Goal: Task Accomplishment & Management: Complete application form

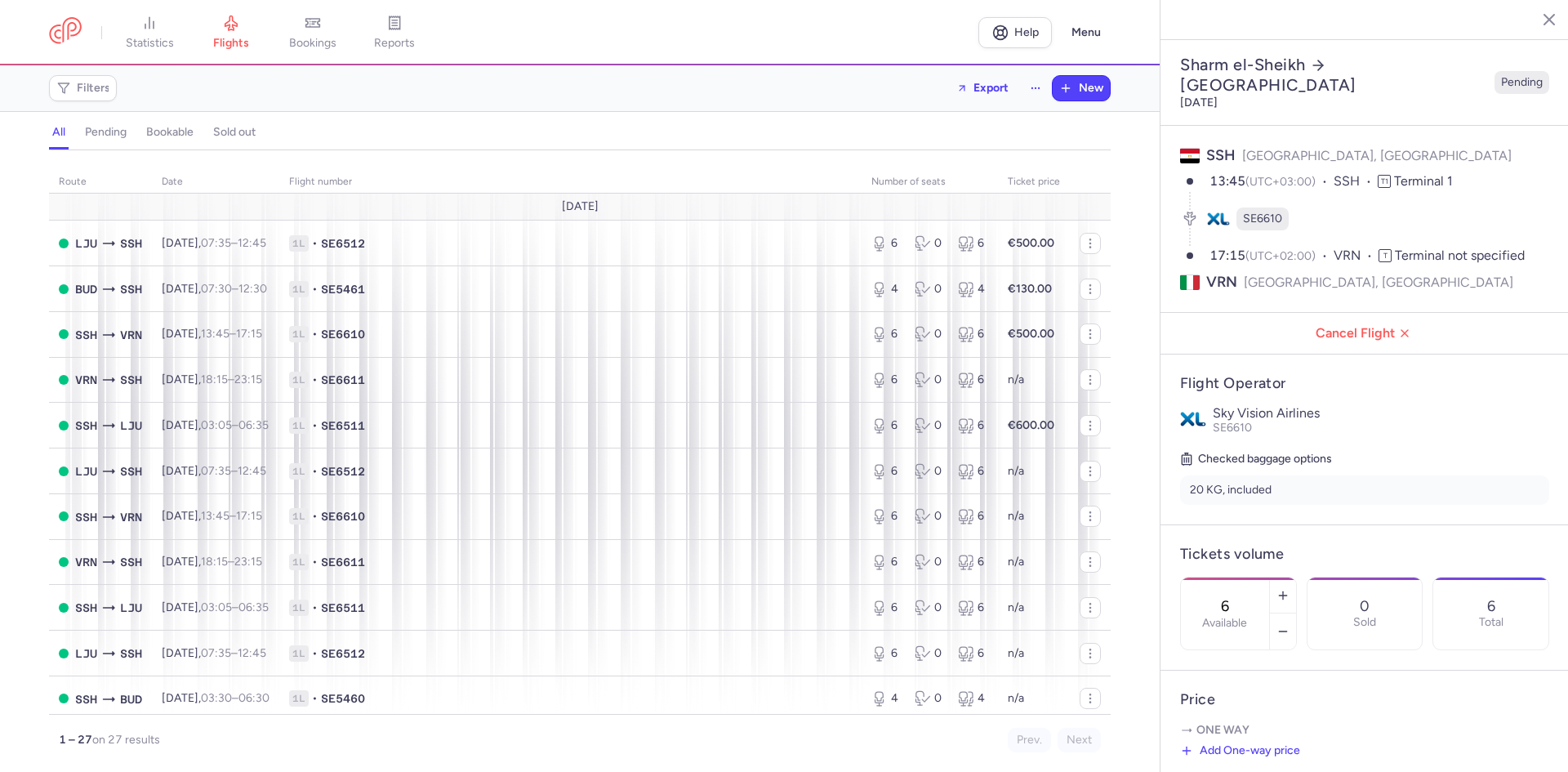
select select "days"
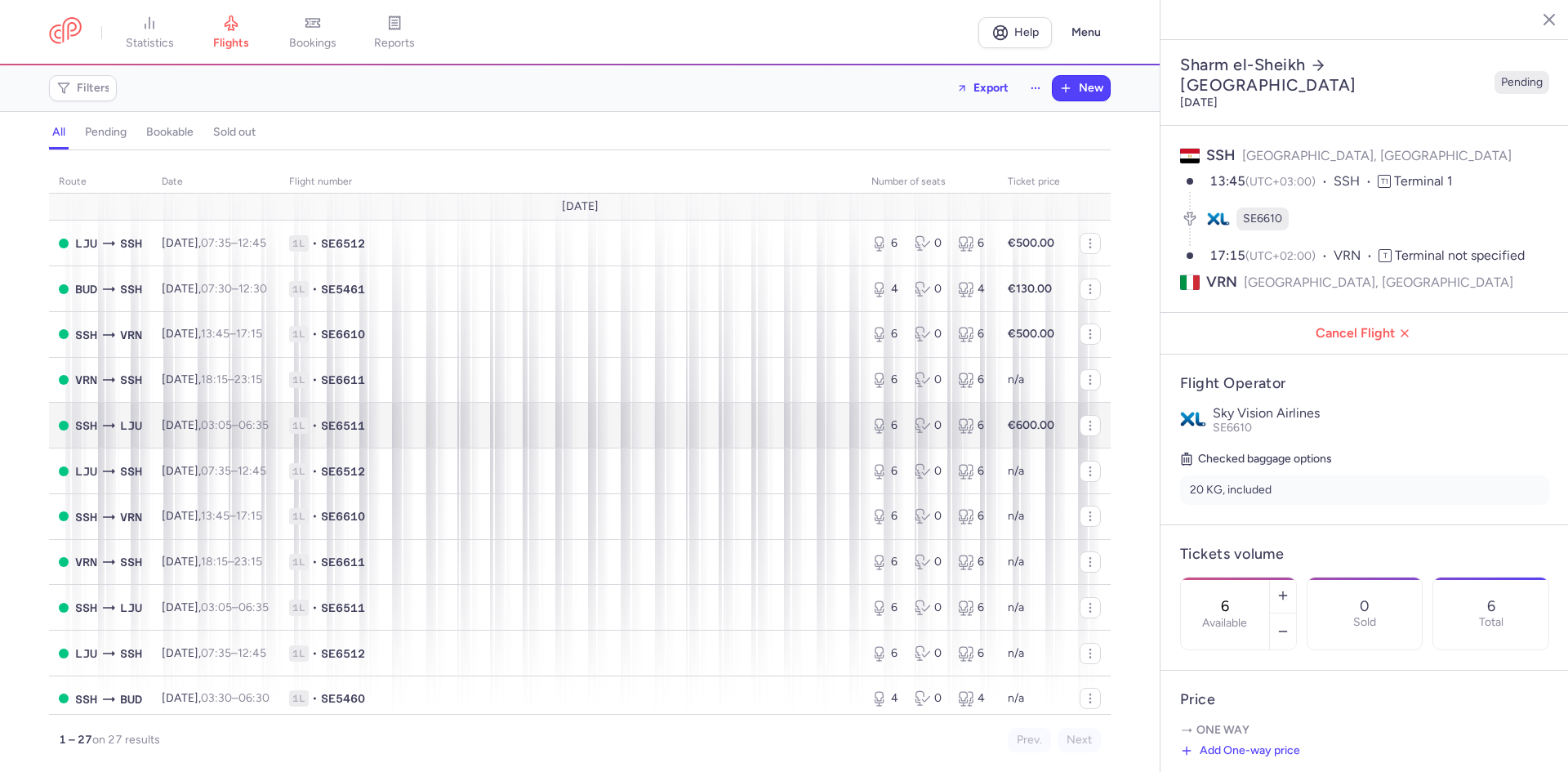
scroll to position [461, 0]
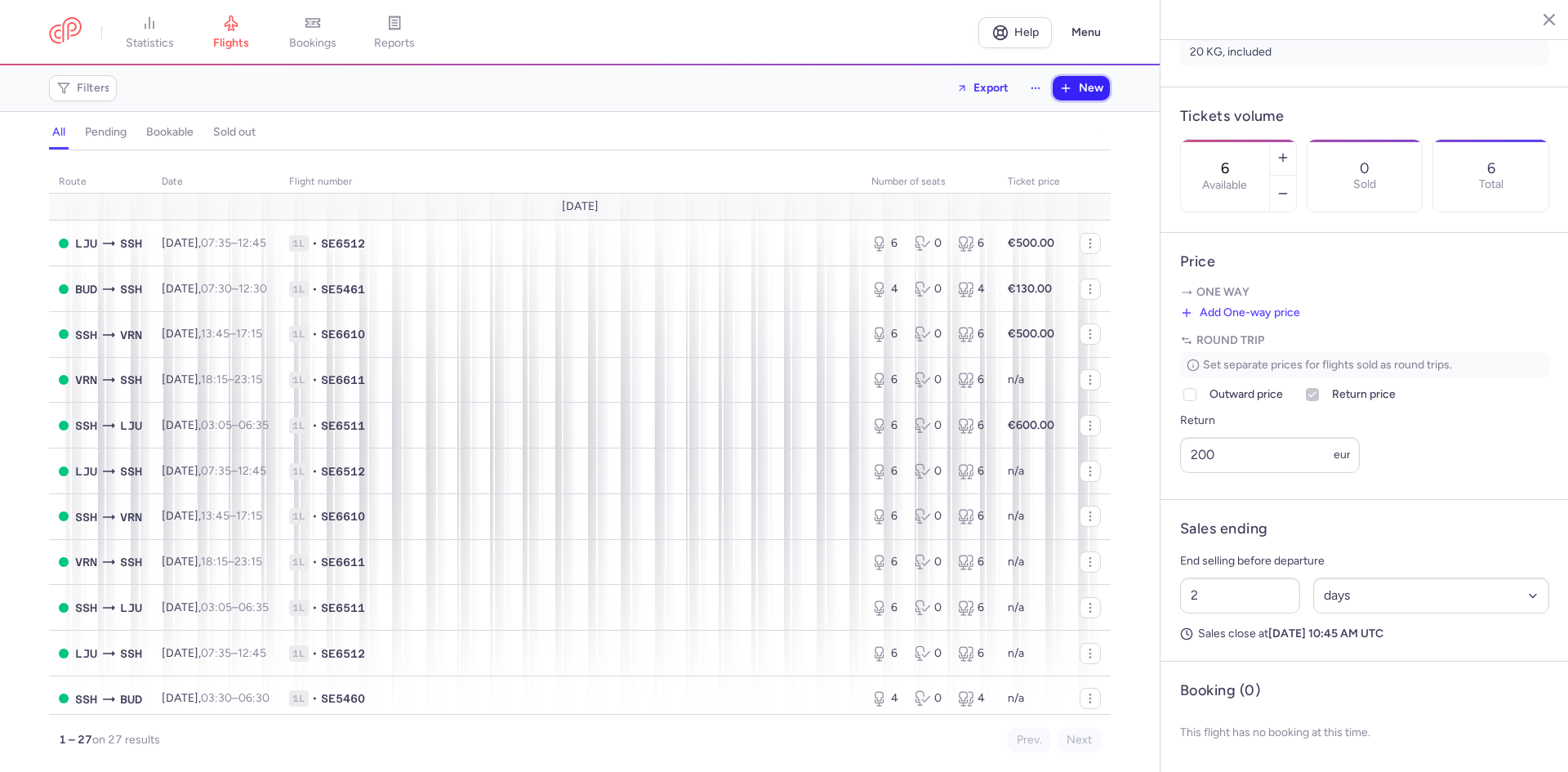
click at [1072, 79] on button "New" at bounding box center [1081, 88] width 57 height 25
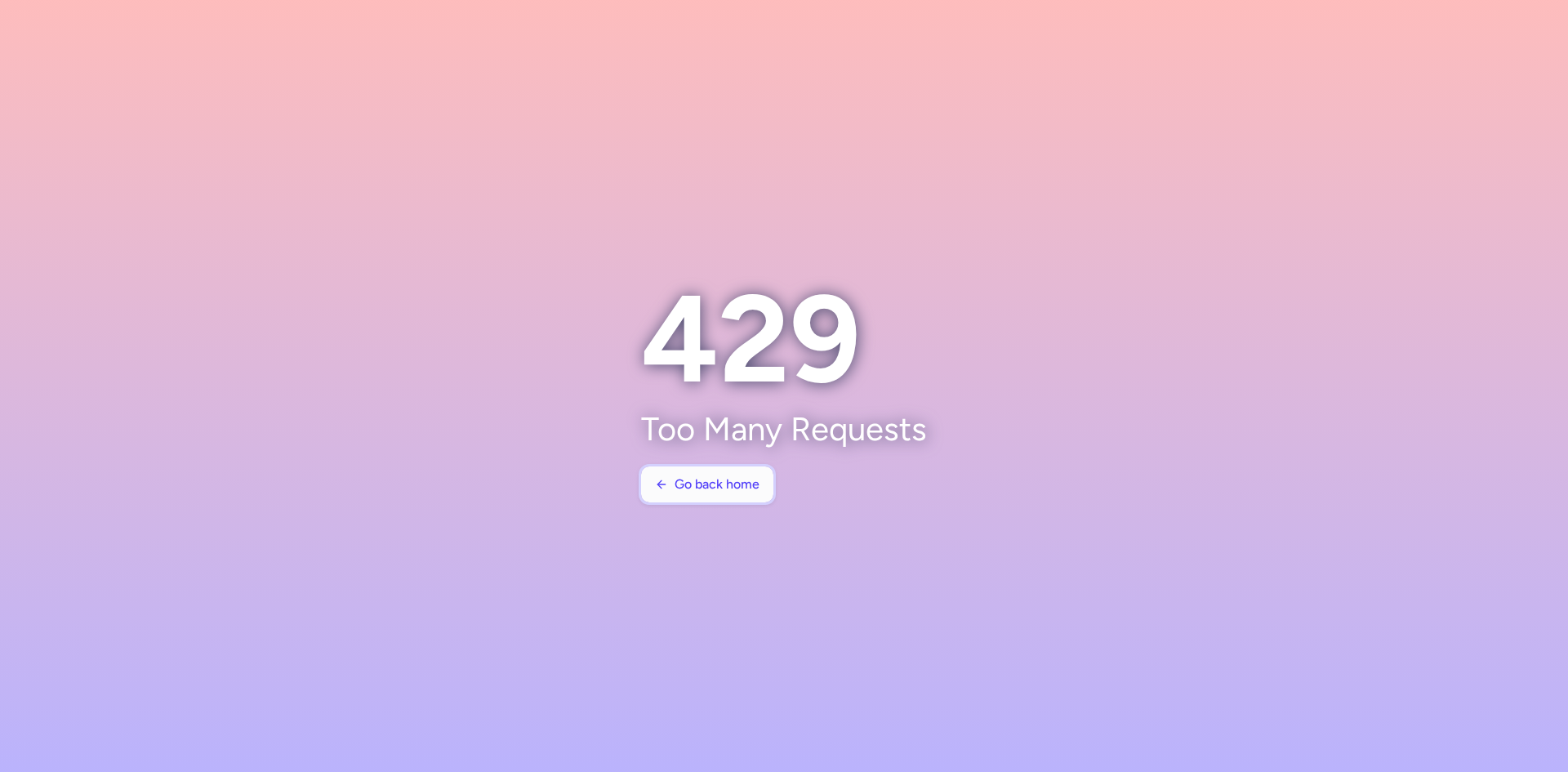
click at [726, 500] on button "Go back home" at bounding box center [707, 485] width 132 height 36
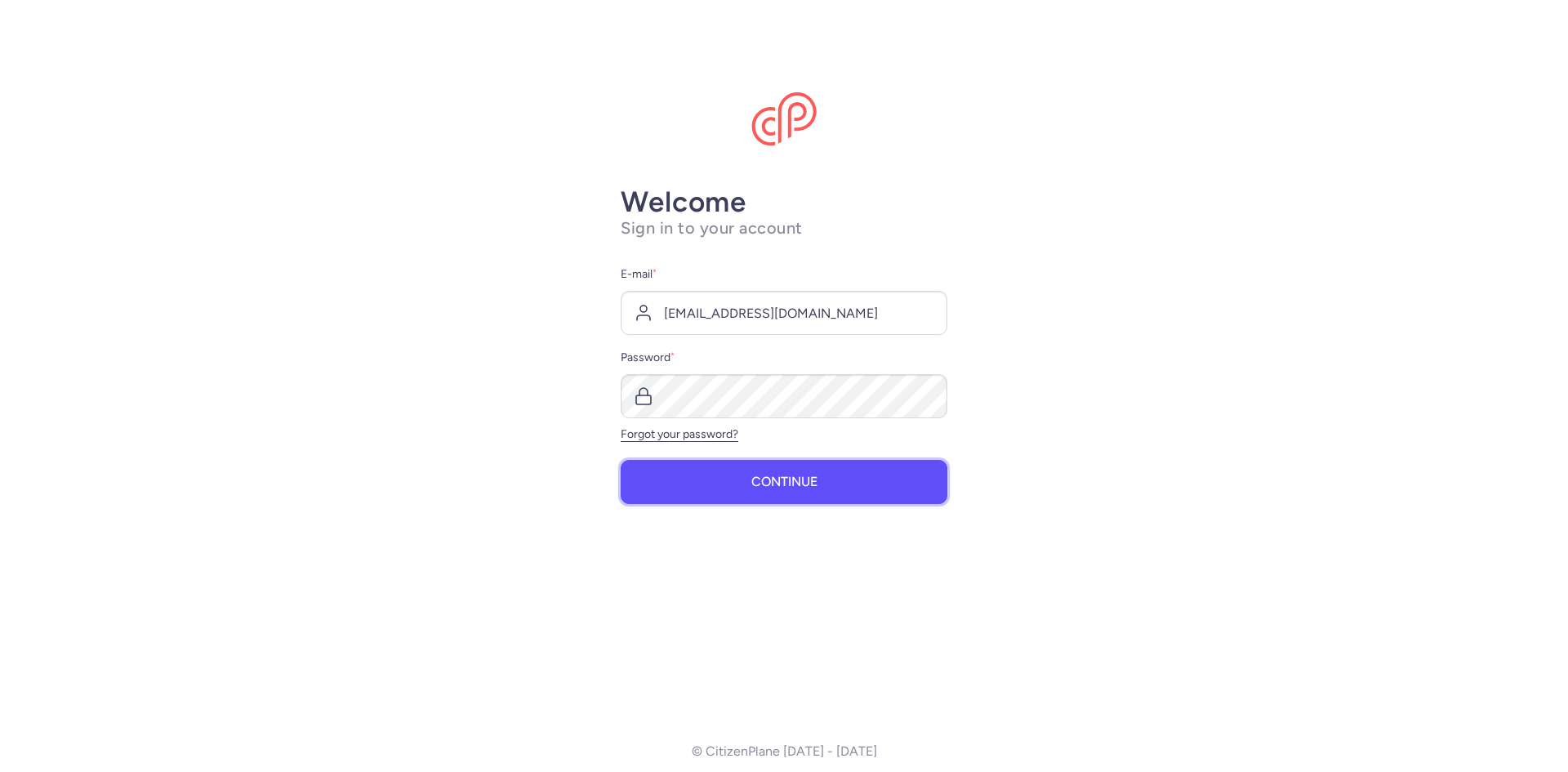
click at [725, 489] on button "Continue" at bounding box center [784, 481] width 327 height 44
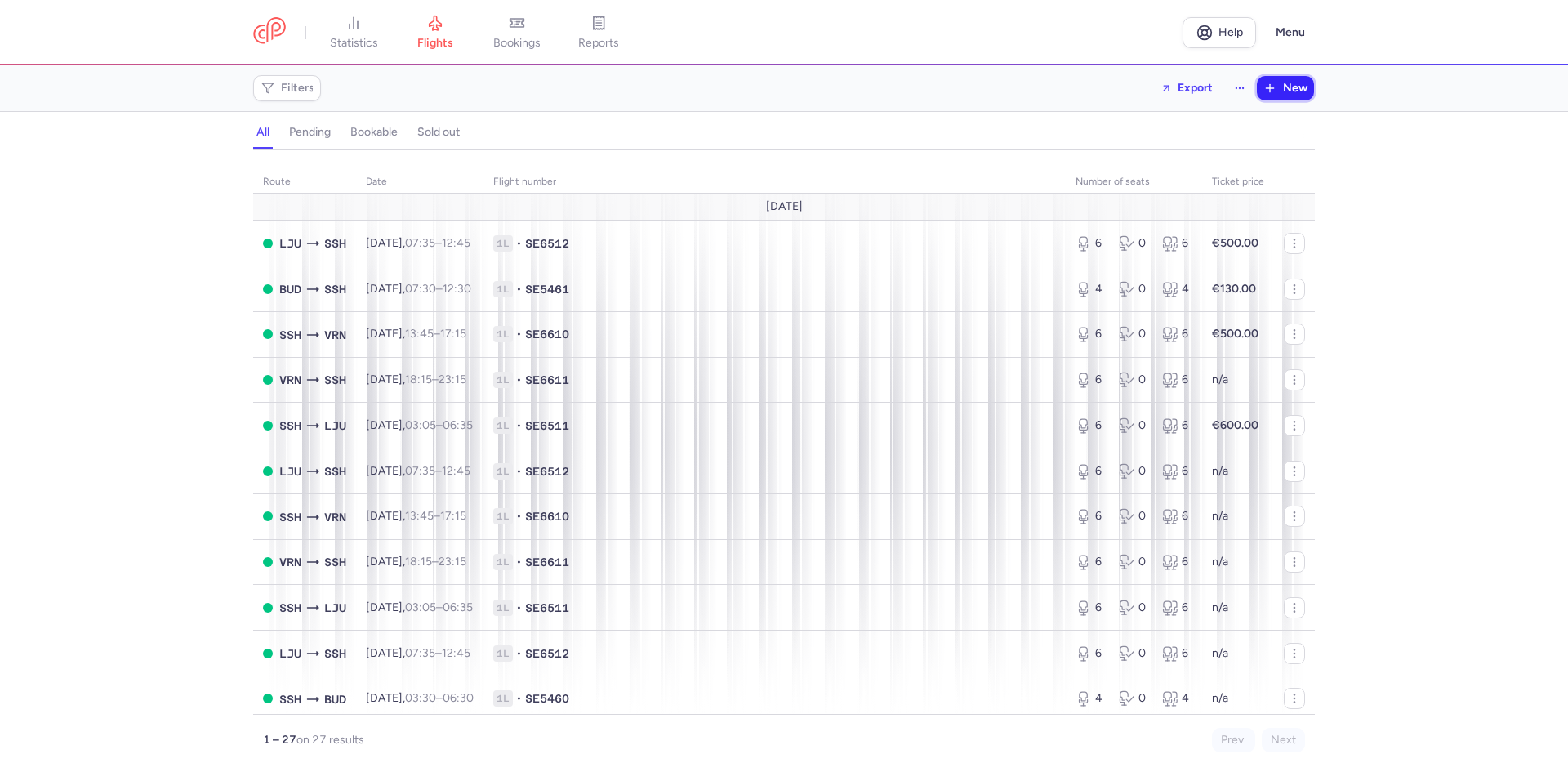
click at [1275, 90] on icon "button" at bounding box center [1270, 88] width 13 height 13
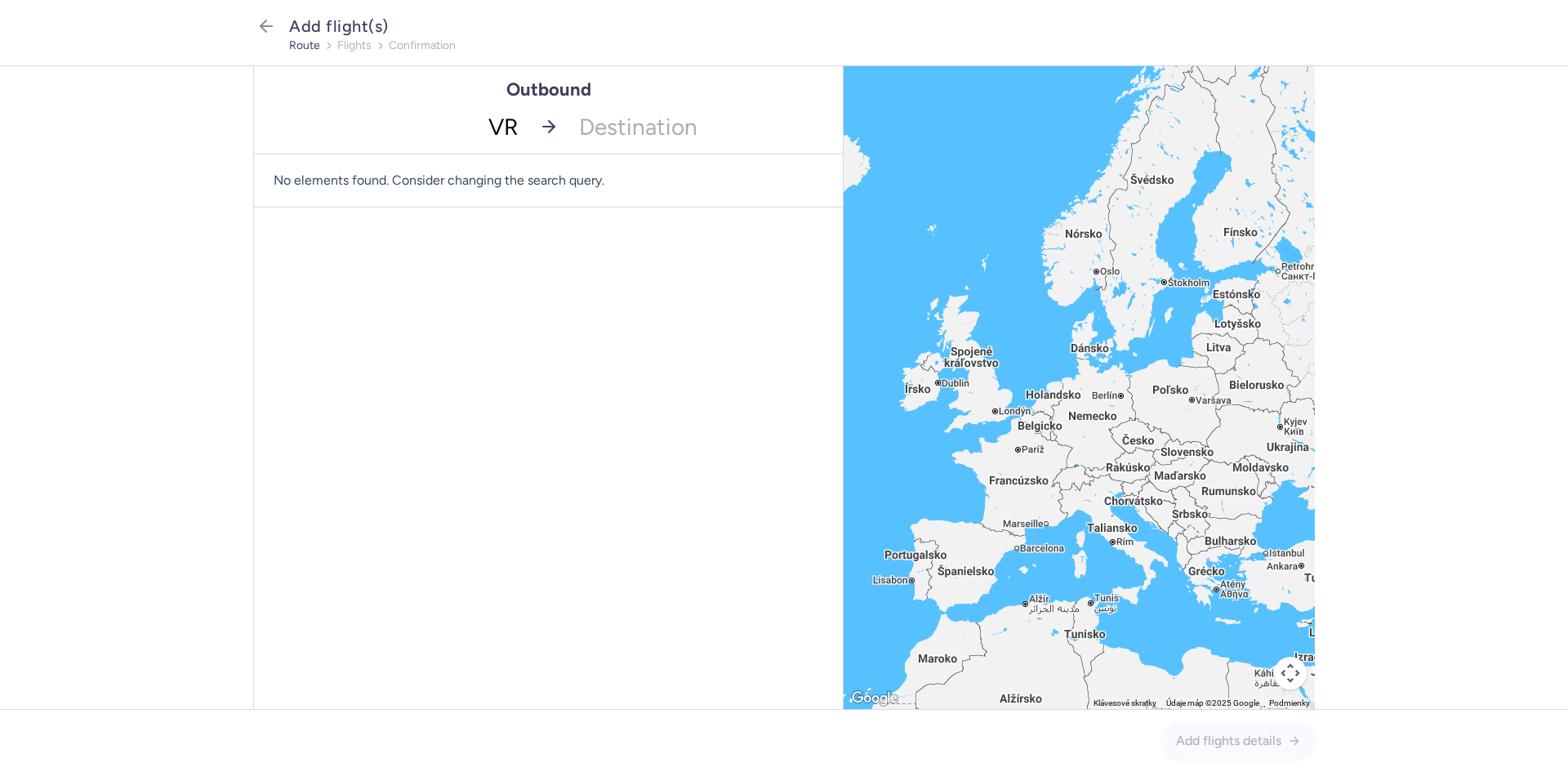
type input "VRN"
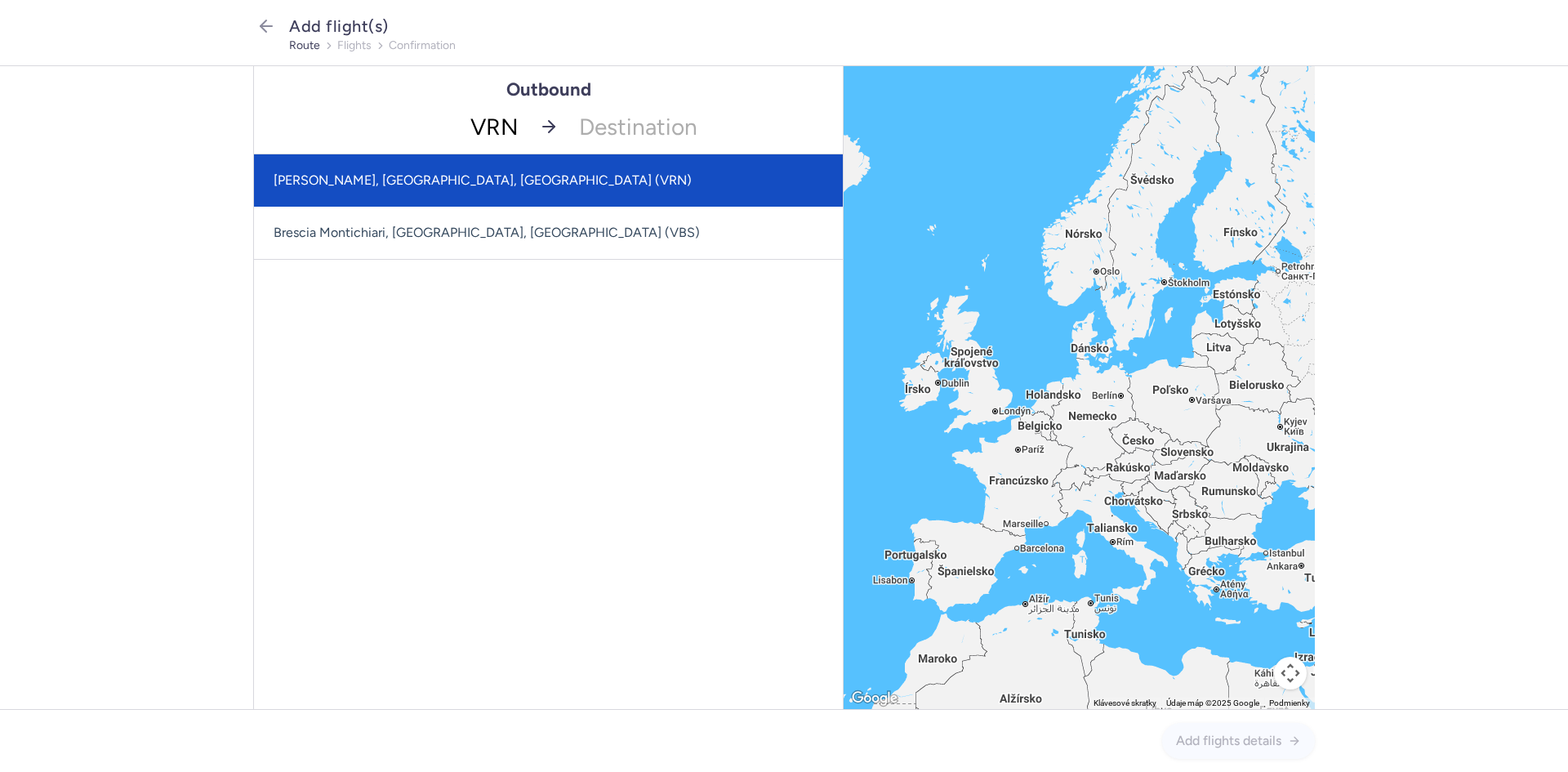
click at [555, 187] on span "[PERSON_NAME], [GEOGRAPHIC_DATA], [GEOGRAPHIC_DATA] (VRN)" at bounding box center [548, 180] width 589 height 52
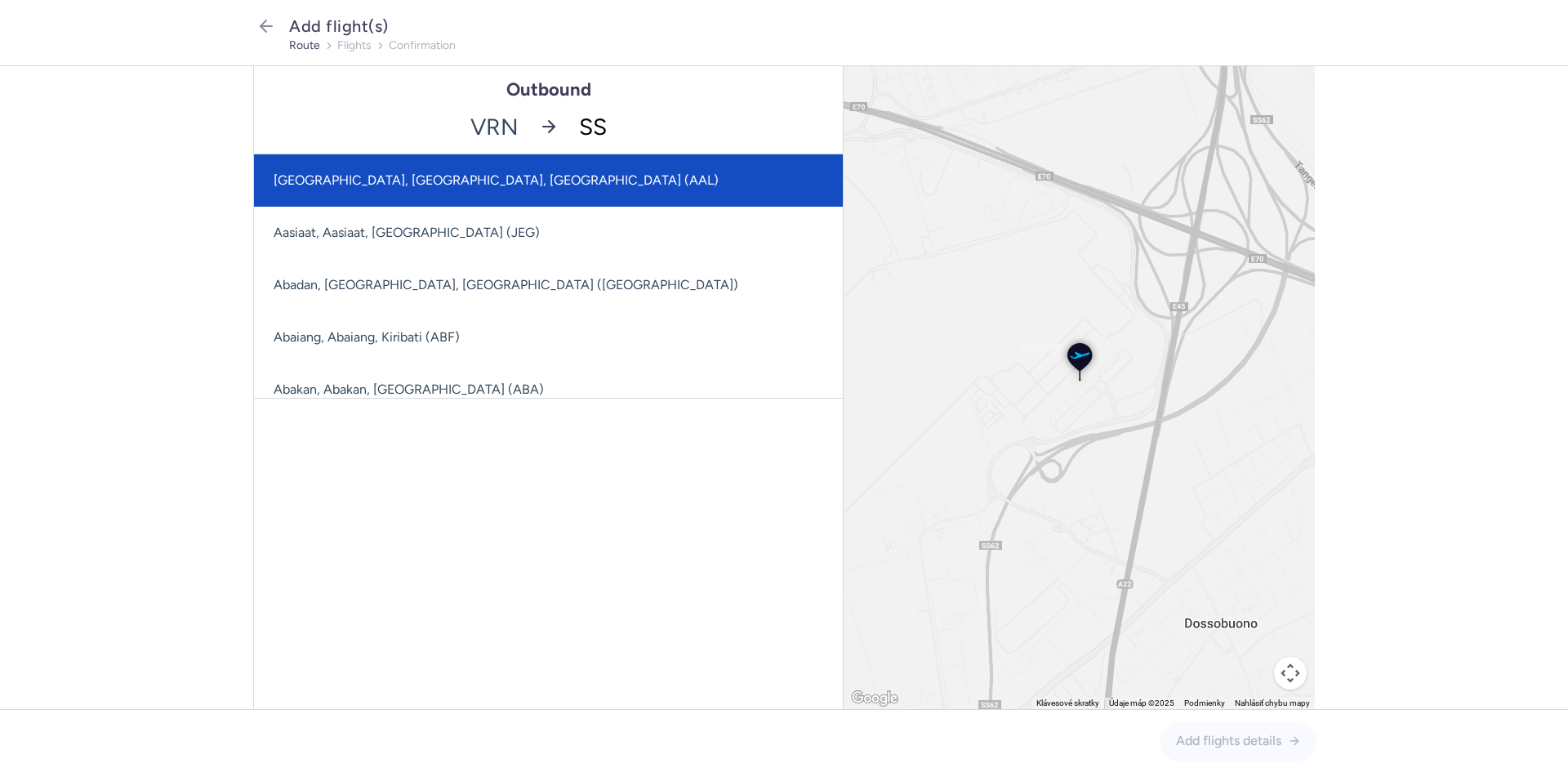
type input "SSH"
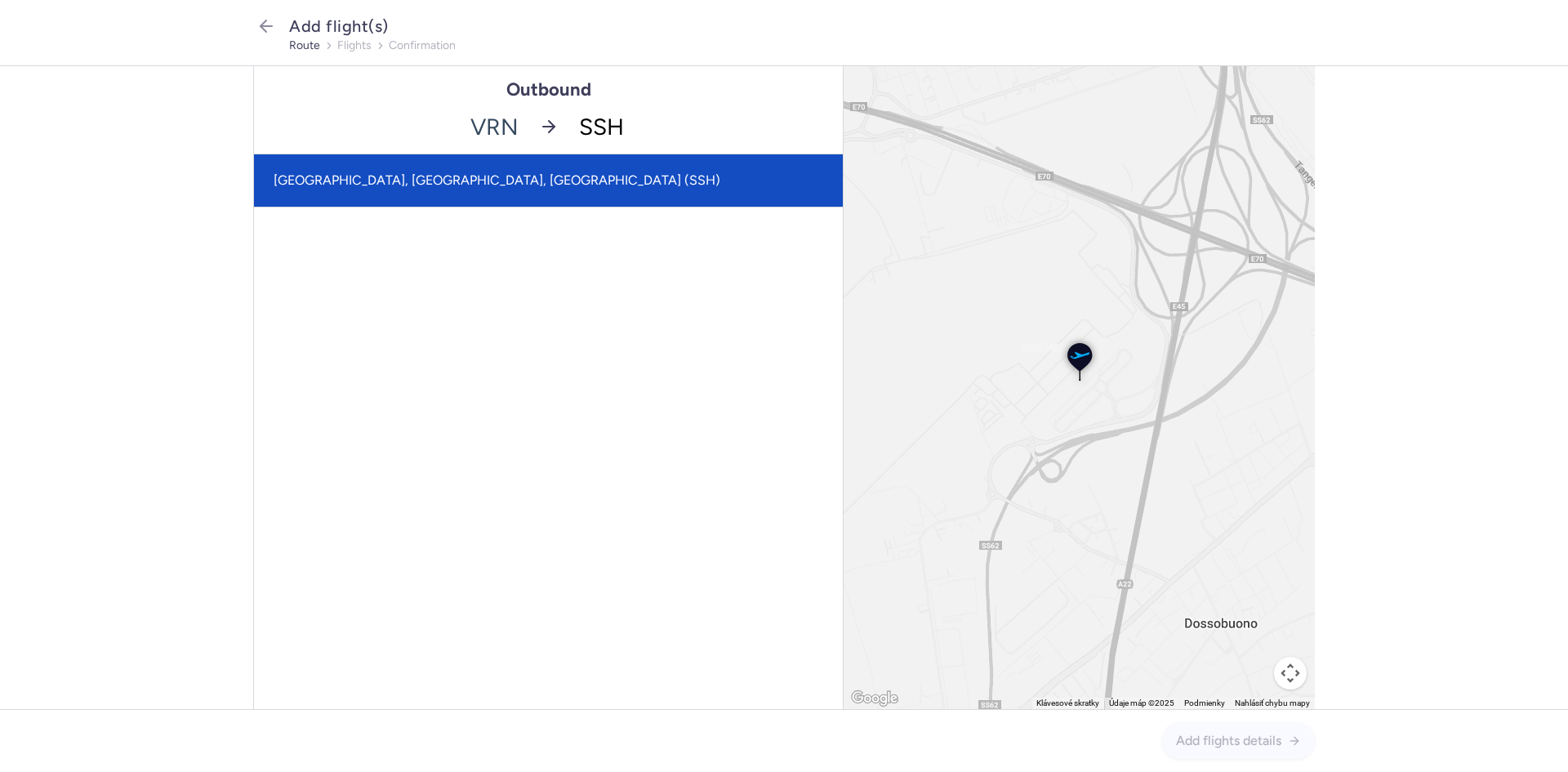
click at [536, 182] on span "[GEOGRAPHIC_DATA], [GEOGRAPHIC_DATA], [GEOGRAPHIC_DATA] (SSH)" at bounding box center [496, 180] width 447 height 16
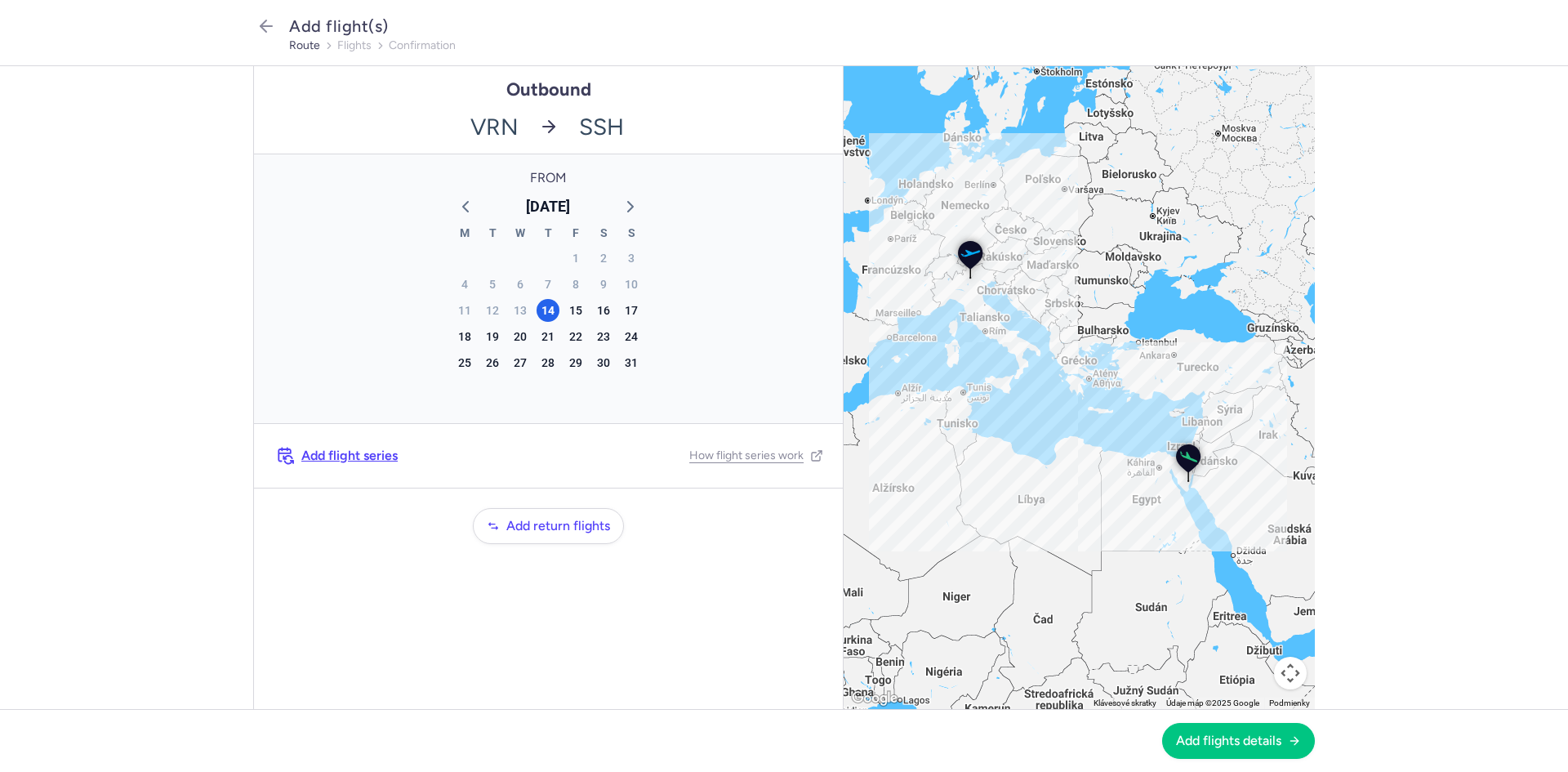
click at [632, 471] on div "Add flight series How flight series work" at bounding box center [548, 455] width 589 height 64
click at [529, 522] on span "Add return flights" at bounding box center [558, 525] width 104 height 15
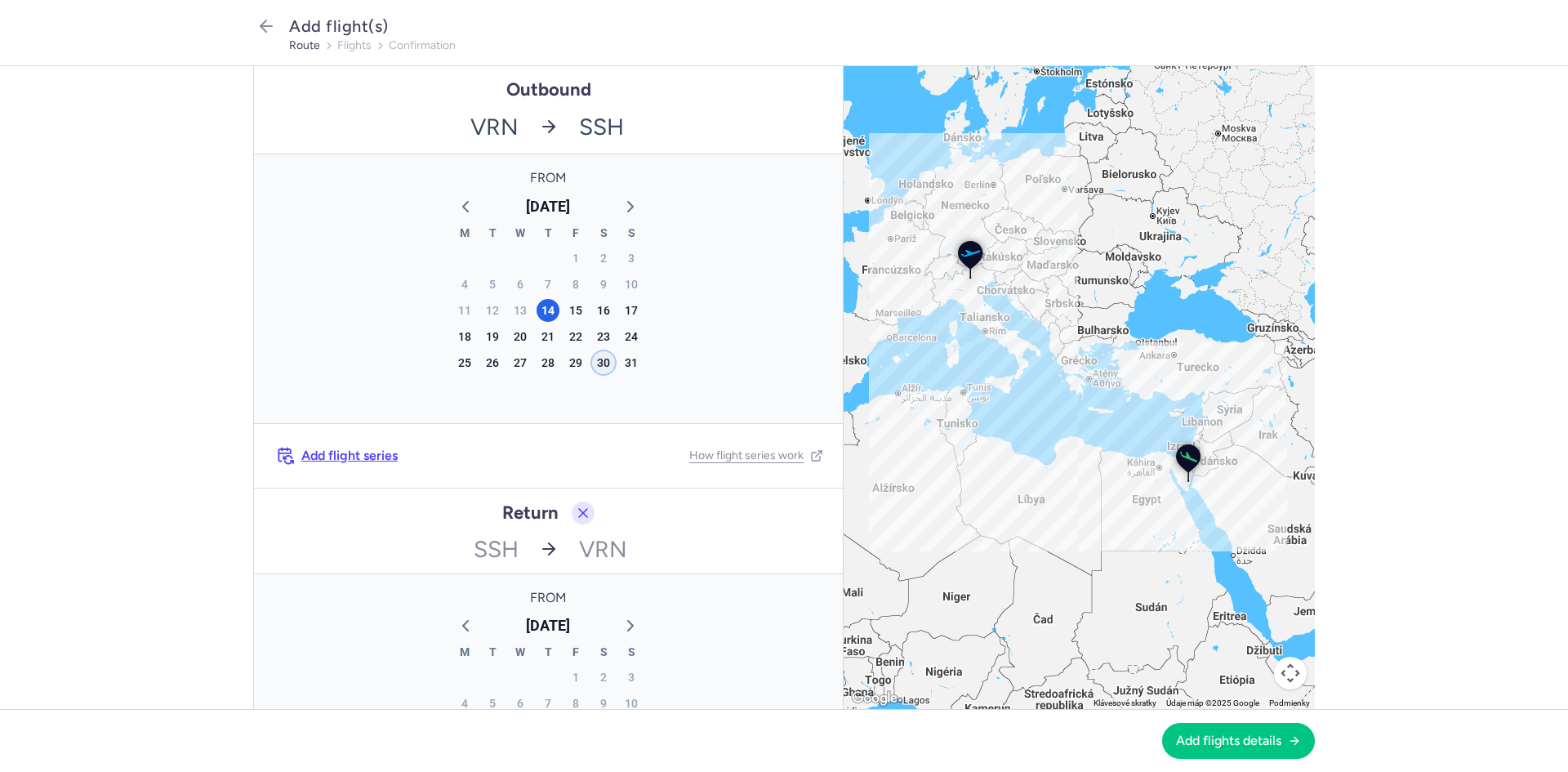
click at [597, 364] on div "30" at bounding box center [604, 362] width 23 height 23
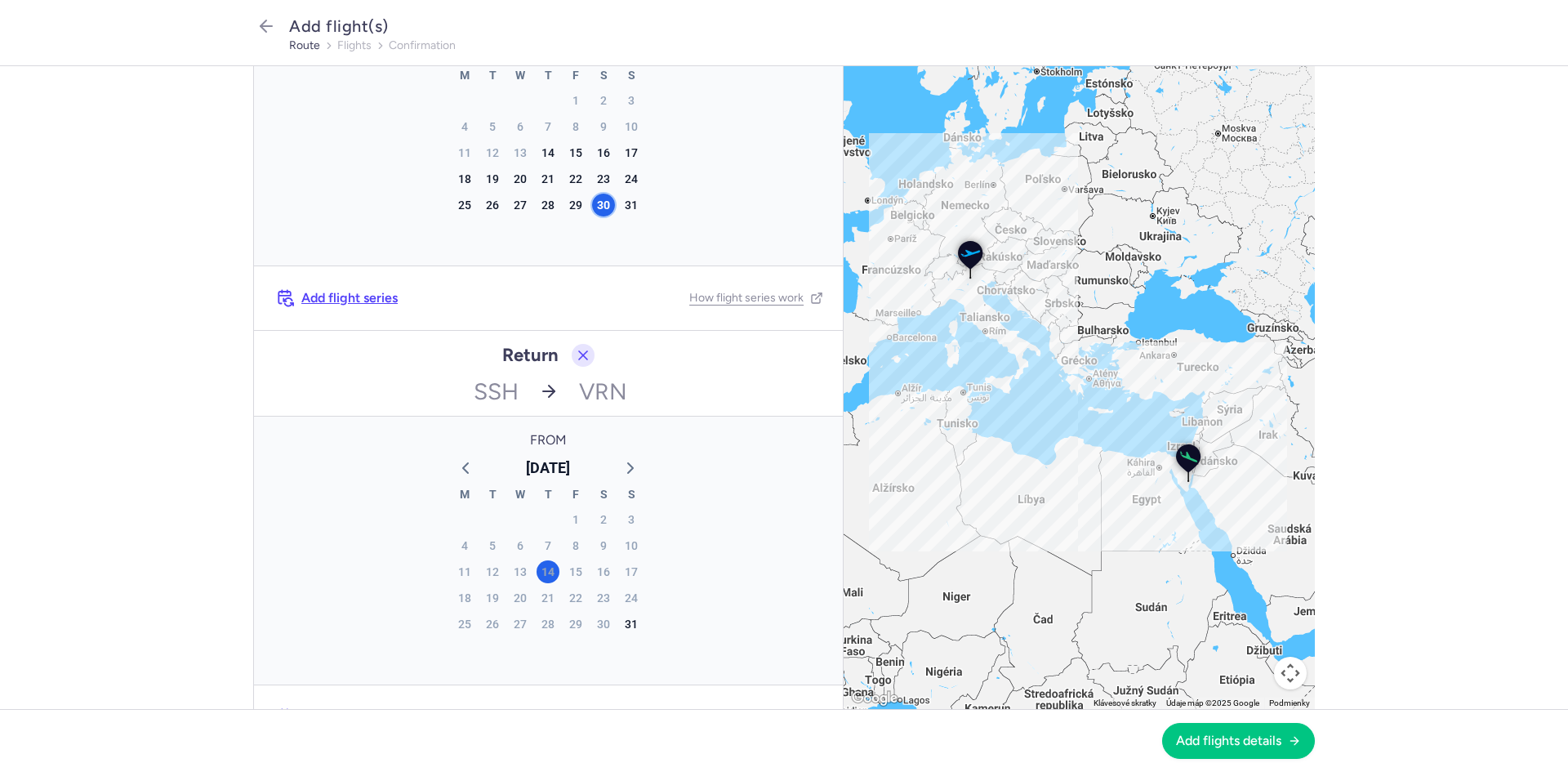
scroll to position [163, 0]
click at [622, 461] on icon "button" at bounding box center [631, 462] width 20 height 20
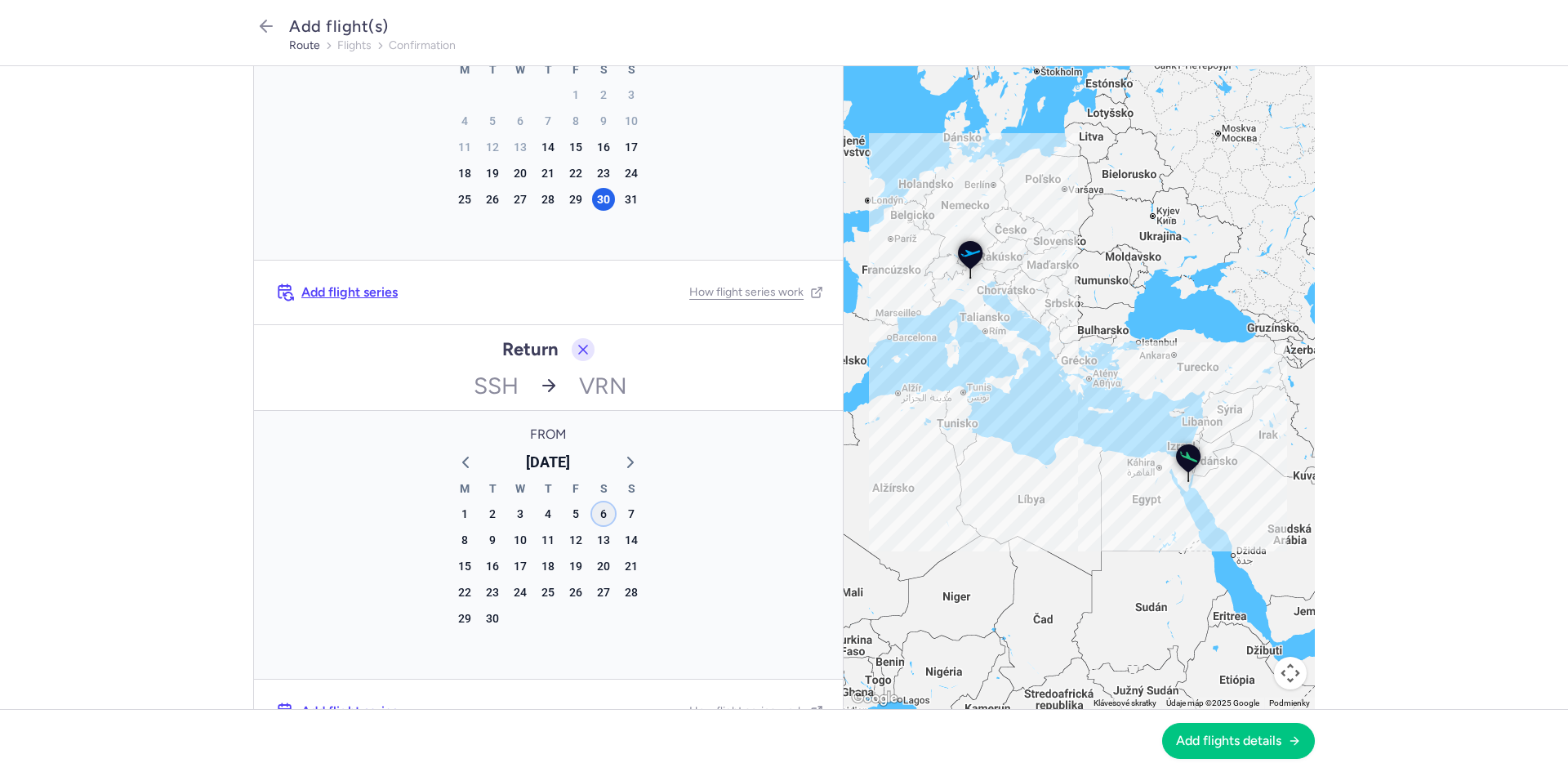
click at [592, 519] on div "6" at bounding box center [604, 514] width 23 height 23
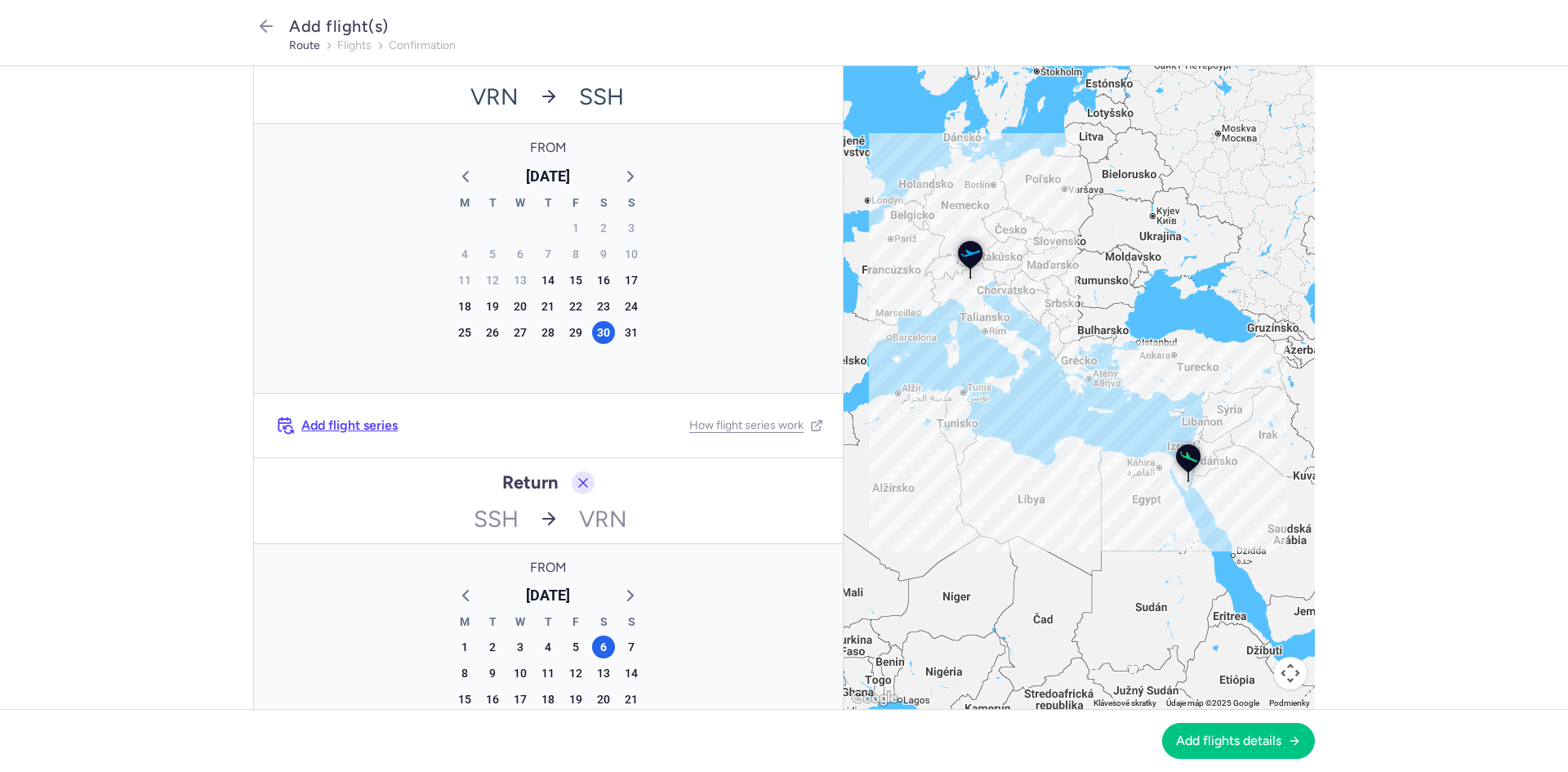
scroll to position [0, 0]
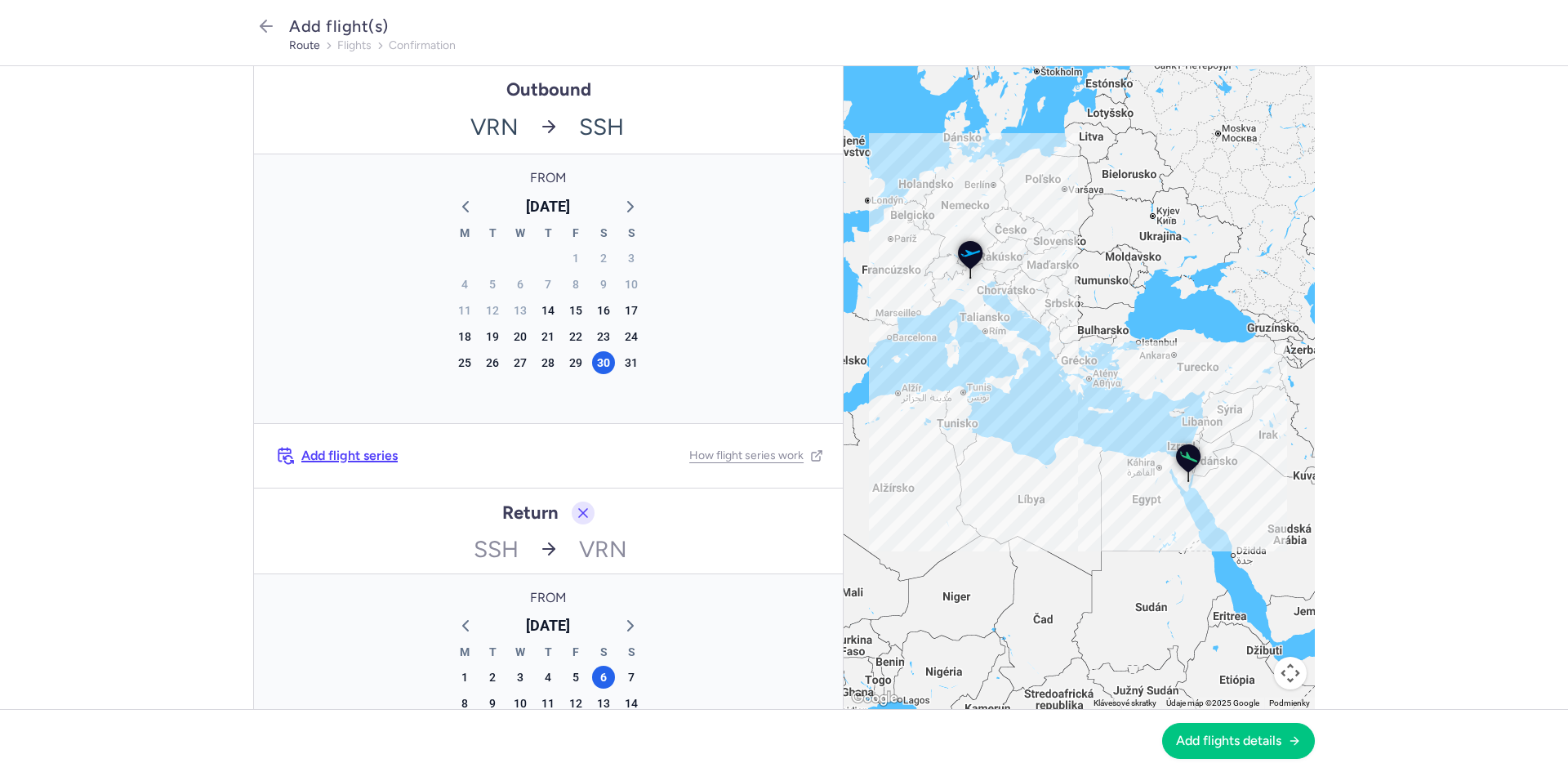
click at [379, 461] on span "Add flight series" at bounding box center [349, 456] width 97 height 15
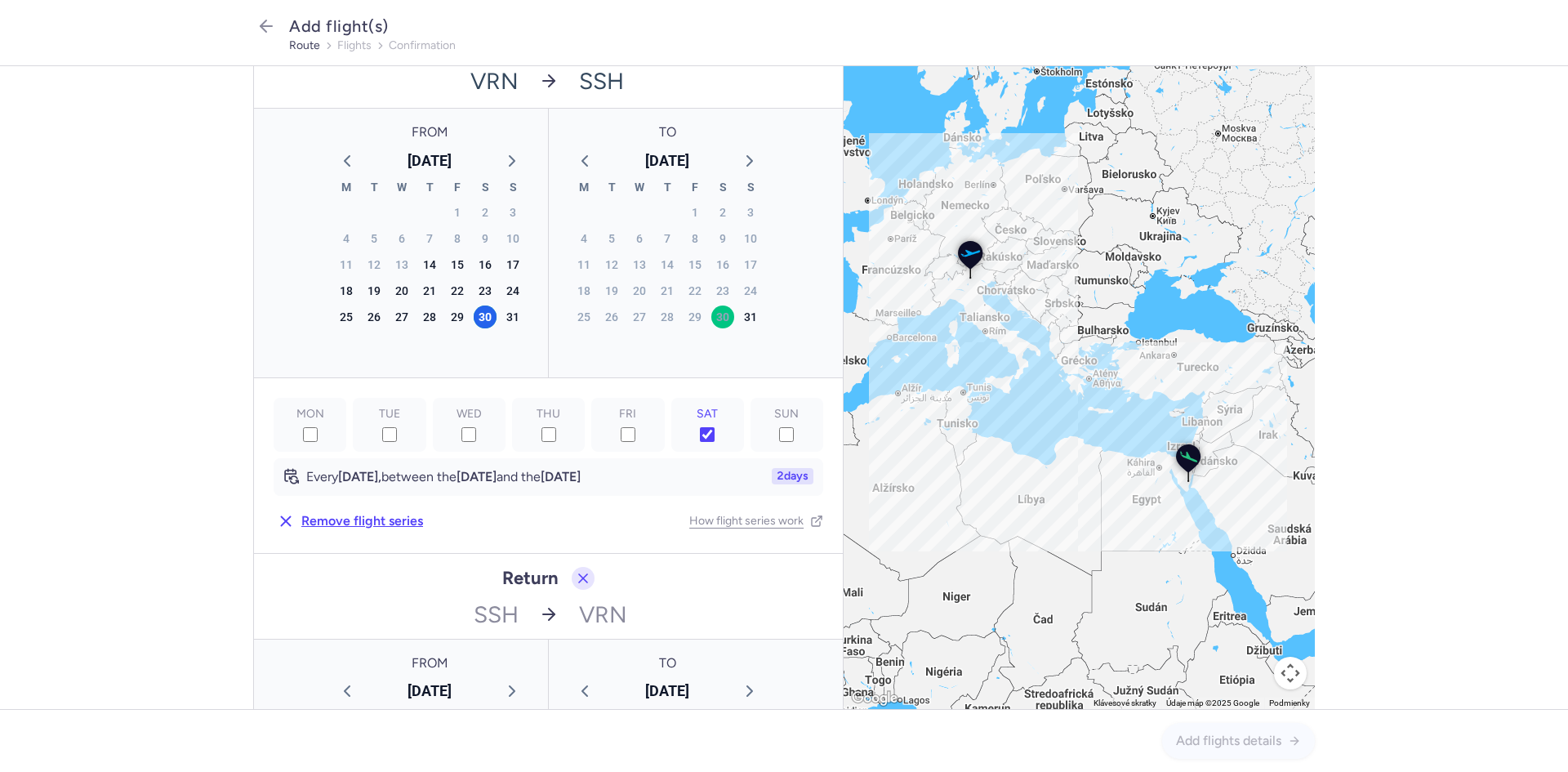
scroll to position [27, 0]
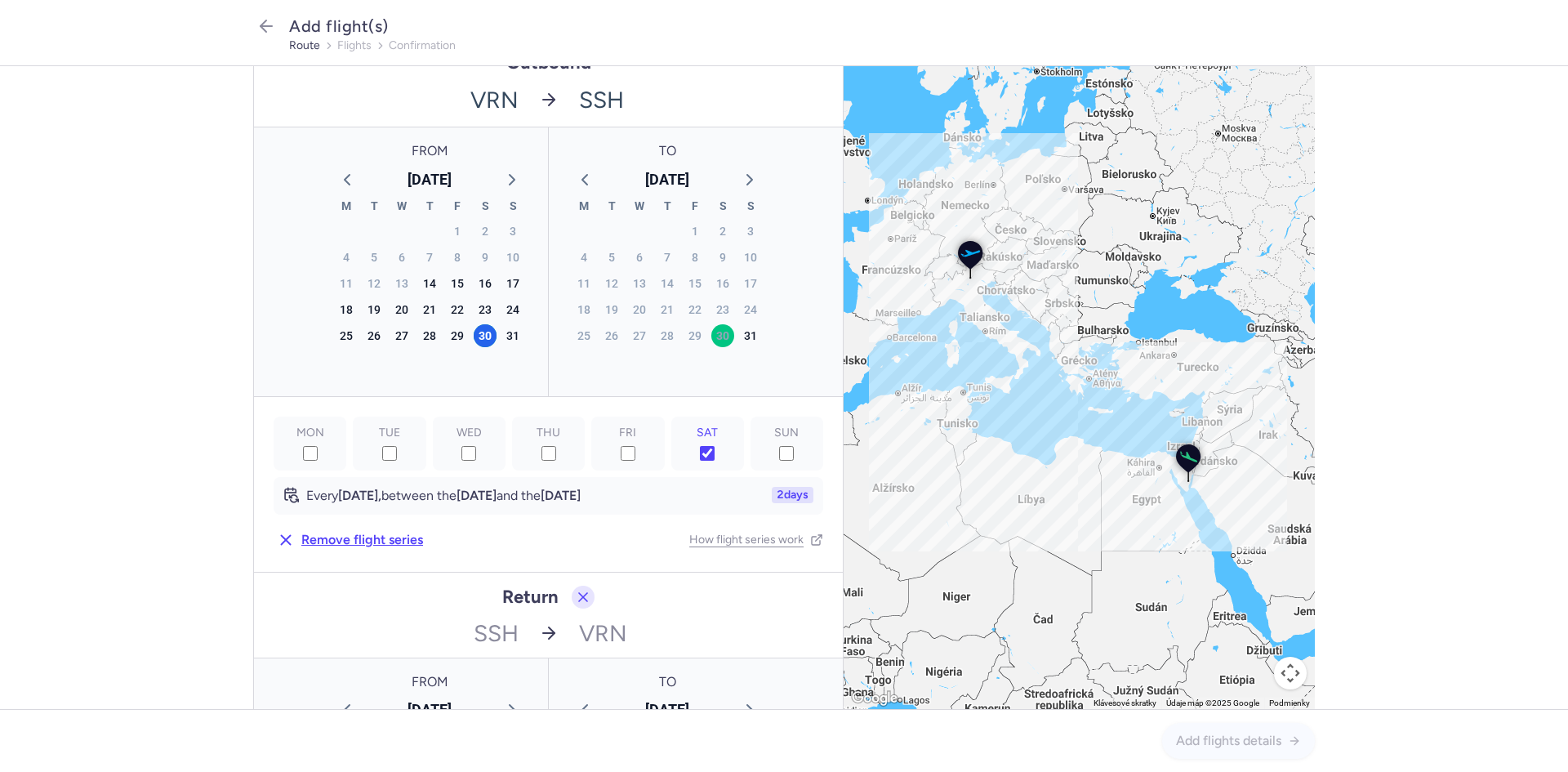
click at [726, 366] on div "6" at bounding box center [722, 362] width 28 height 26
click at [740, 182] on icon "button" at bounding box center [750, 180] width 20 height 20
click at [715, 232] on div "1" at bounding box center [722, 231] width 23 height 23
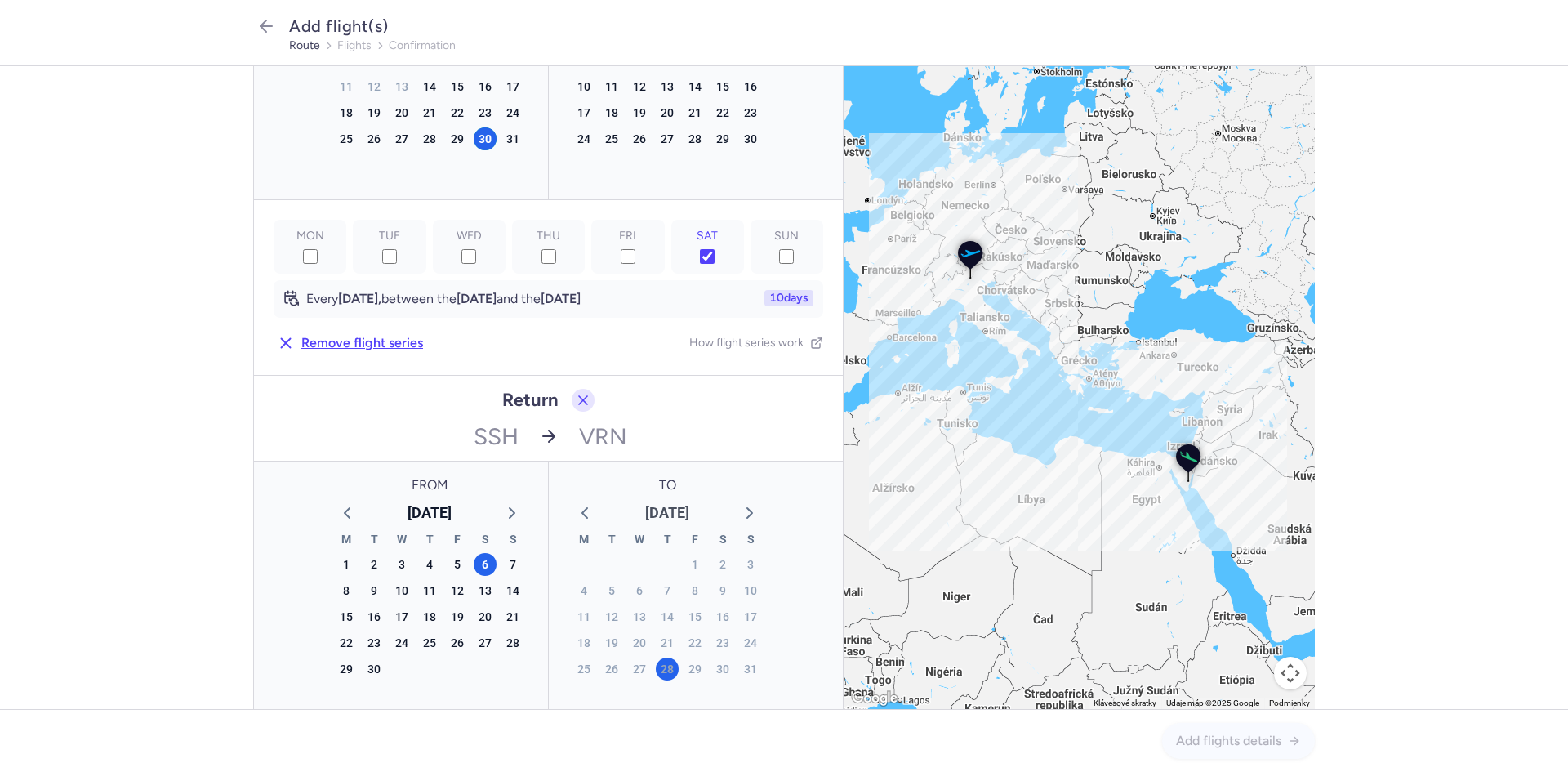
scroll to position [381, 0]
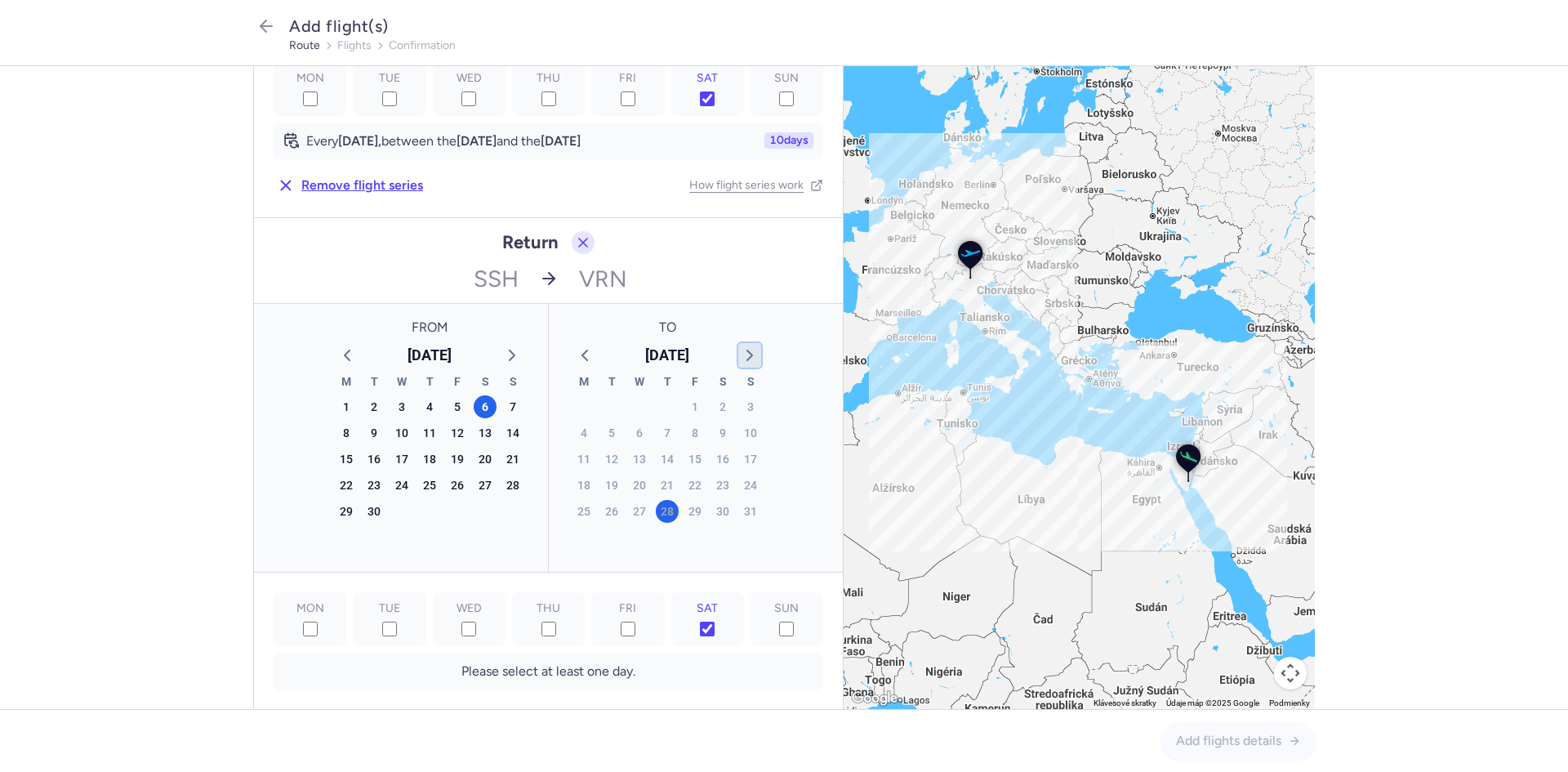
click at [742, 356] on icon "button" at bounding box center [750, 355] width 20 height 20
click at [743, 357] on icon "button" at bounding box center [750, 355] width 20 height 20
click at [711, 434] on div "8" at bounding box center [722, 433] width 23 height 23
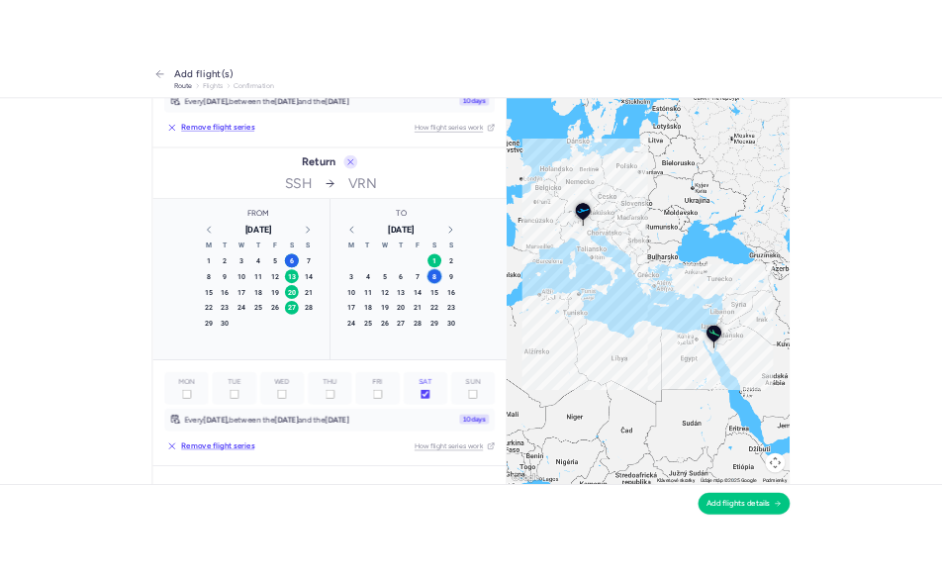
scroll to position [610, 0]
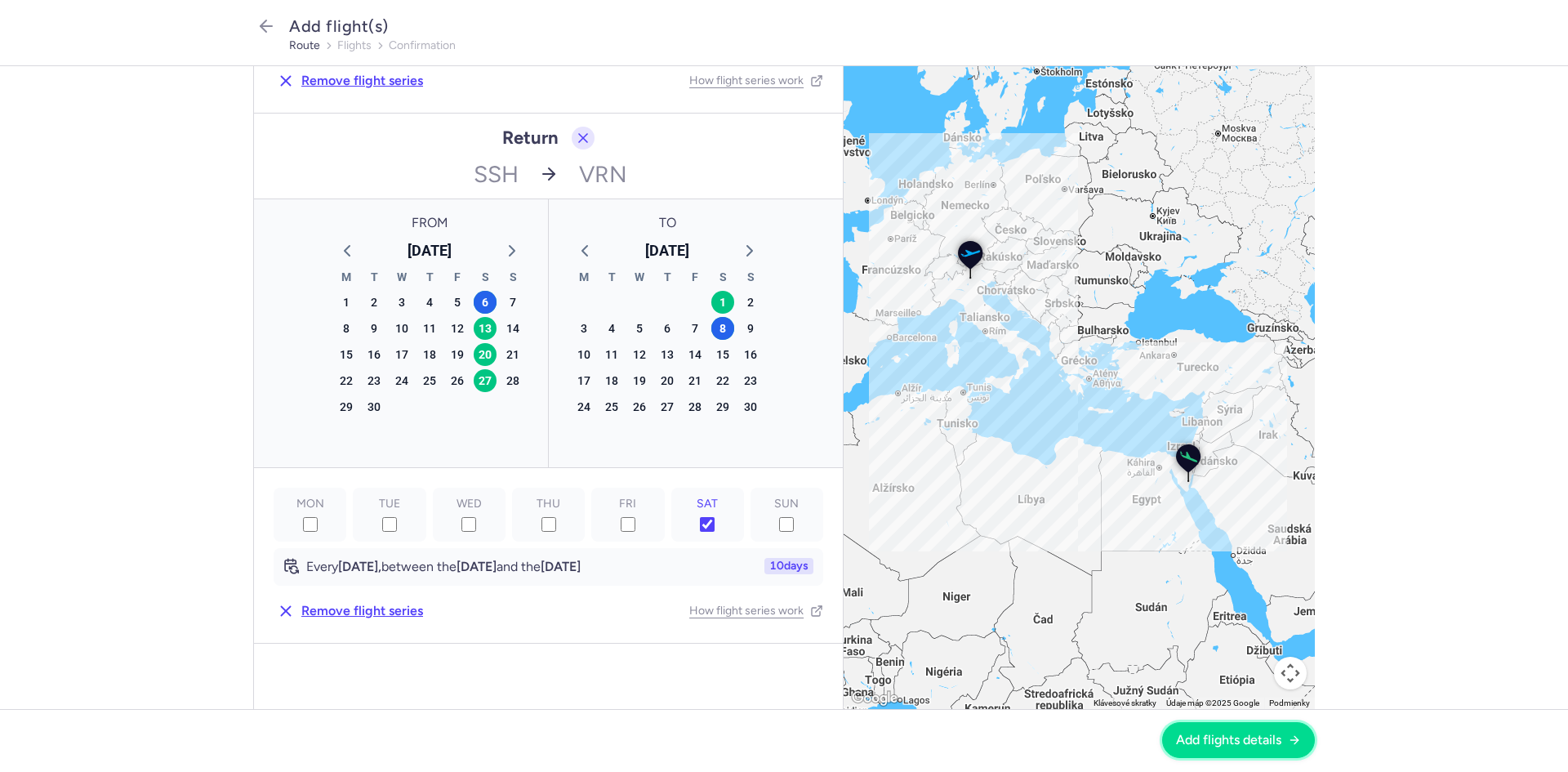
click at [1234, 743] on span "Add flights details" at bounding box center [1229, 740] width 106 height 15
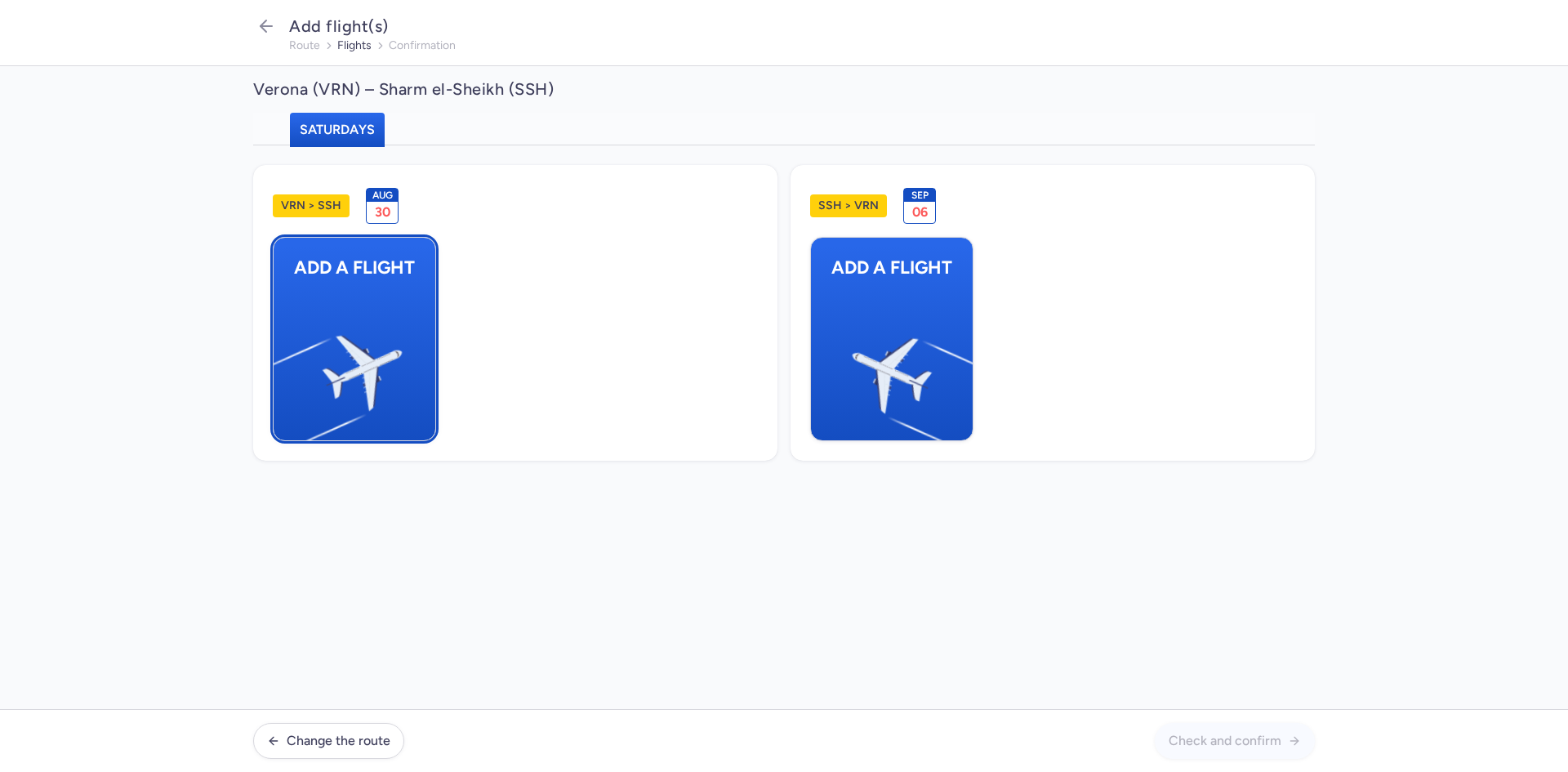
click at [363, 336] on img "button" at bounding box center [282, 366] width 276 height 253
select select "23"
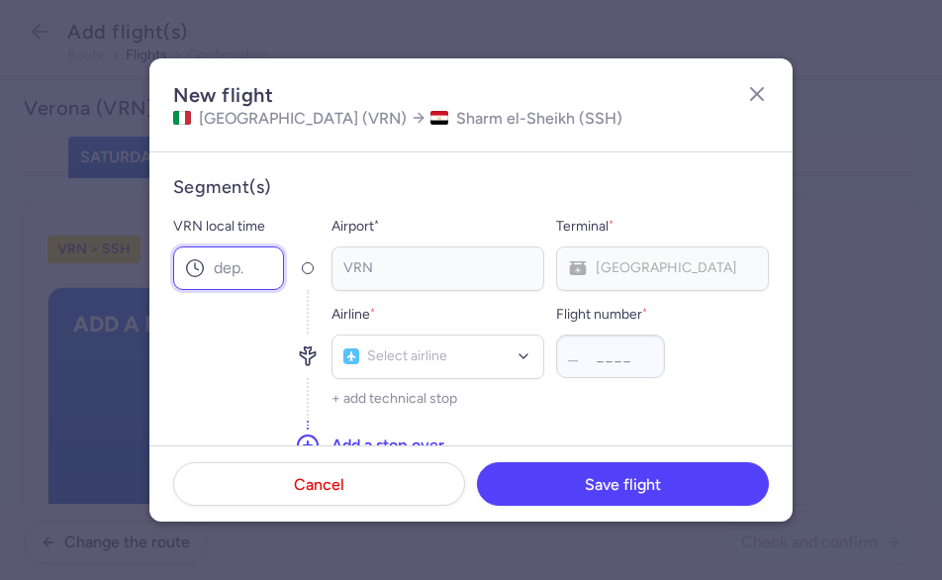
click at [220, 277] on input "VRN local time" at bounding box center [228, 268] width 111 height 44
type input "18:15"
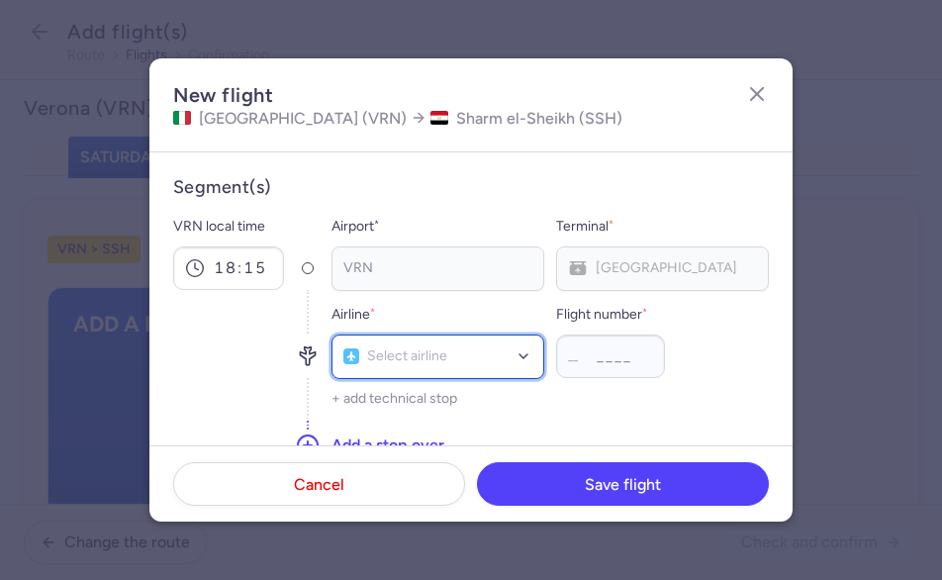
click at [516, 362] on div at bounding box center [523, 356] width 16 height 16
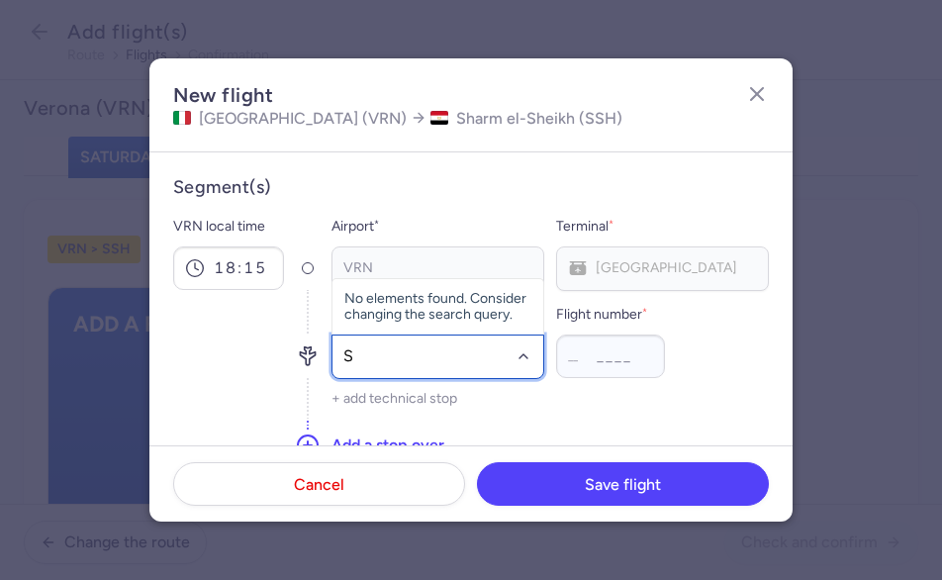
type input "SK"
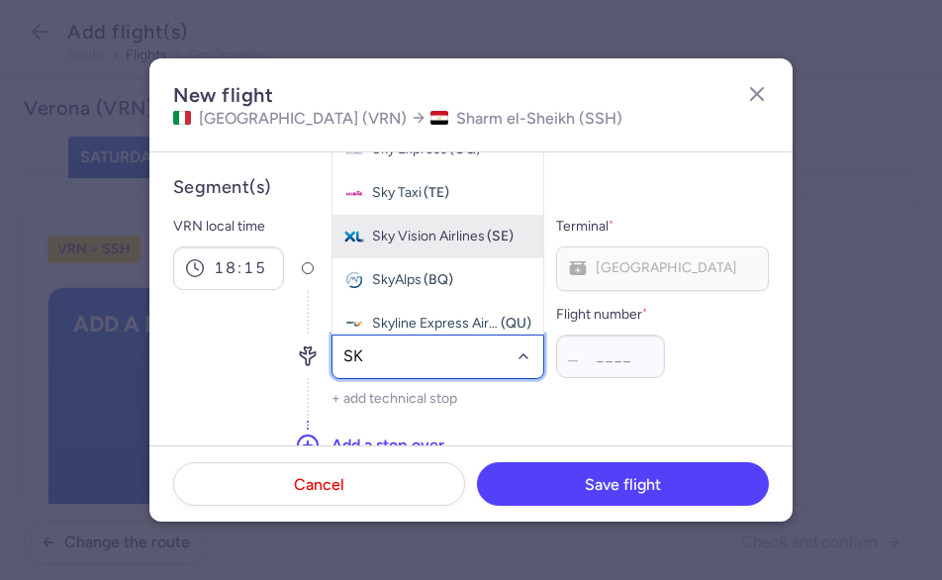
click at [361, 226] on span "Sky Vision Airlines (SE)" at bounding box center [437, 237] width 211 height 44
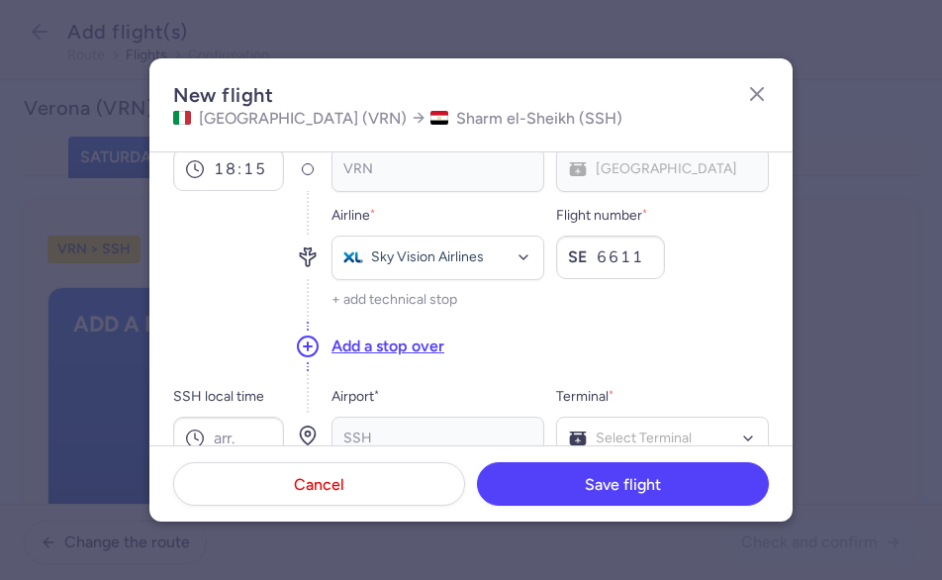
scroll to position [165, 0]
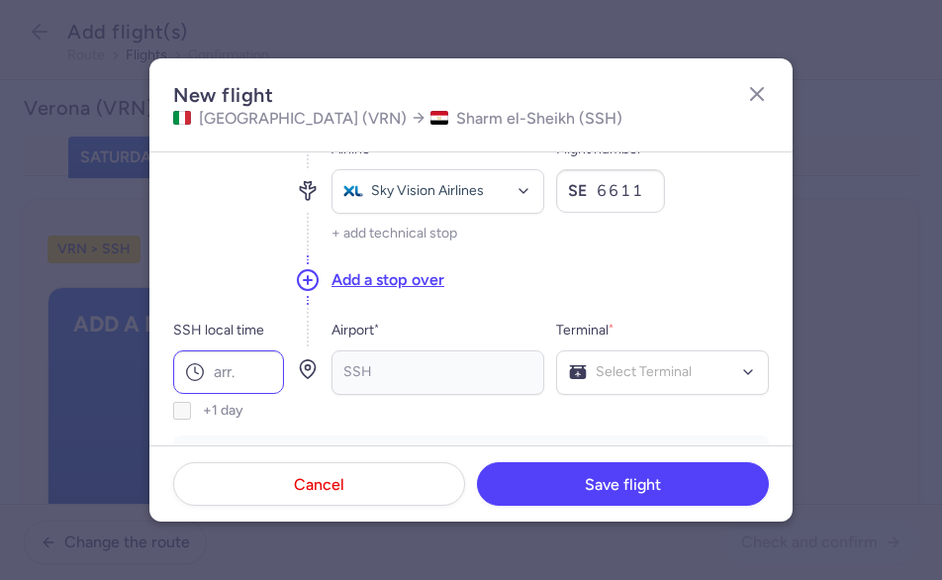
type input "6611"
click at [227, 374] on input "SSH local time" at bounding box center [228, 372] width 111 height 44
type input "23:15"
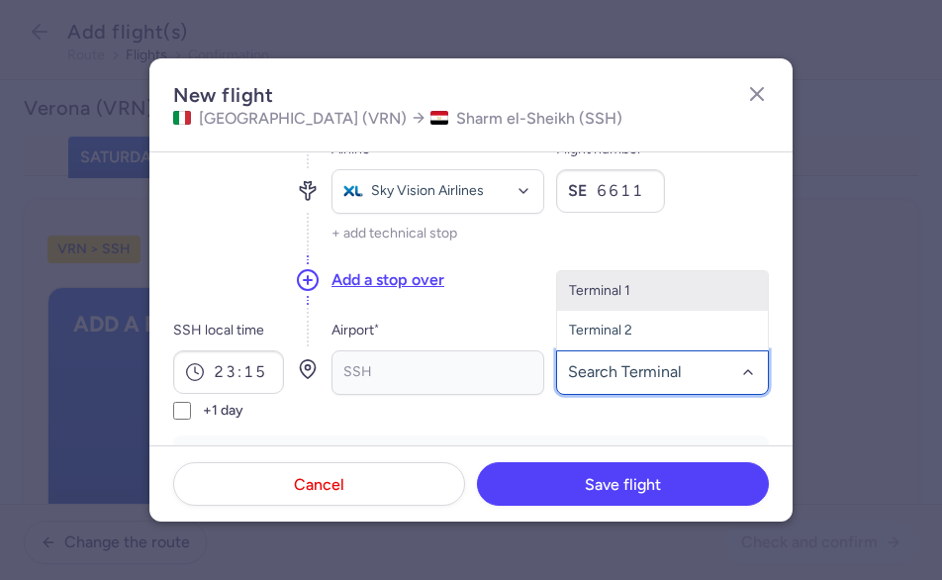
click at [626, 285] on span "Terminal 1" at bounding box center [662, 291] width 211 height 40
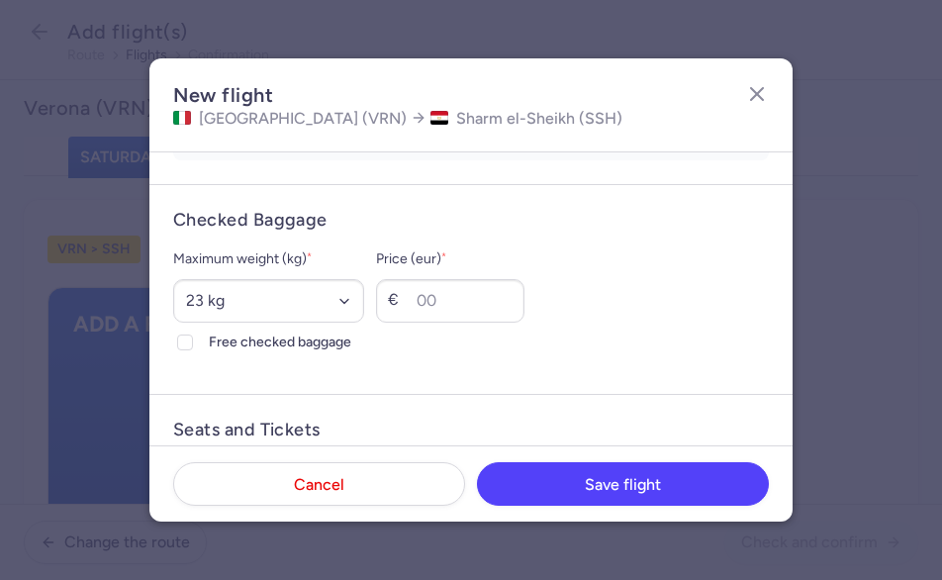
scroll to position [495, 0]
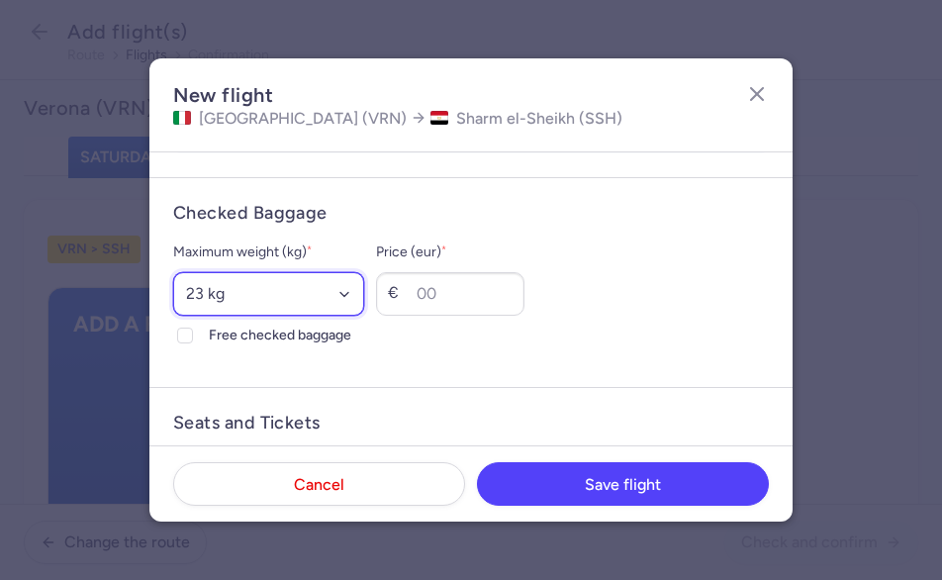
click at [364, 299] on select "Select an option 15 kg 16 kg 17 kg 18 kg 19 kg 20 kg 21 kg 22 kg 23 kg 24 kg 25…" at bounding box center [268, 294] width 191 height 44
select select "20"
click at [173, 272] on select "Select an option 15 kg 16 kg 17 kg 18 kg 19 kg 20 kg 21 kg 22 kg 23 kg 24 kg 25…" at bounding box center [268, 294] width 191 height 44
click at [183, 338] on icon at bounding box center [185, 335] width 12 height 12
click at [183, 338] on input "Free checked baggage" at bounding box center [185, 335] width 16 height 16
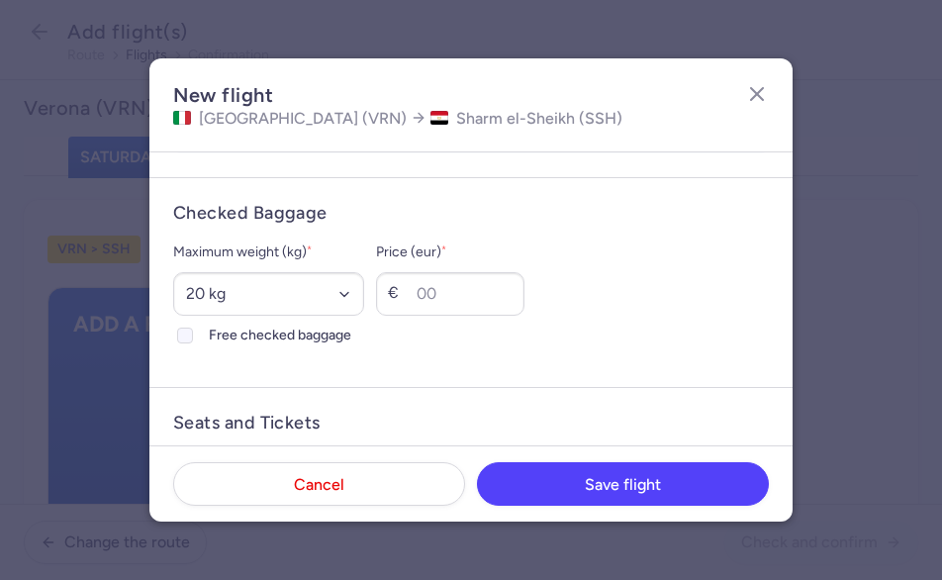
checkbox input "true"
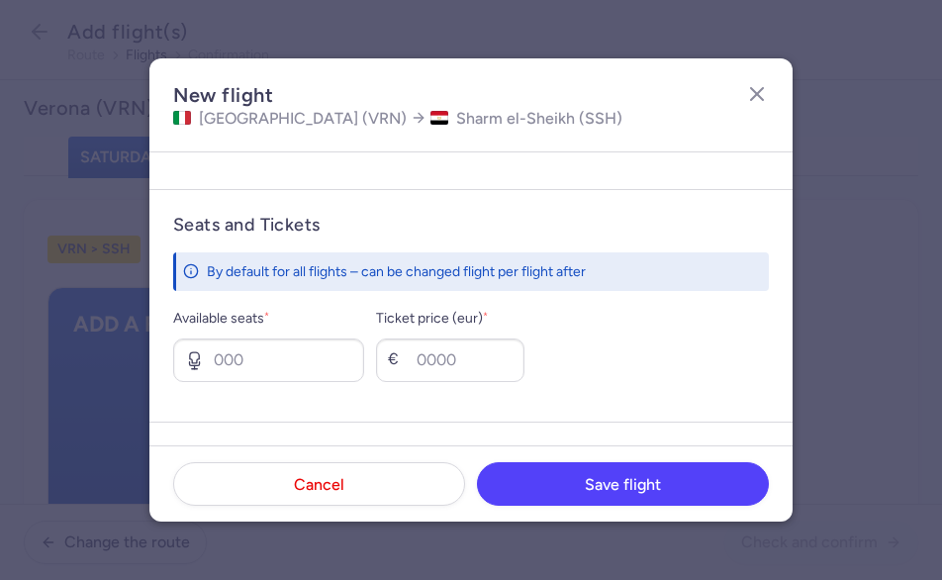
scroll to position [725, 0]
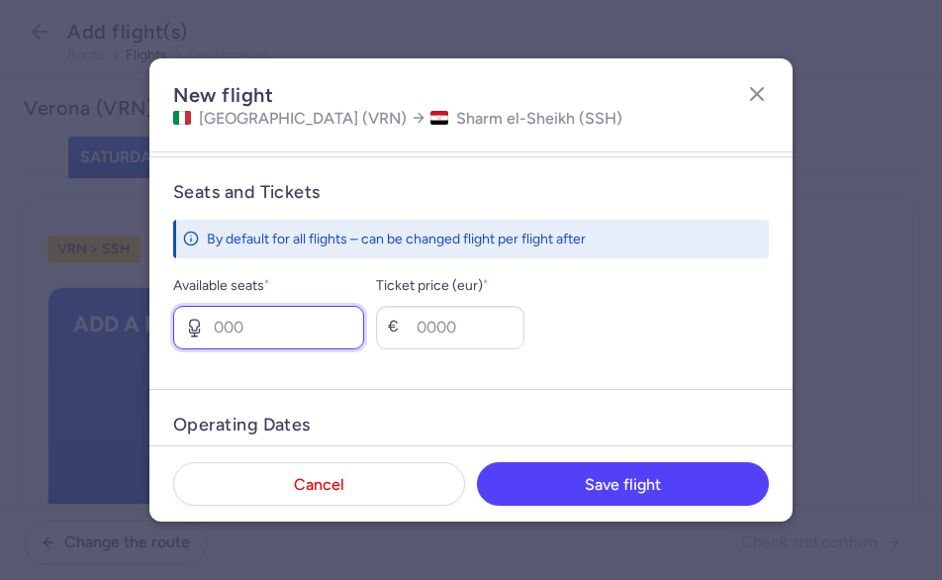
click at [356, 329] on input "Available seats *" at bounding box center [268, 328] width 191 height 44
type input "6"
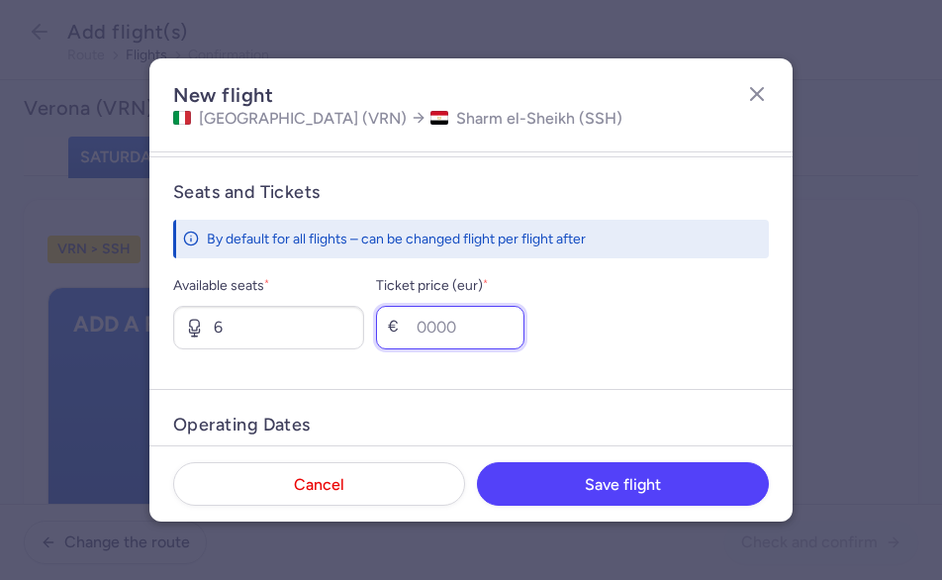
click at [518, 318] on input "Ticket price (eur) *" at bounding box center [450, 328] width 148 height 44
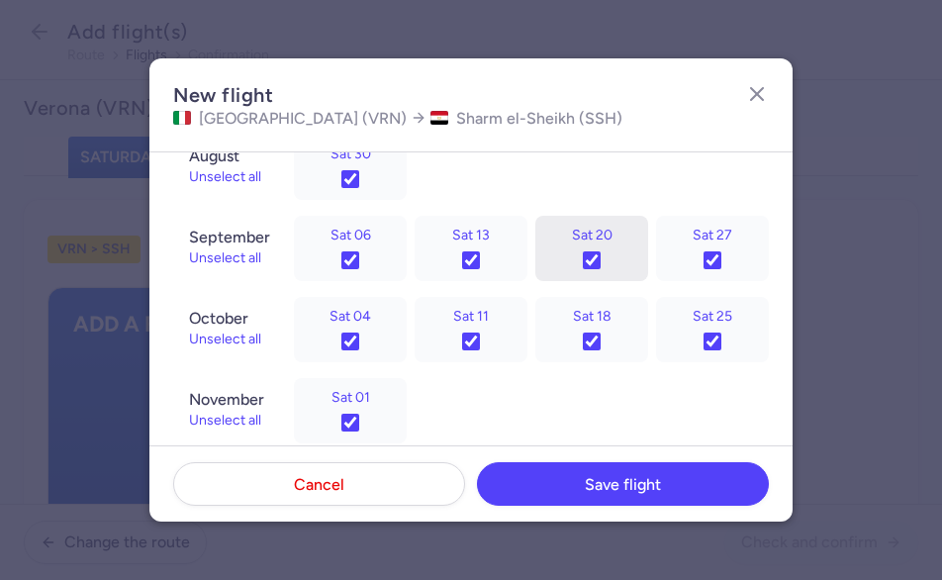
scroll to position [1136, 0]
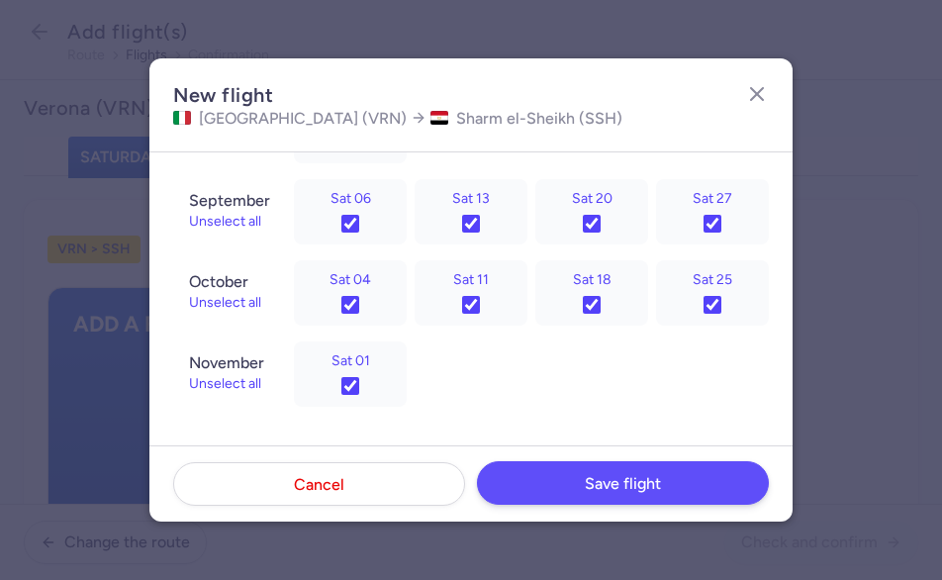
type input "500"
click at [593, 480] on span "Save flight" at bounding box center [623, 484] width 76 height 18
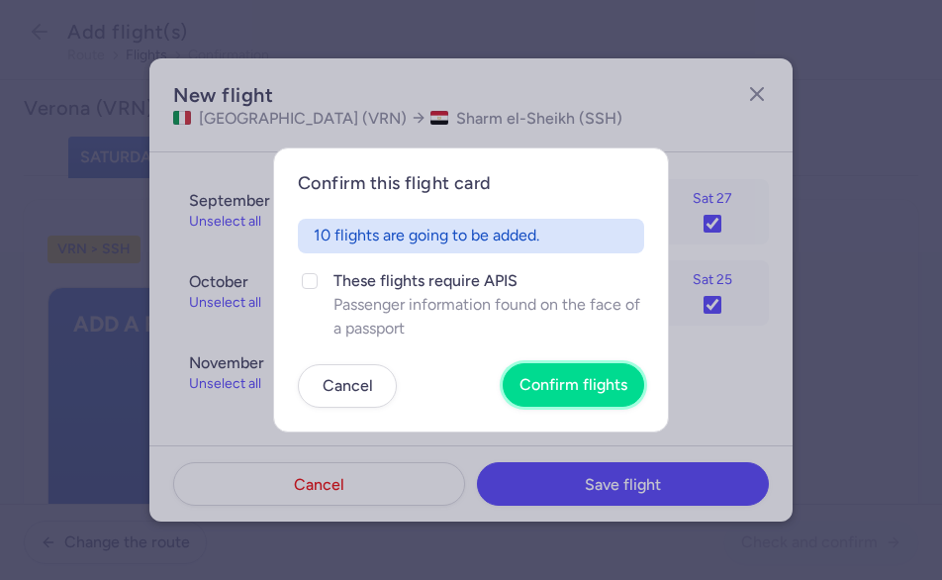
click at [593, 394] on button "Confirm flights" at bounding box center [572, 385] width 141 height 44
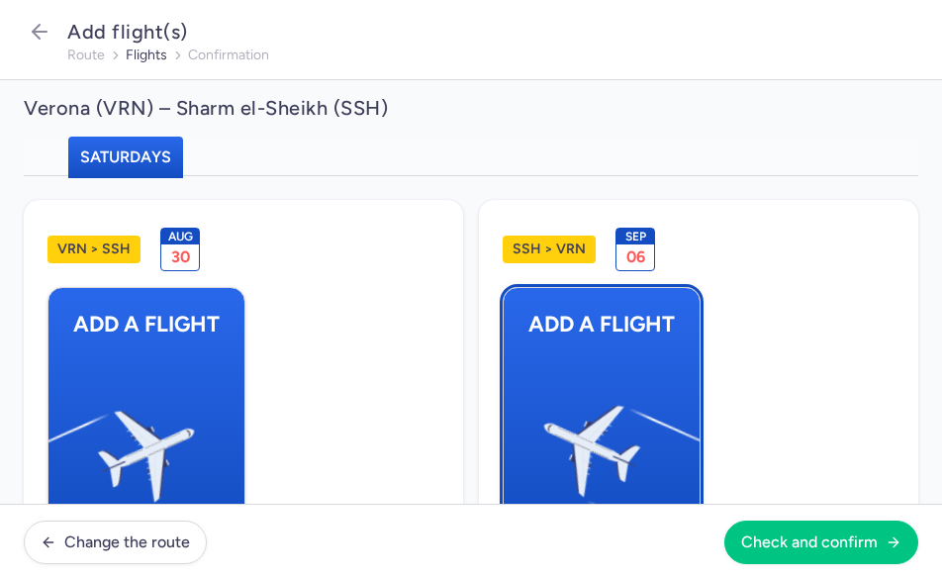
click at [602, 391] on img "button" at bounding box center [689, 443] width 334 height 307
select select "23"
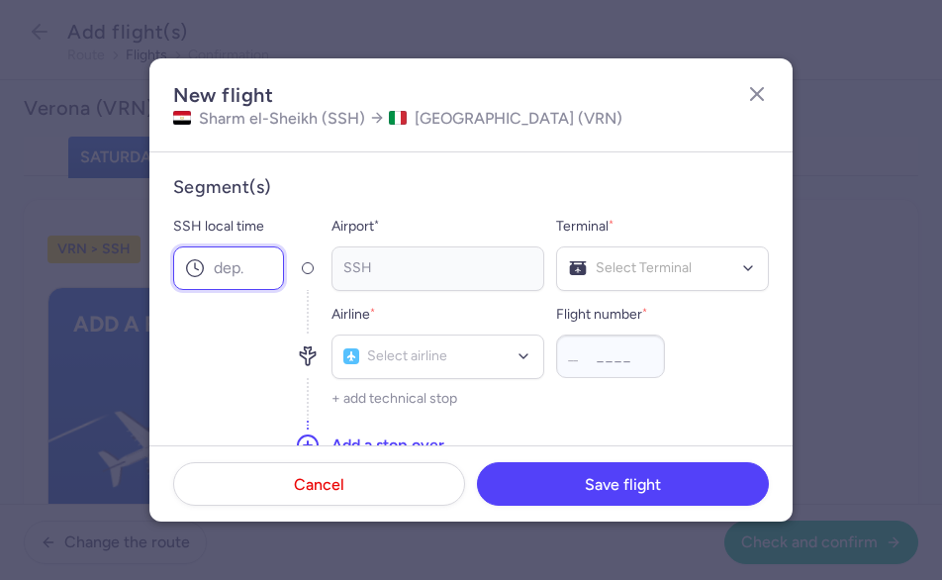
click at [220, 269] on input "SSH local time" at bounding box center [228, 268] width 111 height 44
type input "13:45"
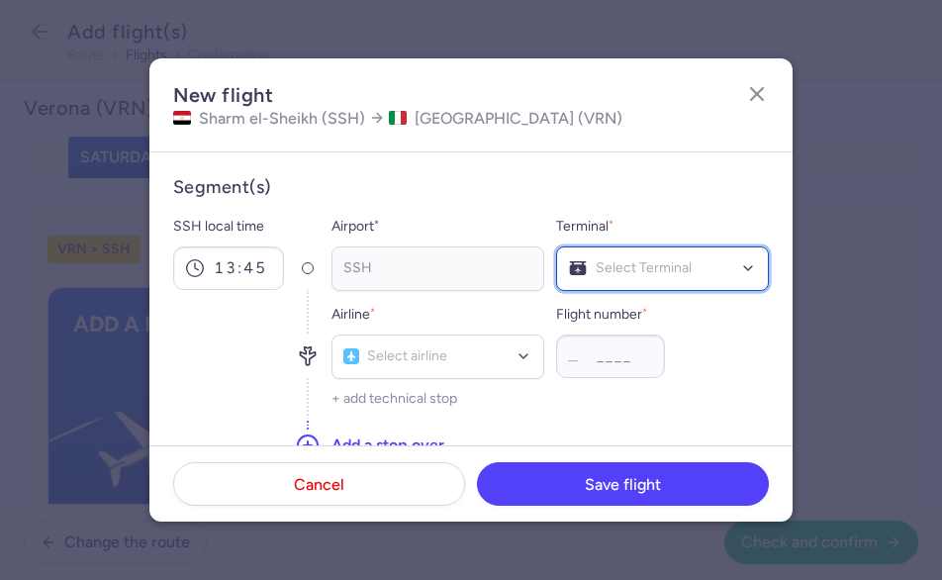
click at [591, 283] on div "Select Terminal" at bounding box center [662, 268] width 213 height 45
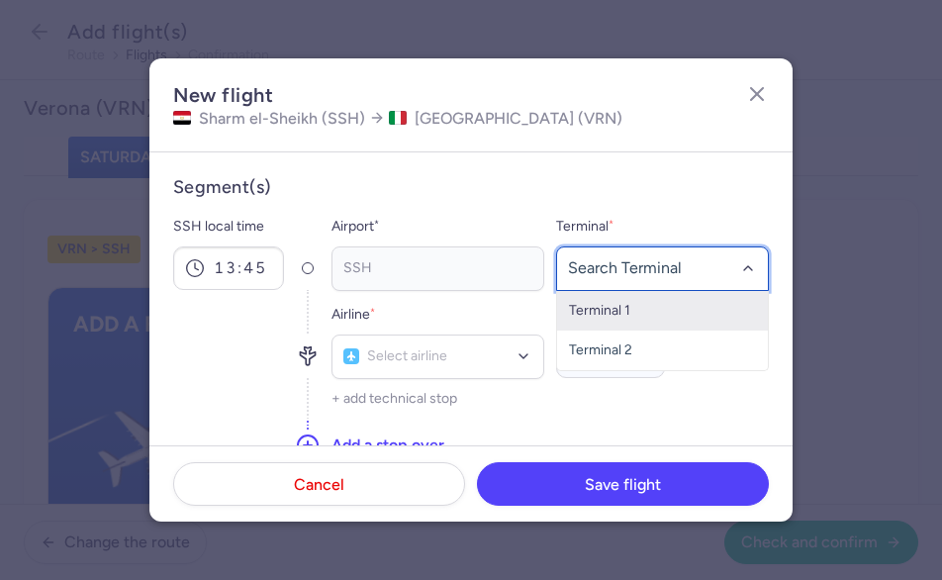
click at [589, 316] on span "Terminal 1" at bounding box center [599, 310] width 61 height 17
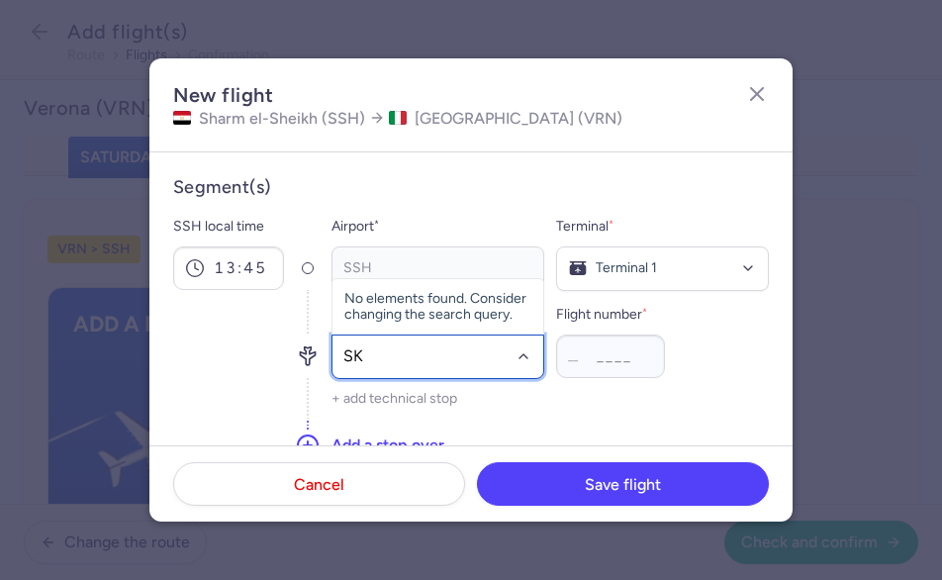
type input "SKY"
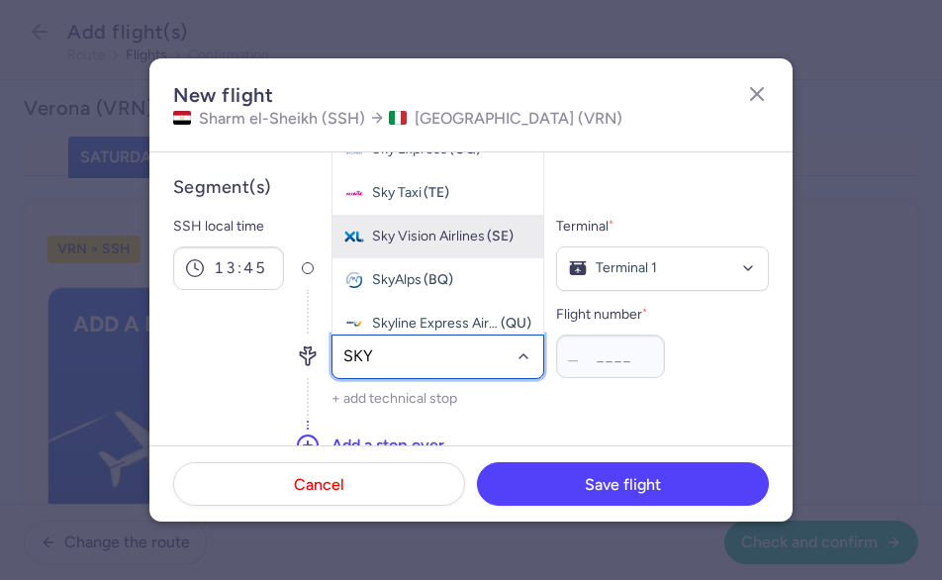
click at [402, 247] on span "Sky Vision Airlines (SE)" at bounding box center [437, 237] width 211 height 44
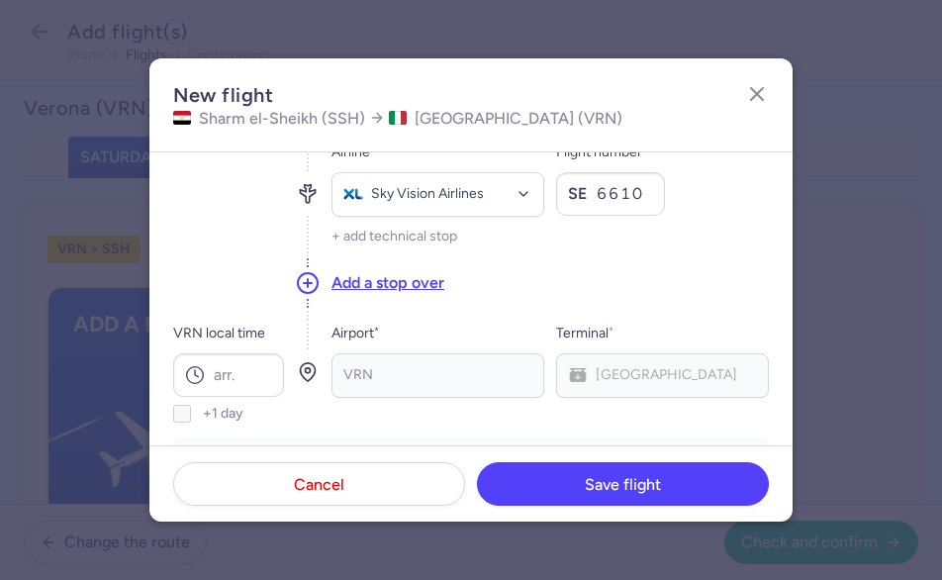
scroll to position [198, 0]
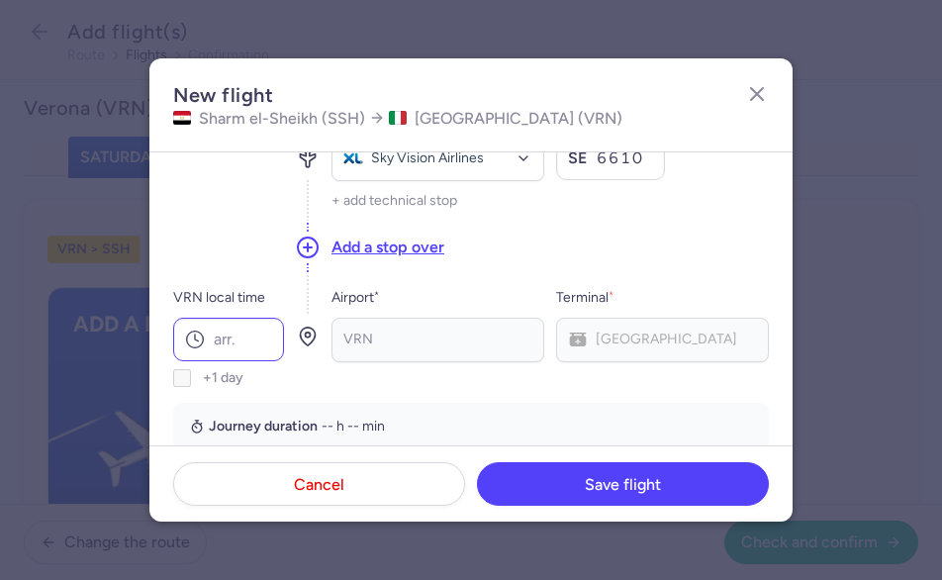
type input "6610"
click at [237, 339] on input "VRN local time" at bounding box center [228, 339] width 111 height 44
type input "17:15"
click at [626, 334] on div "[GEOGRAPHIC_DATA]" at bounding box center [662, 339] width 213 height 45
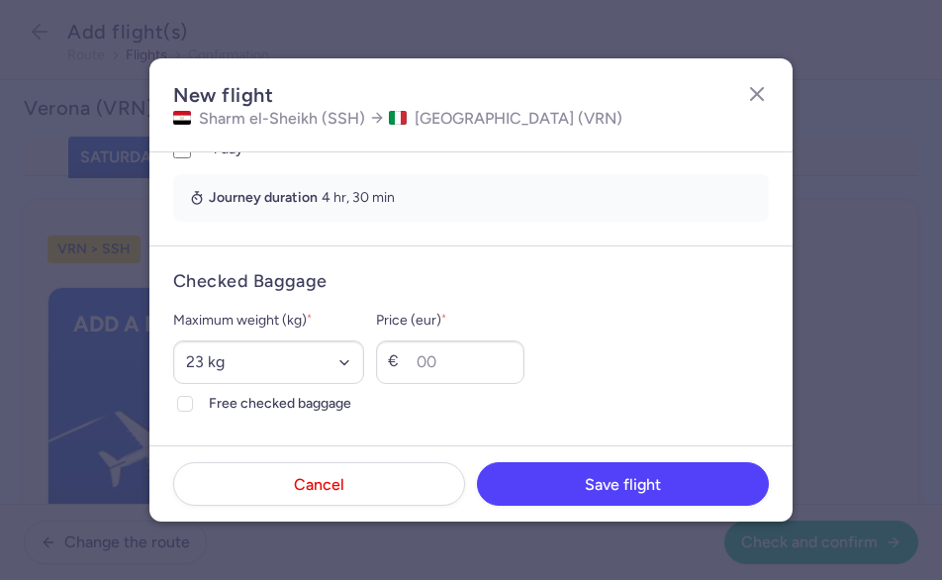
scroll to position [462, 0]
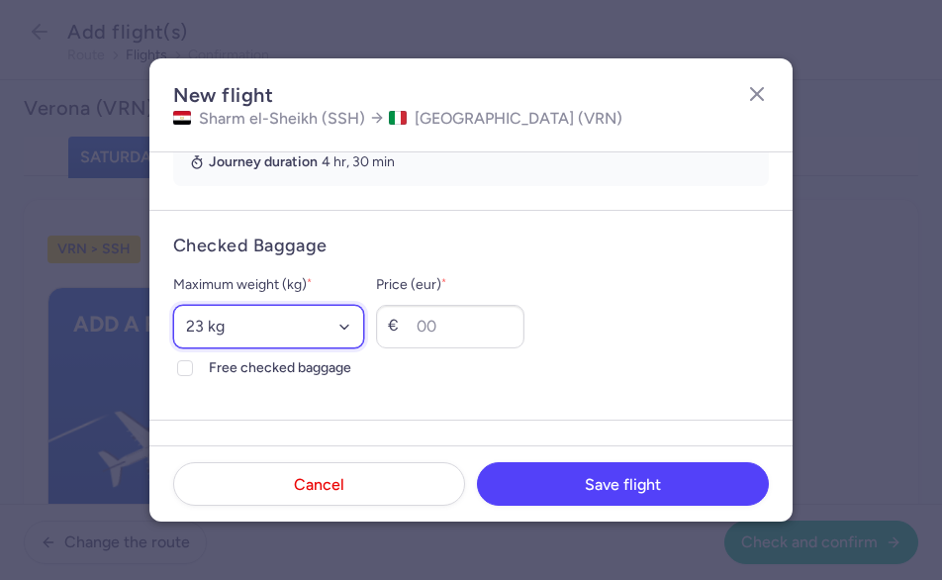
click at [364, 322] on select "Select an option 15 kg 16 kg 17 kg 18 kg 19 kg 20 kg 21 kg 22 kg 23 kg 24 kg 25…" at bounding box center [268, 327] width 191 height 44
select select "20"
click at [173, 305] on select "Select an option 15 kg 16 kg 17 kg 18 kg 19 kg 20 kg 21 kg 22 kg 23 kg 24 kg 25…" at bounding box center [268, 327] width 191 height 44
click at [188, 364] on icon at bounding box center [185, 368] width 12 height 12
click at [188, 364] on input "Free checked baggage" at bounding box center [185, 368] width 16 height 16
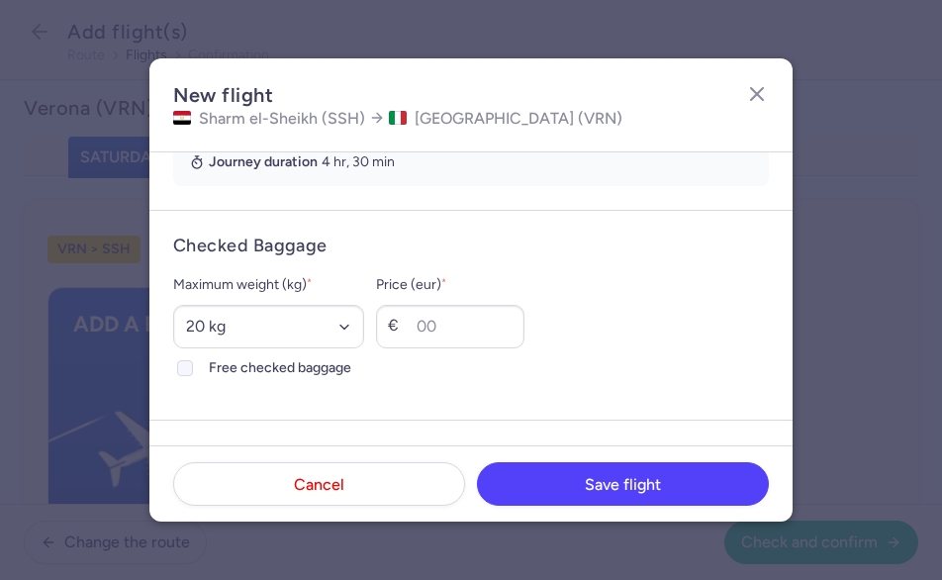
checkbox input "true"
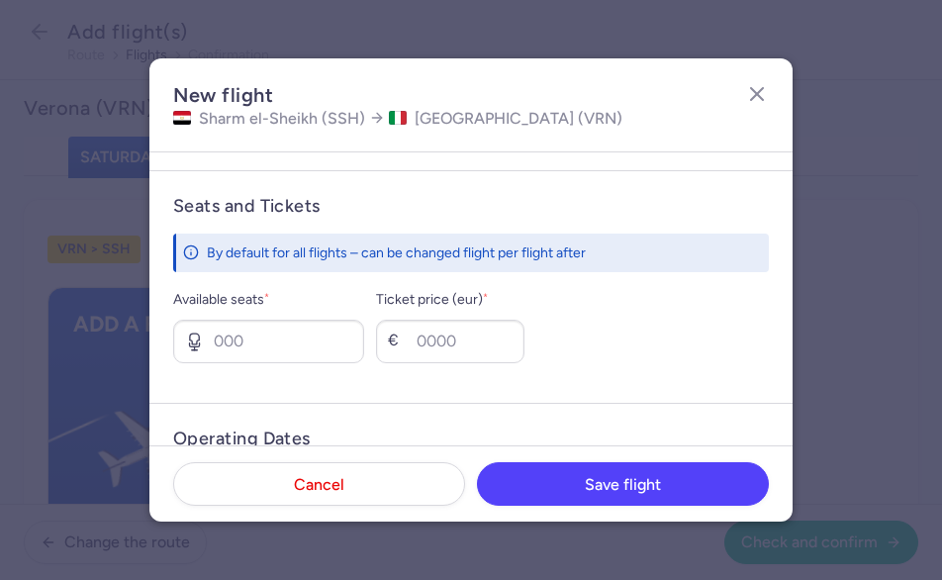
scroll to position [725, 0]
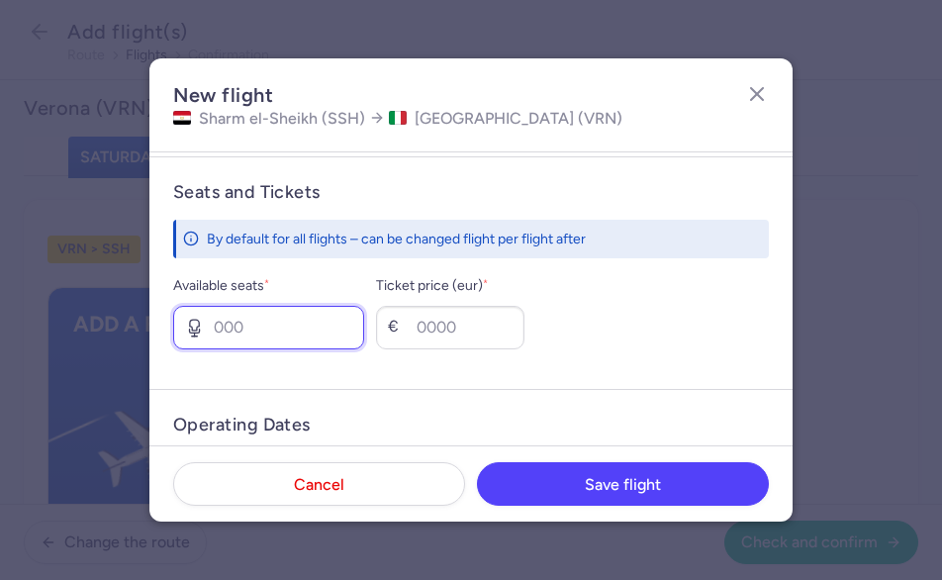
click at [346, 334] on input "Available seats *" at bounding box center [268, 328] width 191 height 44
type input "6"
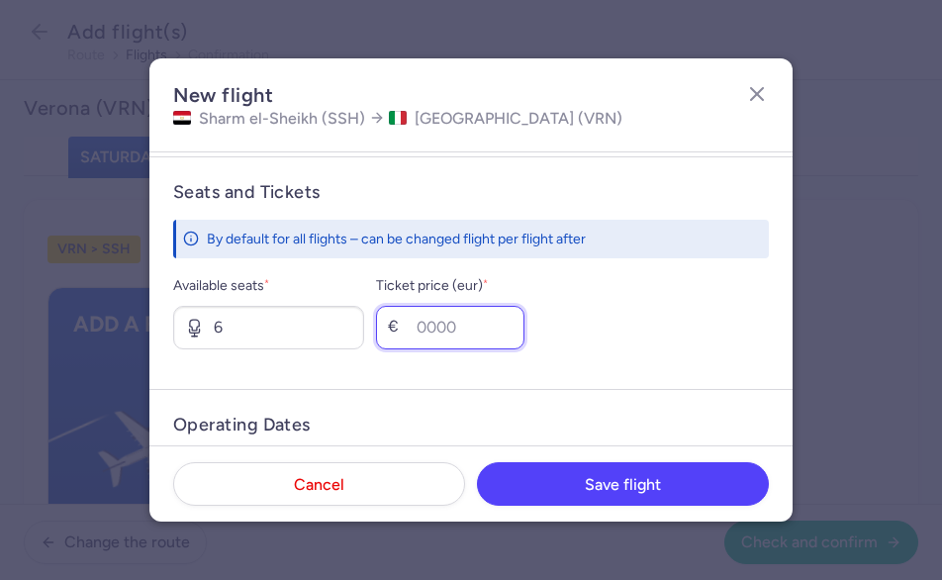
click at [509, 316] on input "Ticket price (eur) *" at bounding box center [450, 328] width 148 height 44
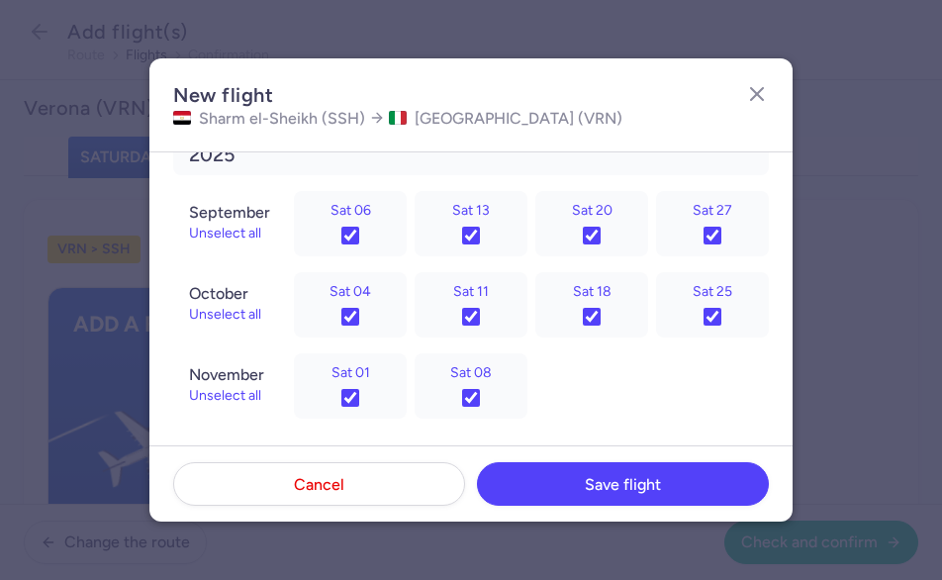
scroll to position [1055, 0]
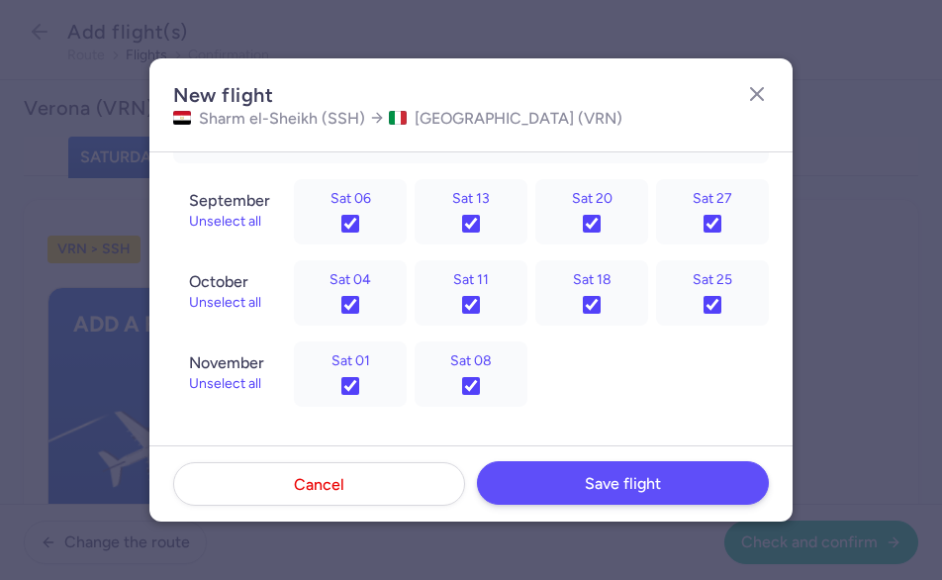
type input "500"
click at [614, 463] on button "Save flight" at bounding box center [623, 483] width 292 height 44
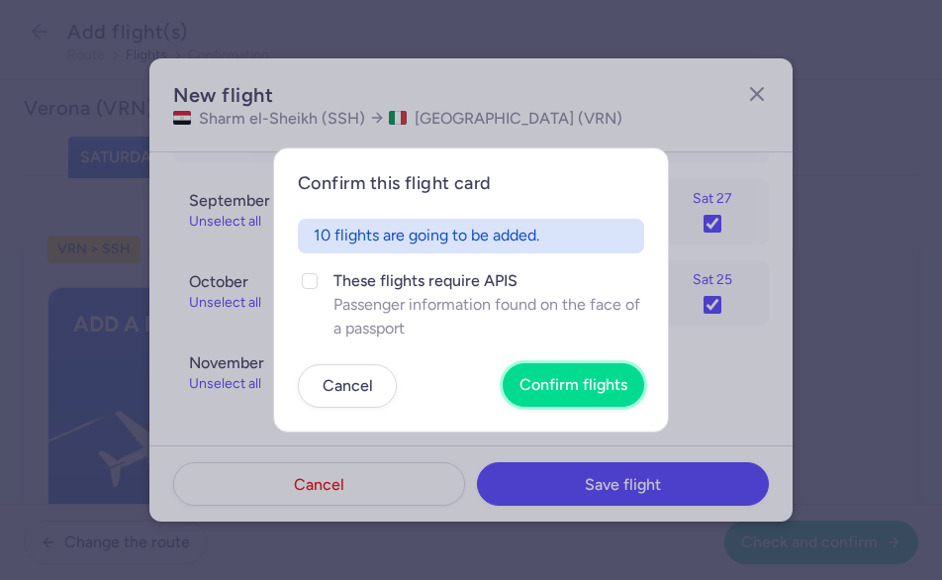
click at [577, 394] on button "Confirm flights" at bounding box center [572, 385] width 141 height 44
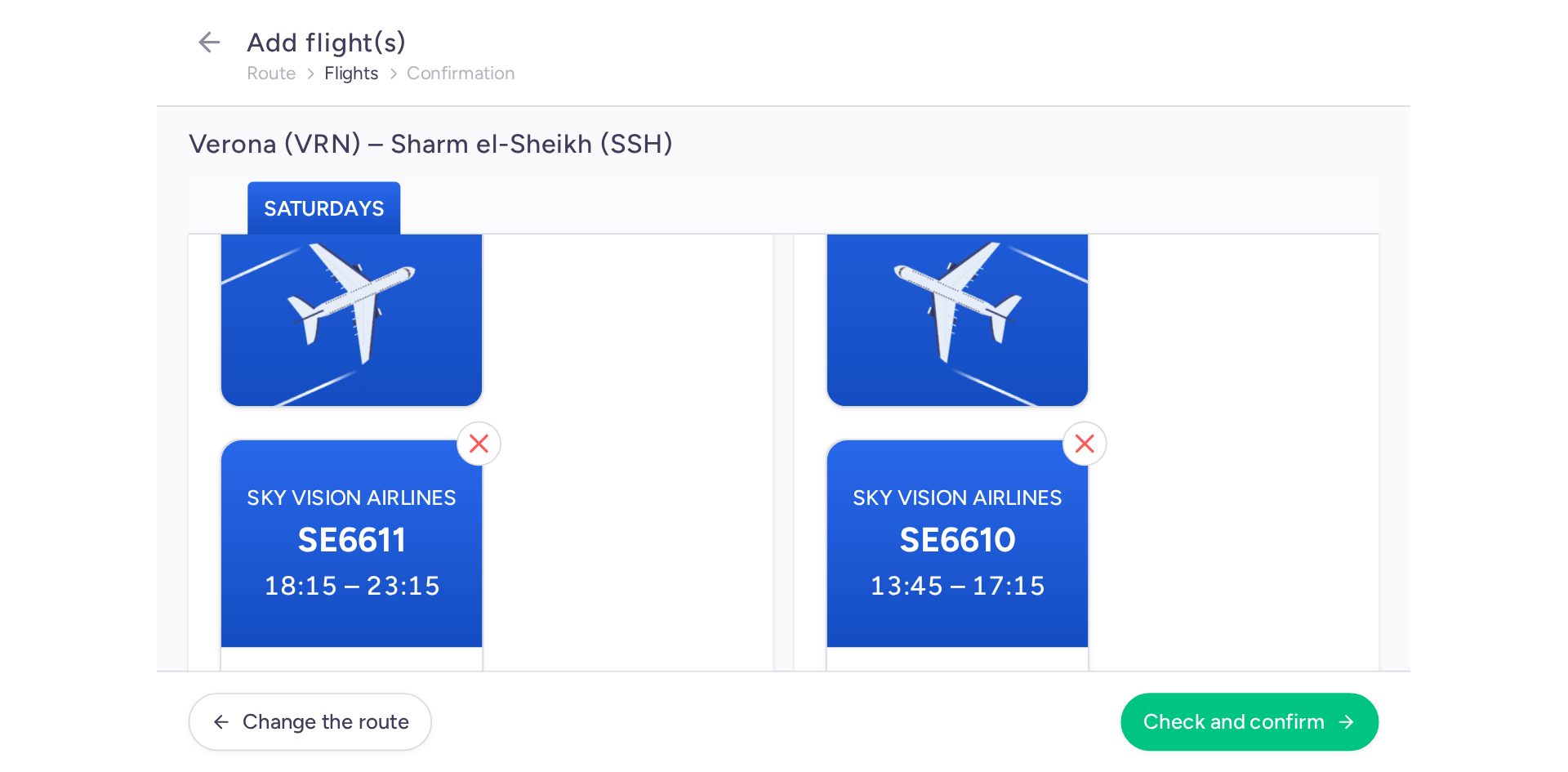
scroll to position [190, 0]
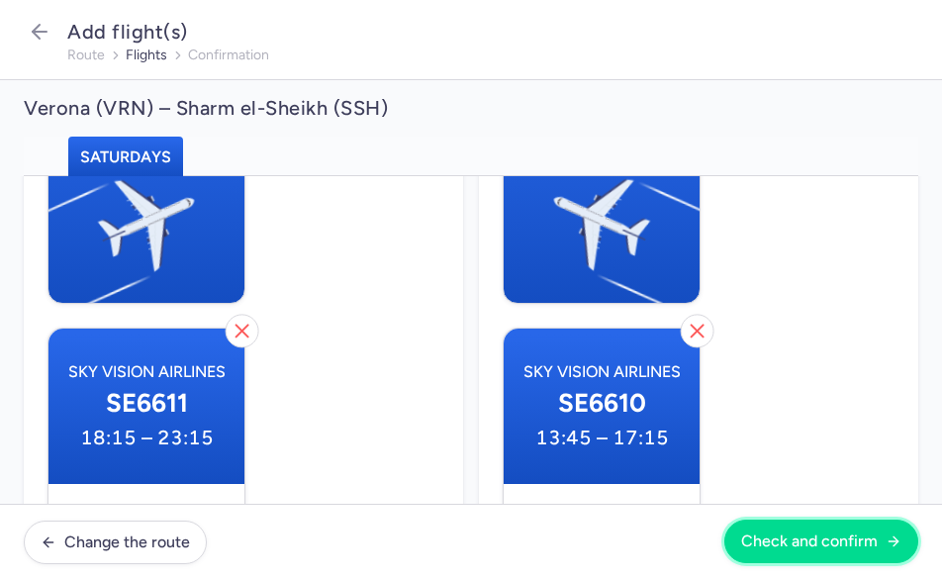
click at [803, 542] on span "Check and confirm" at bounding box center [809, 541] width 136 height 18
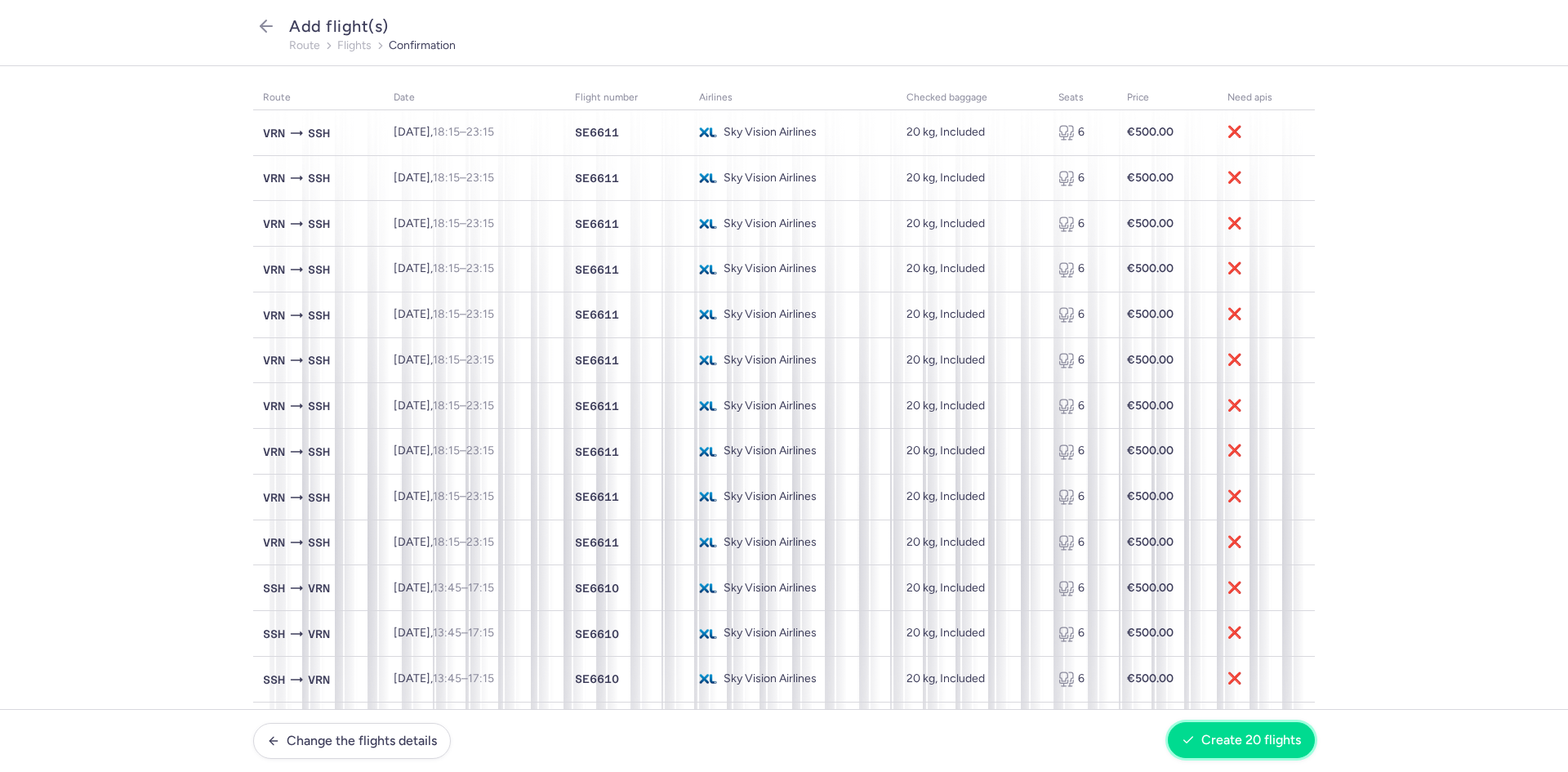
click at [1234, 748] on button "Create 20 flights" at bounding box center [1241, 740] width 147 height 36
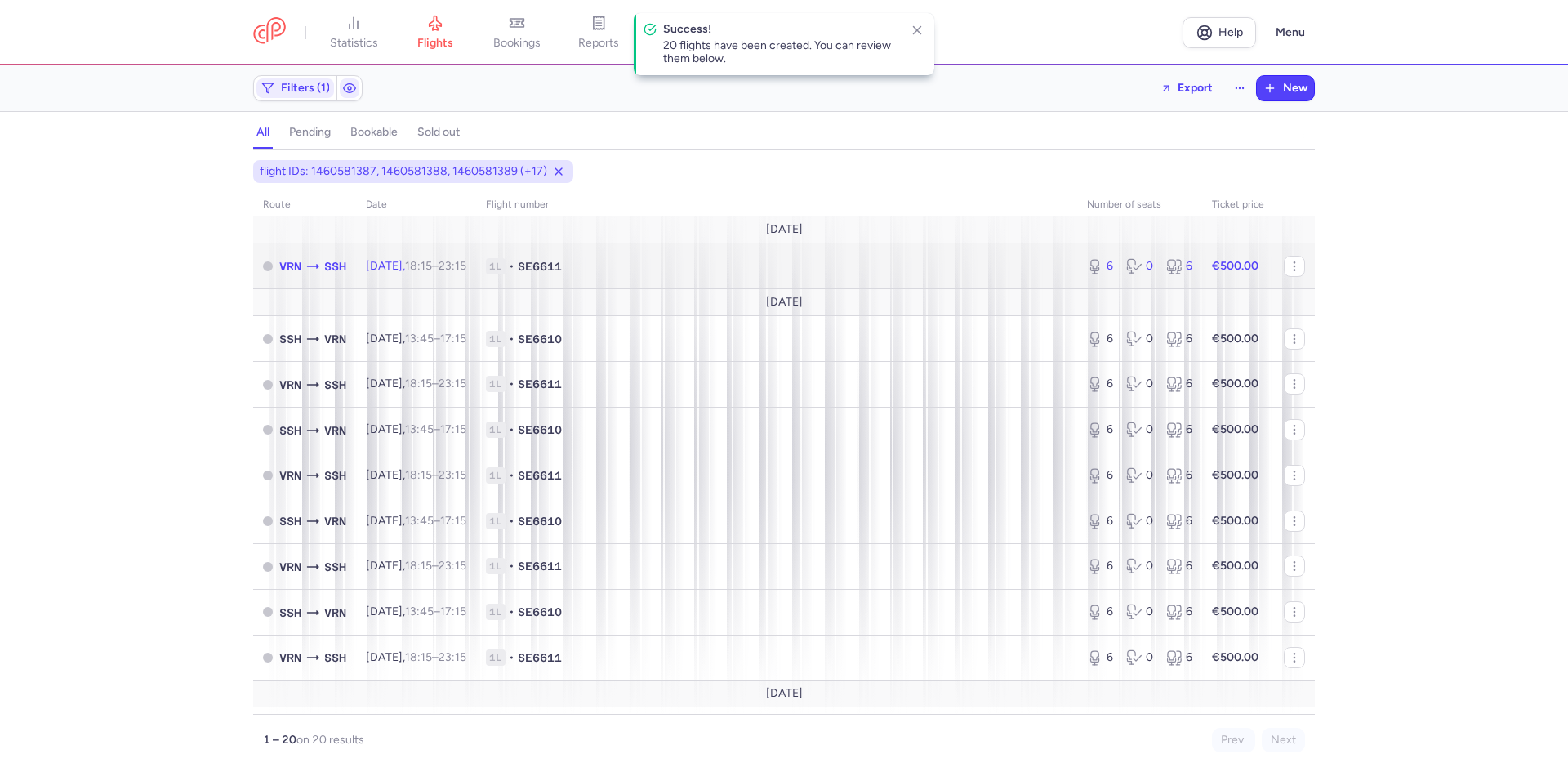
click at [1228, 269] on strong "€500.00" at bounding box center [1235, 266] width 46 height 14
click at [619, 261] on span "1L • SE6611" at bounding box center [776, 267] width 581 height 17
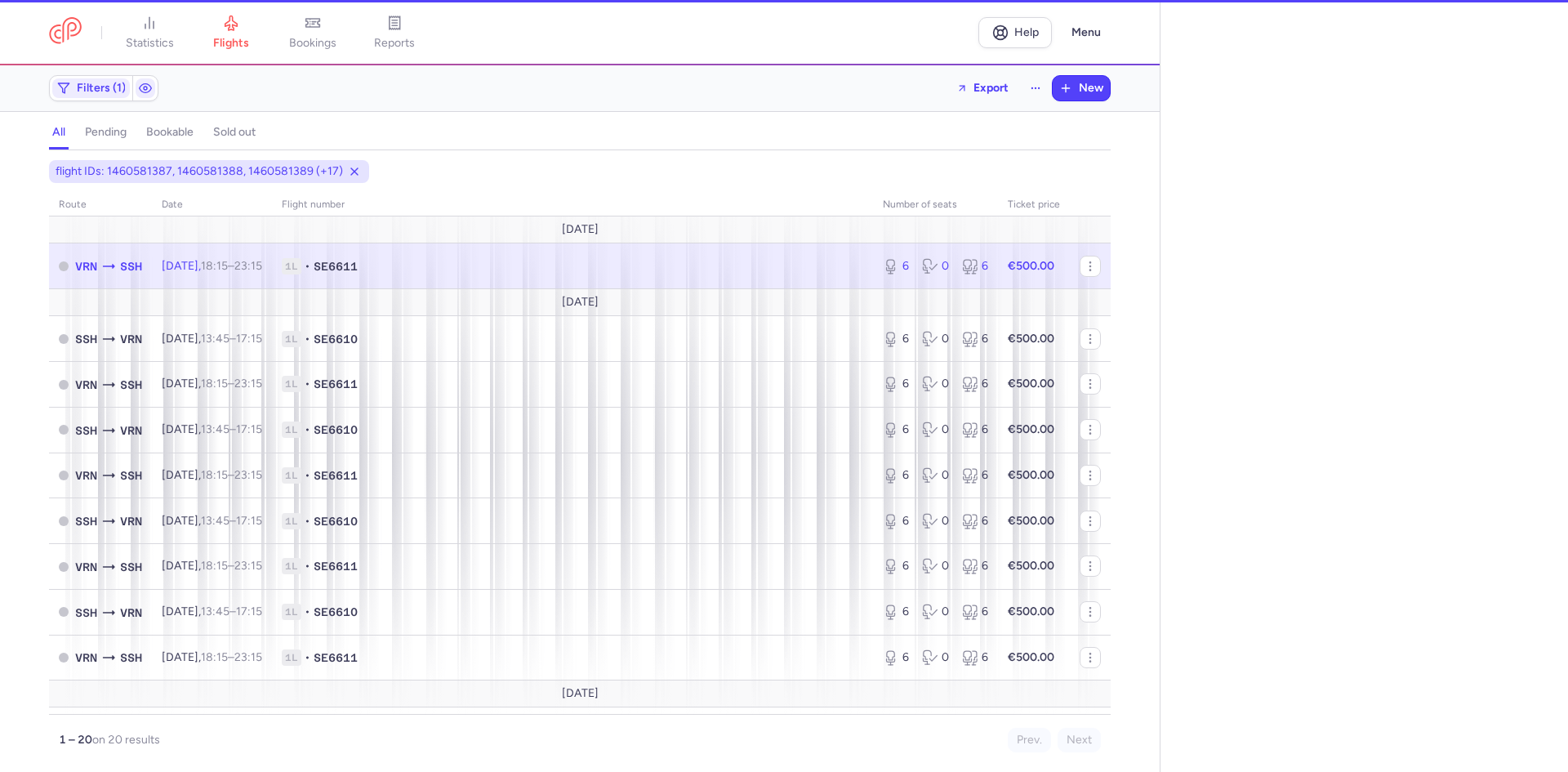
select select "days"
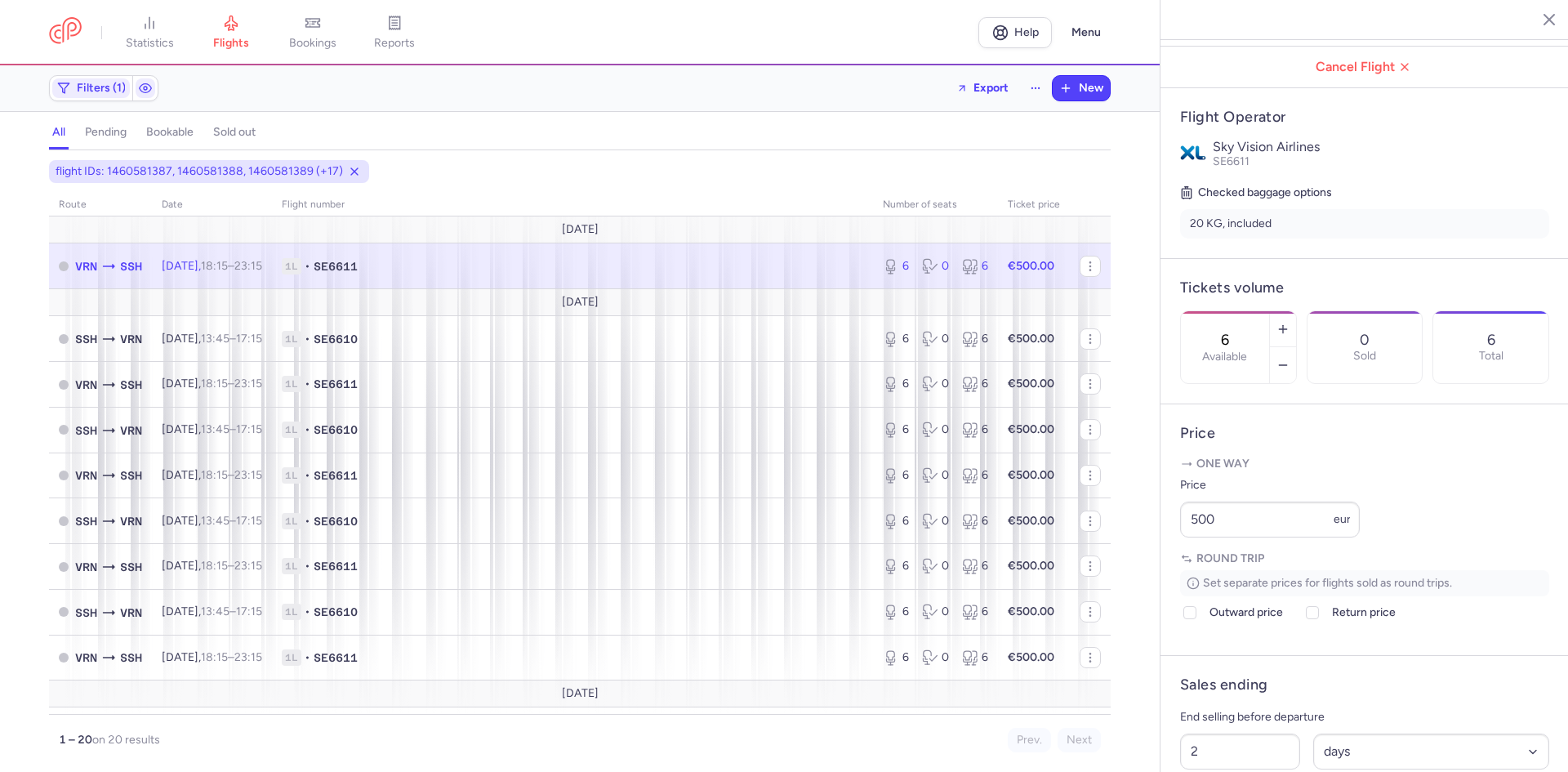
scroll to position [435, 0]
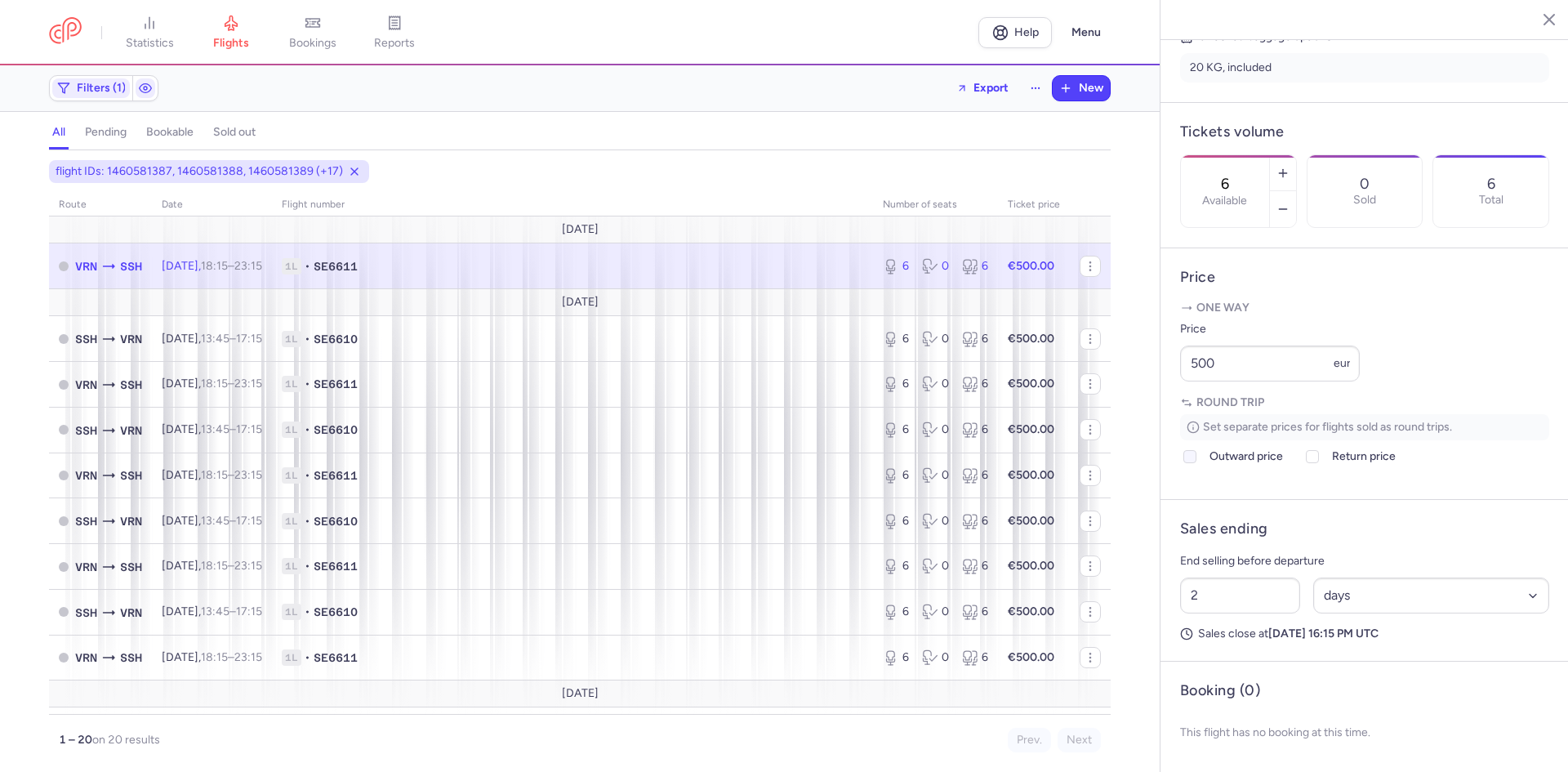
click at [1187, 459] on polyline at bounding box center [1190, 457] width 7 height 5
click at [1187, 463] on input "Outward price" at bounding box center [1190, 457] width 13 height 13
checkbox input "true"
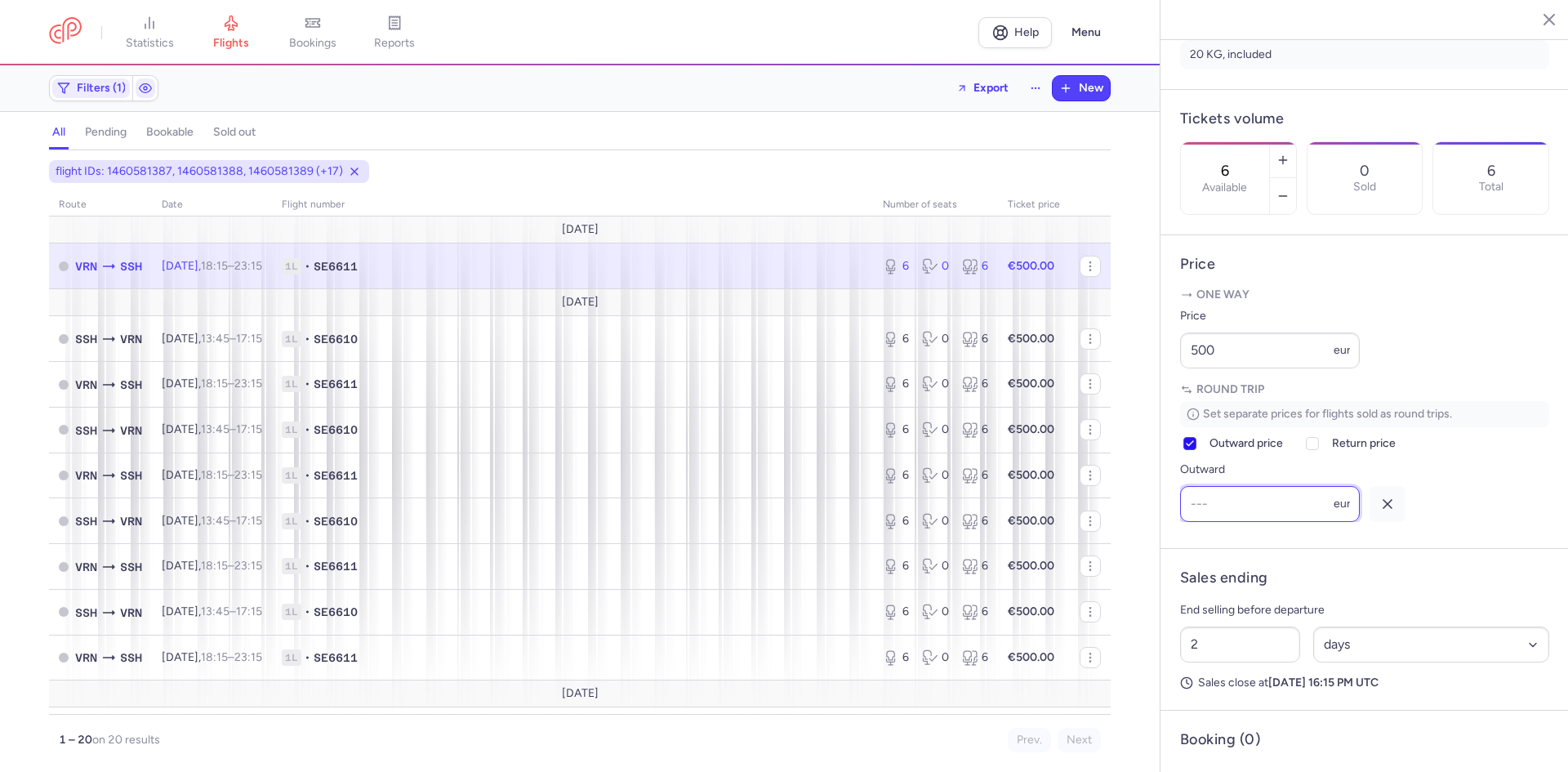
scroll to position [0, 0]
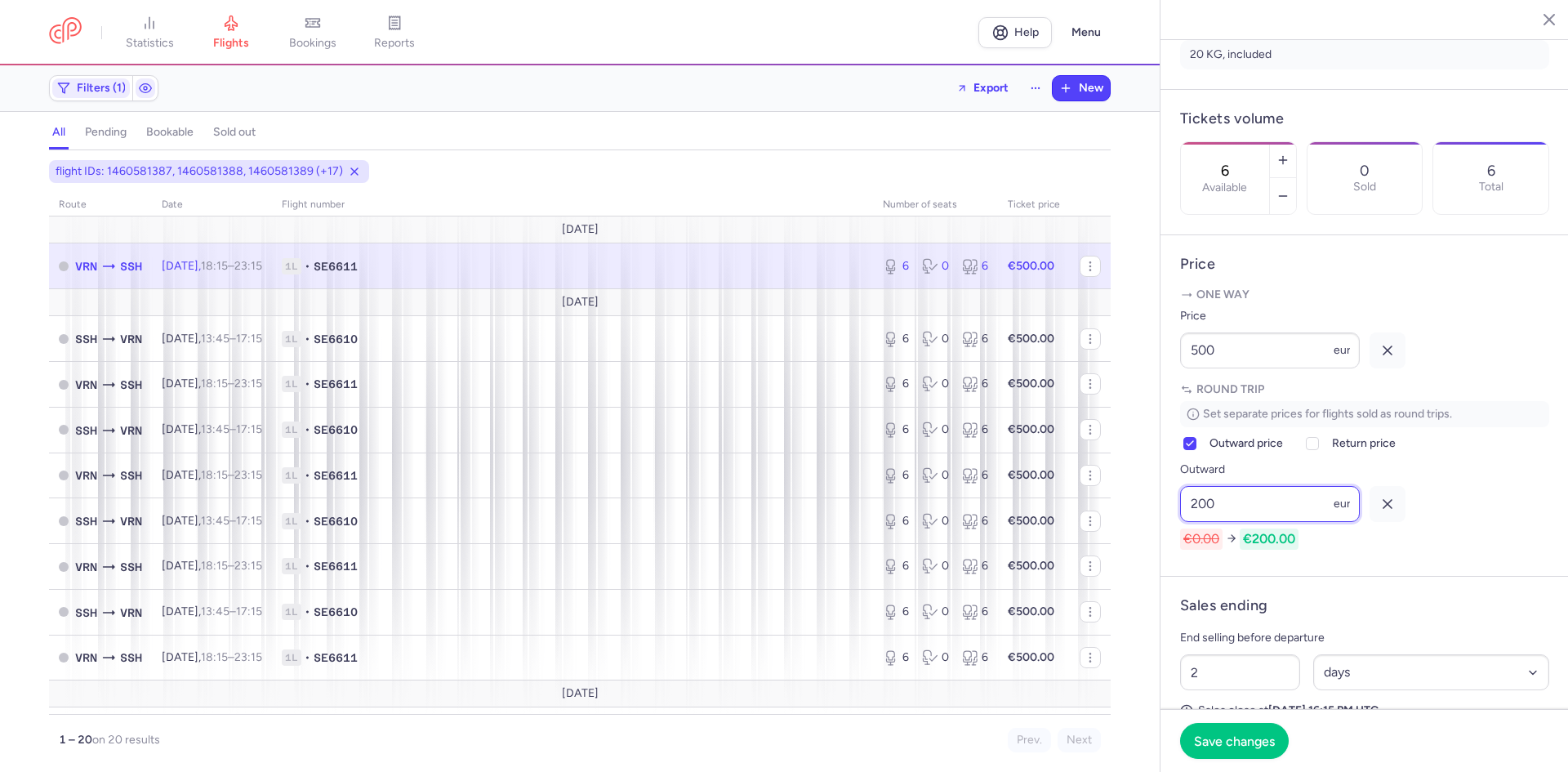
type input "200"
click at [1386, 358] on icon "button" at bounding box center [1388, 350] width 17 height 17
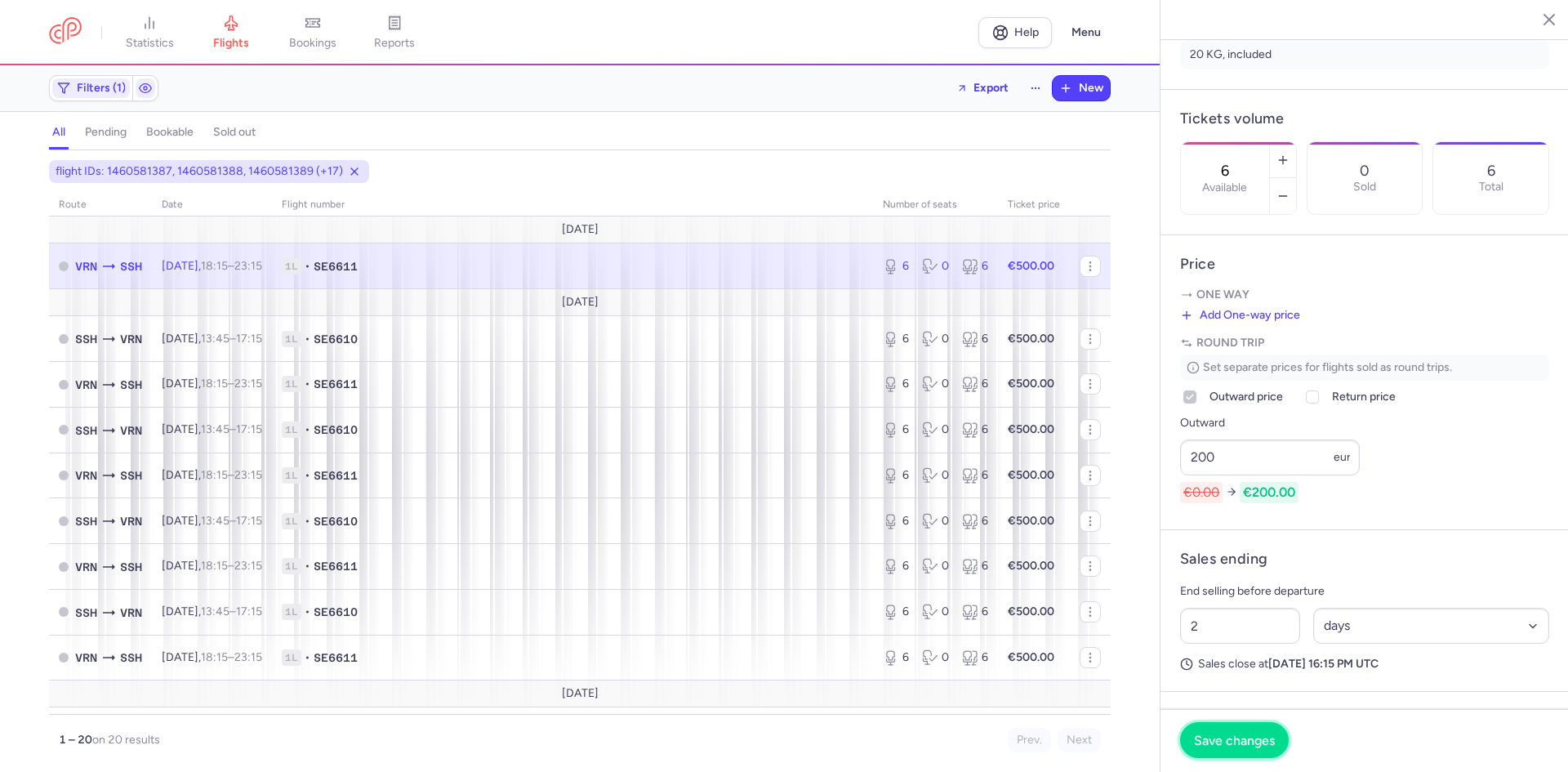
click at [1244, 741] on span "Save changes" at bounding box center [1234, 740] width 81 height 15
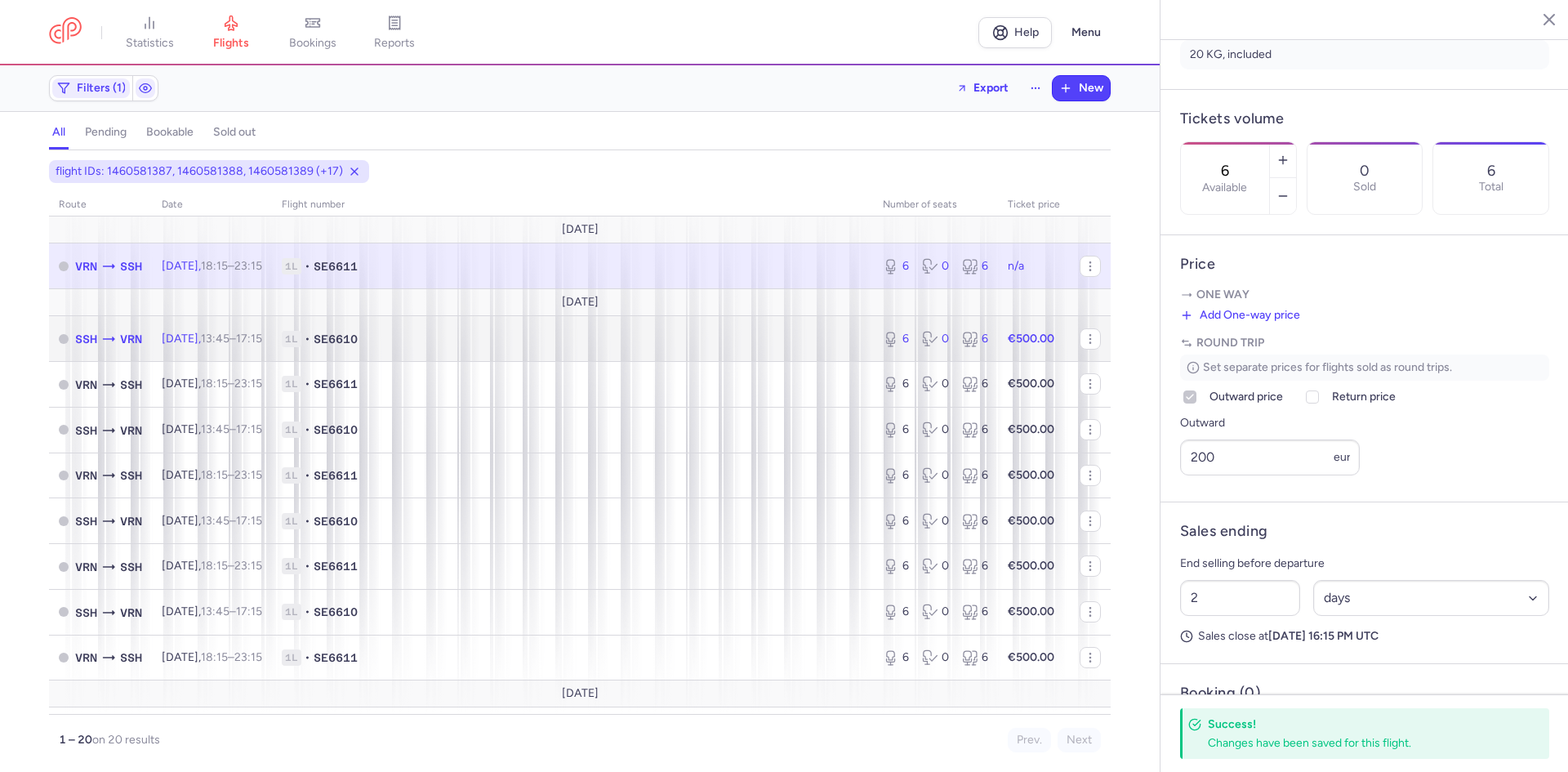
click at [202, 340] on span "[DATE] 13:45 – 17:15 +0" at bounding box center [212, 339] width 101 height 14
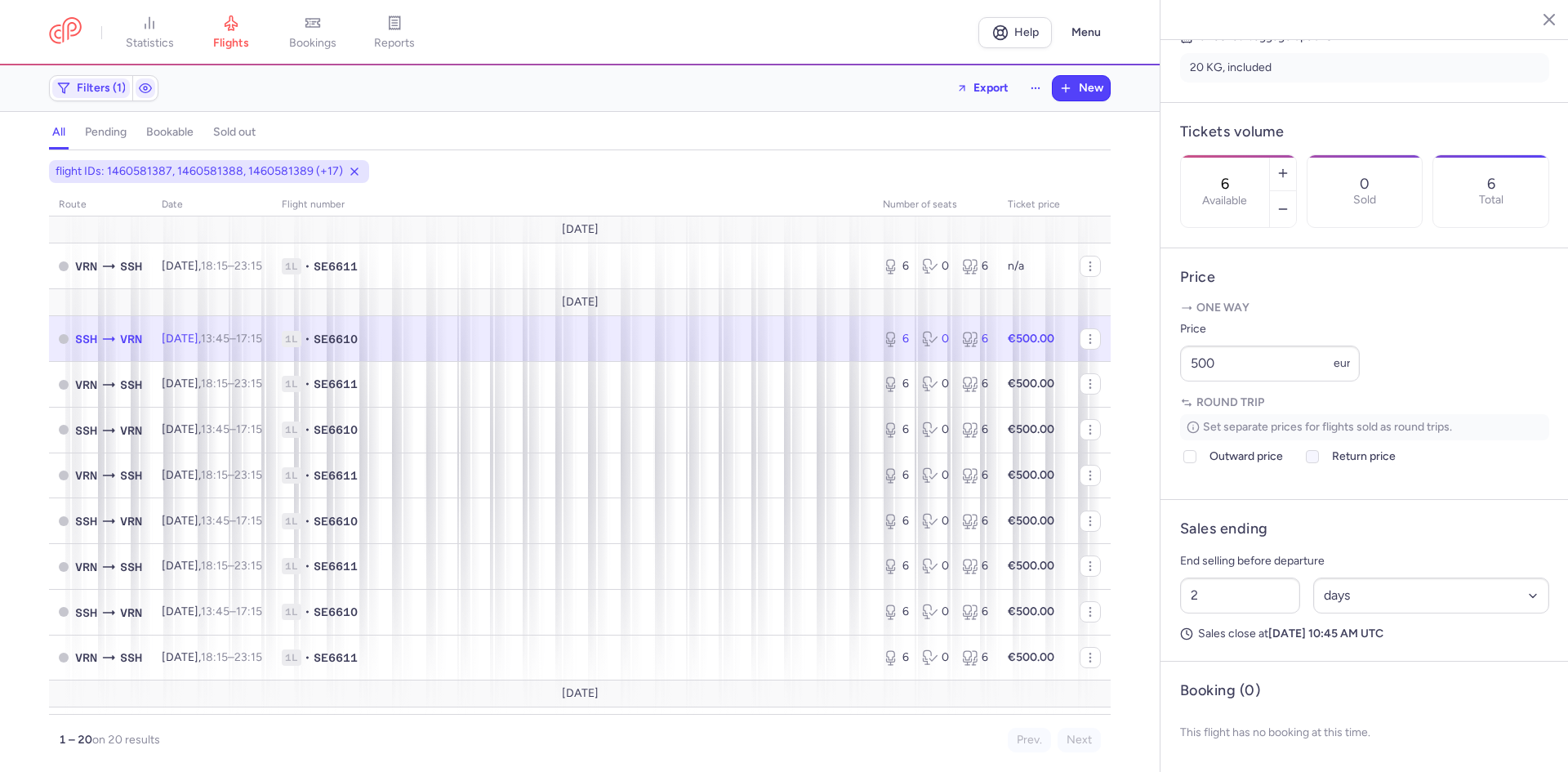
click at [1312, 461] on icon at bounding box center [1312, 457] width 10 height 10
click at [1312, 461] on input "Return price" at bounding box center [1312, 457] width 13 height 13
checkbox input "true"
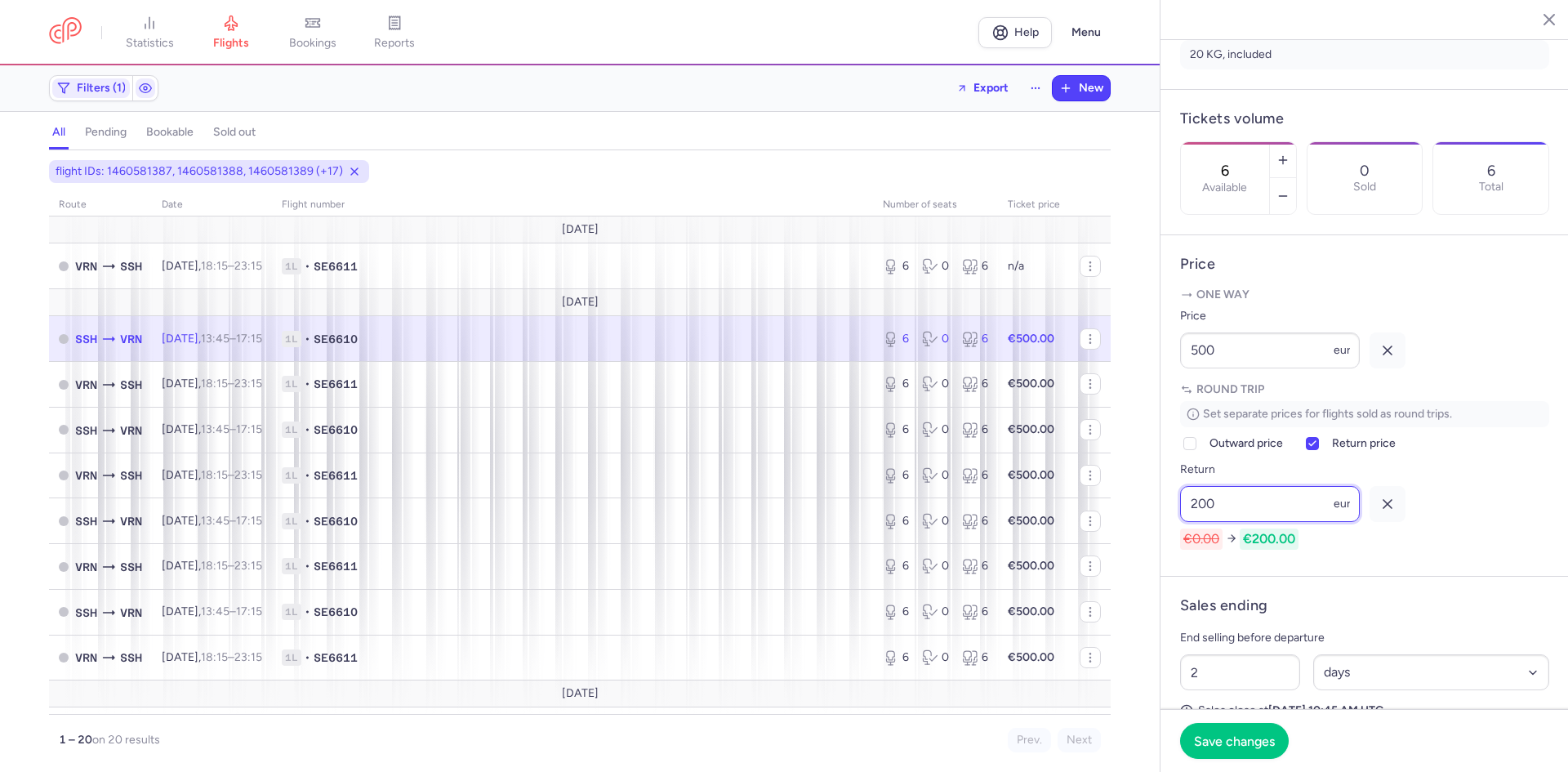
type input "200"
click at [1387, 354] on line "button" at bounding box center [1387, 350] width 8 height 8
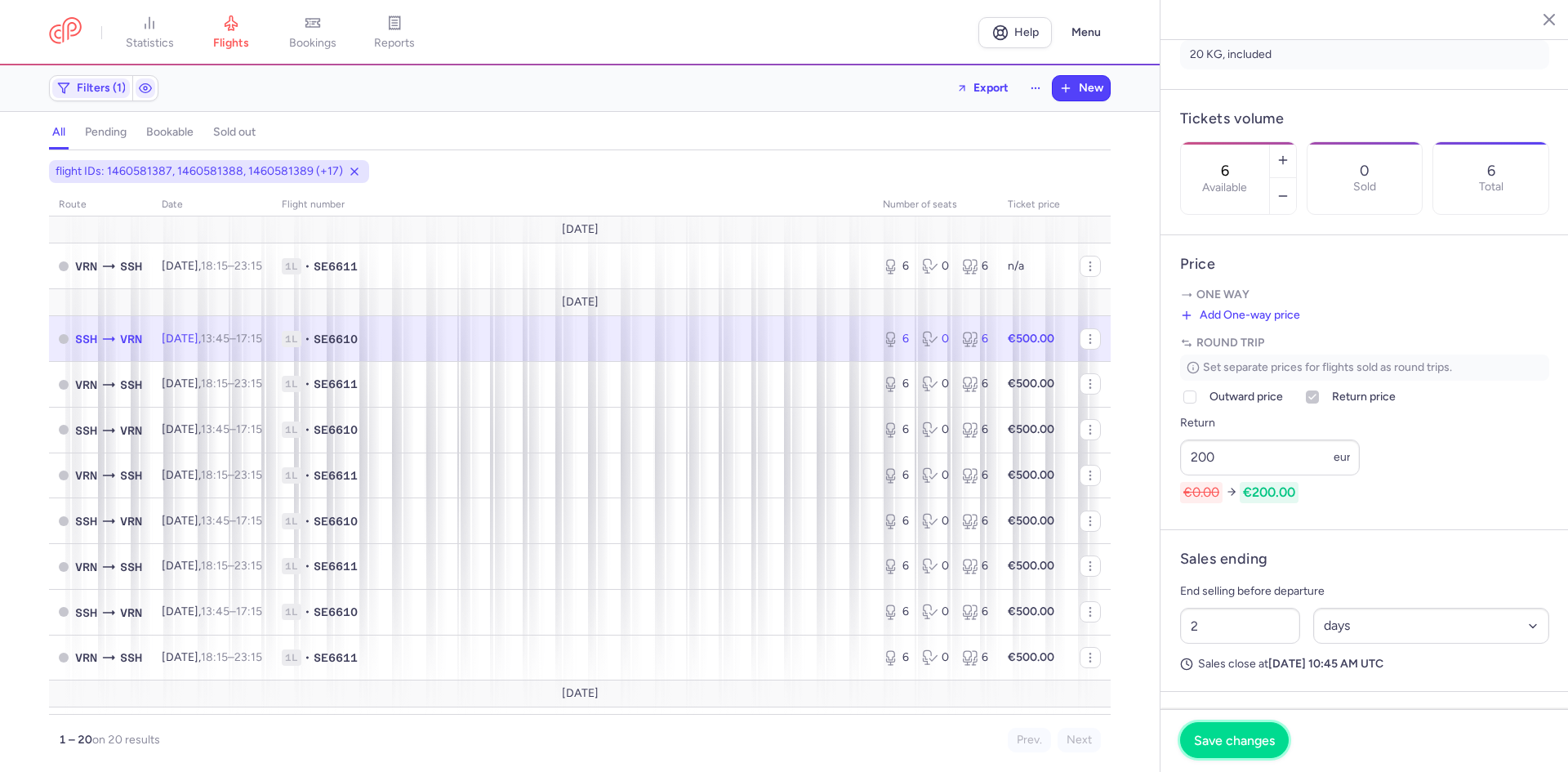
click at [1251, 727] on button "Save changes" at bounding box center [1234, 740] width 109 height 36
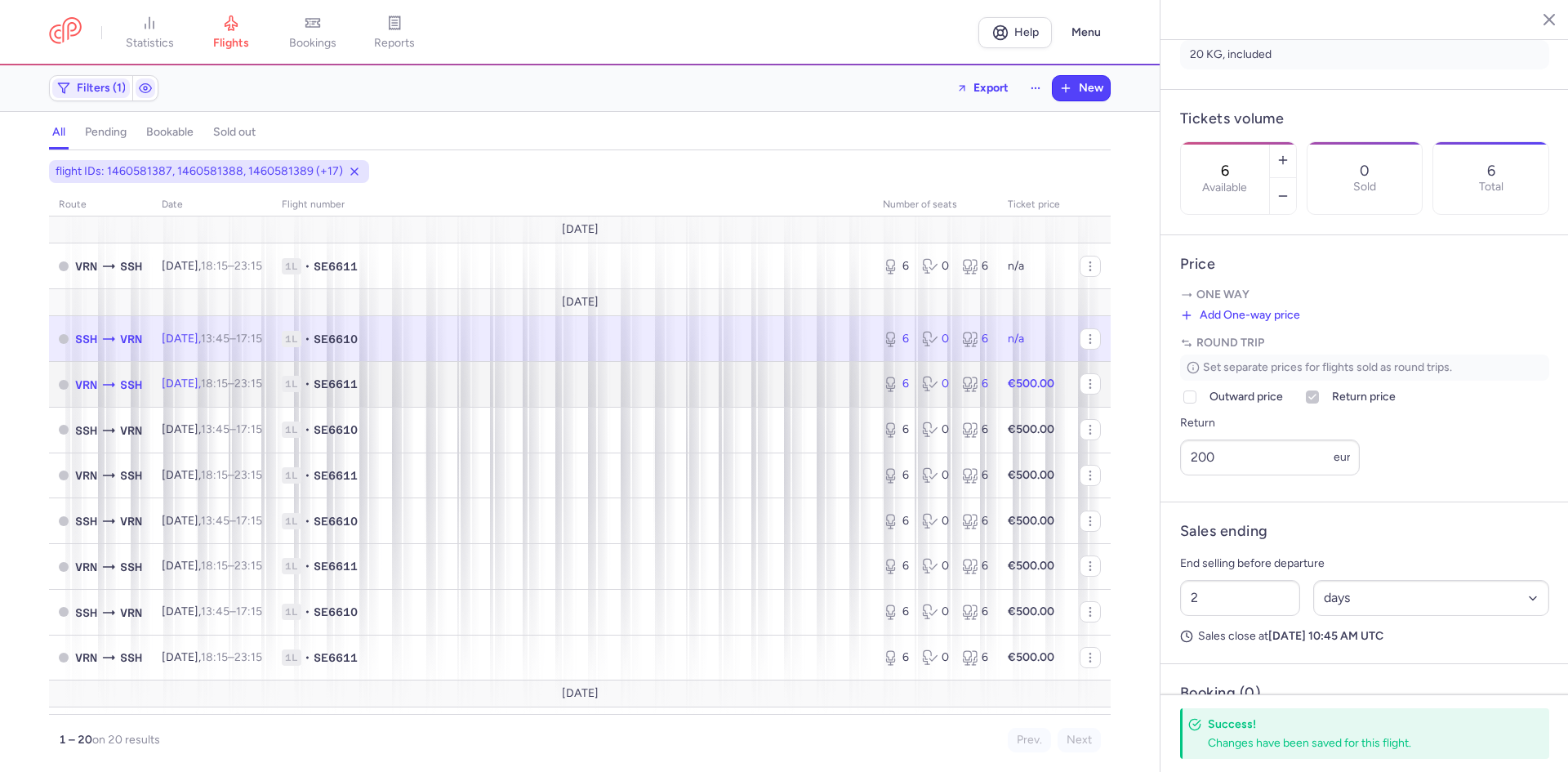
click at [209, 380] on span "[DATE] 18:15 – 23:15 +0" at bounding box center [212, 383] width 101 height 14
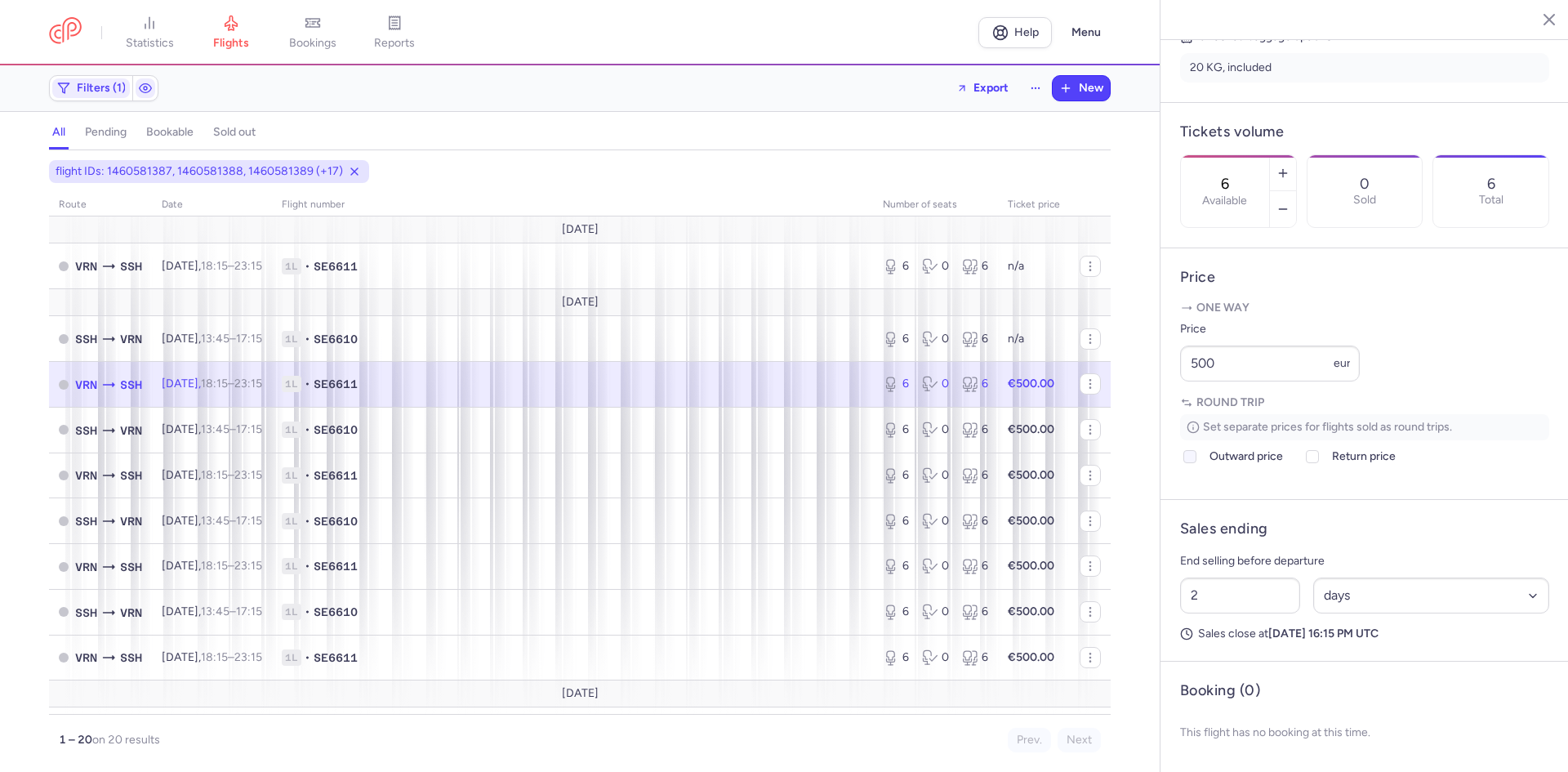
click at [1190, 459] on polyline at bounding box center [1190, 457] width 7 height 5
click at [1190, 463] on input "Outward price" at bounding box center [1190, 457] width 13 height 13
checkbox input "true"
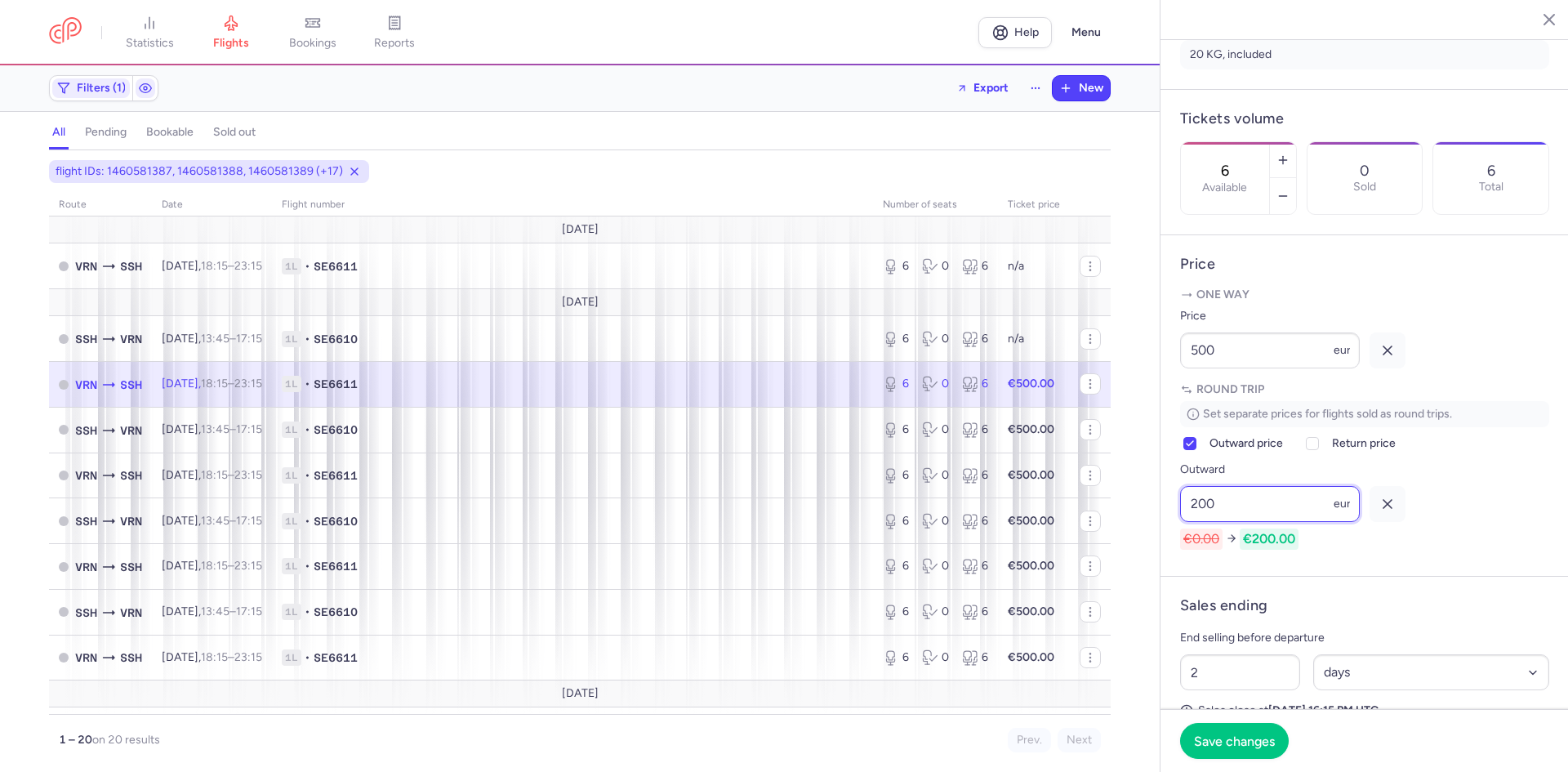
type input "200"
click at [1389, 354] on line "button" at bounding box center [1387, 350] width 8 height 8
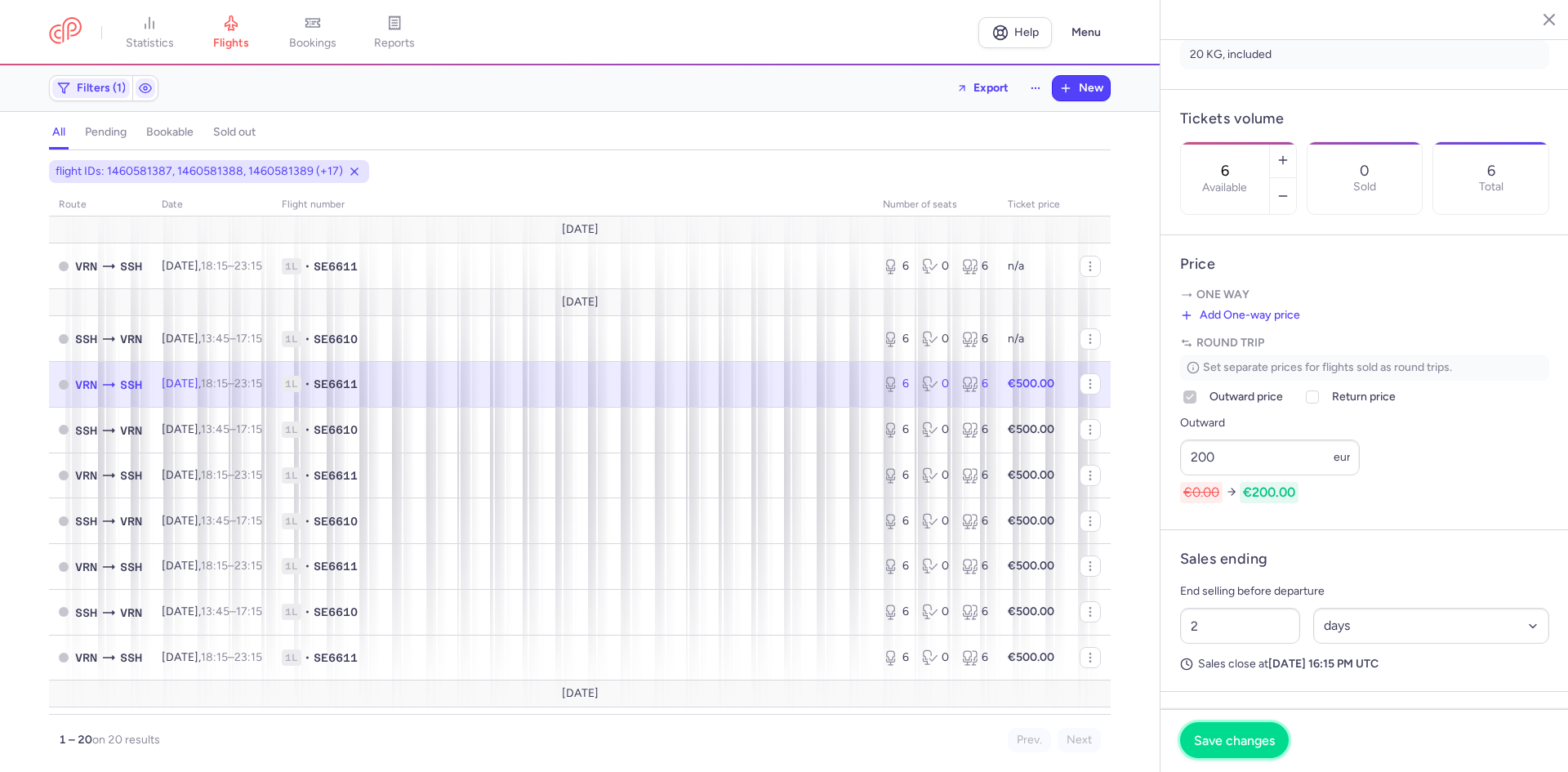
click at [1219, 737] on span "Save changes" at bounding box center [1234, 740] width 81 height 15
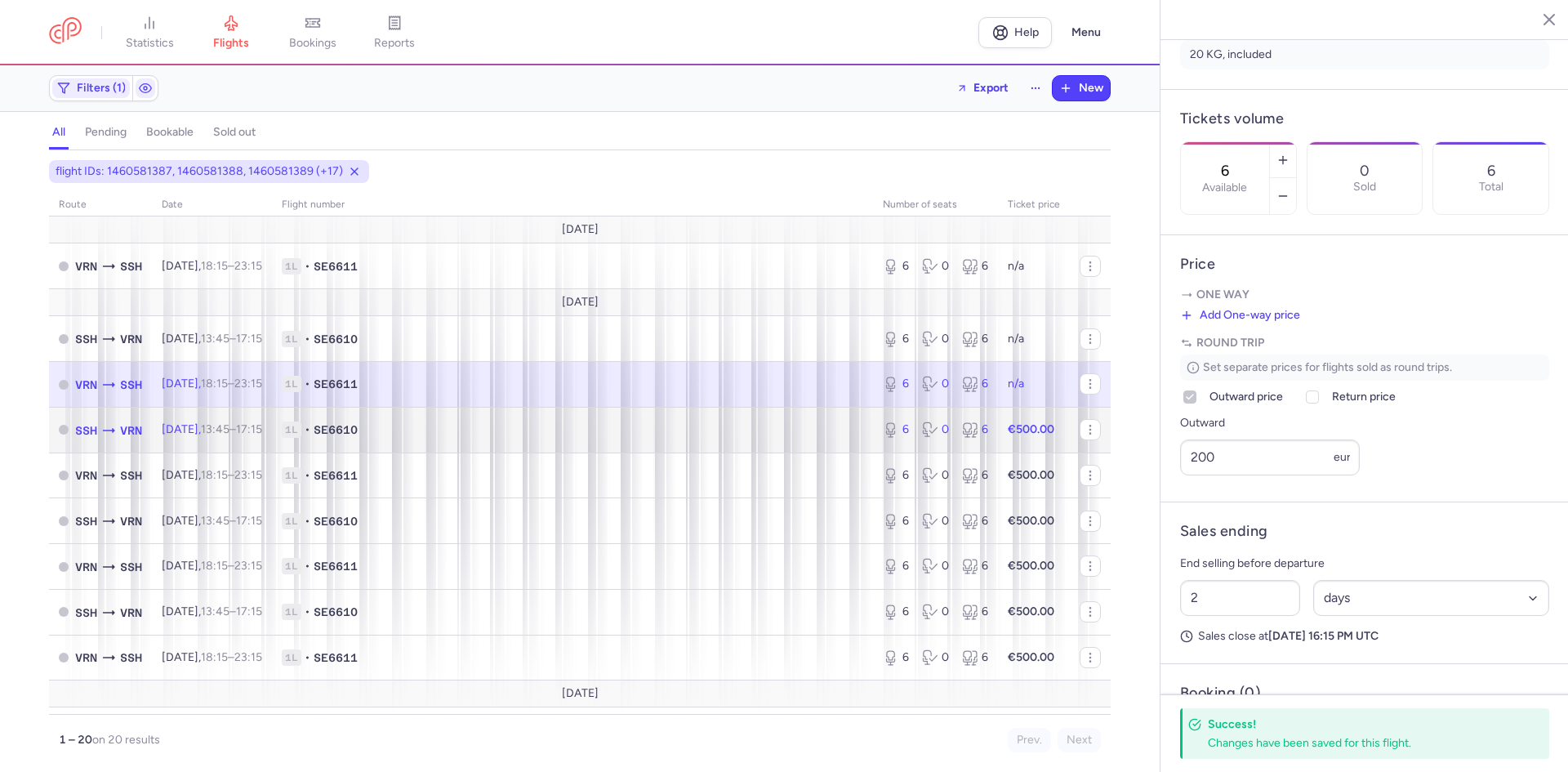
click at [216, 427] on span "[DATE] 13:45 – 17:15 +0" at bounding box center [212, 429] width 101 height 14
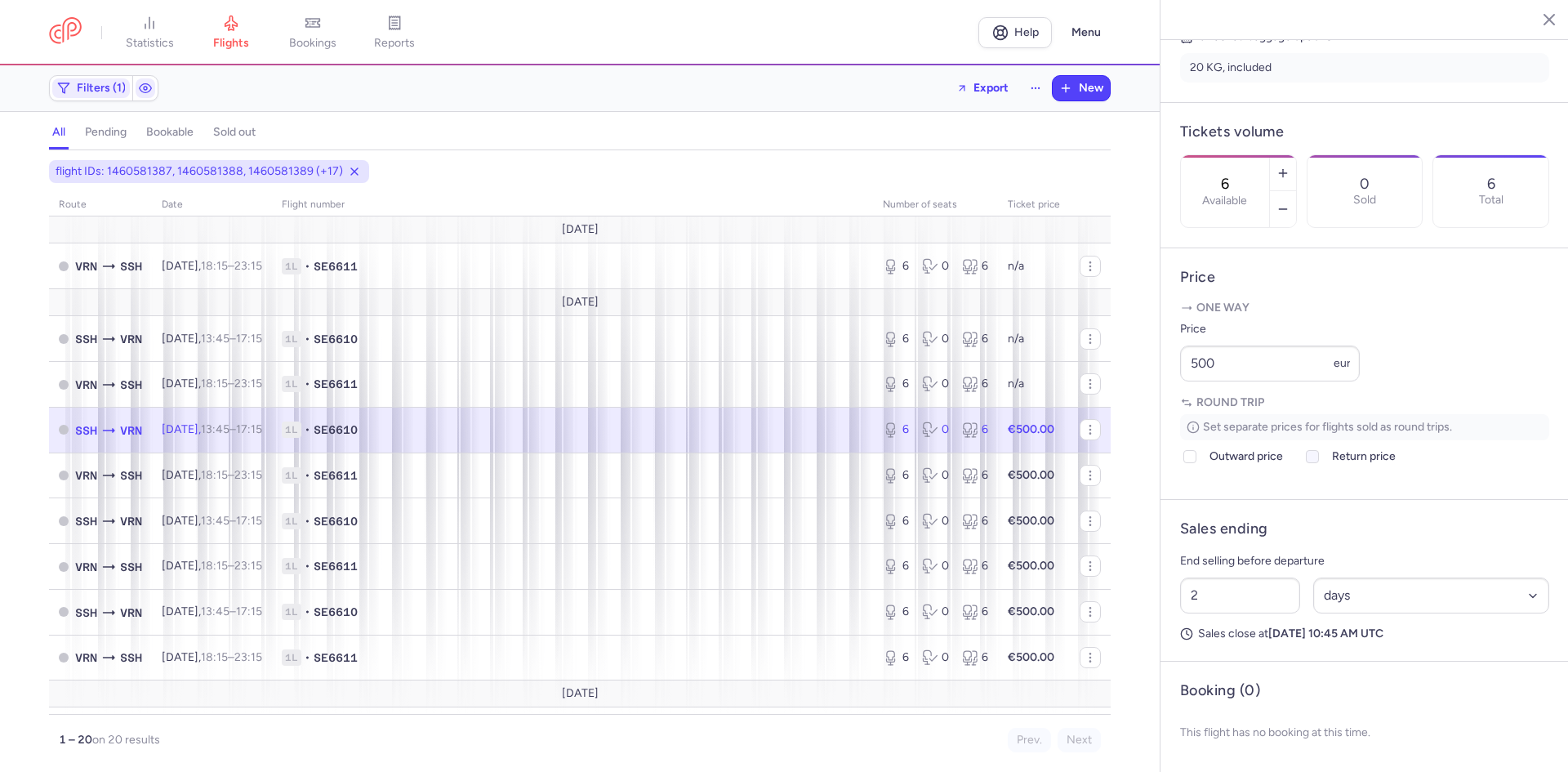
click at [1348, 462] on span "Return price" at bounding box center [1363, 457] width 64 height 20
click at [1319, 462] on input "Return price" at bounding box center [1312, 457] width 13 height 13
checkbox input "true"
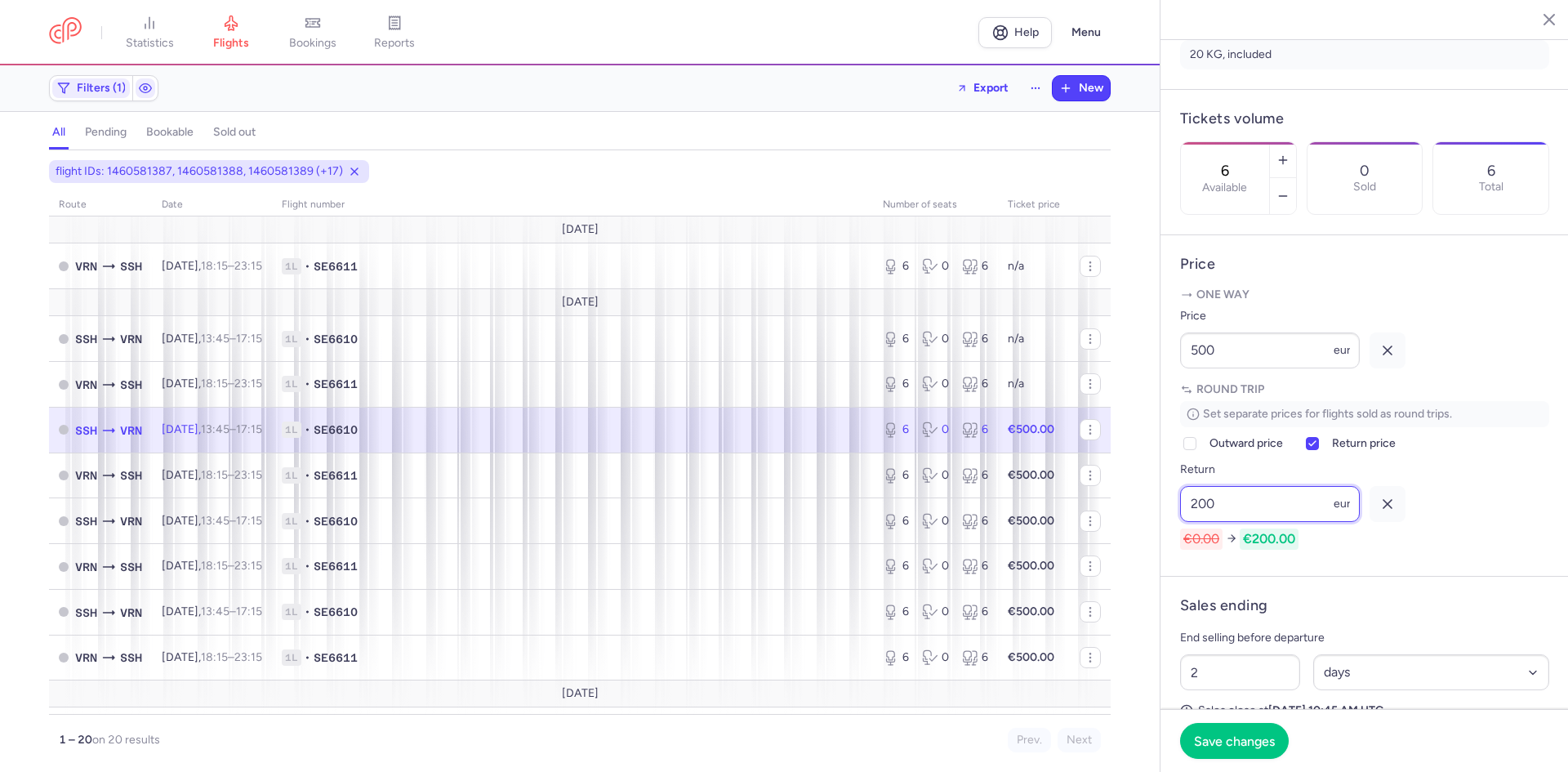
type input "200"
click at [1386, 358] on icon "button" at bounding box center [1388, 350] width 17 height 17
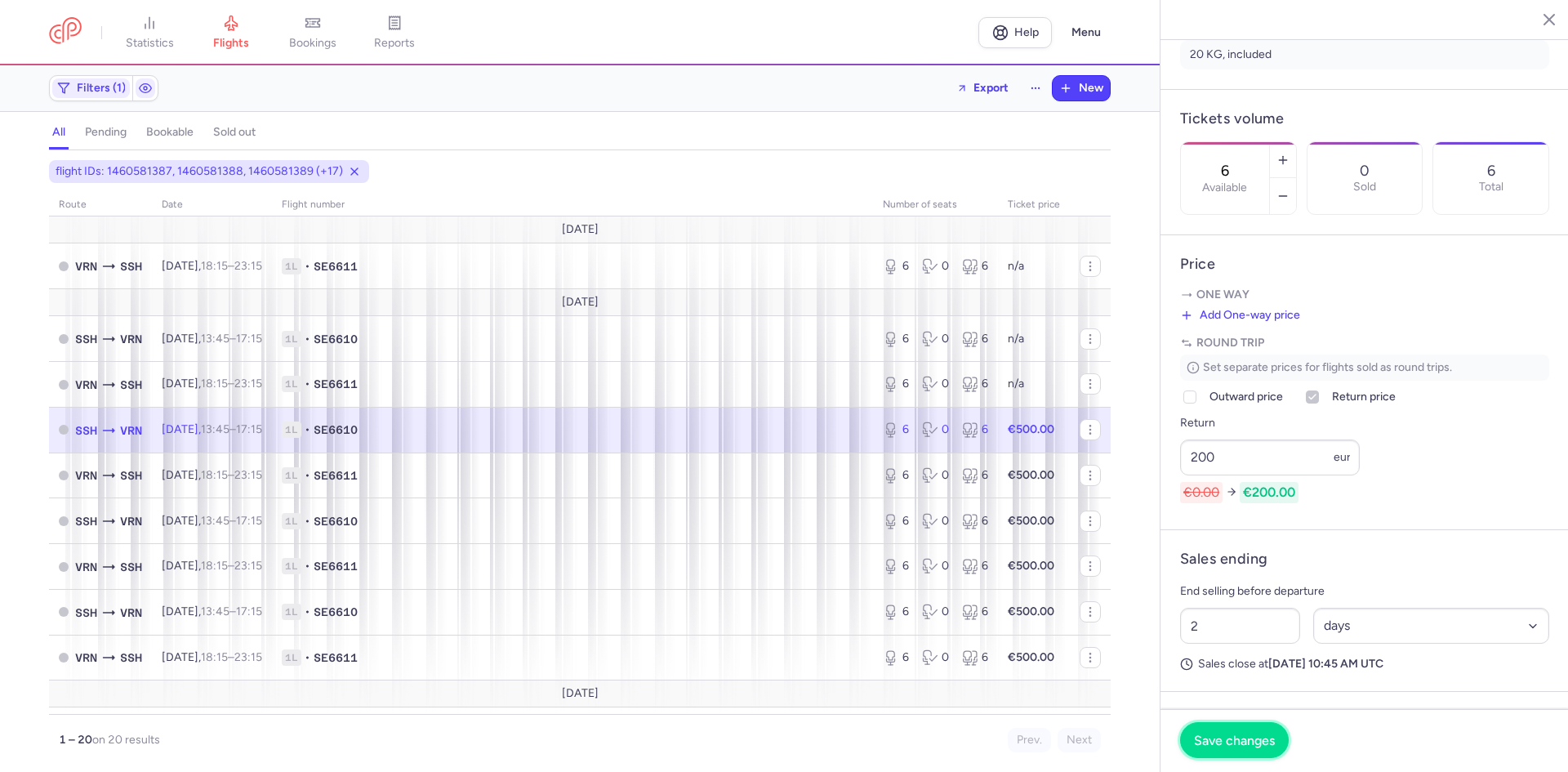
click at [1244, 745] on span "Save changes" at bounding box center [1234, 740] width 81 height 15
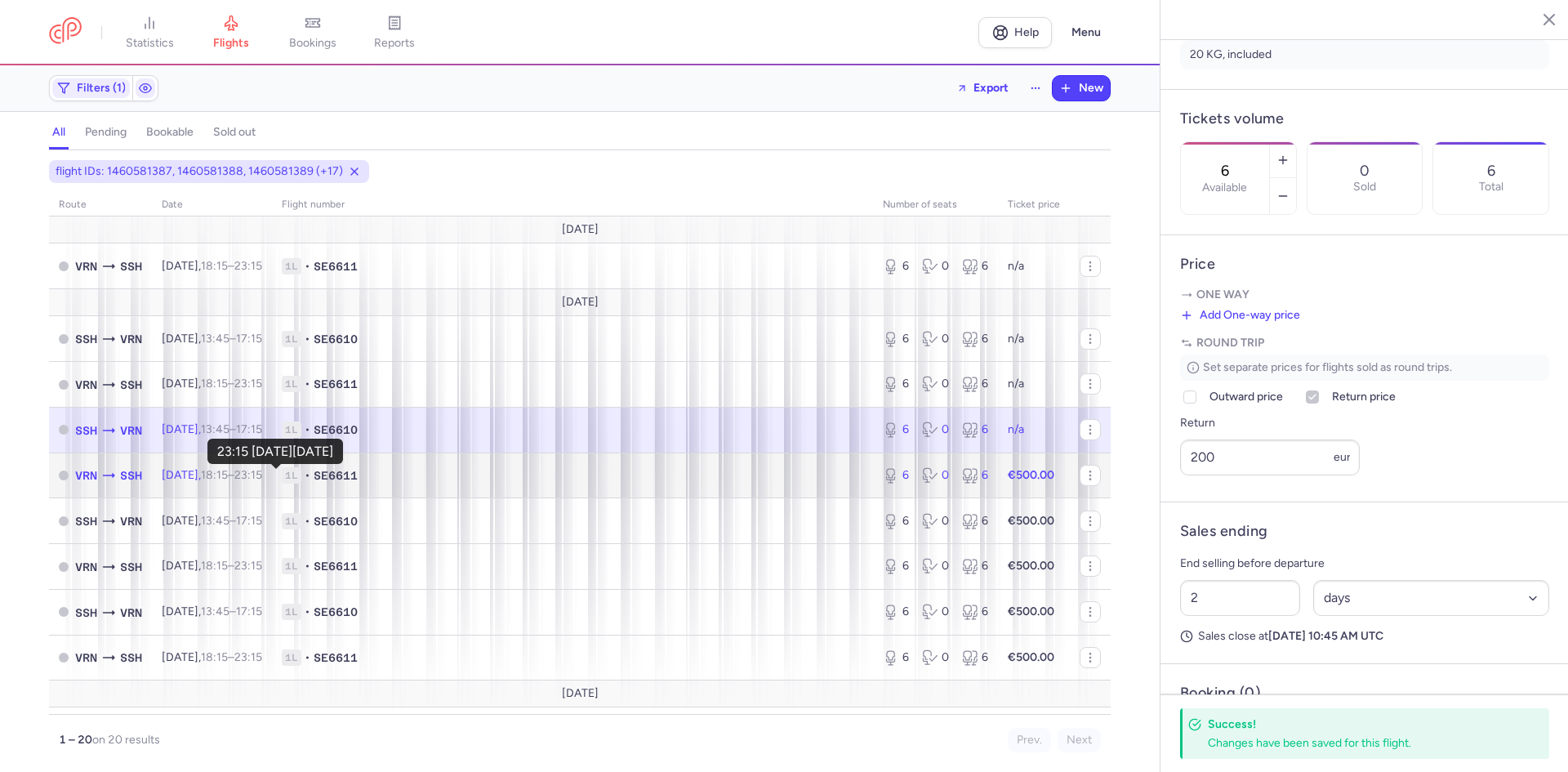
click at [262, 479] on time "23:15 +0" at bounding box center [249, 475] width 28 height 14
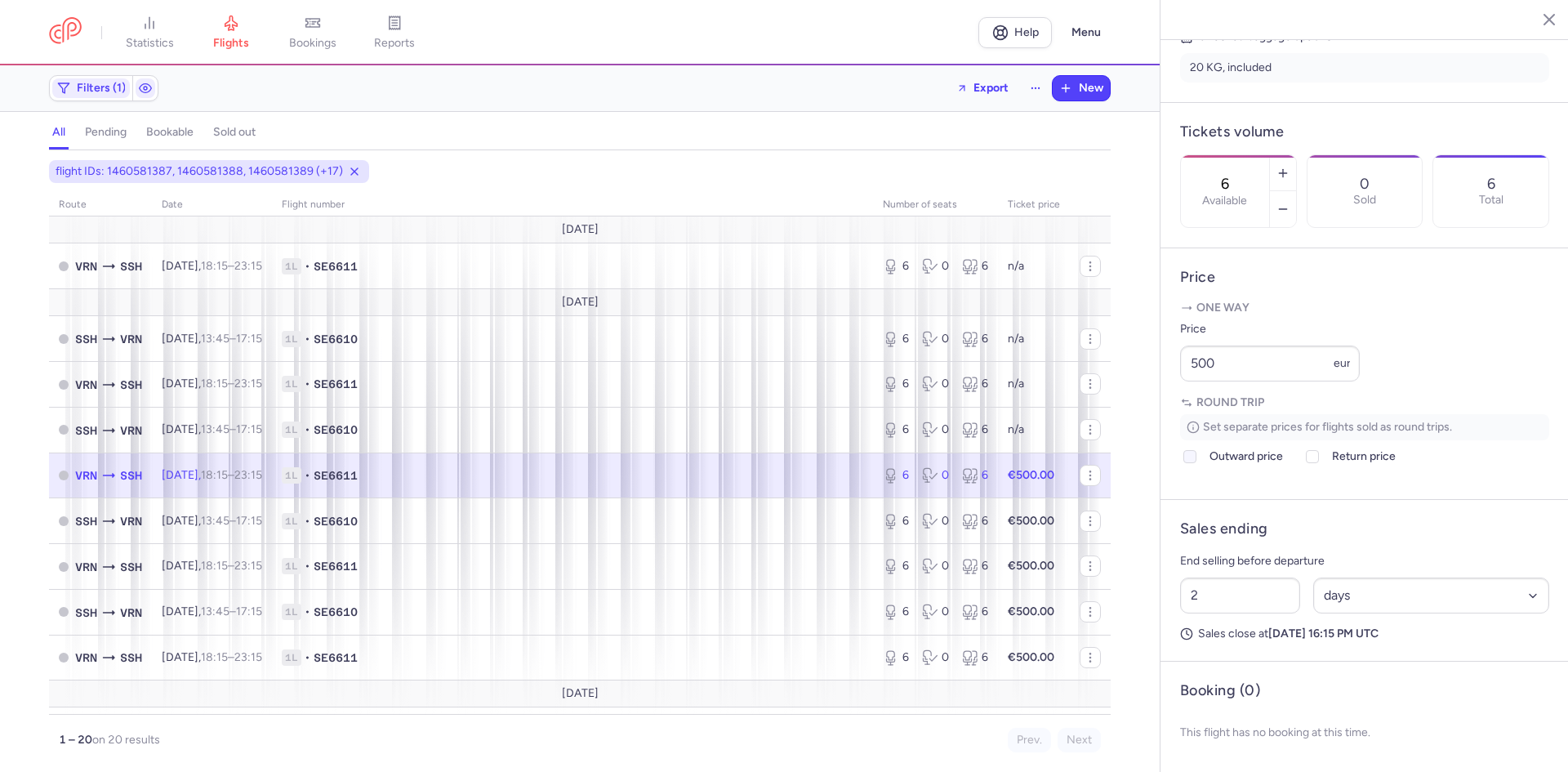
click at [1213, 467] on span "Outward price" at bounding box center [1246, 457] width 73 height 20
click at [1196, 463] on input "Outward price" at bounding box center [1190, 457] width 13 height 13
checkbox input "true"
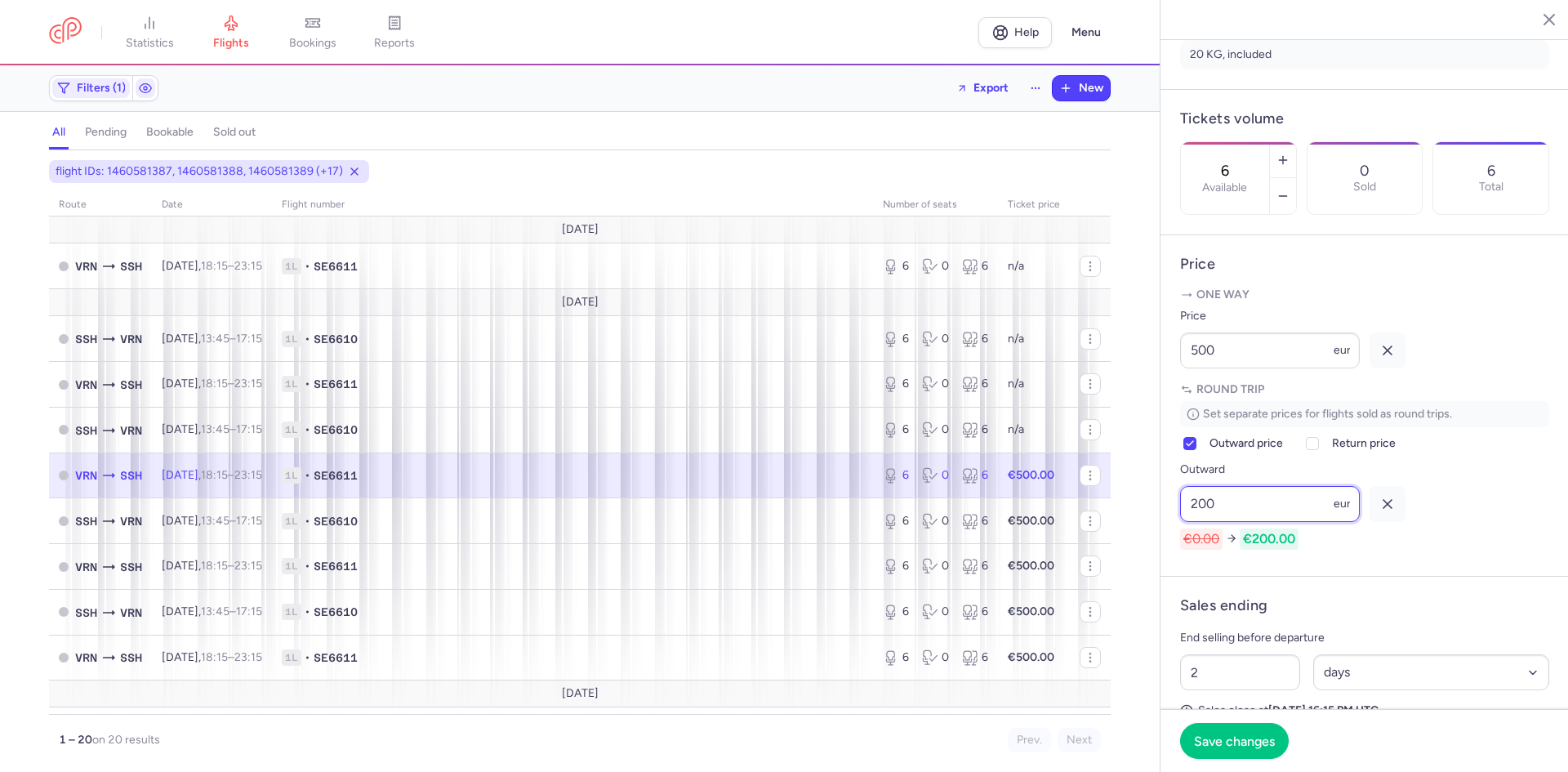
type input "200"
click at [1383, 358] on icon "button" at bounding box center [1388, 350] width 17 height 17
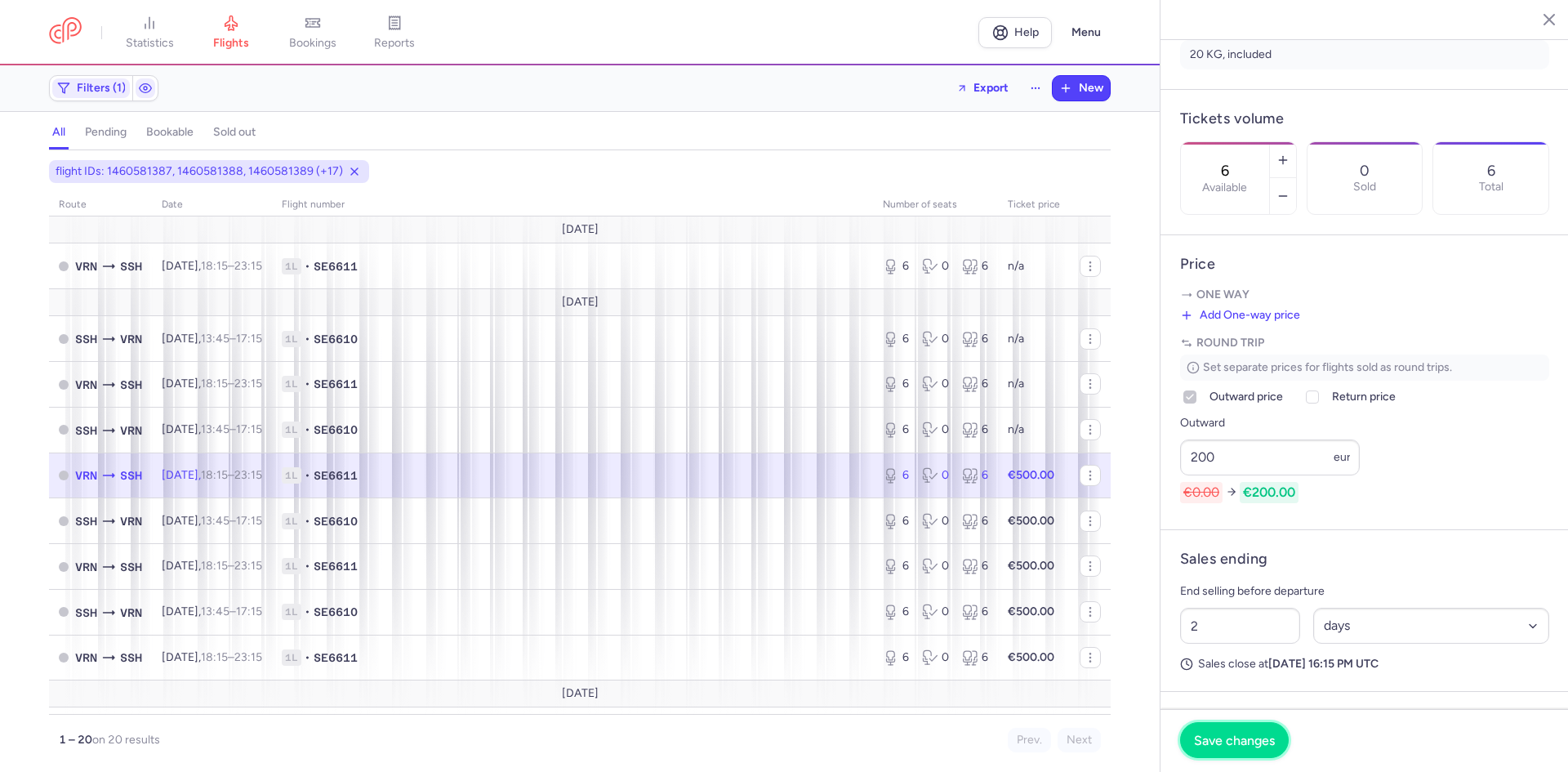
click at [1221, 744] on span "Save changes" at bounding box center [1234, 740] width 81 height 15
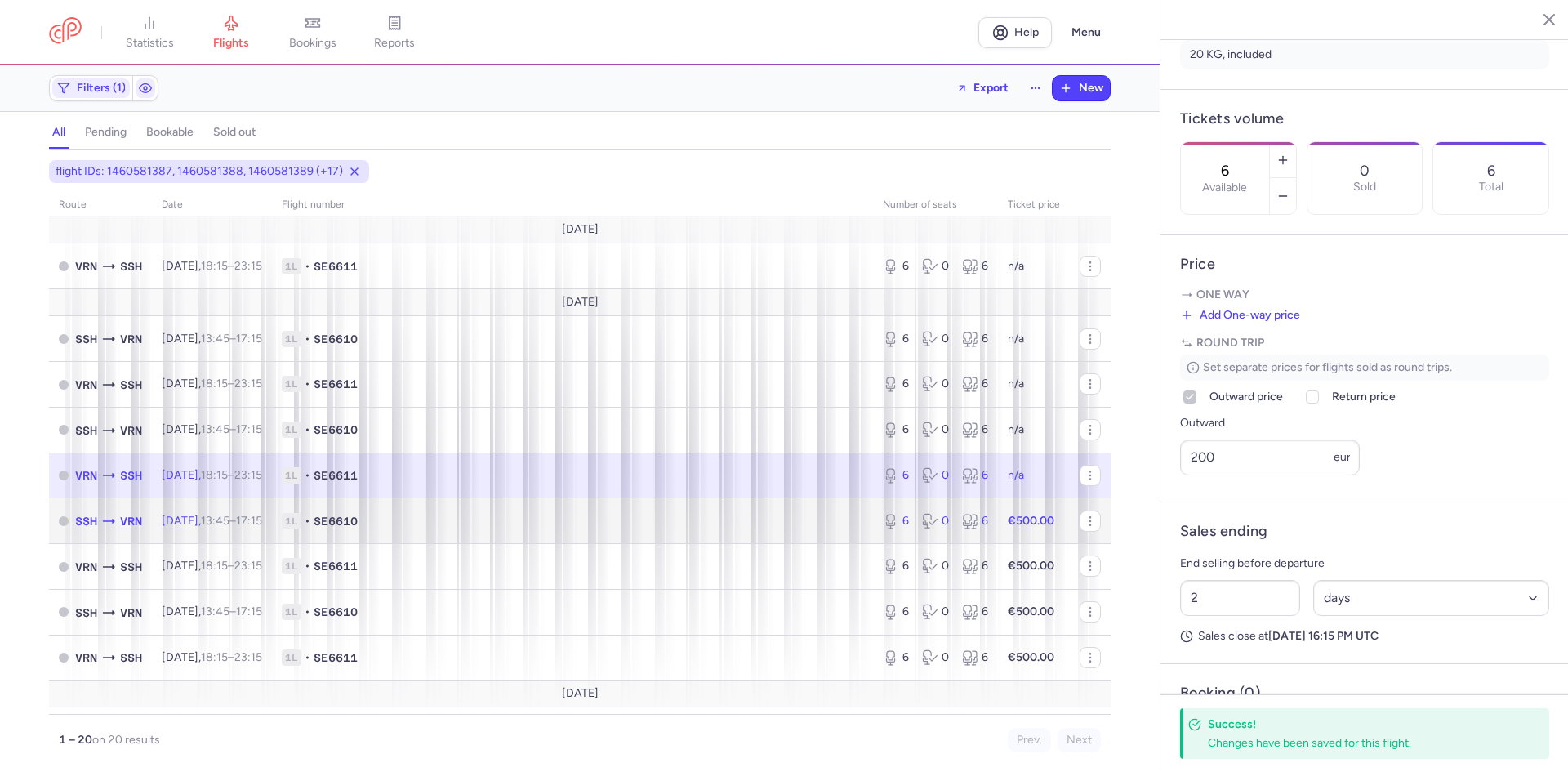
click at [402, 518] on span "1L • SE6610" at bounding box center [572, 521] width 581 height 17
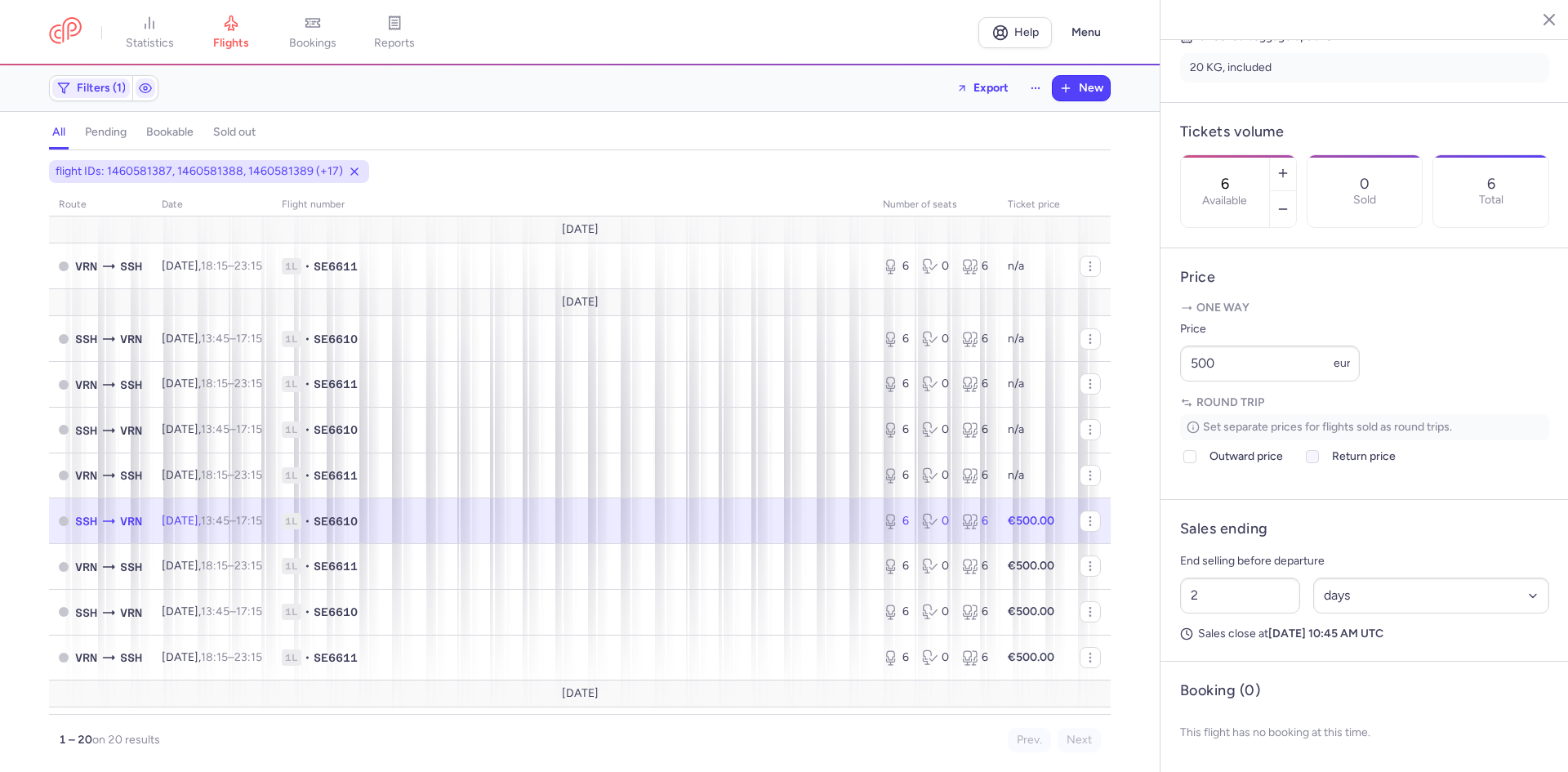
click at [1326, 465] on label "Return price" at bounding box center [1349, 457] width 93 height 20
click at [1319, 463] on input "Return price" at bounding box center [1312, 457] width 13 height 13
checkbox input "true"
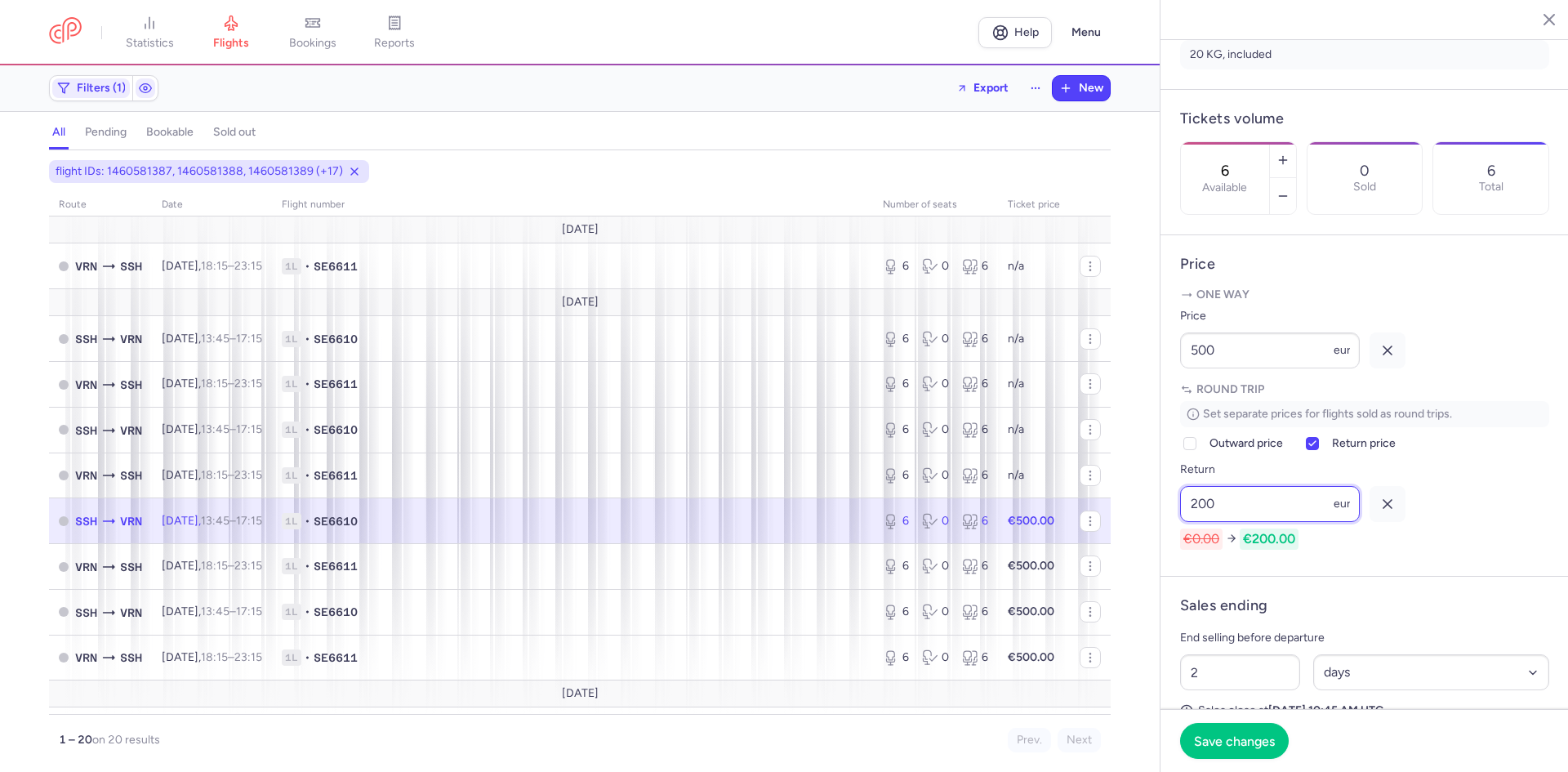
type input "200"
click at [1384, 358] on icon "button" at bounding box center [1388, 350] width 17 height 17
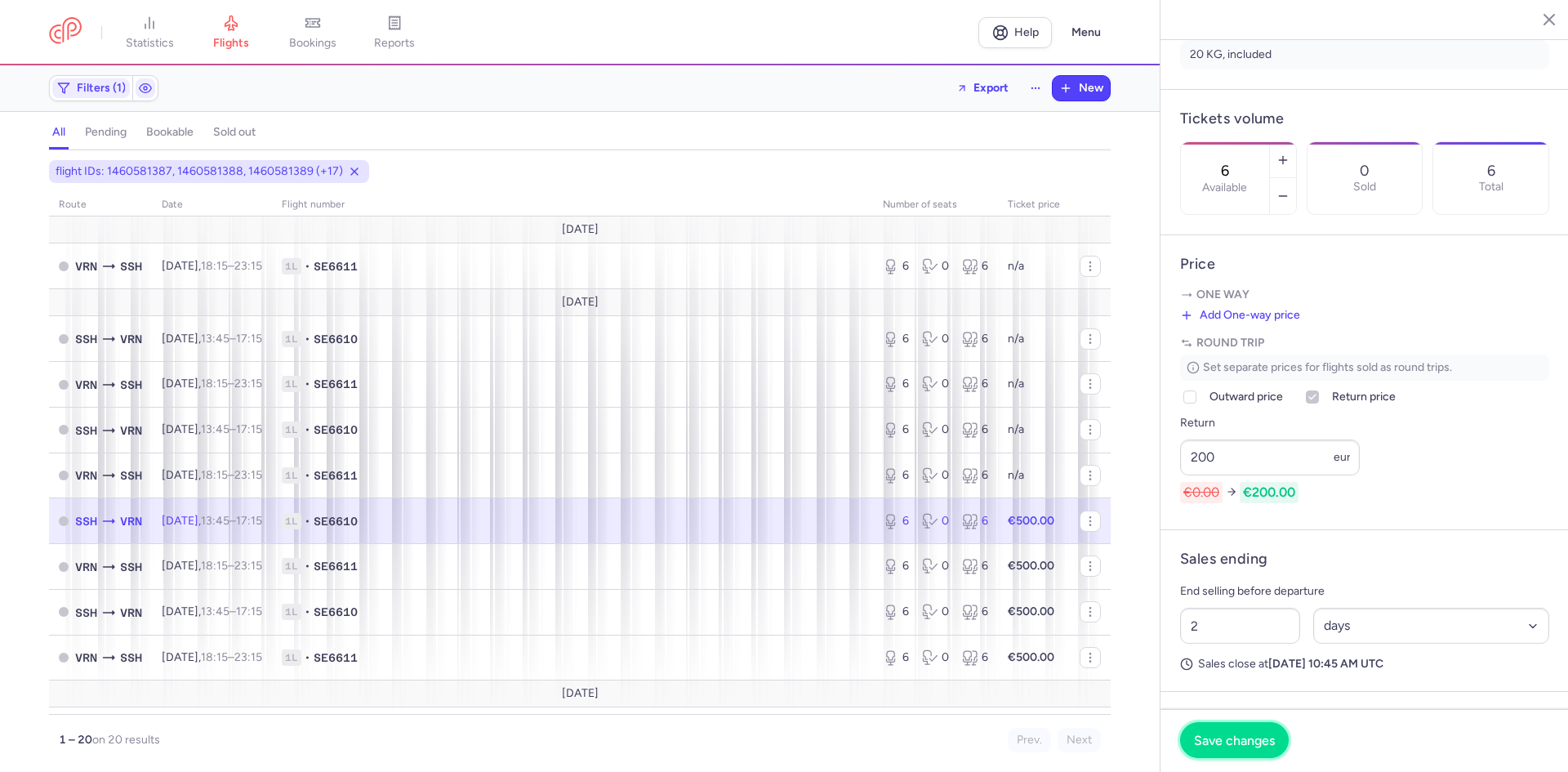
click at [1253, 741] on span "Save changes" at bounding box center [1234, 740] width 81 height 15
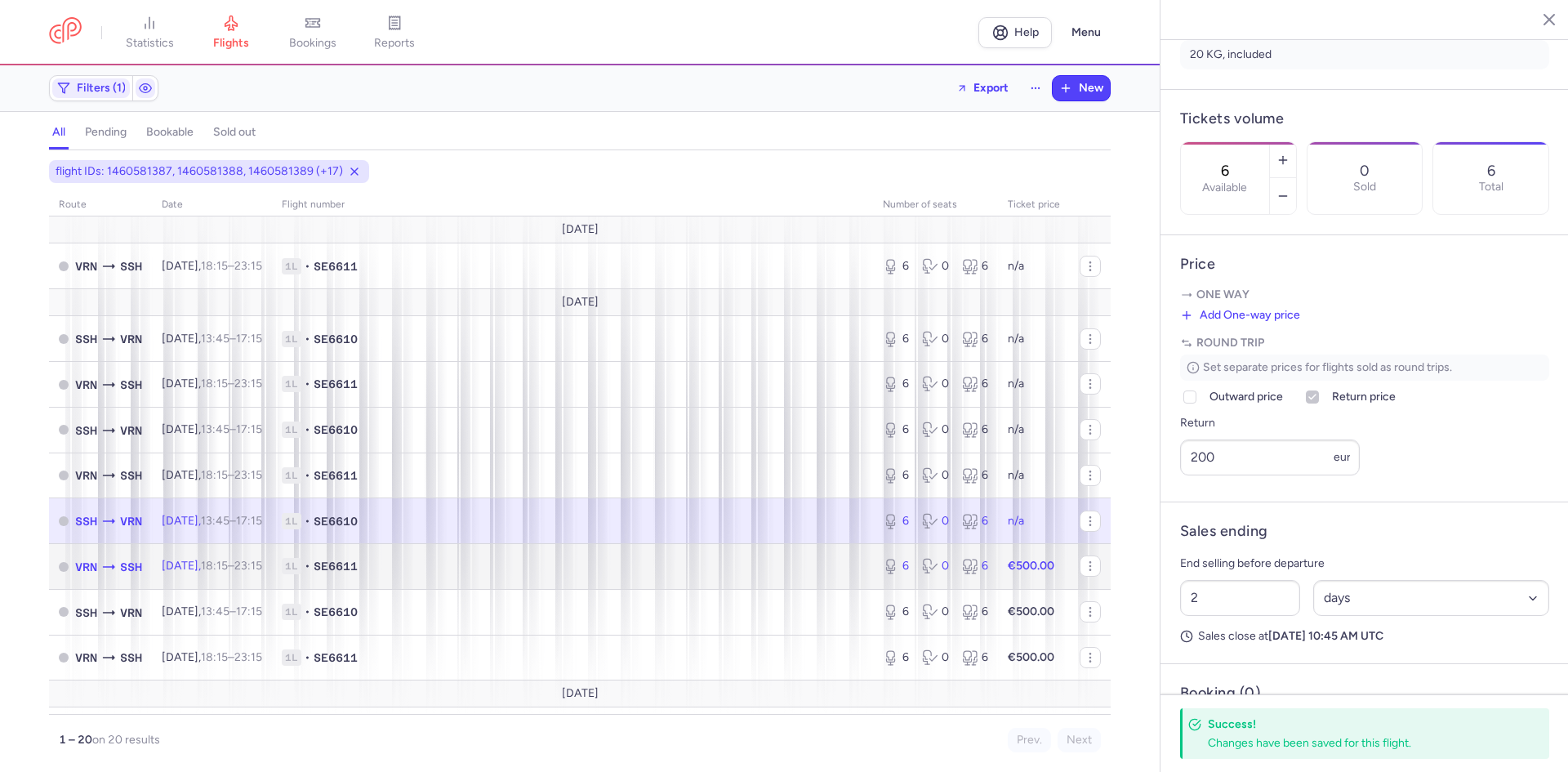
click at [526, 568] on span "1L • SE6611" at bounding box center [572, 566] width 581 height 17
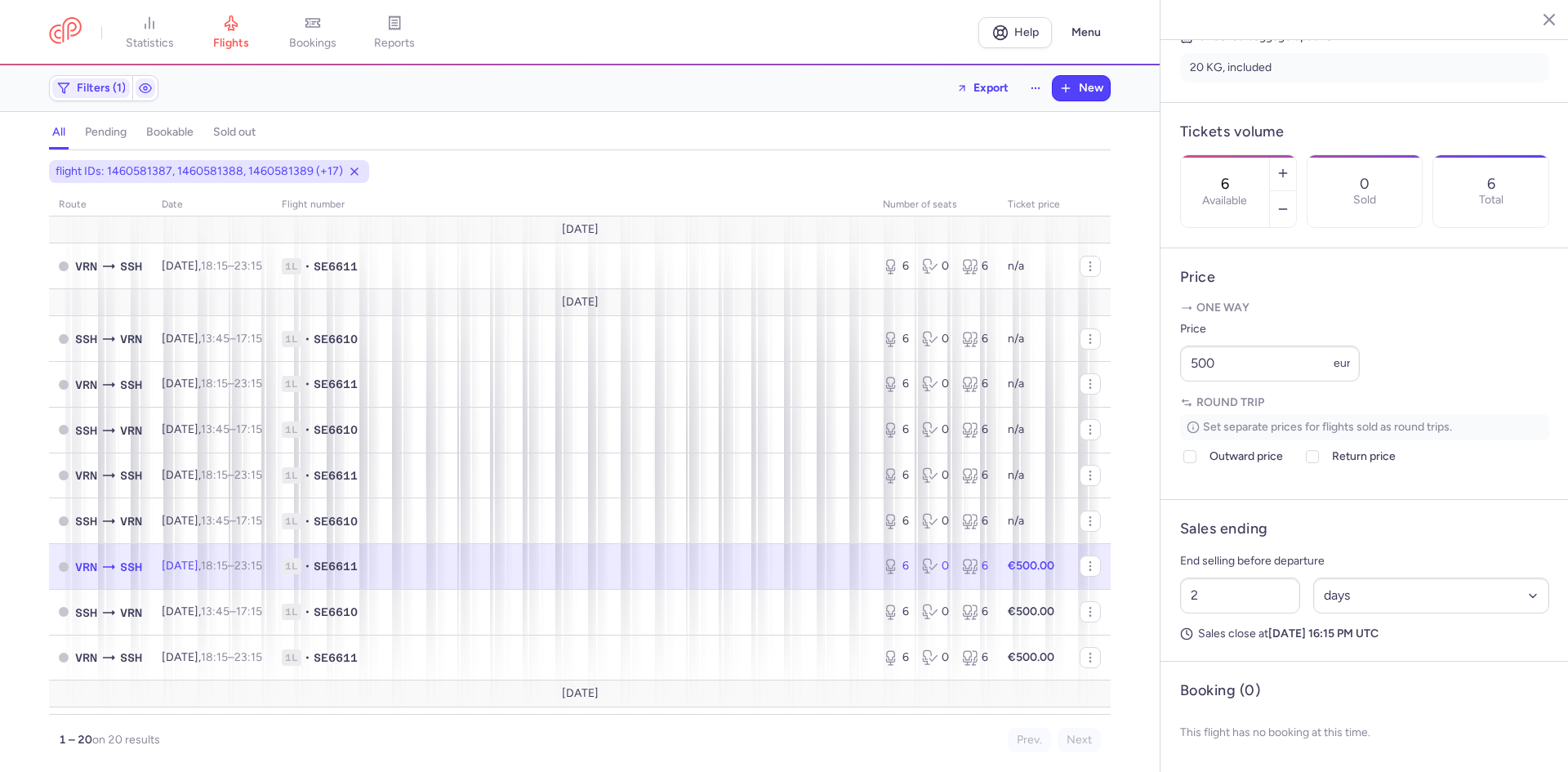
click at [1168, 467] on article "Price One way Price 500 eur Round trip Set separate prices for flights sold as …" at bounding box center [1364, 374] width 409 height 252
click at [1187, 462] on icon at bounding box center [1190, 457] width 10 height 10
click at [1187, 463] on input "Outward price" at bounding box center [1190, 457] width 13 height 13
checkbox input "true"
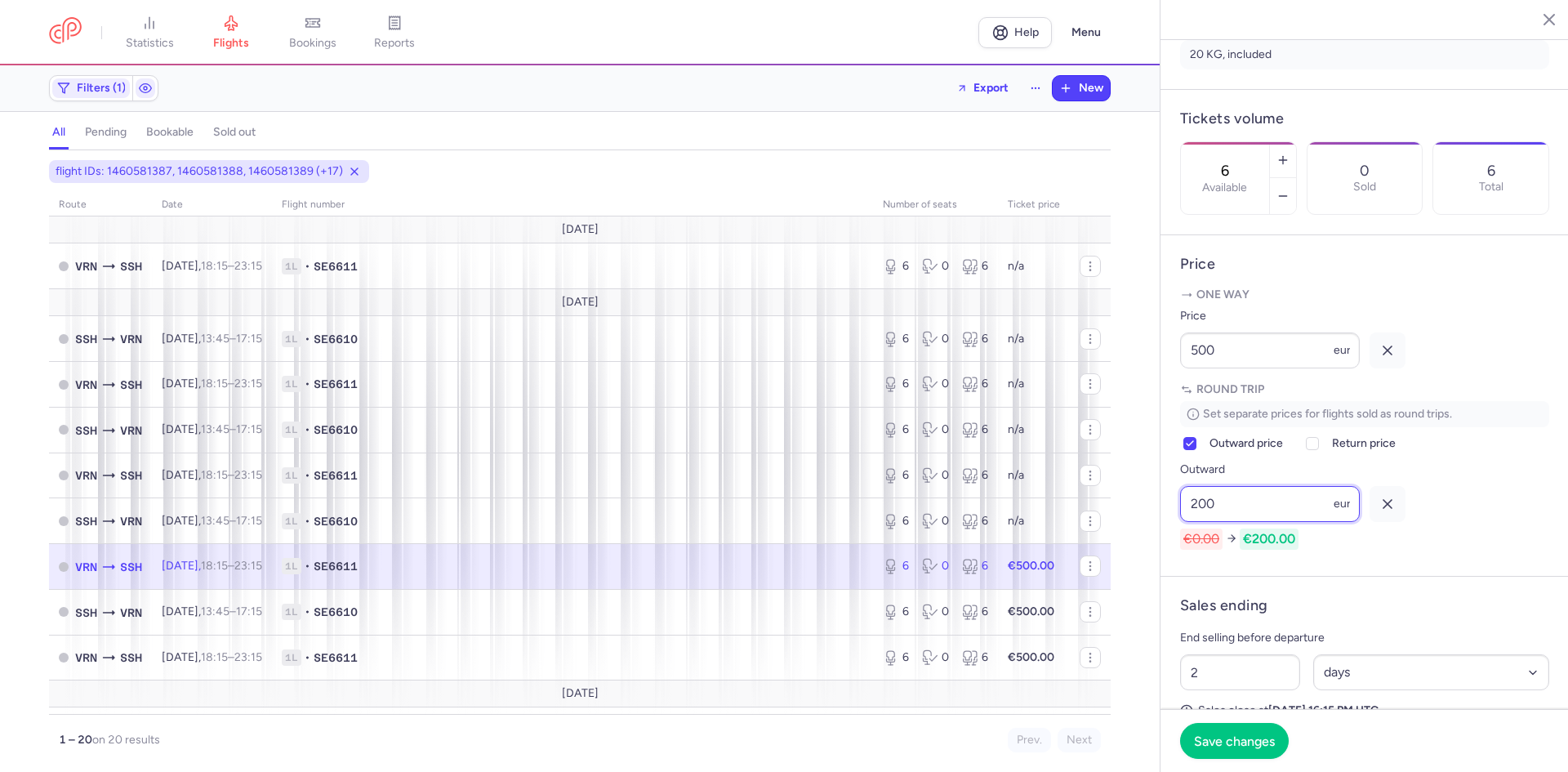
type input "200"
click at [1385, 358] on icon "button" at bounding box center [1388, 350] width 17 height 17
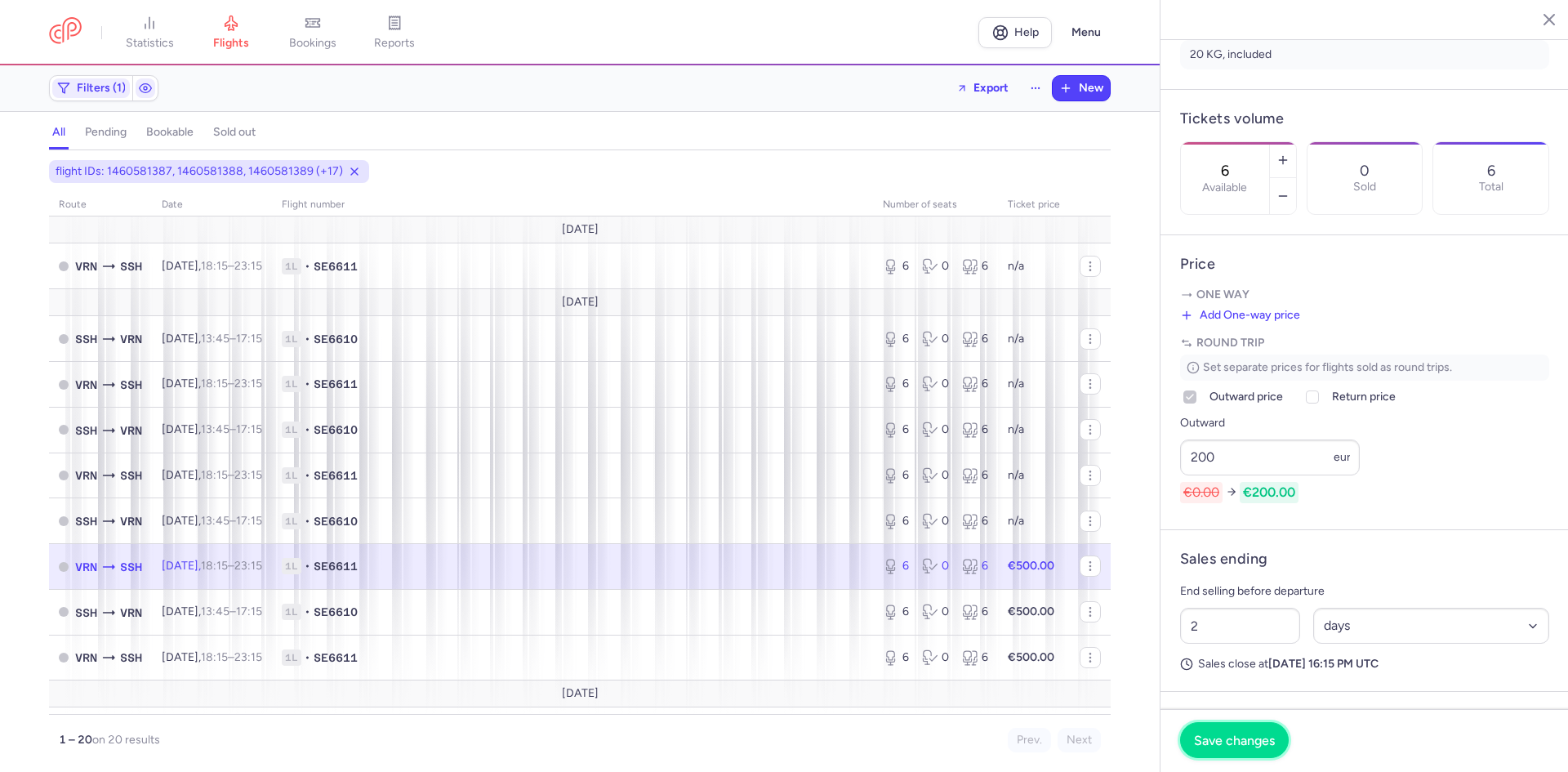
click at [1234, 735] on span "Save changes" at bounding box center [1234, 740] width 81 height 15
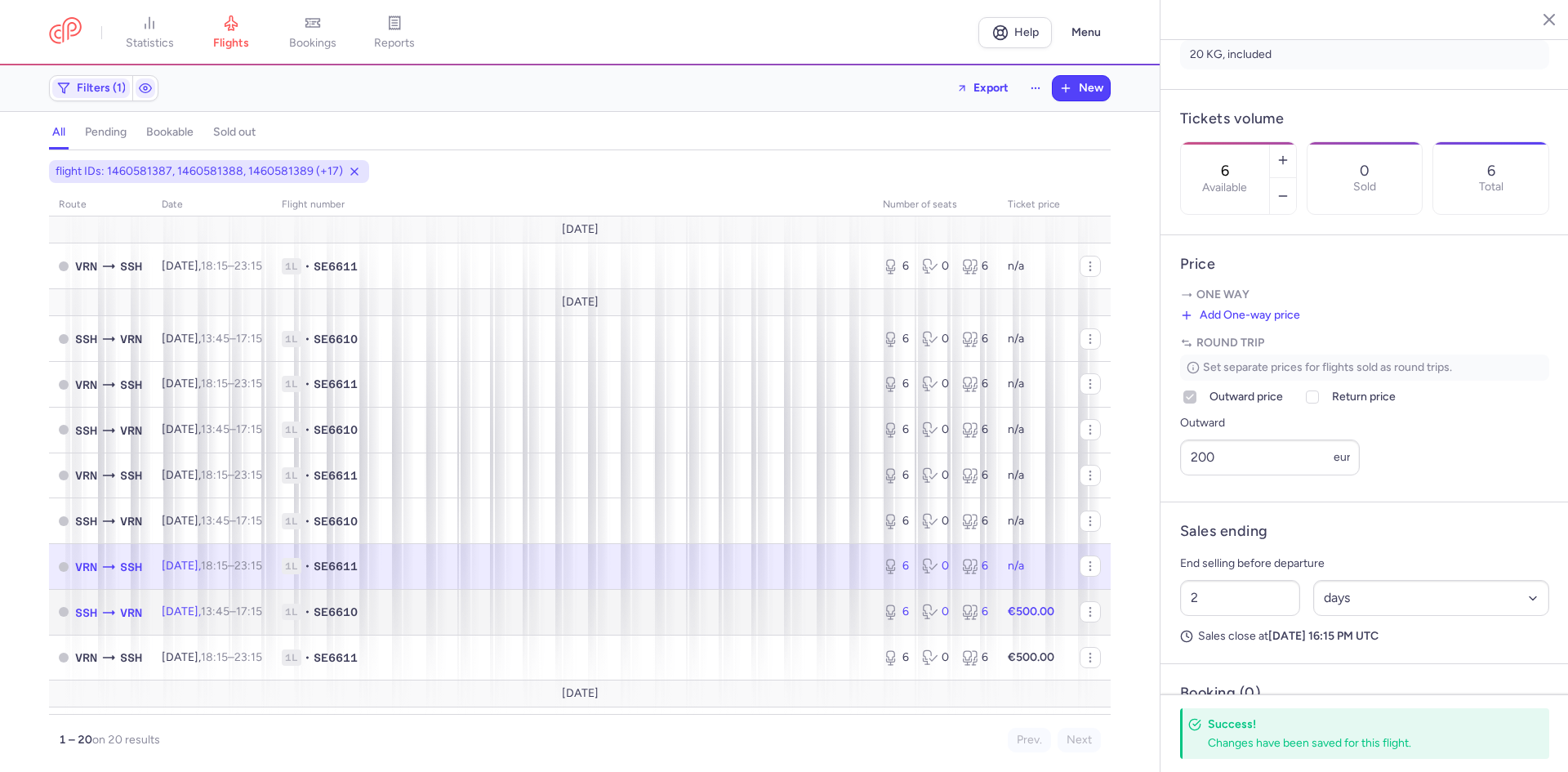
click at [394, 617] on span "1L • SE6610" at bounding box center [572, 612] width 581 height 17
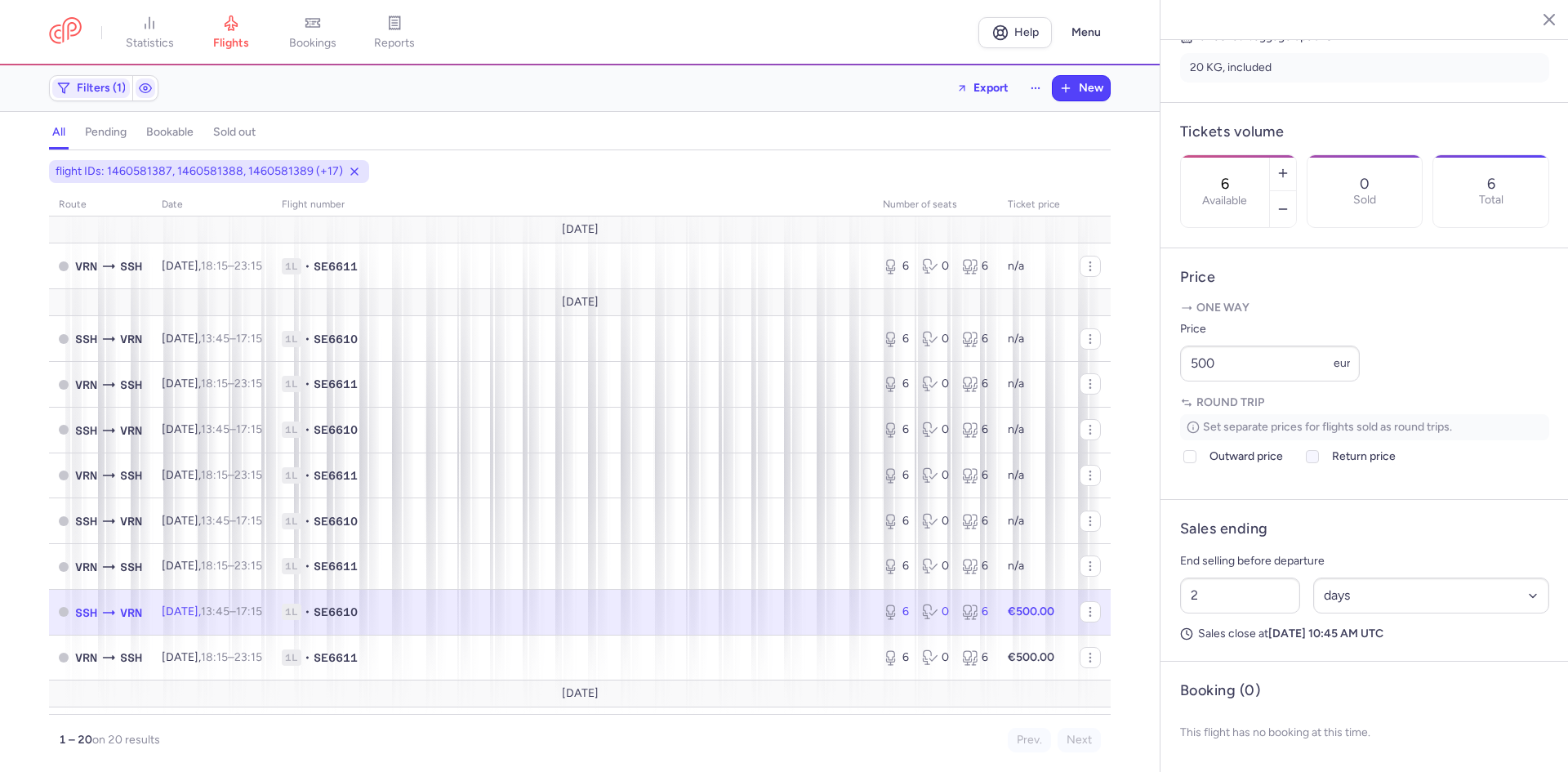
click at [1318, 463] on input "Return price" at bounding box center [1312, 457] width 13 height 13
checkbox input "true"
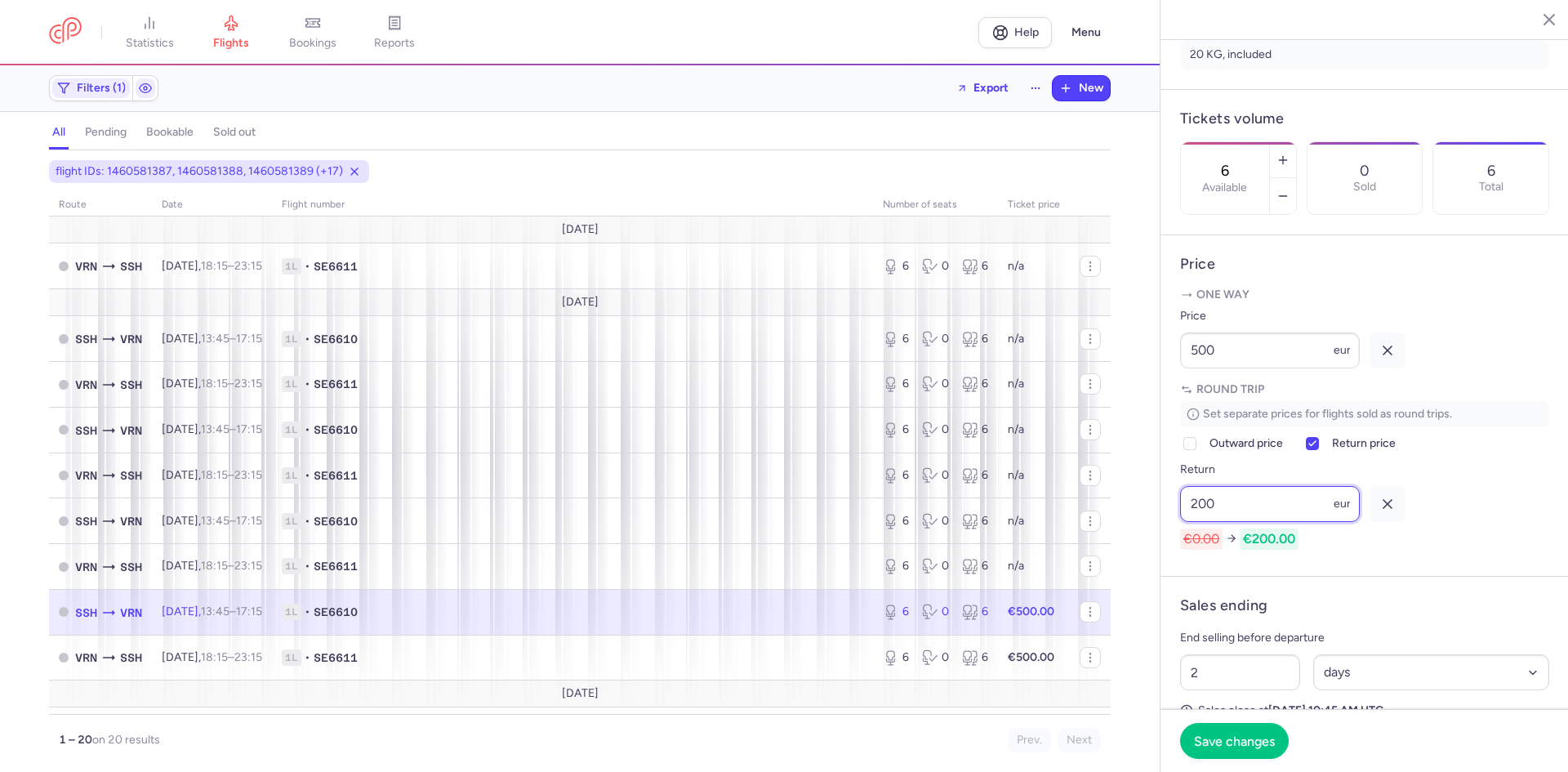
type input "200"
click at [1381, 358] on icon "button" at bounding box center [1388, 350] width 17 height 17
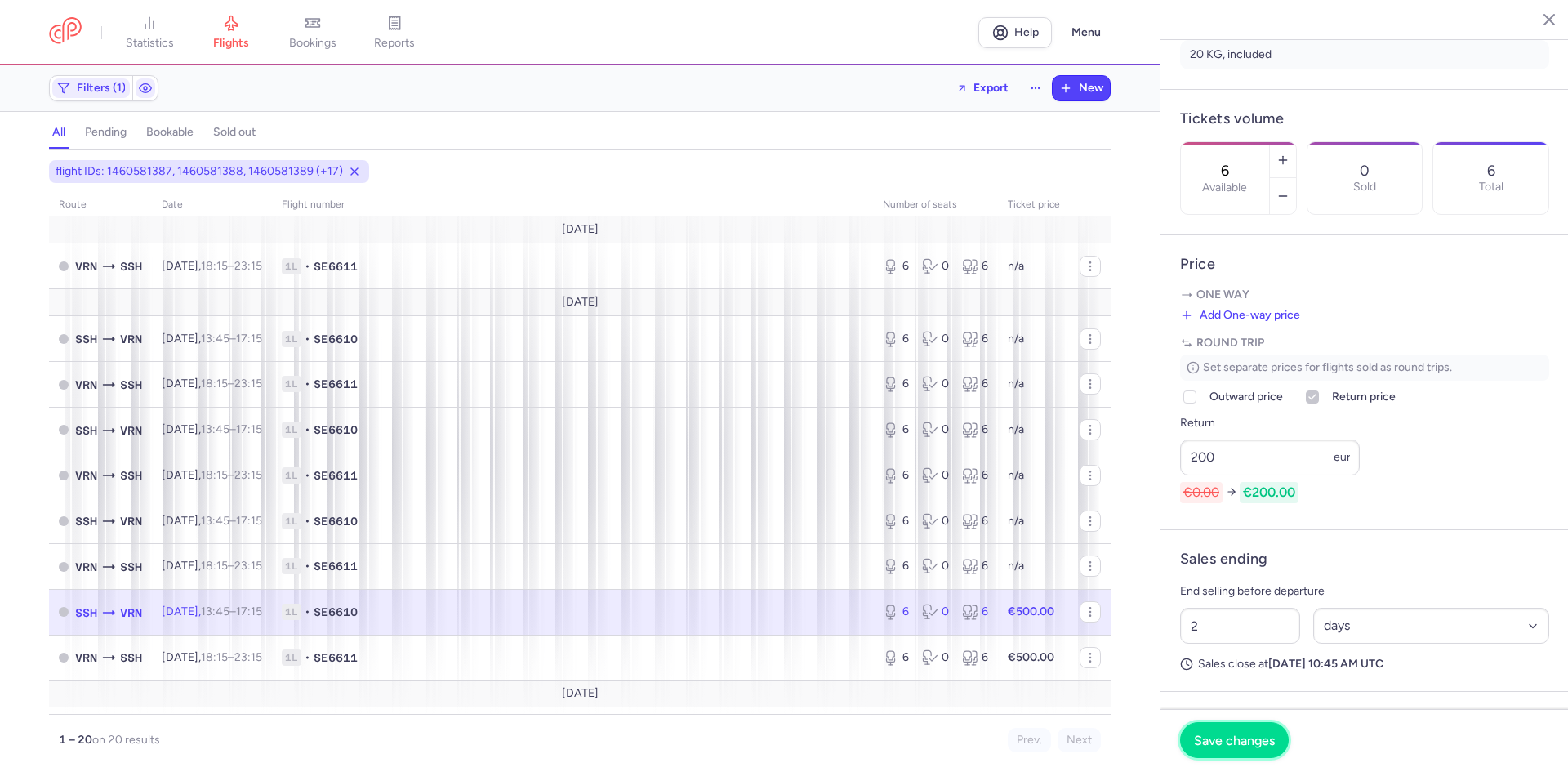
click at [1238, 736] on span "Save changes" at bounding box center [1234, 740] width 81 height 15
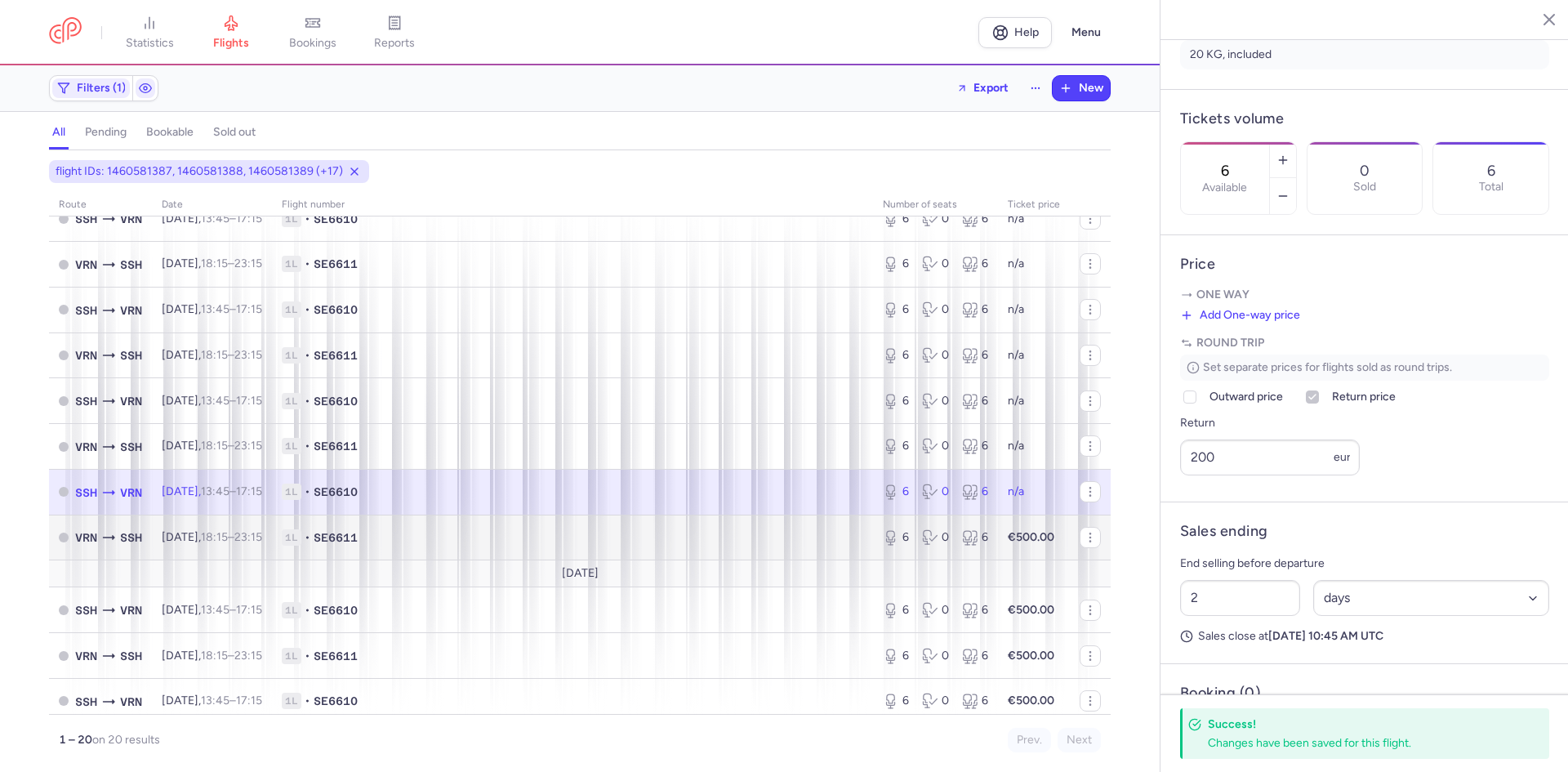
scroll to position [136, 0]
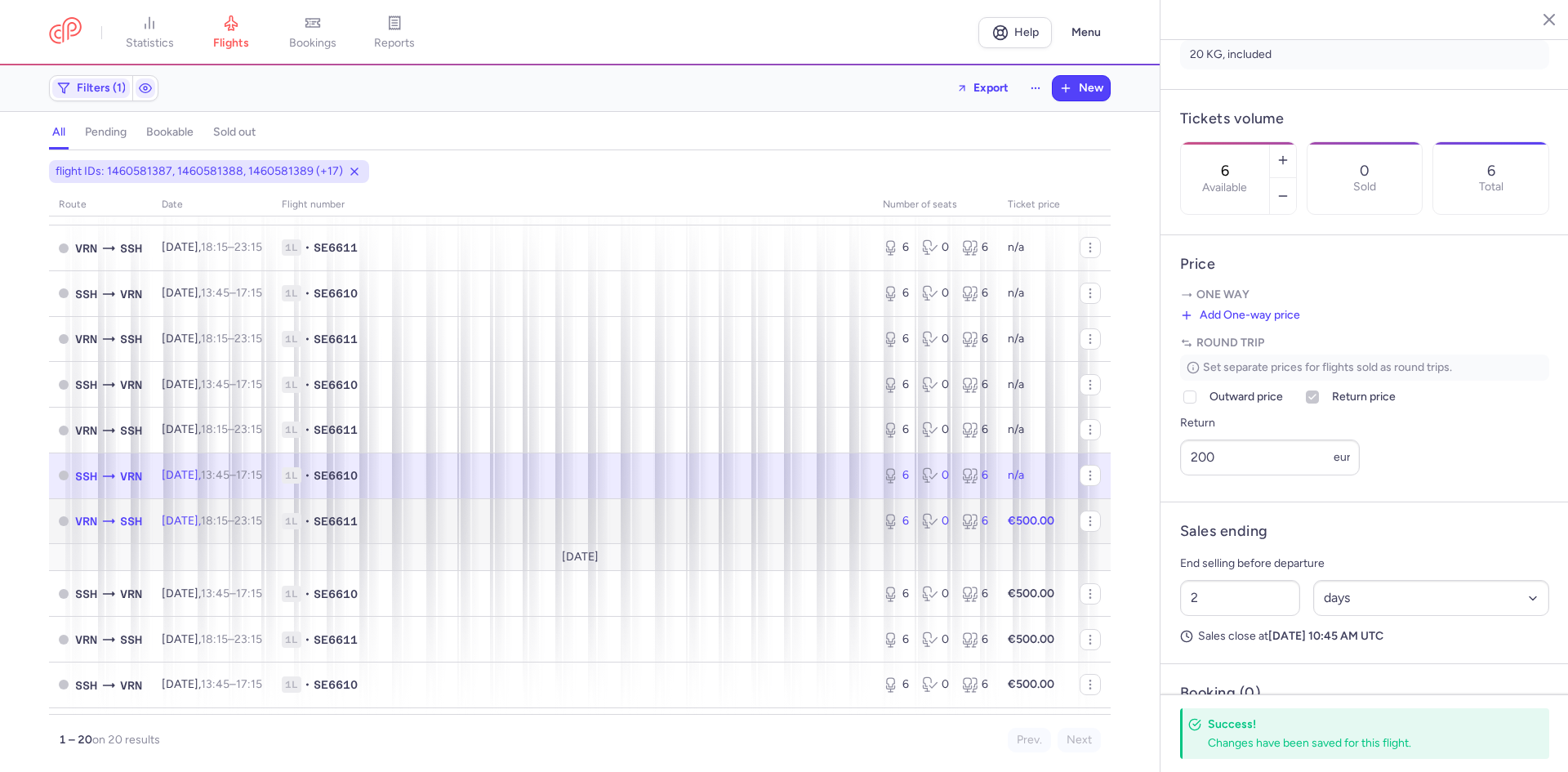
click at [689, 523] on span "1L • SE6611" at bounding box center [572, 521] width 581 height 17
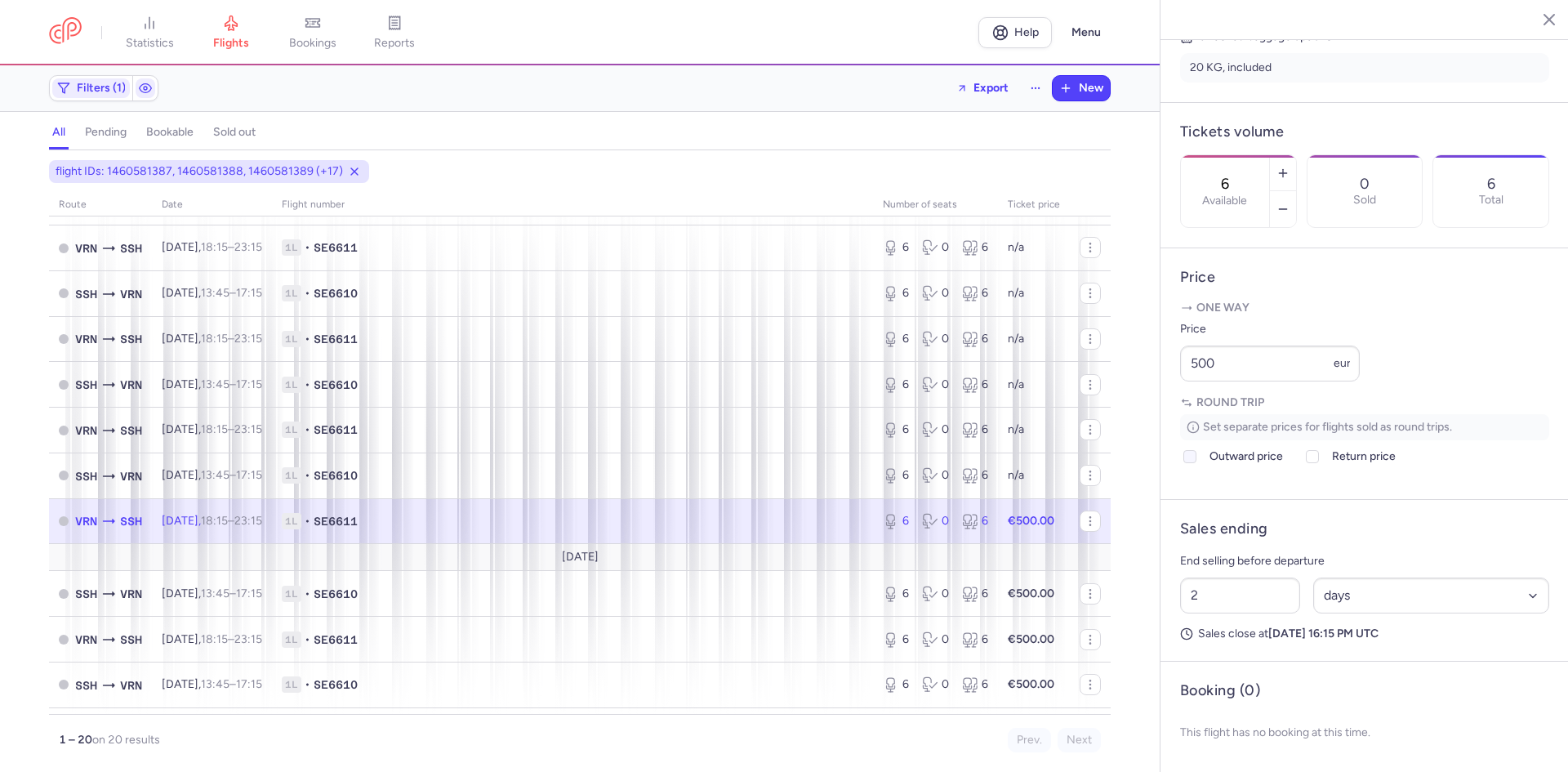
click at [1187, 463] on input "Outward price" at bounding box center [1190, 457] width 13 height 13
checkbox input "true"
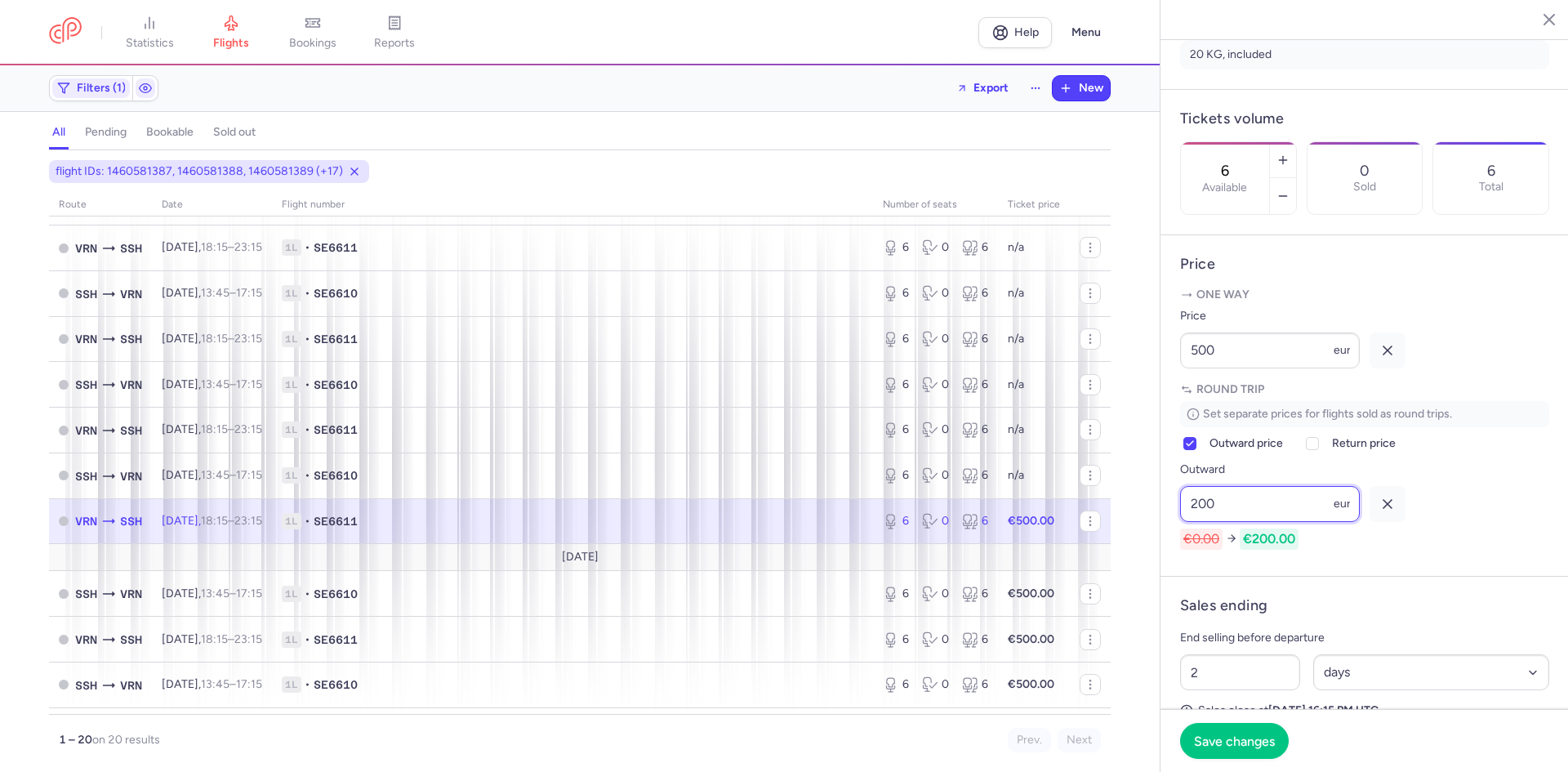
type input "200"
click at [1395, 358] on icon "button" at bounding box center [1388, 350] width 17 height 17
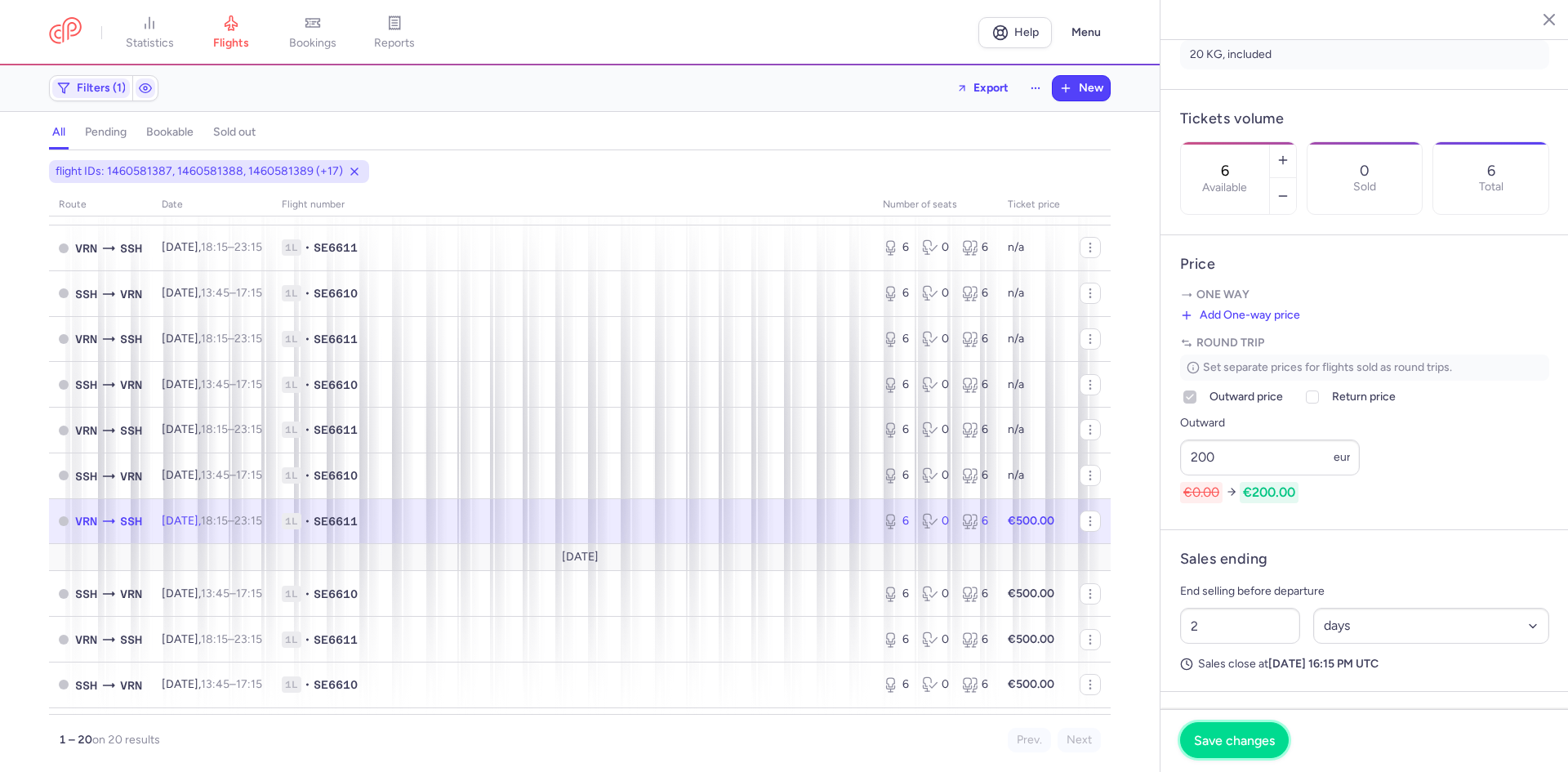
click at [1234, 738] on span "Save changes" at bounding box center [1234, 740] width 81 height 15
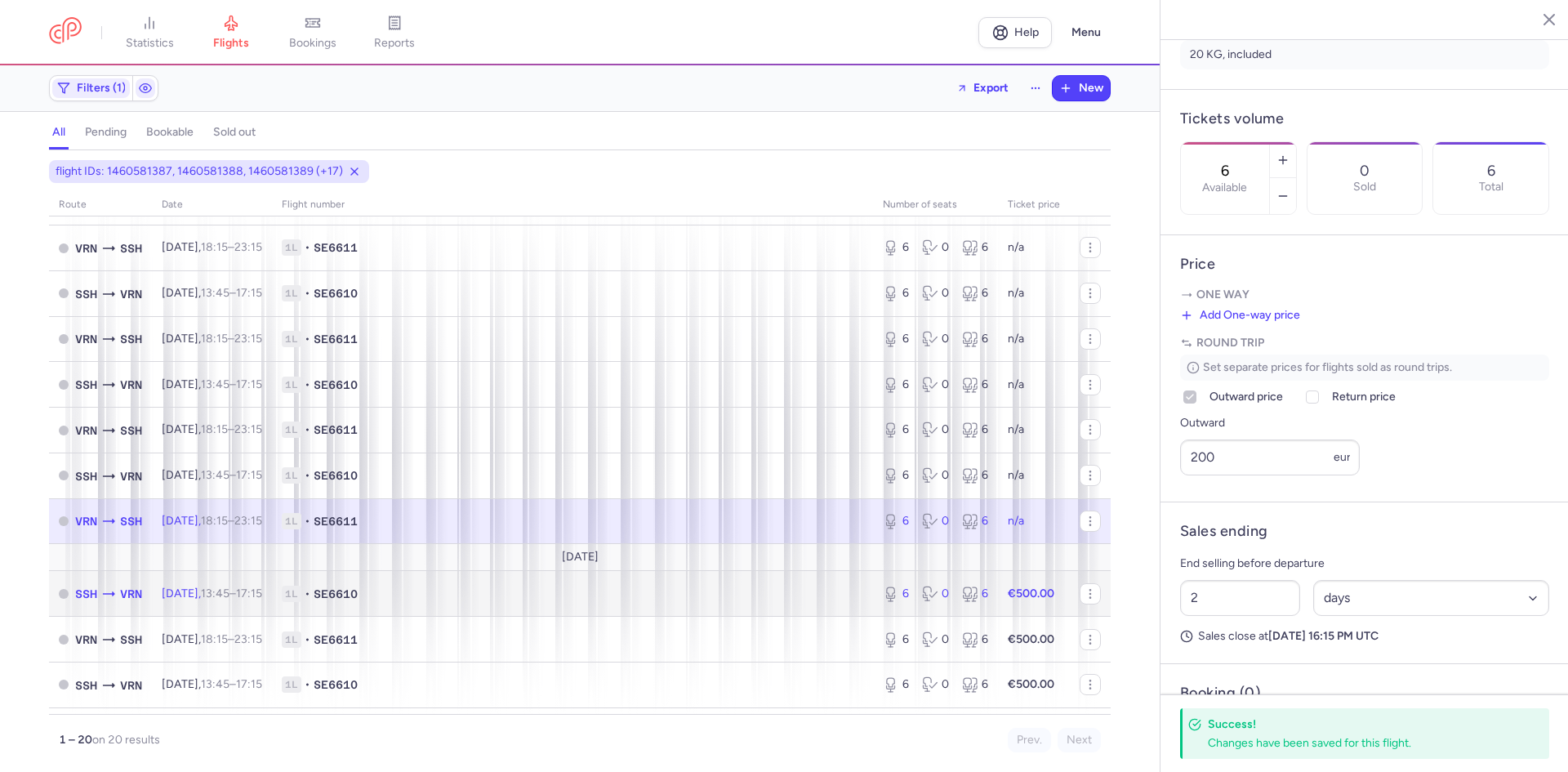
click at [592, 598] on span "1L • SE6610" at bounding box center [572, 594] width 581 height 17
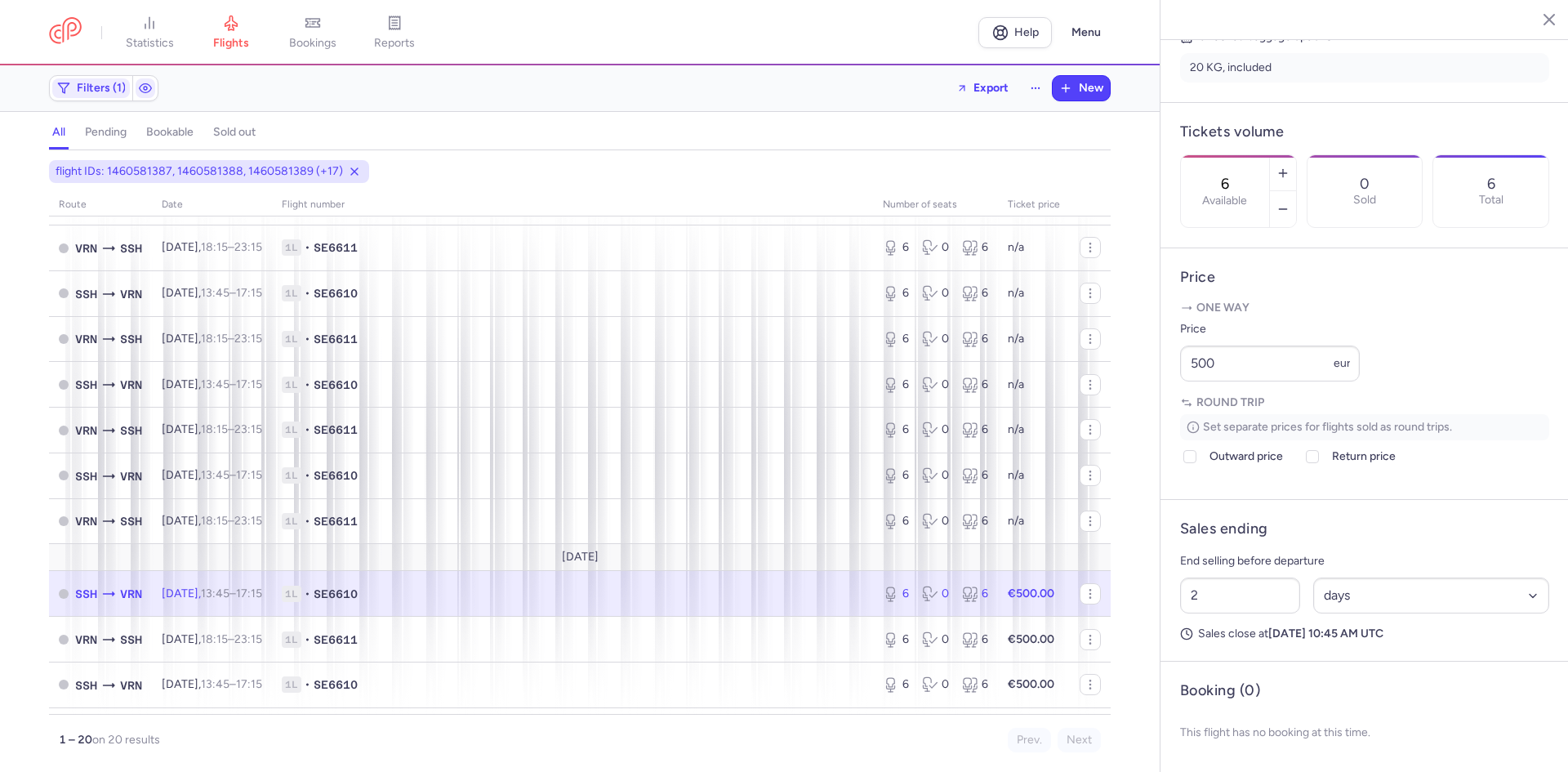
drag, startPoint x: 1311, startPoint y: 470, endPoint x: 1309, endPoint y: 481, distance: 11.2
click at [1312, 462] on icon at bounding box center [1312, 457] width 10 height 10
click at [1312, 463] on input "Return price" at bounding box center [1312, 457] width 13 height 13
checkbox input "true"
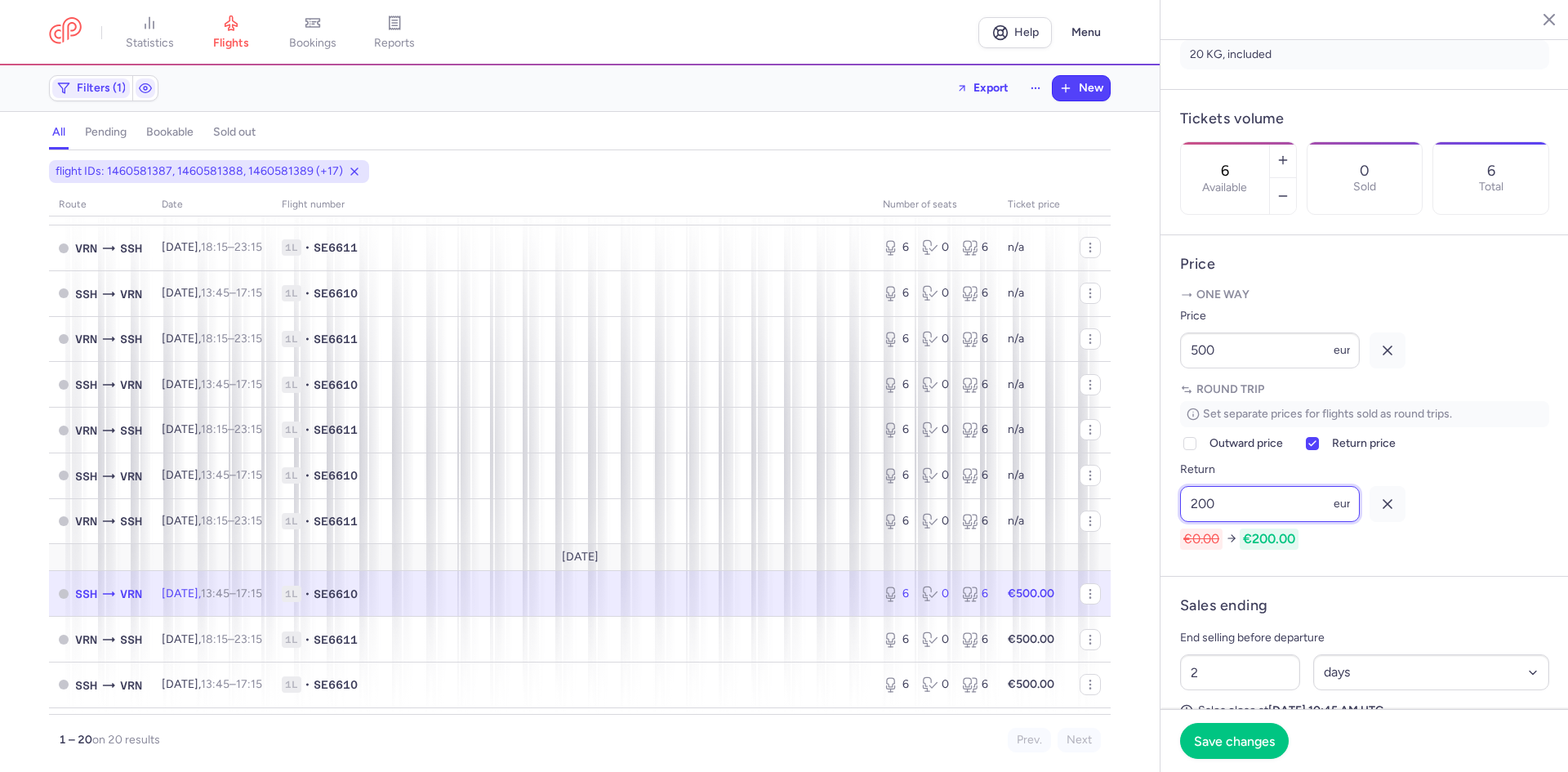
type input "200"
click at [1387, 358] on icon "button" at bounding box center [1388, 350] width 17 height 17
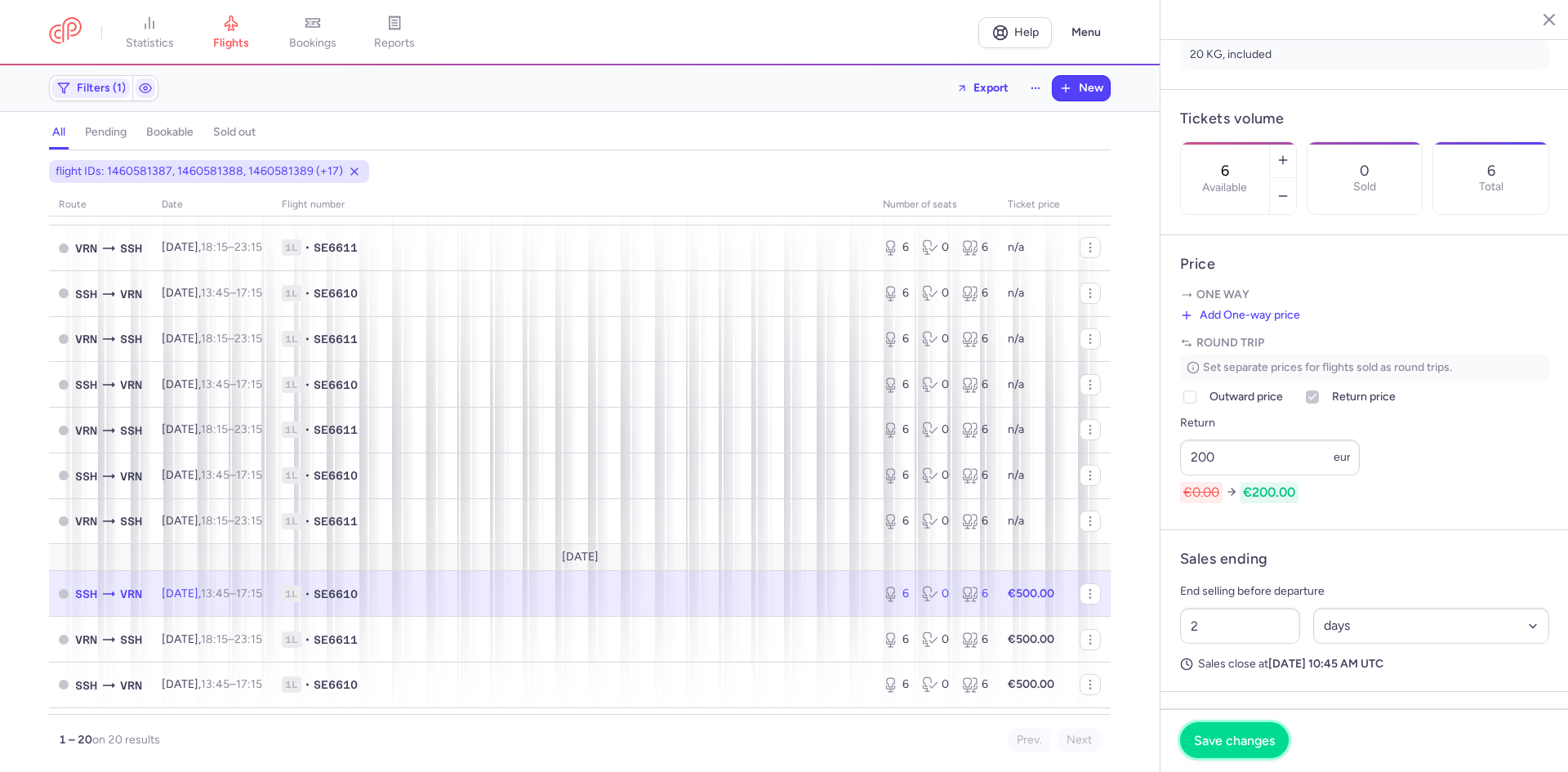
click at [1215, 744] on span "Save changes" at bounding box center [1234, 740] width 81 height 15
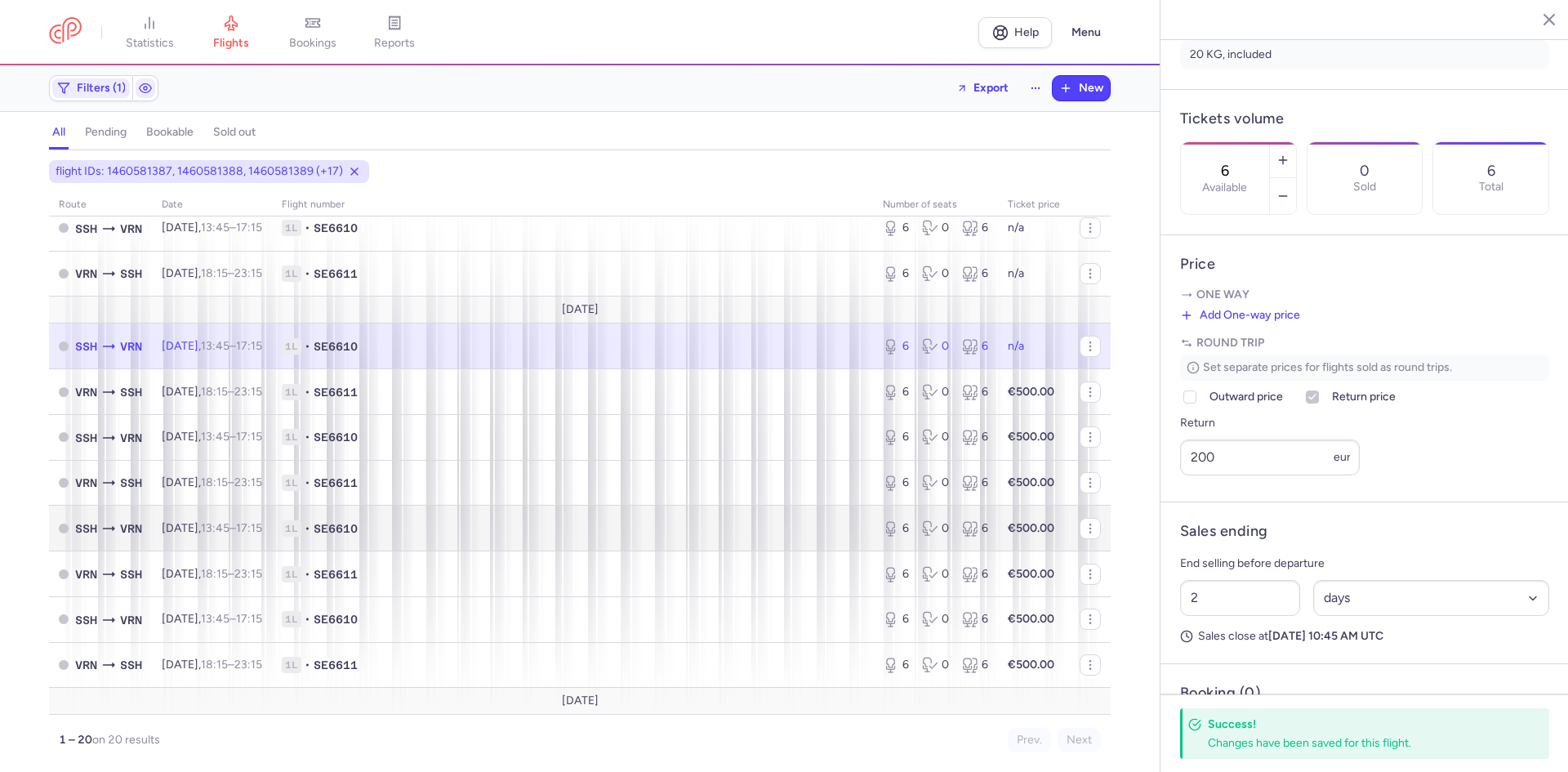
scroll to position [463, 0]
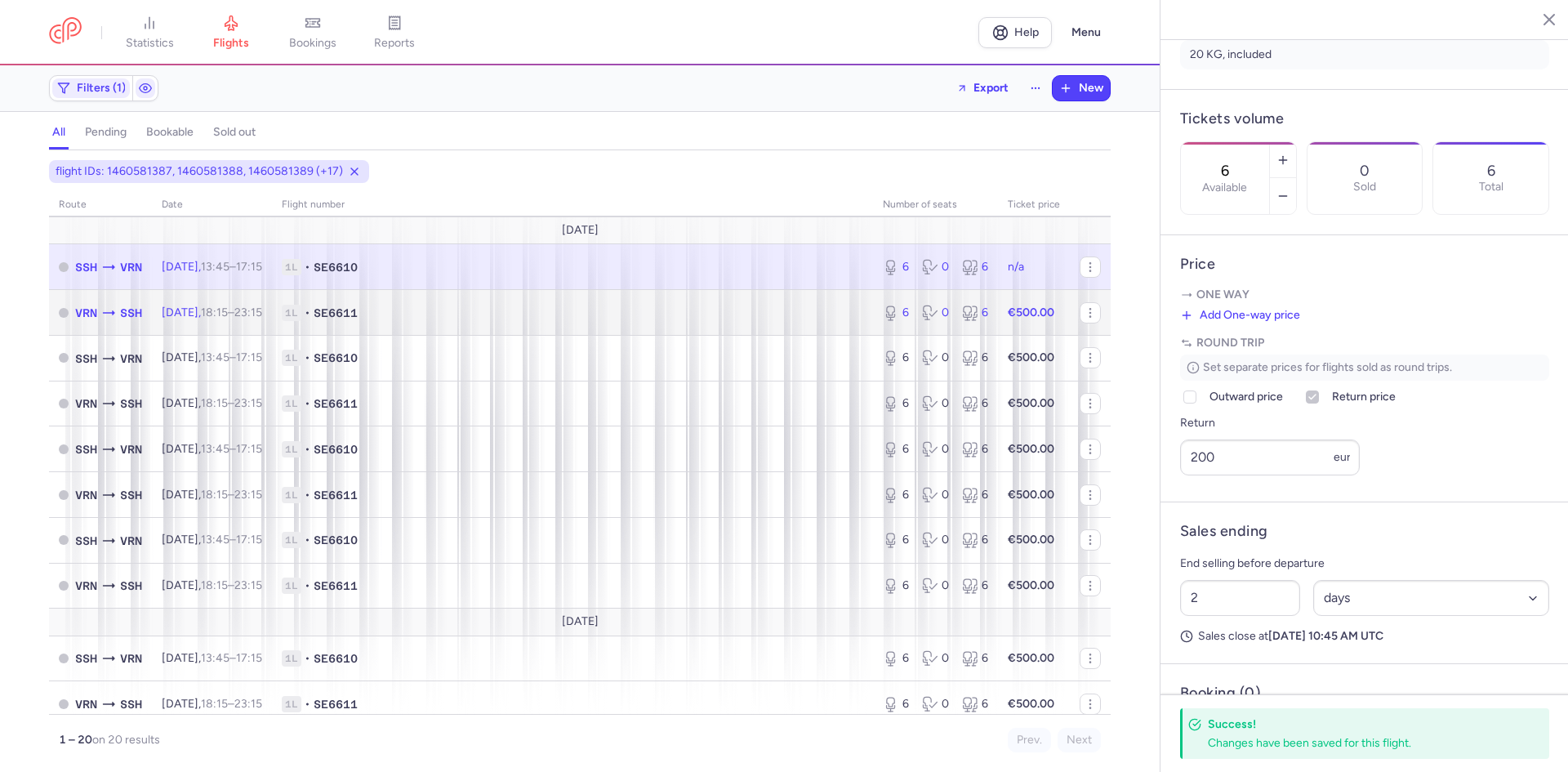
click at [228, 315] on time "18:15" at bounding box center [214, 312] width 27 height 14
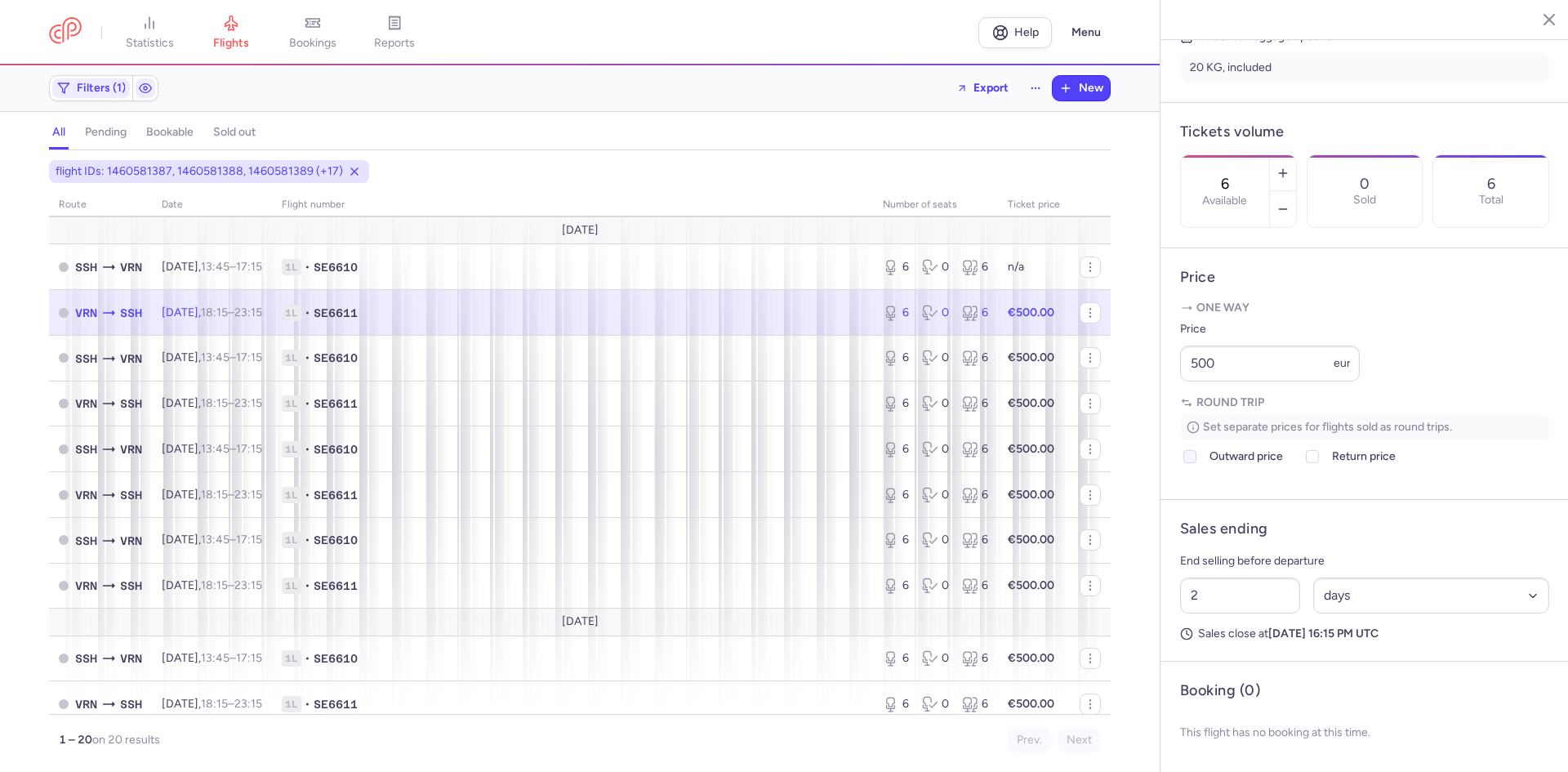
click at [1191, 461] on icon at bounding box center [1190, 457] width 10 height 10
click at [1191, 461] on input "Outward price" at bounding box center [1190, 457] width 13 height 13
checkbox input "true"
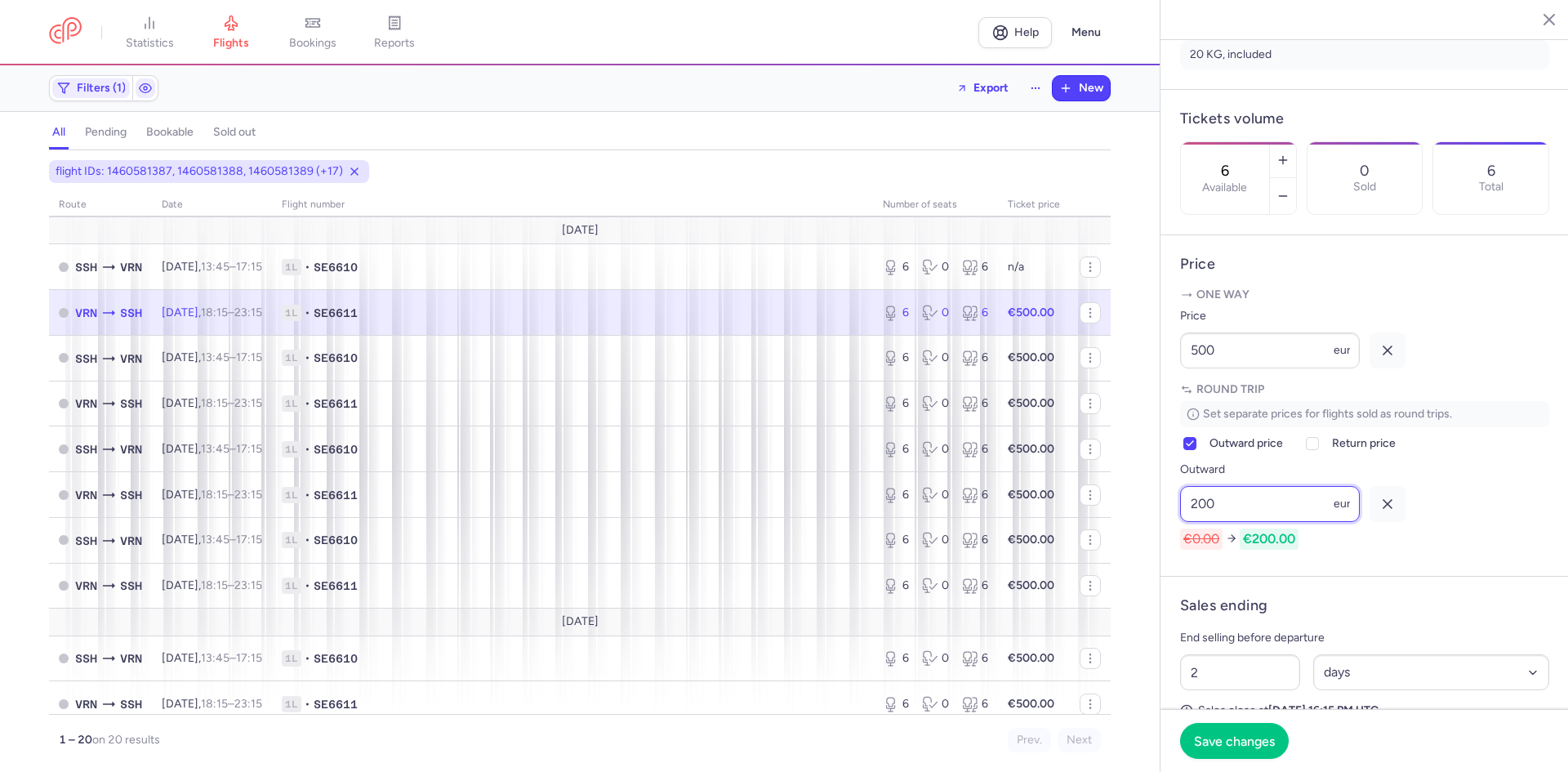
type input "200"
click at [1386, 354] on line "button" at bounding box center [1387, 350] width 8 height 8
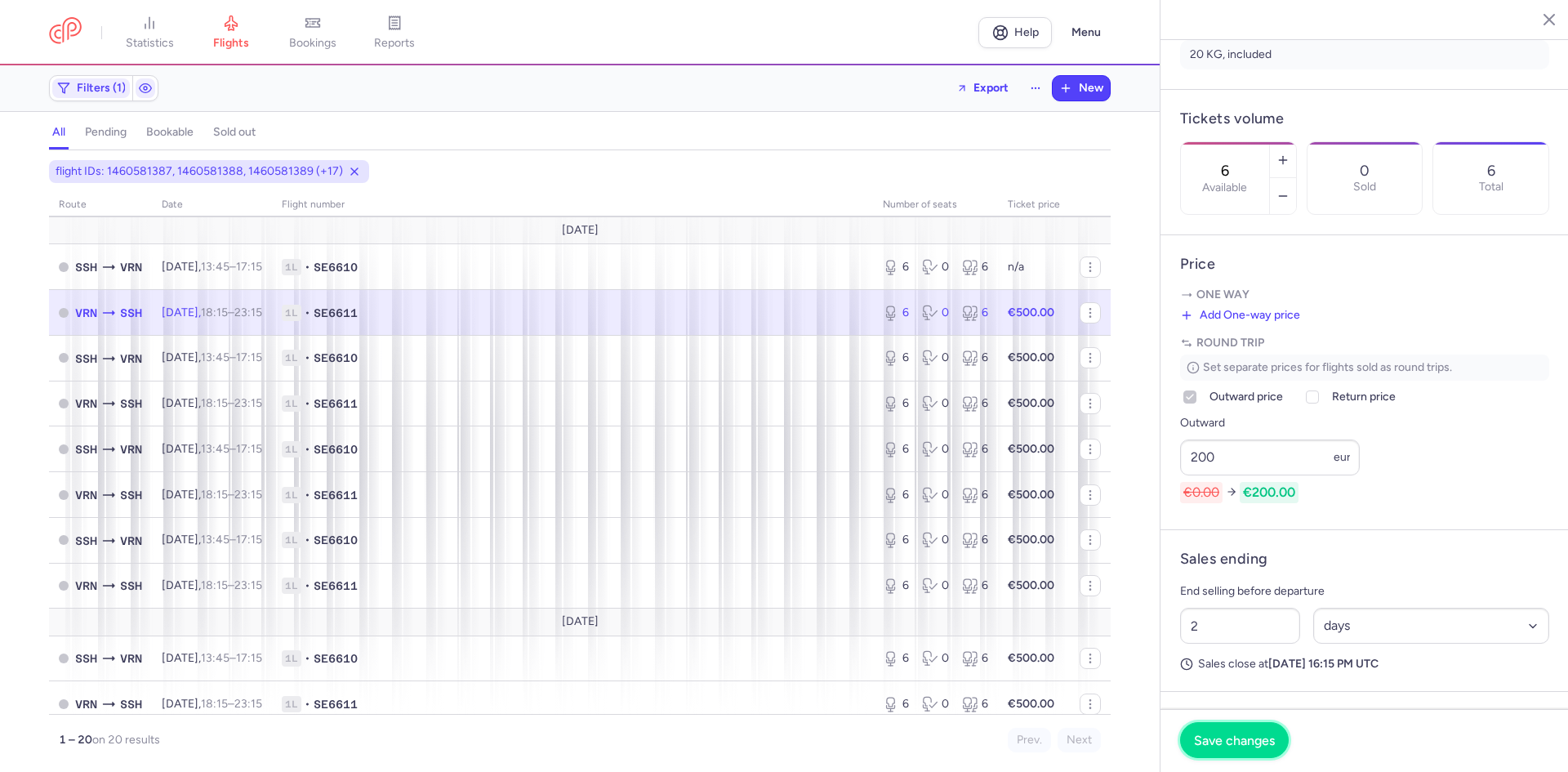
click at [1233, 741] on span "Save changes" at bounding box center [1234, 740] width 81 height 15
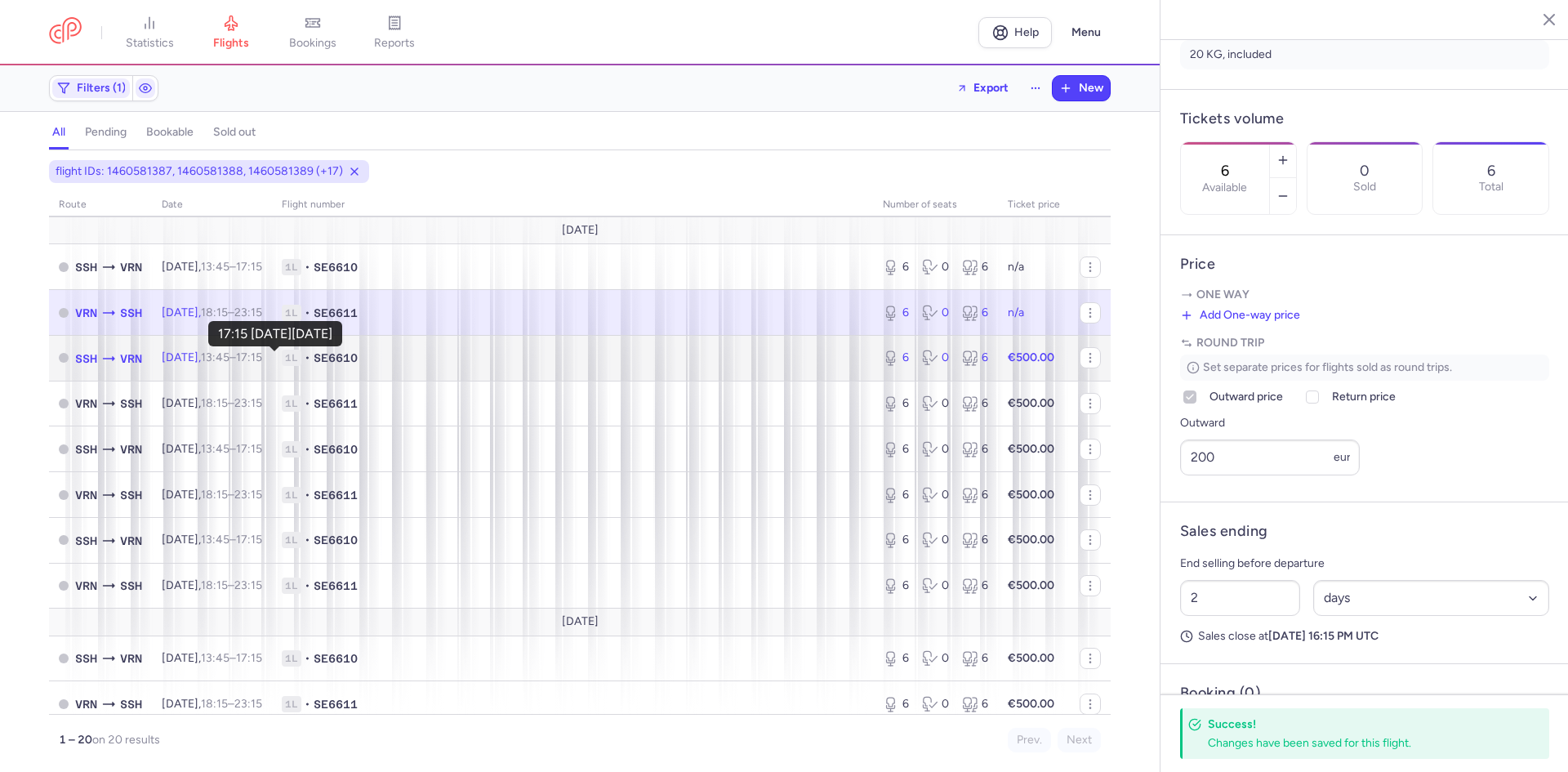
click at [262, 362] on time "17:15 +0" at bounding box center [249, 357] width 26 height 14
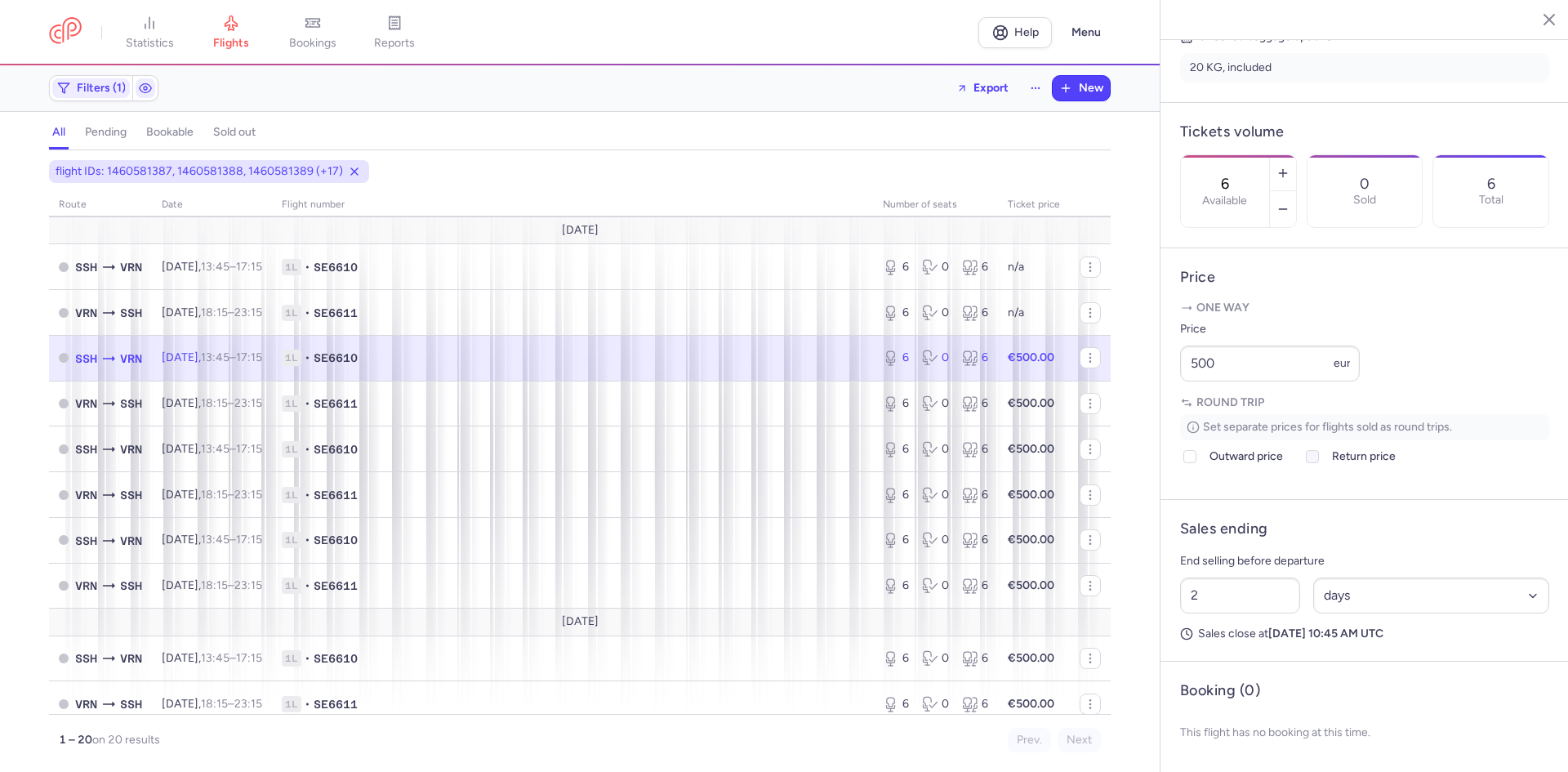
click at [1310, 462] on icon at bounding box center [1312, 457] width 10 height 10
click at [1310, 463] on input "Return price" at bounding box center [1312, 457] width 13 height 13
checkbox input "true"
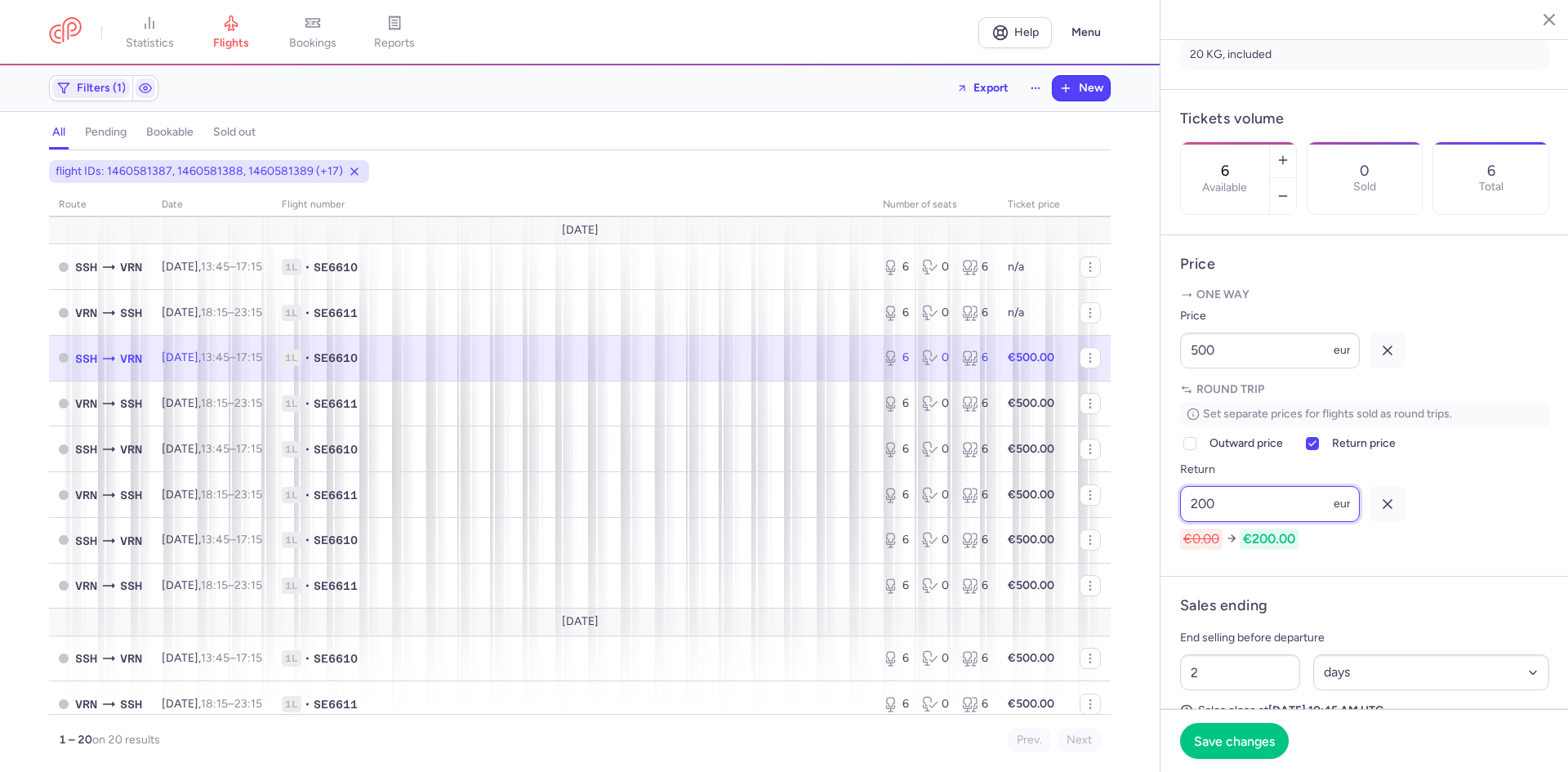
type input "200"
click at [1382, 358] on icon "button" at bounding box center [1388, 350] width 17 height 17
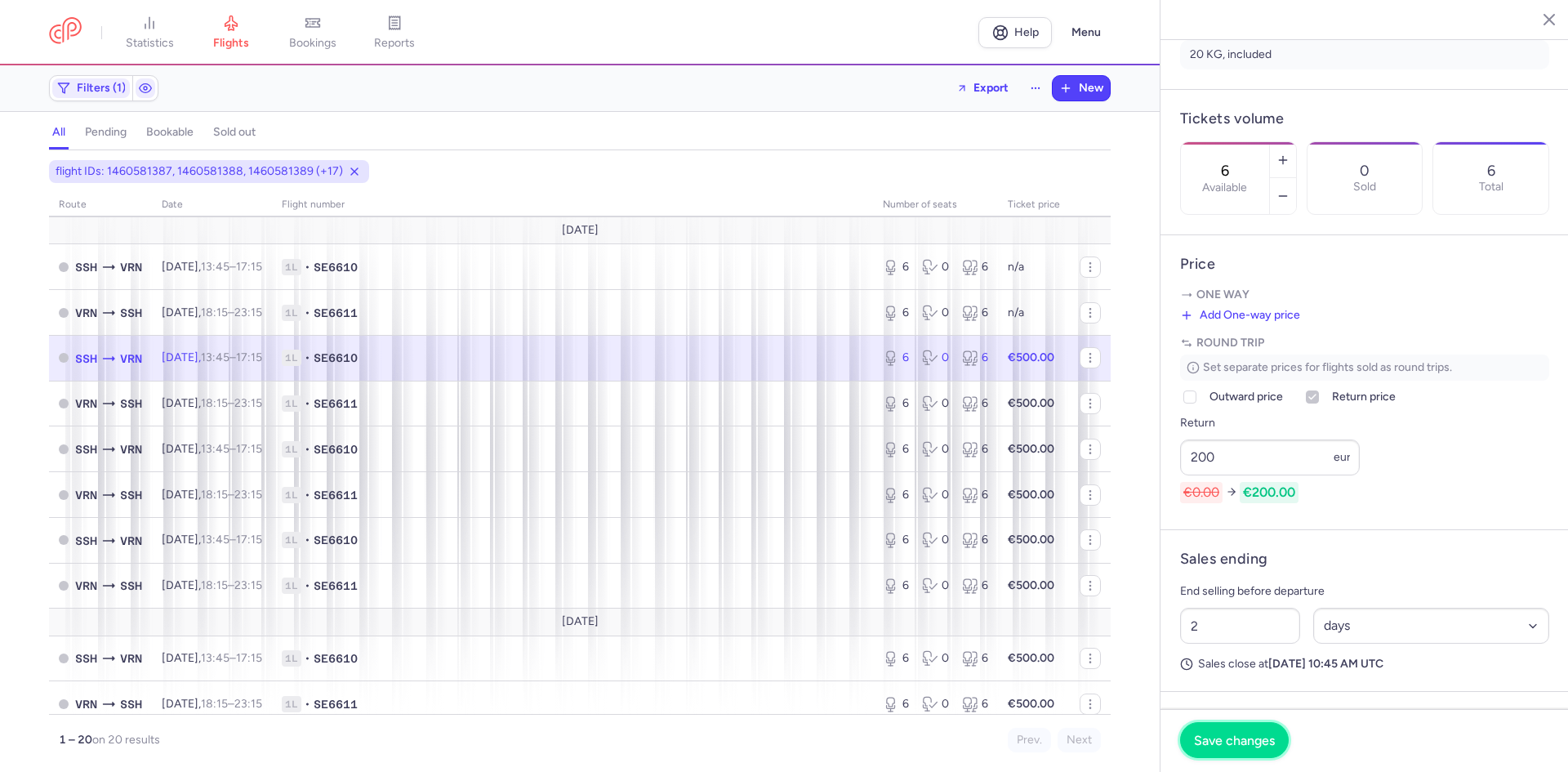
click at [1247, 746] on span "Save changes" at bounding box center [1234, 740] width 81 height 15
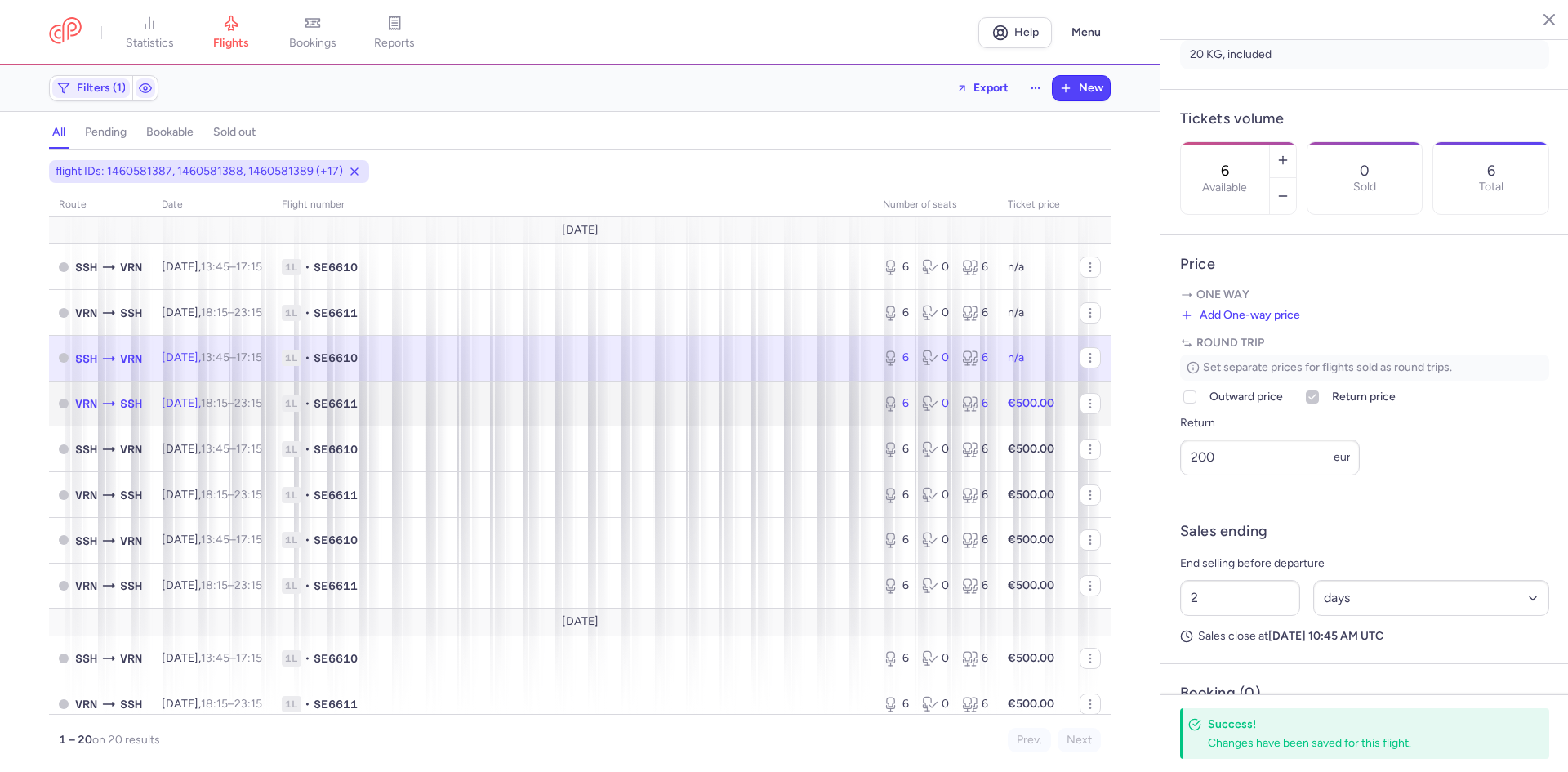
click at [182, 396] on span "[DATE] 18:15 – 23:15 +0" at bounding box center [212, 403] width 101 height 14
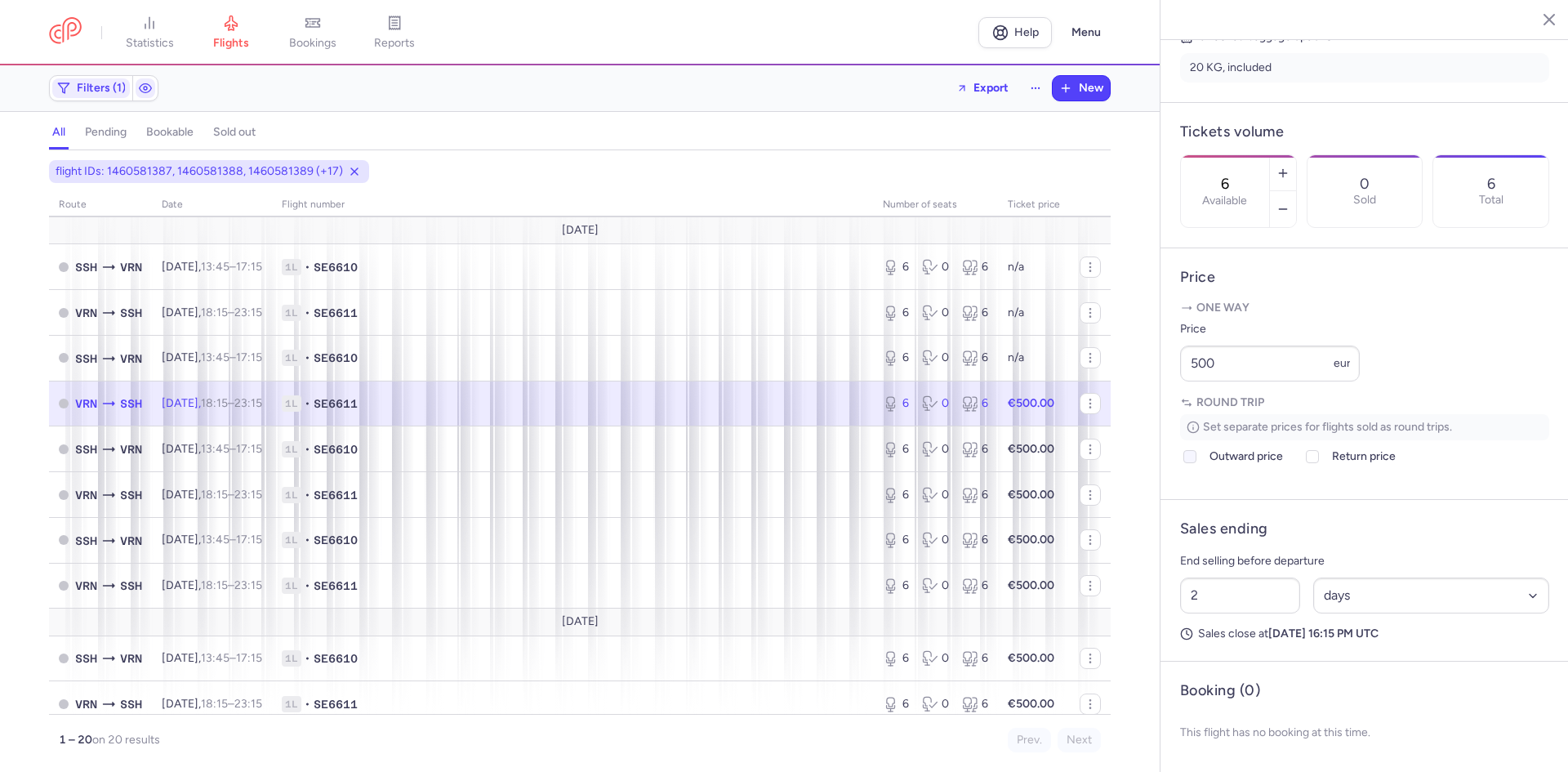
click at [1189, 462] on icon at bounding box center [1190, 457] width 10 height 10
click at [1189, 462] on input "Outward price" at bounding box center [1190, 457] width 13 height 13
checkbox input "true"
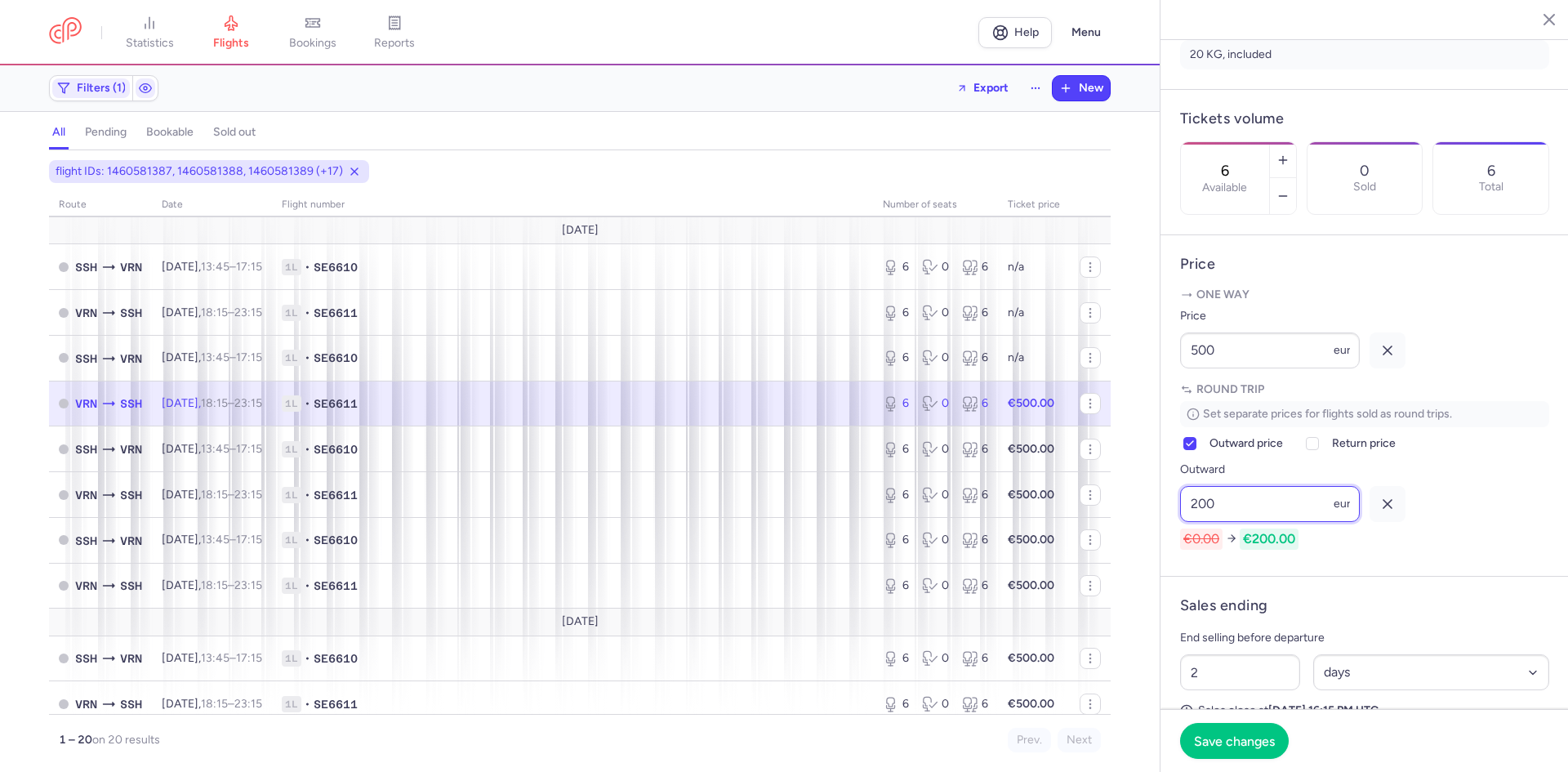
type input "200"
click at [1394, 358] on icon "button" at bounding box center [1388, 350] width 17 height 17
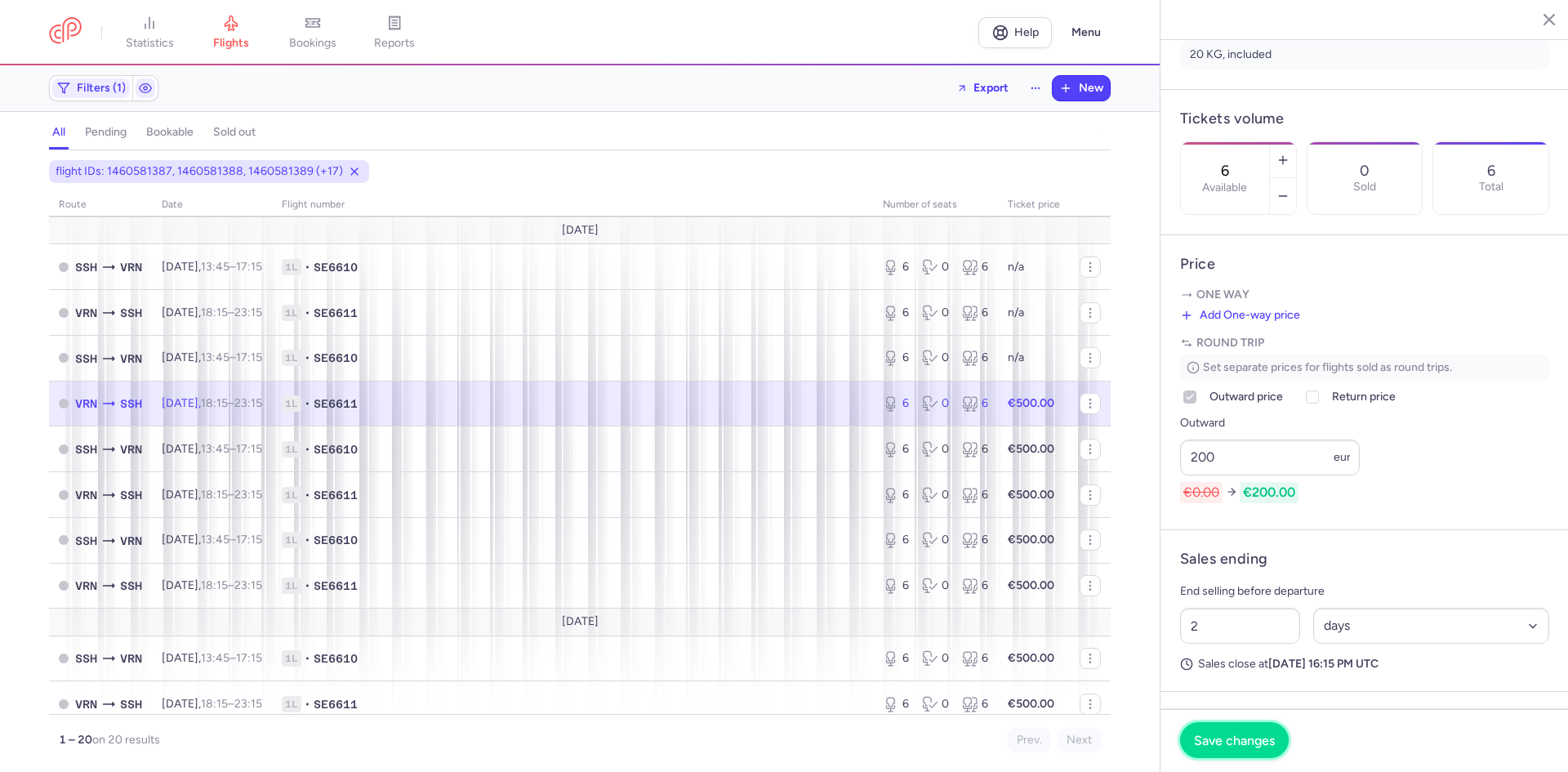
click at [1223, 744] on span "Save changes" at bounding box center [1234, 740] width 81 height 15
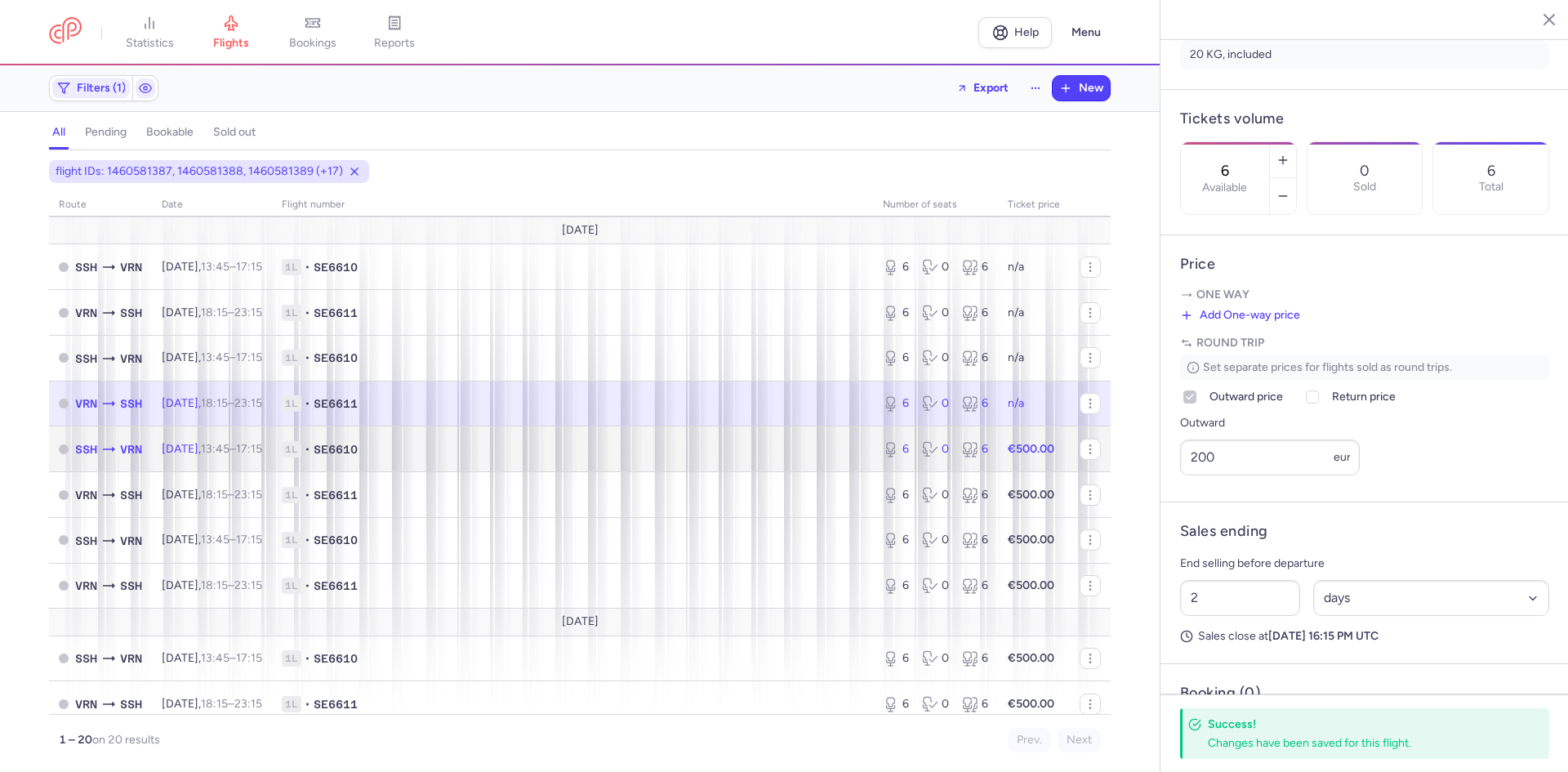
click at [472, 453] on span "1L • SE6610" at bounding box center [572, 449] width 581 height 17
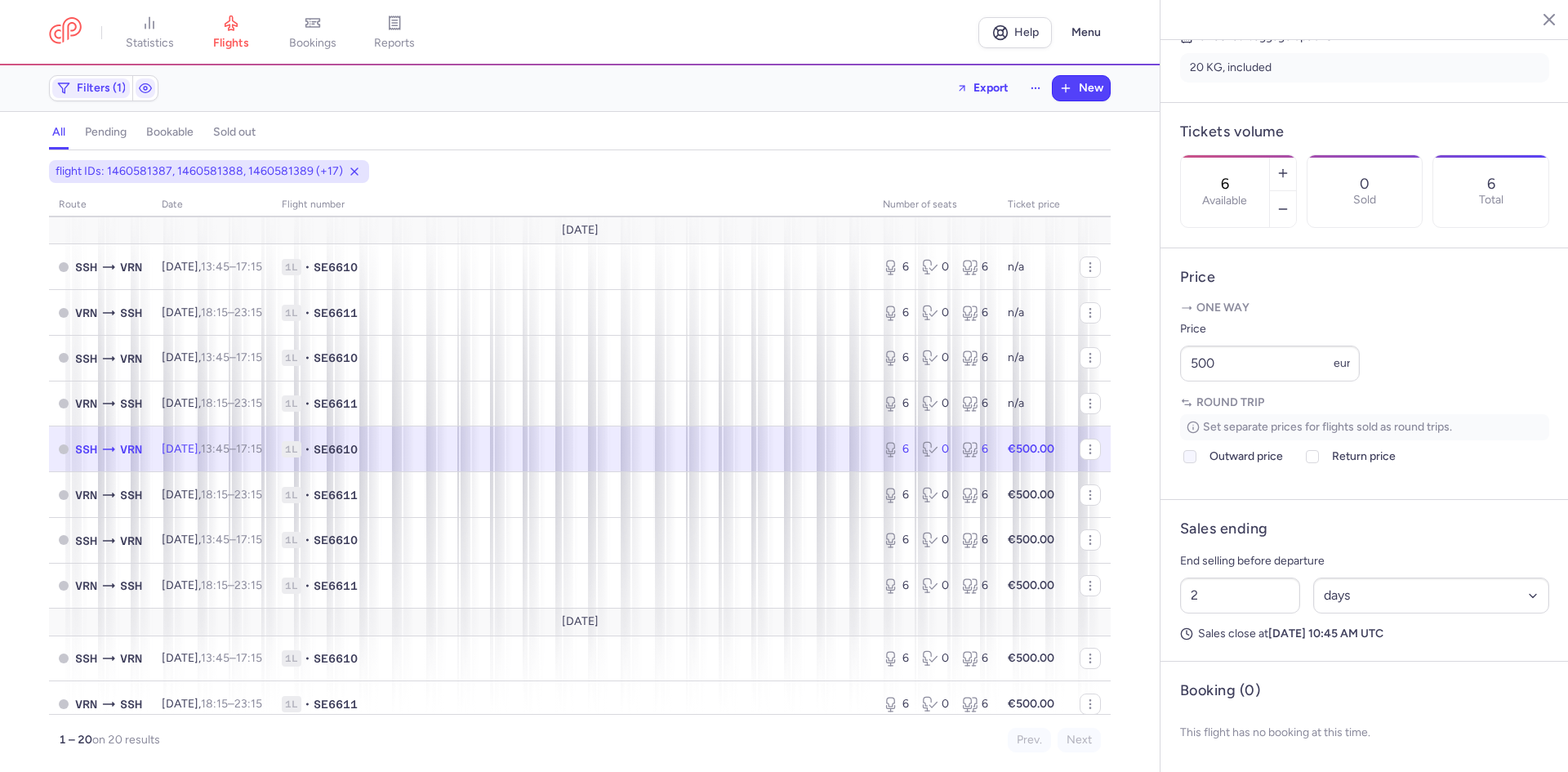
click at [1187, 462] on icon at bounding box center [1190, 457] width 10 height 10
click at [1187, 463] on input "Outward price" at bounding box center [1190, 457] width 13 height 13
checkbox input "true"
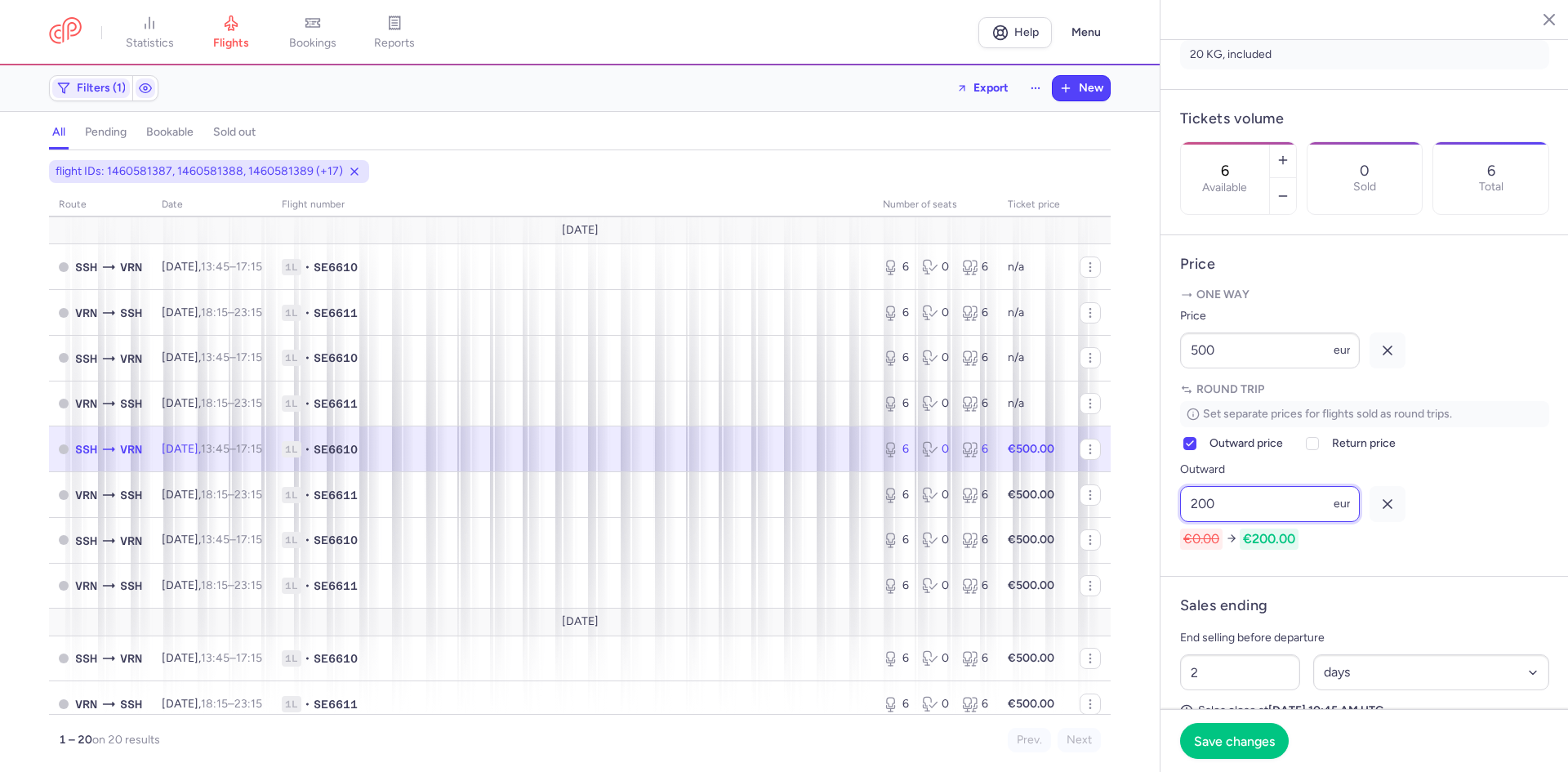
type input "200"
click at [1392, 358] on icon "button" at bounding box center [1388, 350] width 17 height 17
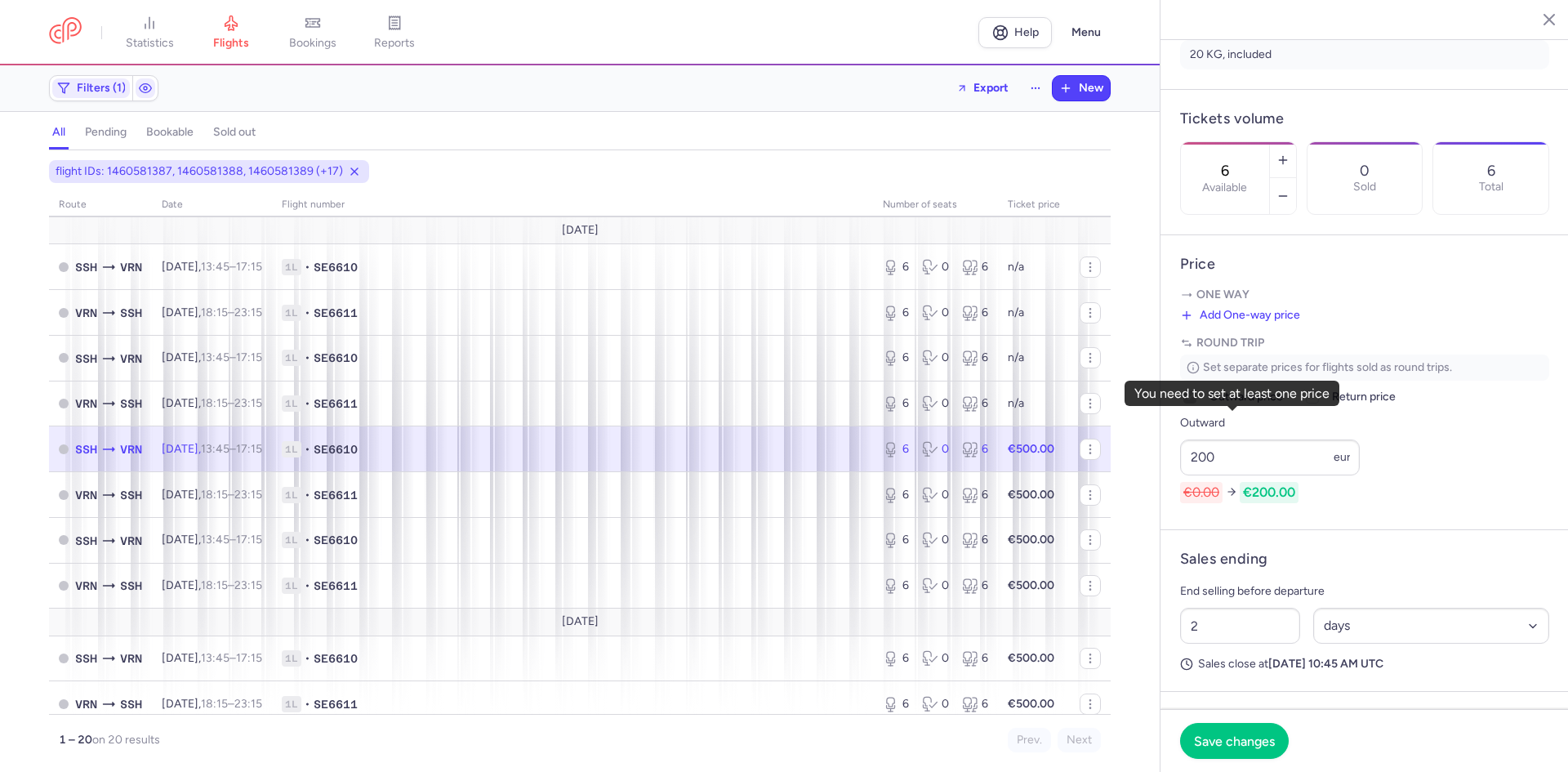
click at [1191, 402] on icon at bounding box center [1190, 397] width 10 height 10
click at [1319, 407] on div at bounding box center [1313, 397] width 20 height 20
click at [1319, 404] on input "Return price" at bounding box center [1312, 397] width 13 height 13
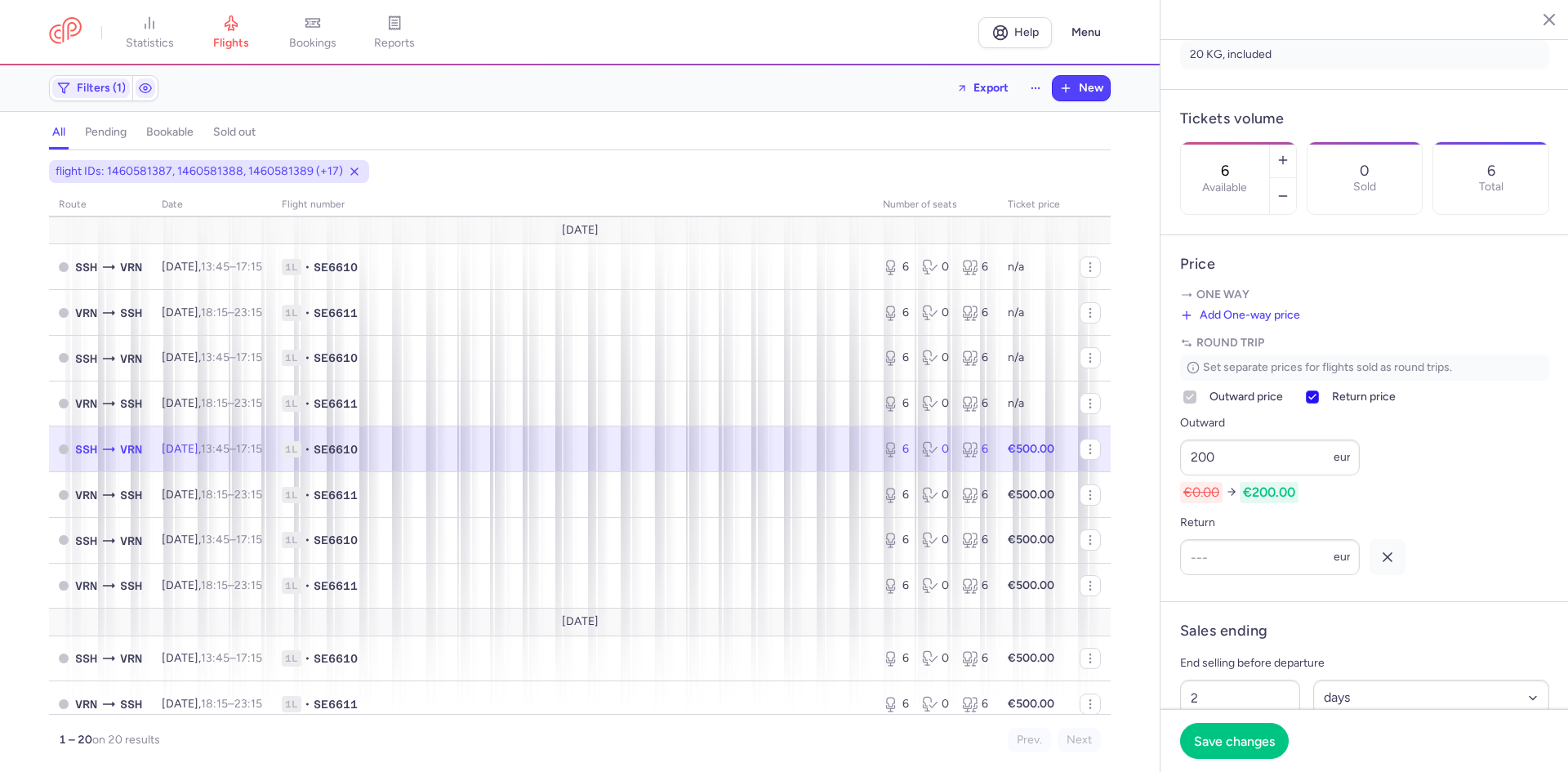
click at [1315, 402] on icon at bounding box center [1312, 397] width 10 height 10
click at [1315, 404] on input "Return price" at bounding box center [1312, 397] width 13 height 13
click at [1314, 402] on icon at bounding box center [1312, 397] width 10 height 10
click at [1314, 404] on input "Return price" at bounding box center [1312, 397] width 13 height 13
checkbox input "true"
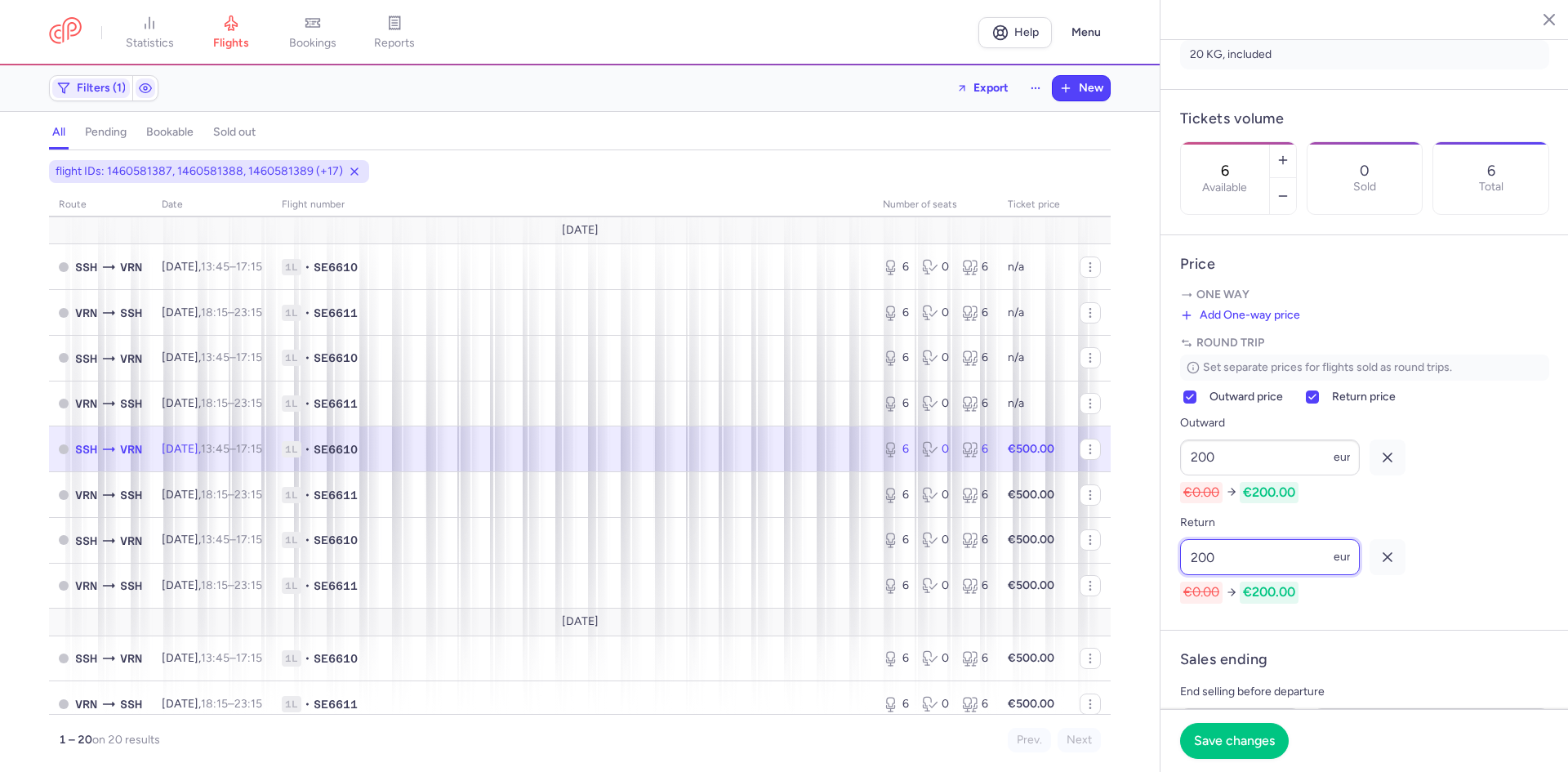
type input "200"
click at [1392, 466] on icon "button" at bounding box center [1388, 457] width 17 height 17
checkbox input "false"
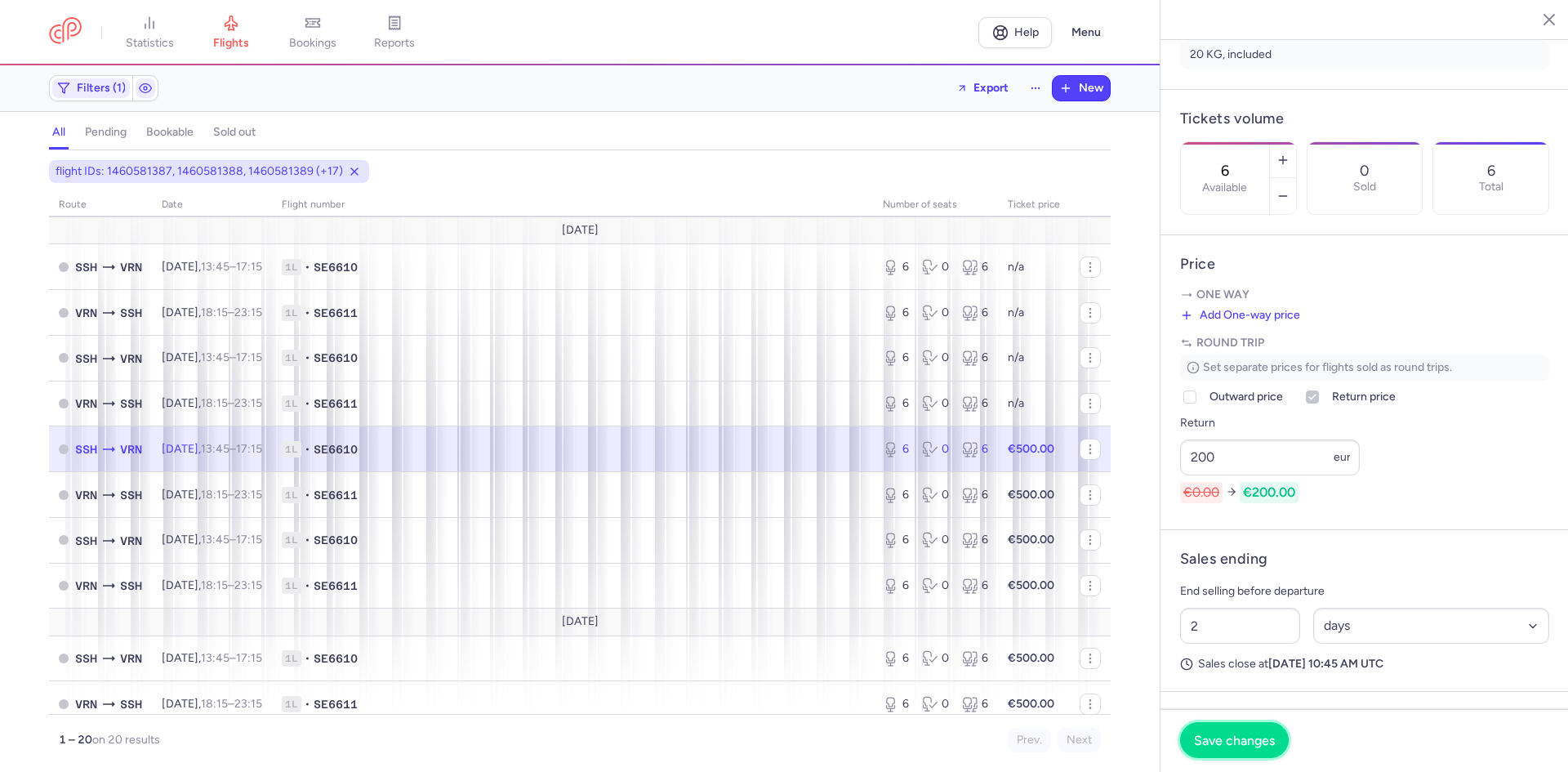
click at [1226, 744] on span "Save changes" at bounding box center [1234, 740] width 81 height 15
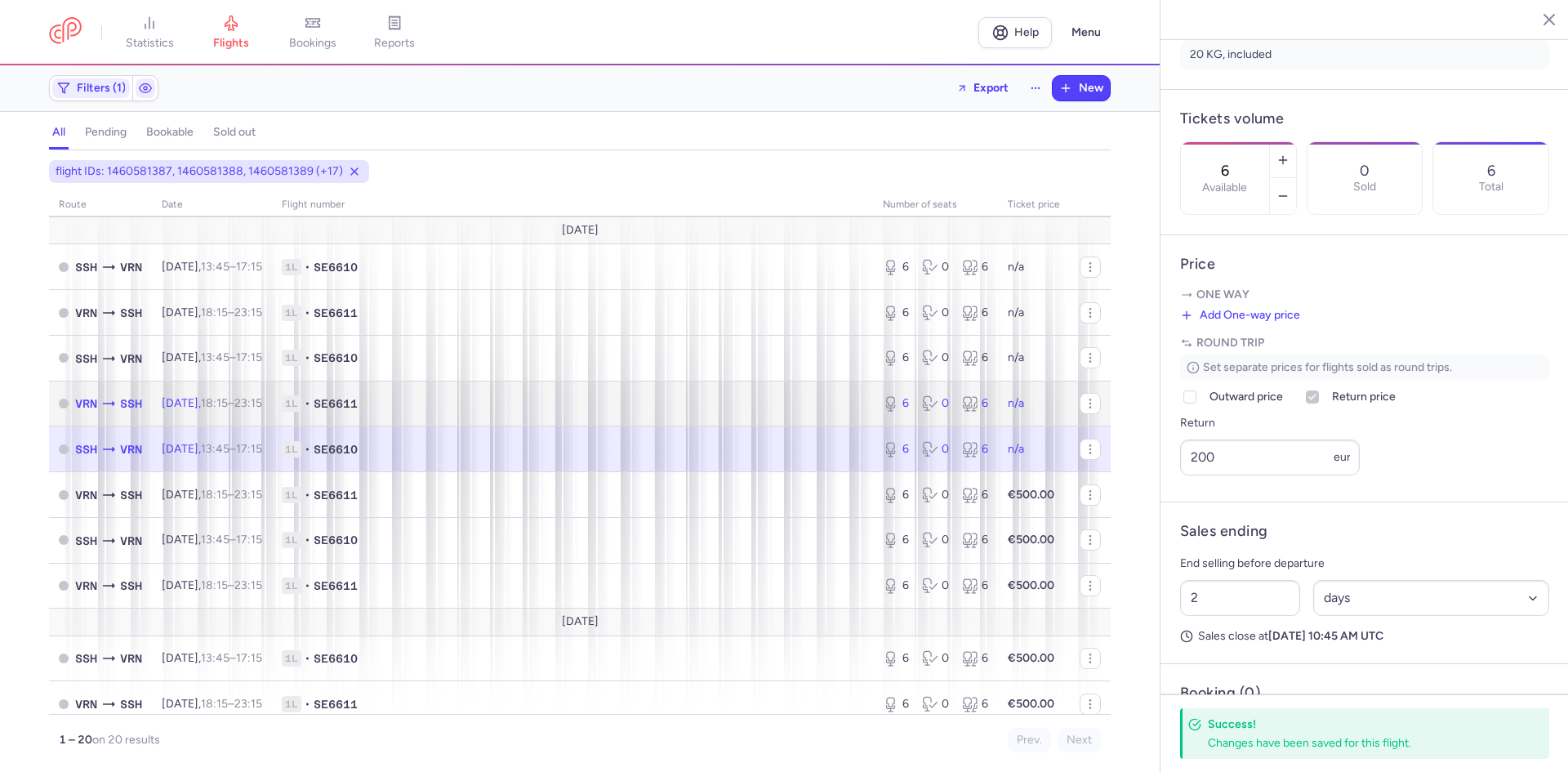
click at [623, 405] on span "1L • SE6611" at bounding box center [572, 404] width 581 height 17
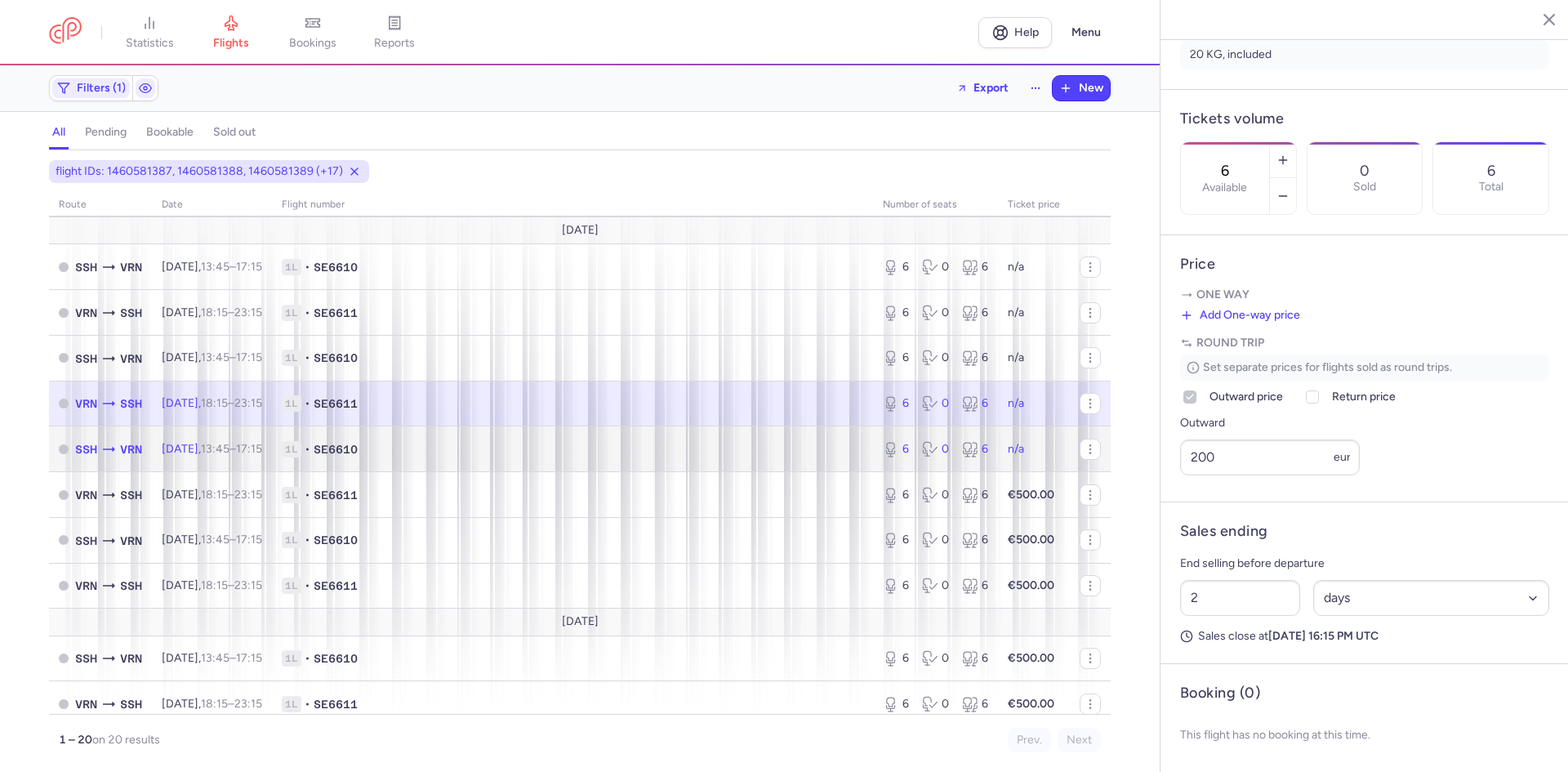
click at [629, 439] on td "1L • SE6610" at bounding box center [572, 448] width 601 height 45
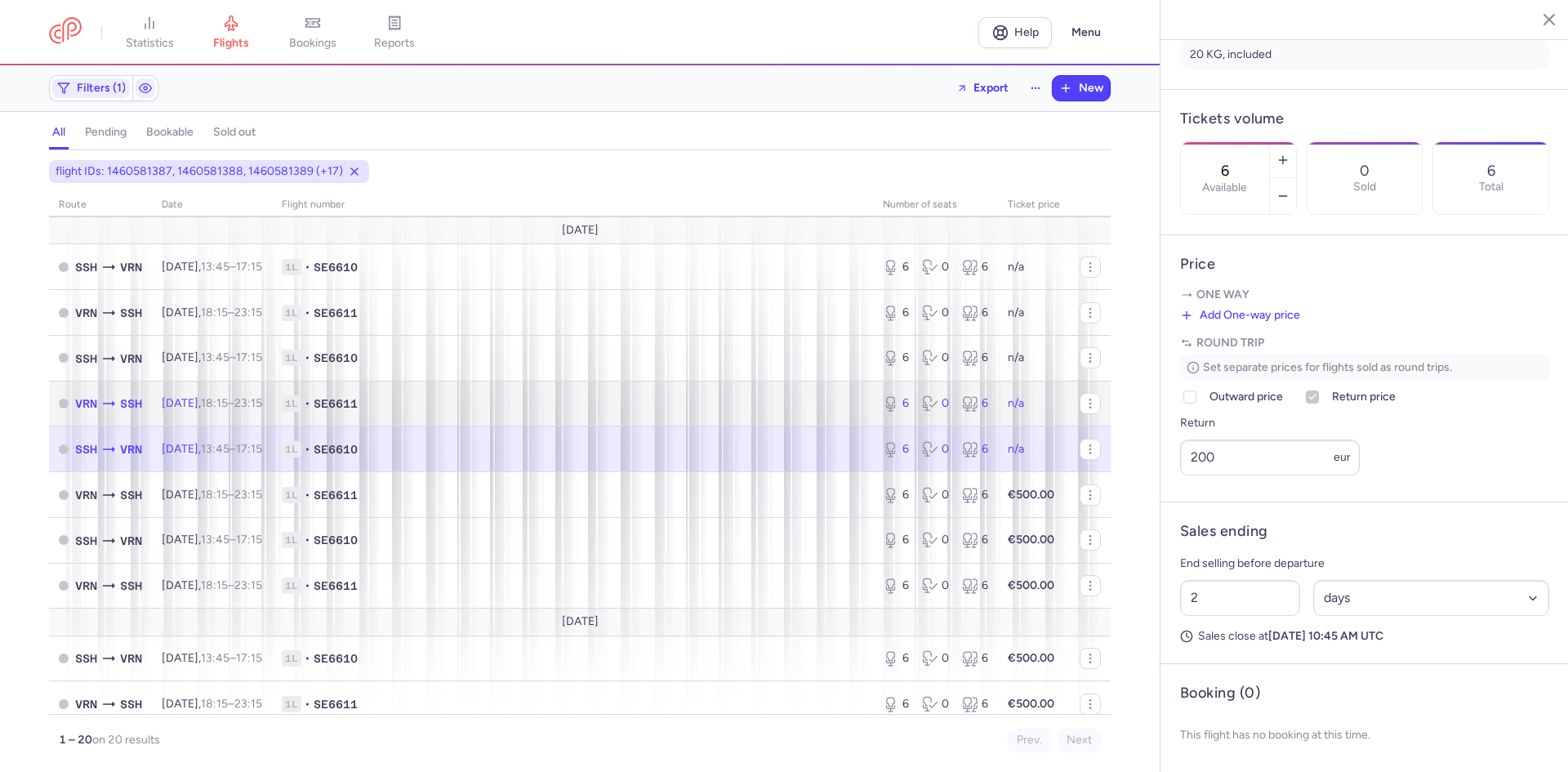
click at [628, 421] on td "1L • SE6611" at bounding box center [572, 403] width 601 height 45
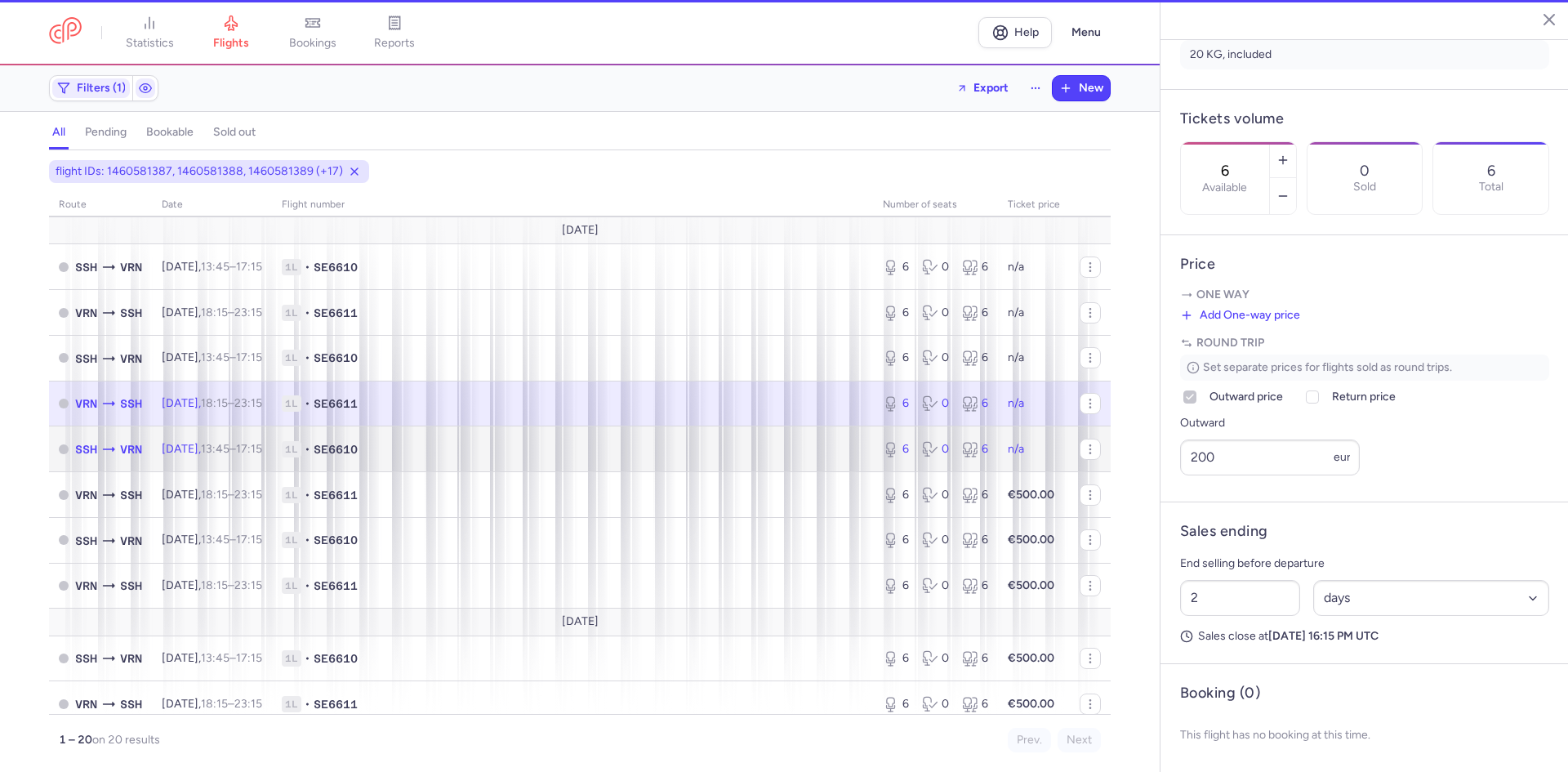
click at [628, 444] on span "1L • SE6610" at bounding box center [572, 449] width 581 height 17
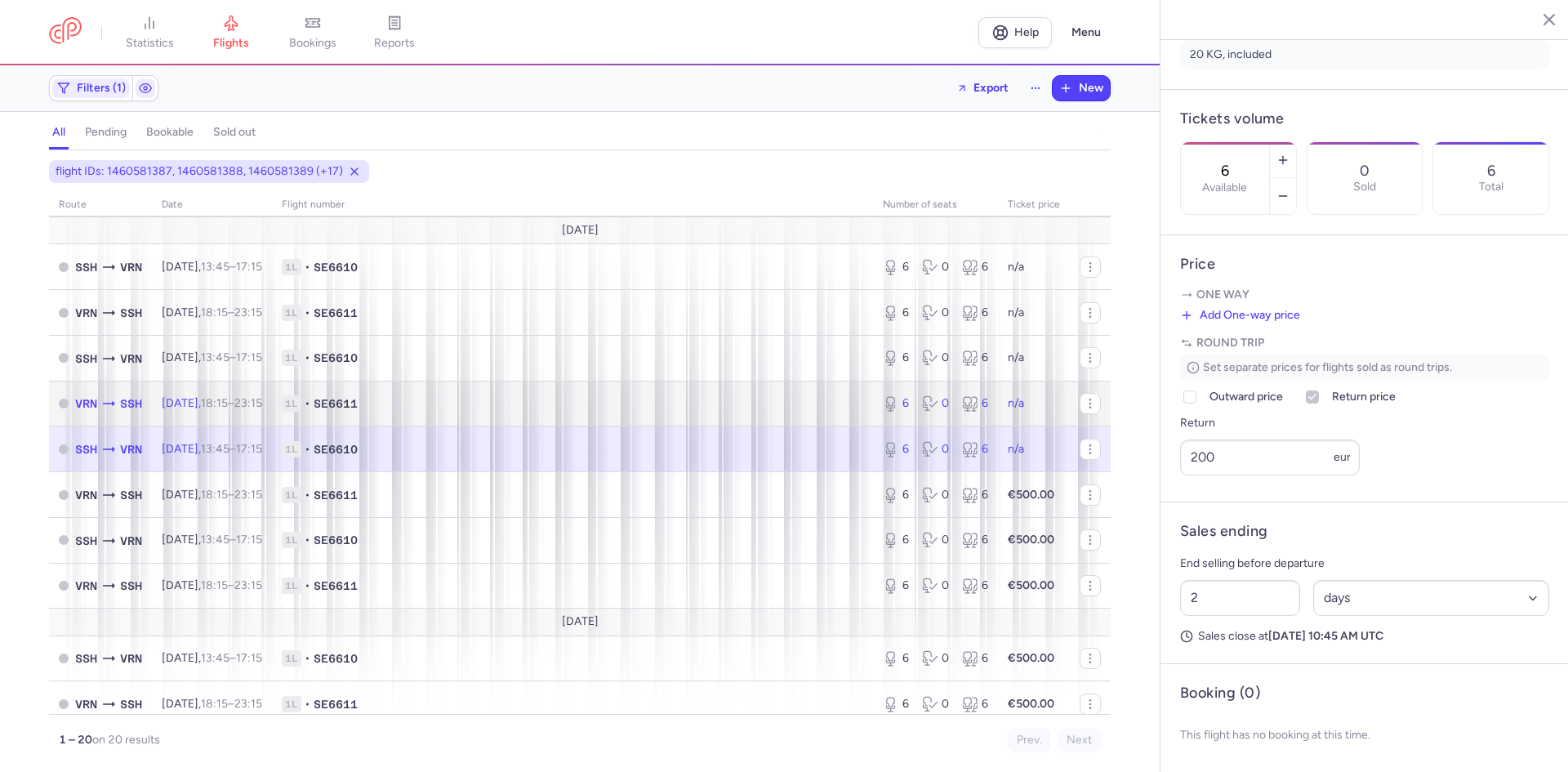
click at [609, 409] on span "1L • SE6611" at bounding box center [572, 404] width 581 height 17
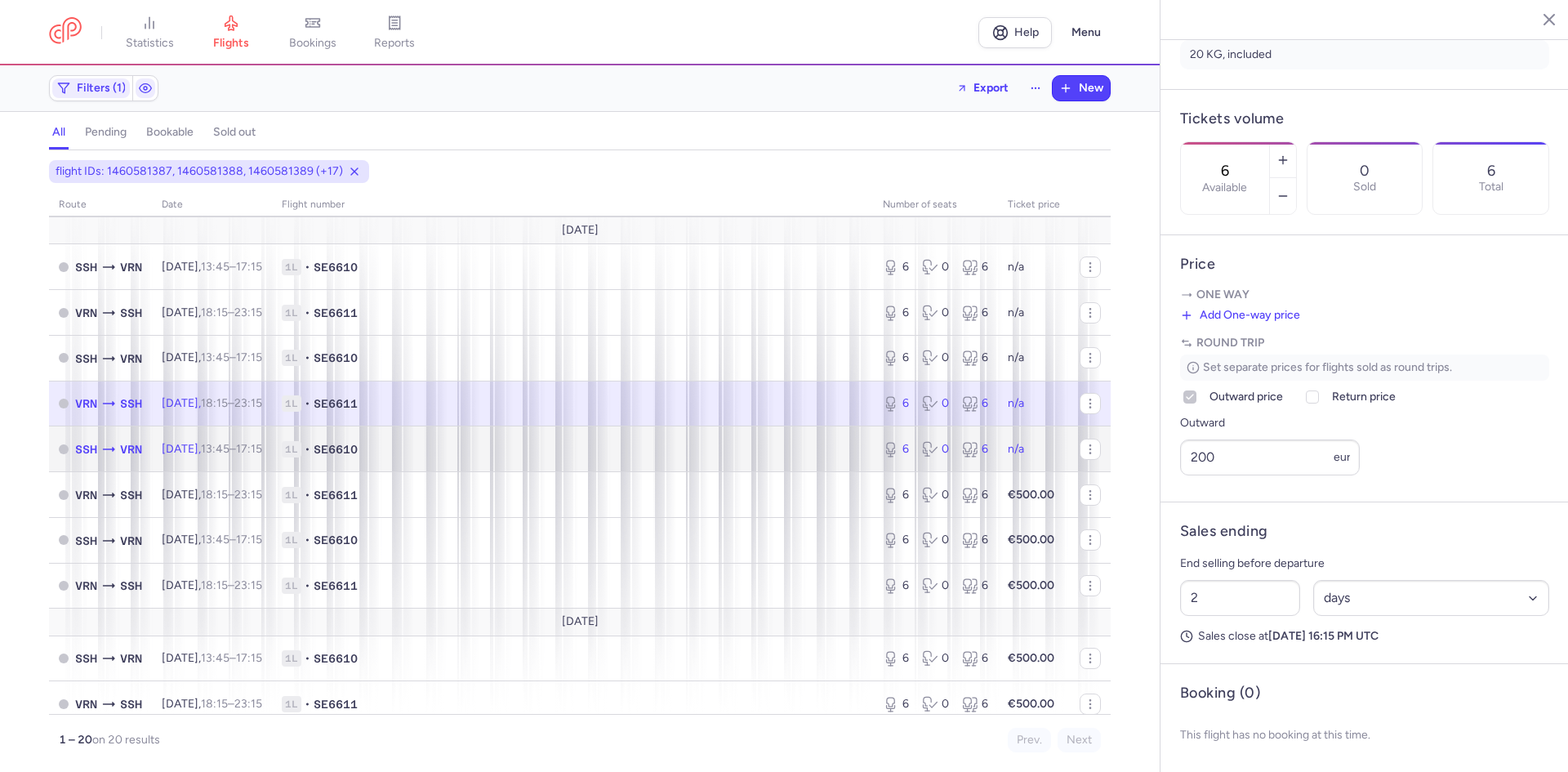
click at [613, 445] on span "1L • SE6610" at bounding box center [572, 449] width 581 height 17
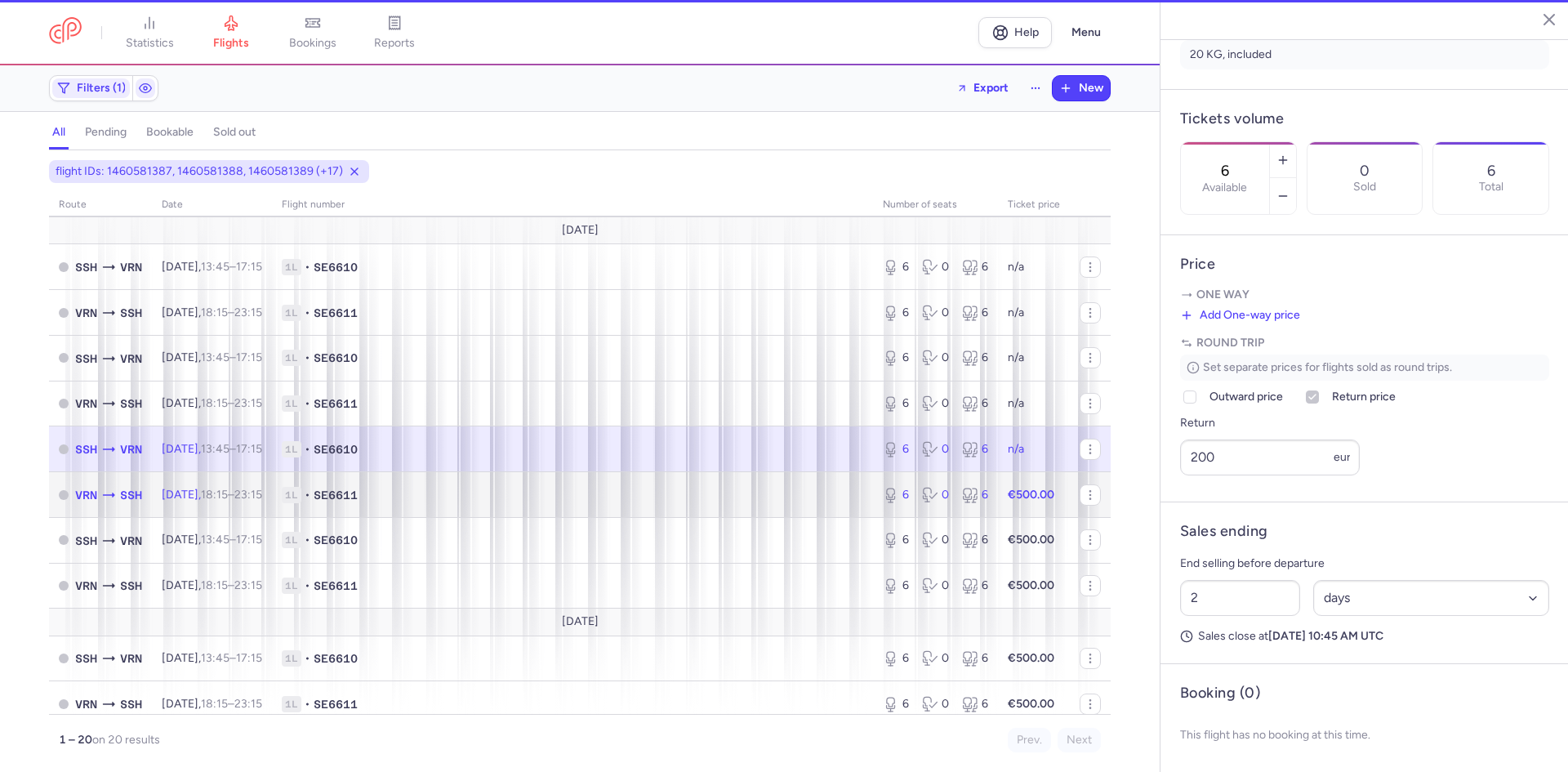
click at [629, 485] on td "1L • SE6611" at bounding box center [572, 495] width 601 height 45
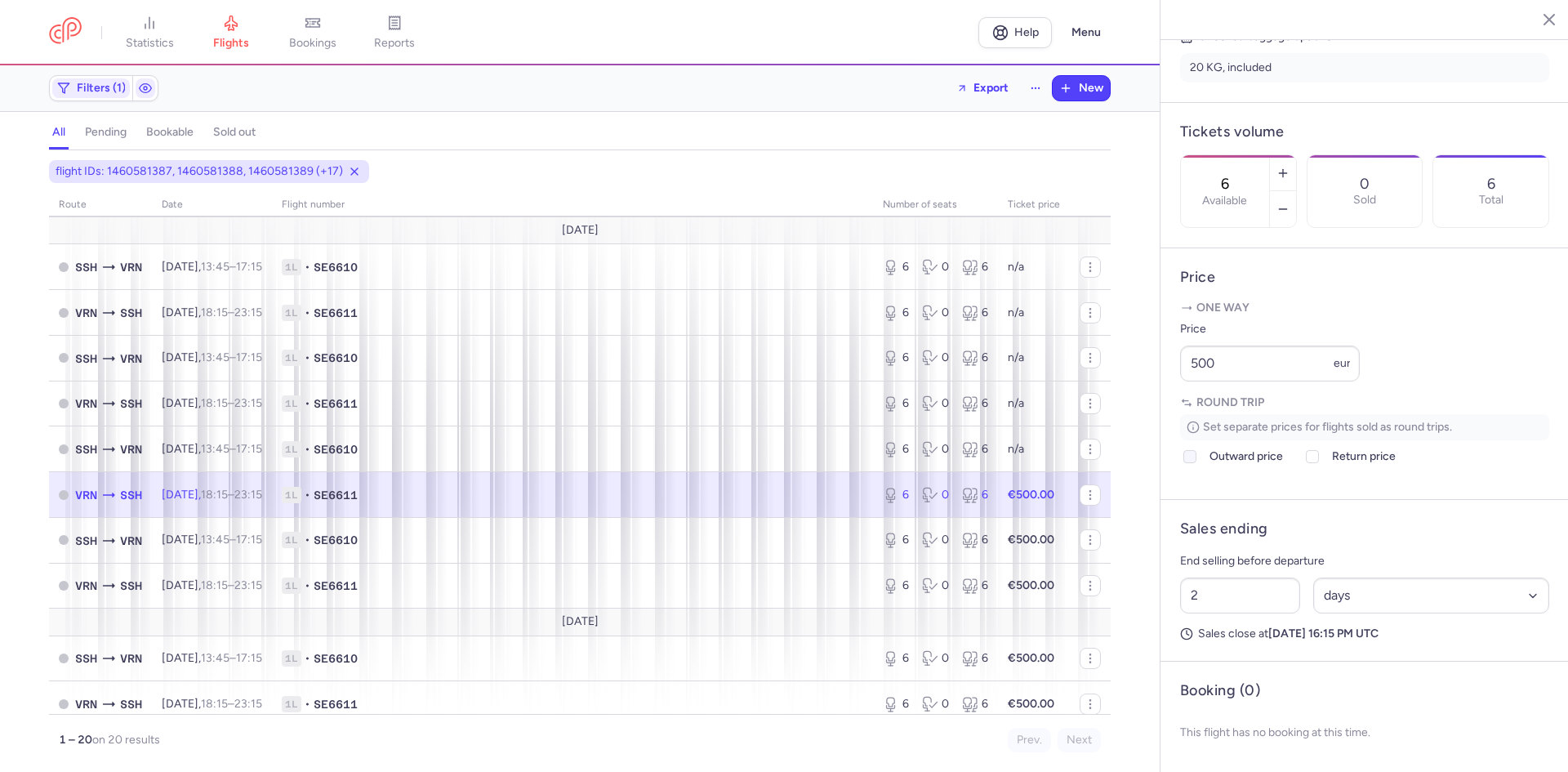
click at [1194, 462] on icon at bounding box center [1190, 457] width 10 height 10
click at [1194, 462] on input "Outward price" at bounding box center [1190, 457] width 13 height 13
checkbox input "true"
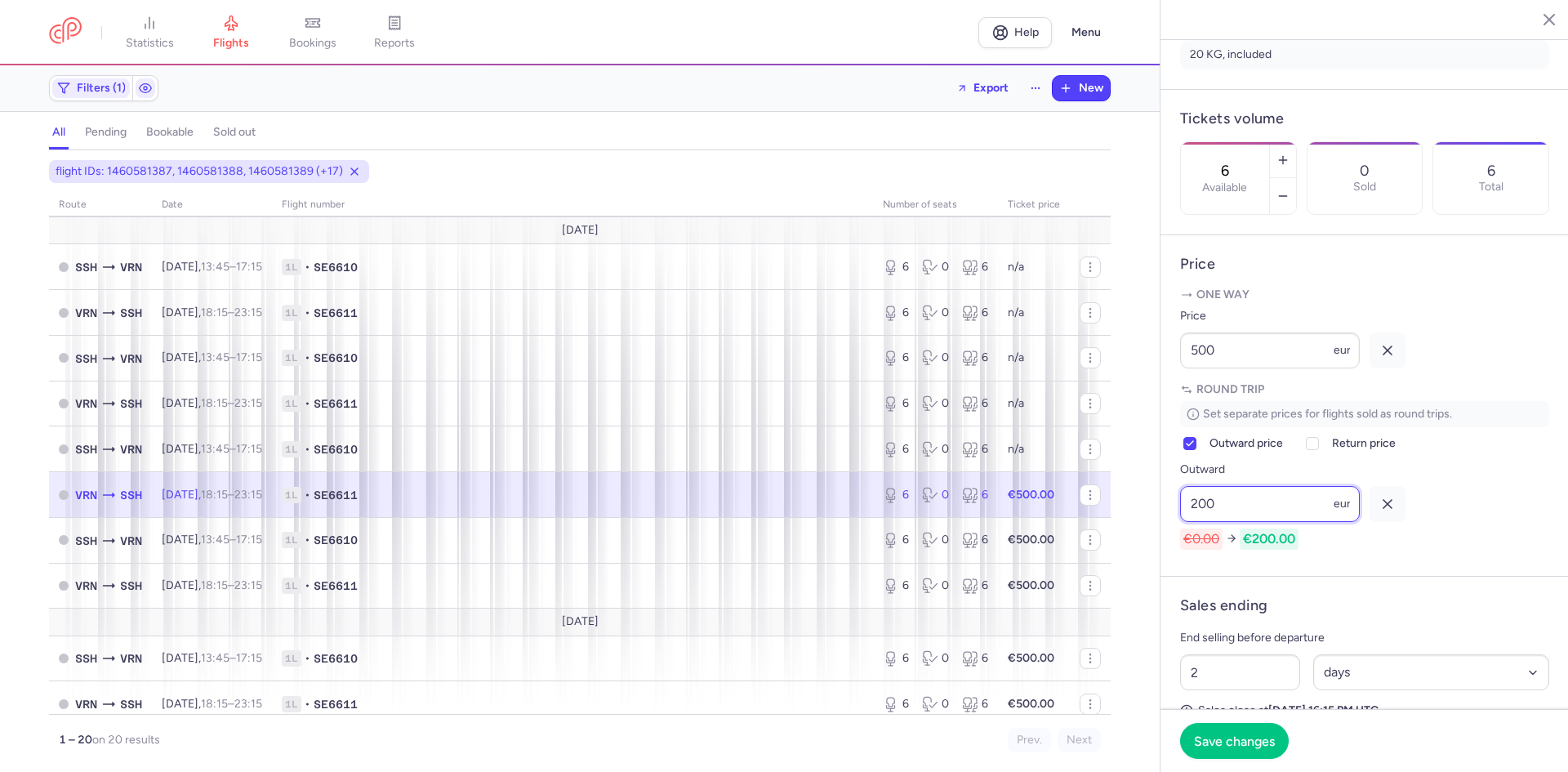
type input "200"
click at [1395, 358] on icon "button" at bounding box center [1388, 350] width 17 height 17
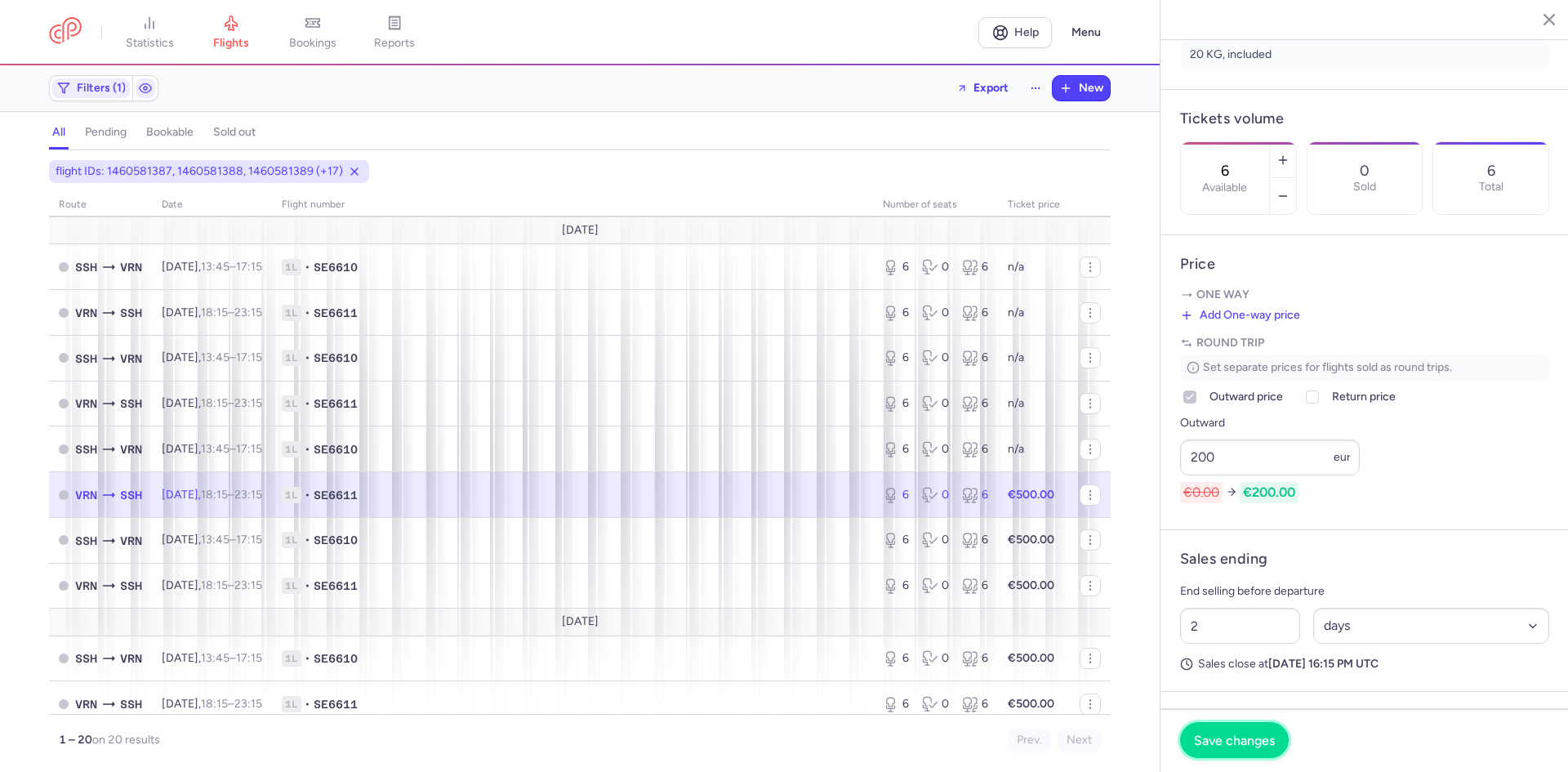
click at [1231, 751] on button "Save changes" at bounding box center [1234, 740] width 109 height 36
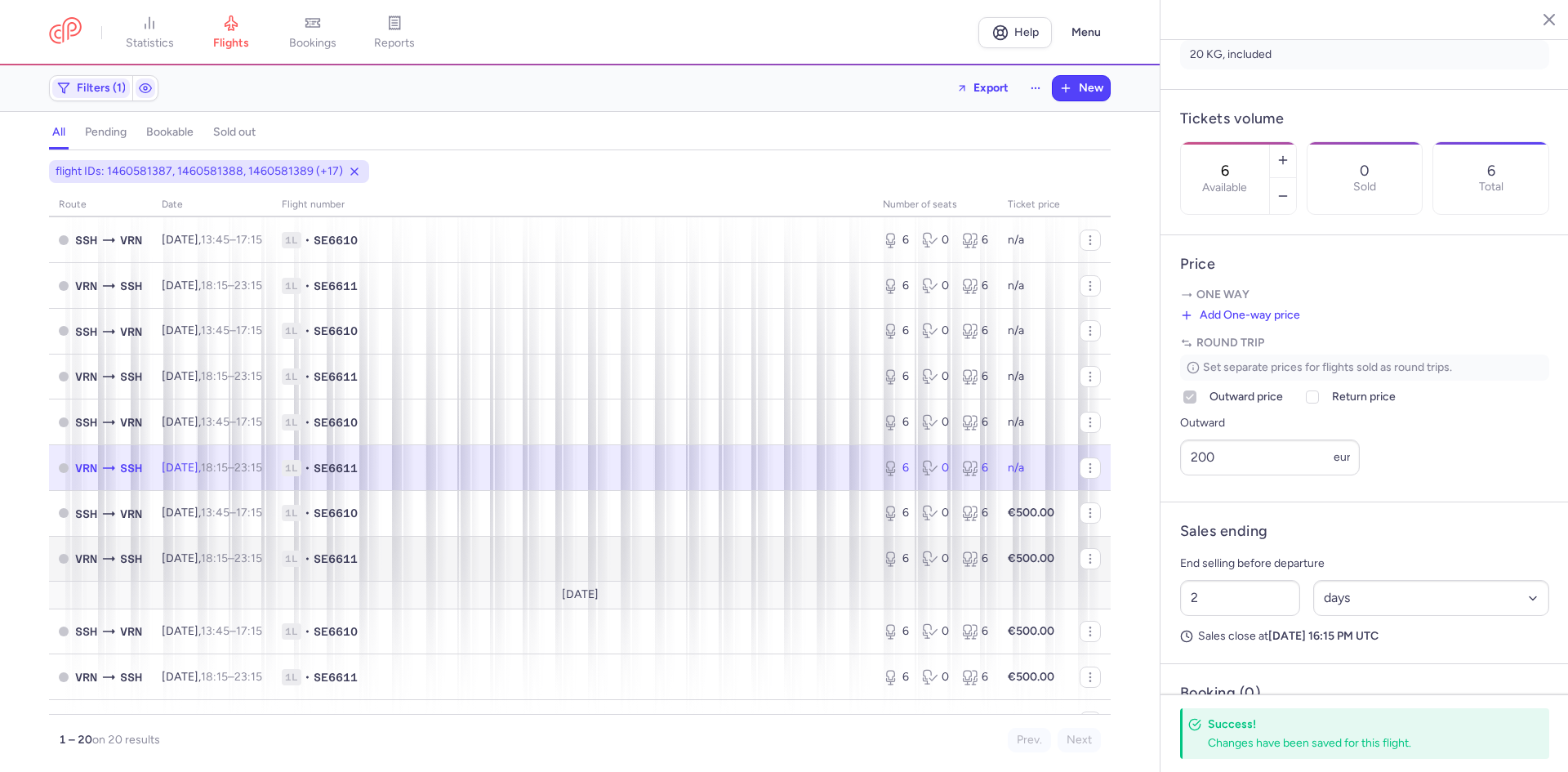
scroll to position [517, 0]
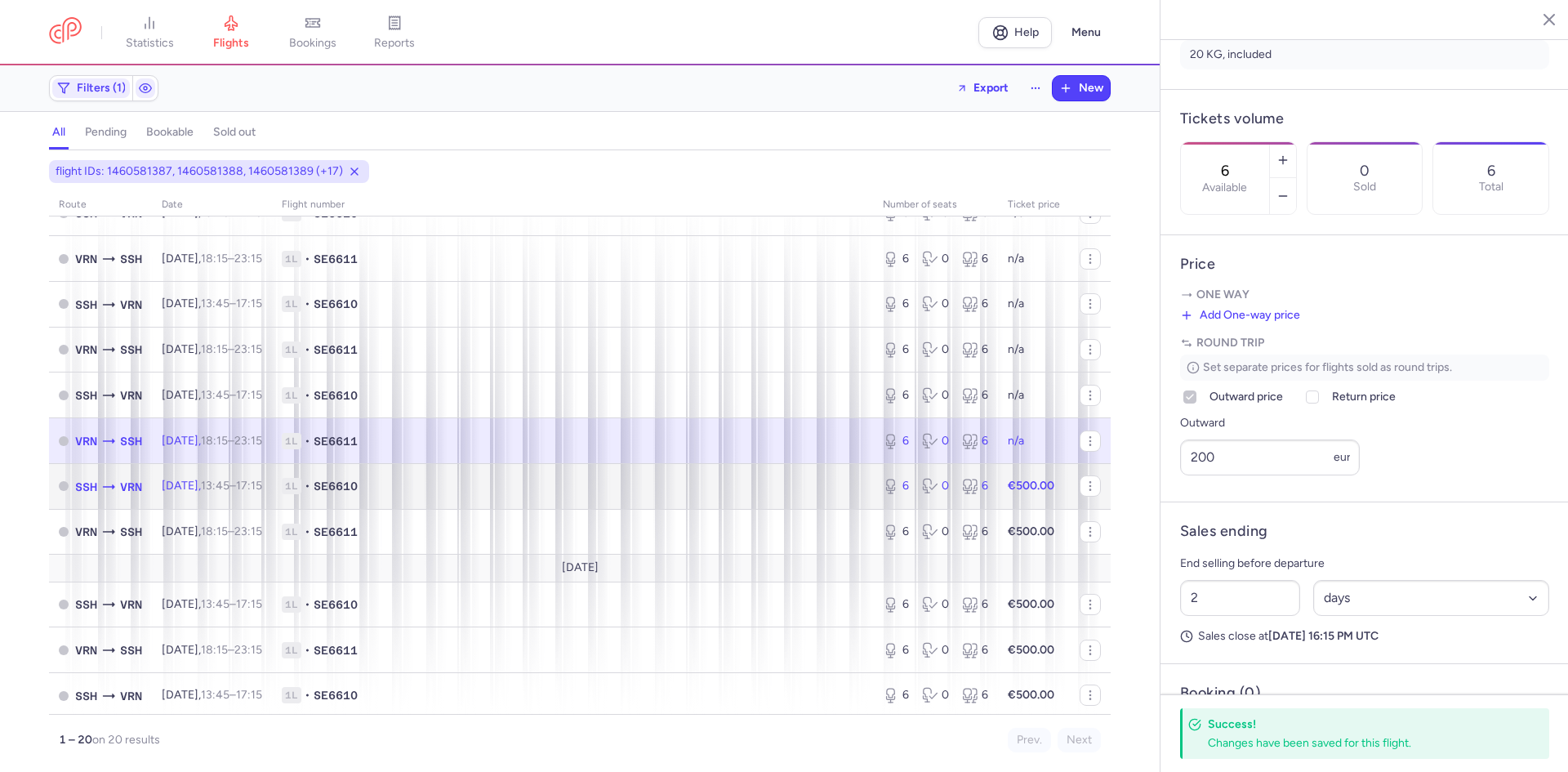
click at [548, 472] on td "1L • SE6610" at bounding box center [572, 485] width 601 height 45
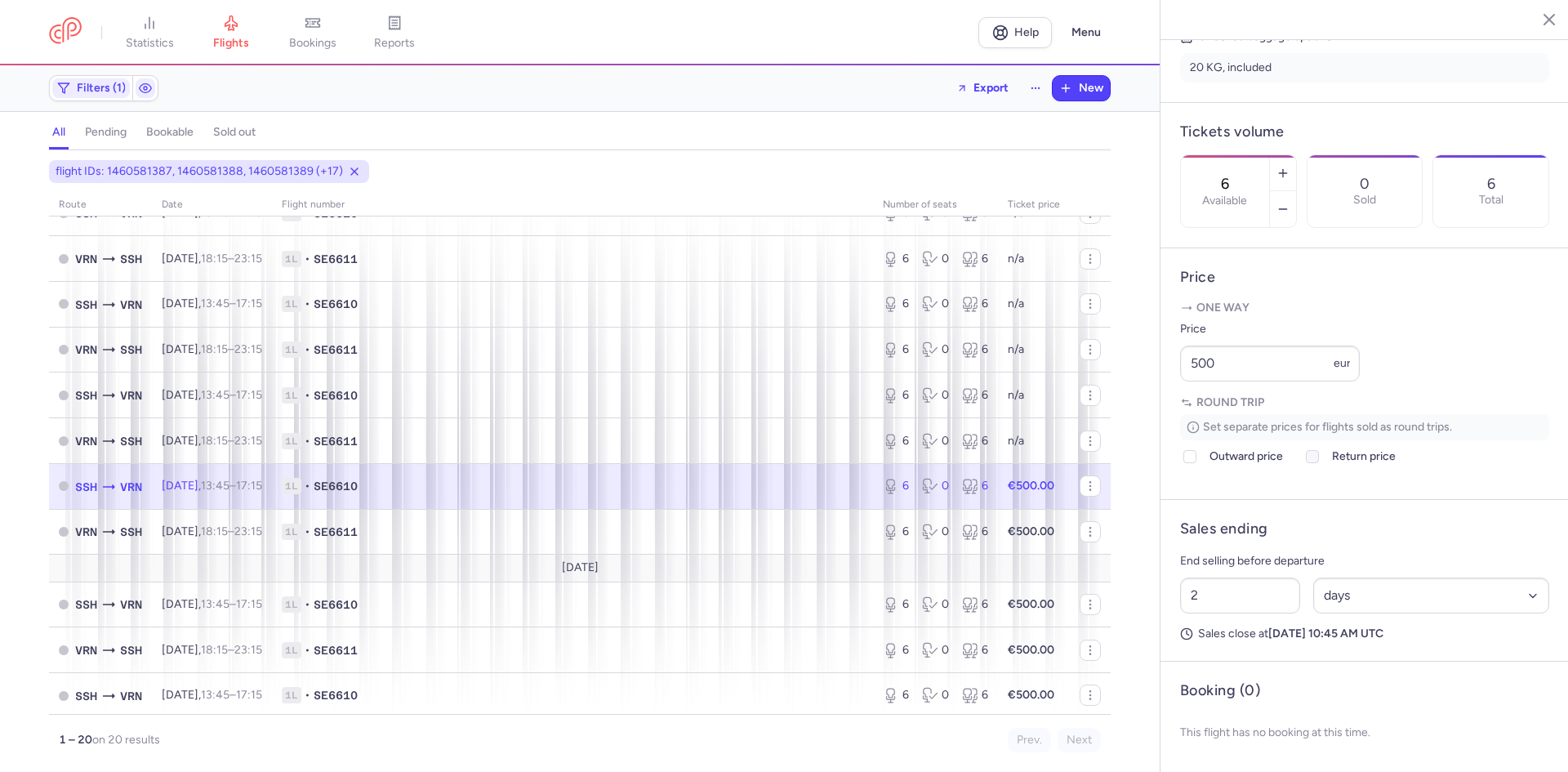
click at [1314, 462] on icon at bounding box center [1312, 457] width 10 height 10
click at [1314, 463] on input "Return price" at bounding box center [1312, 457] width 13 height 13
checkbox input "true"
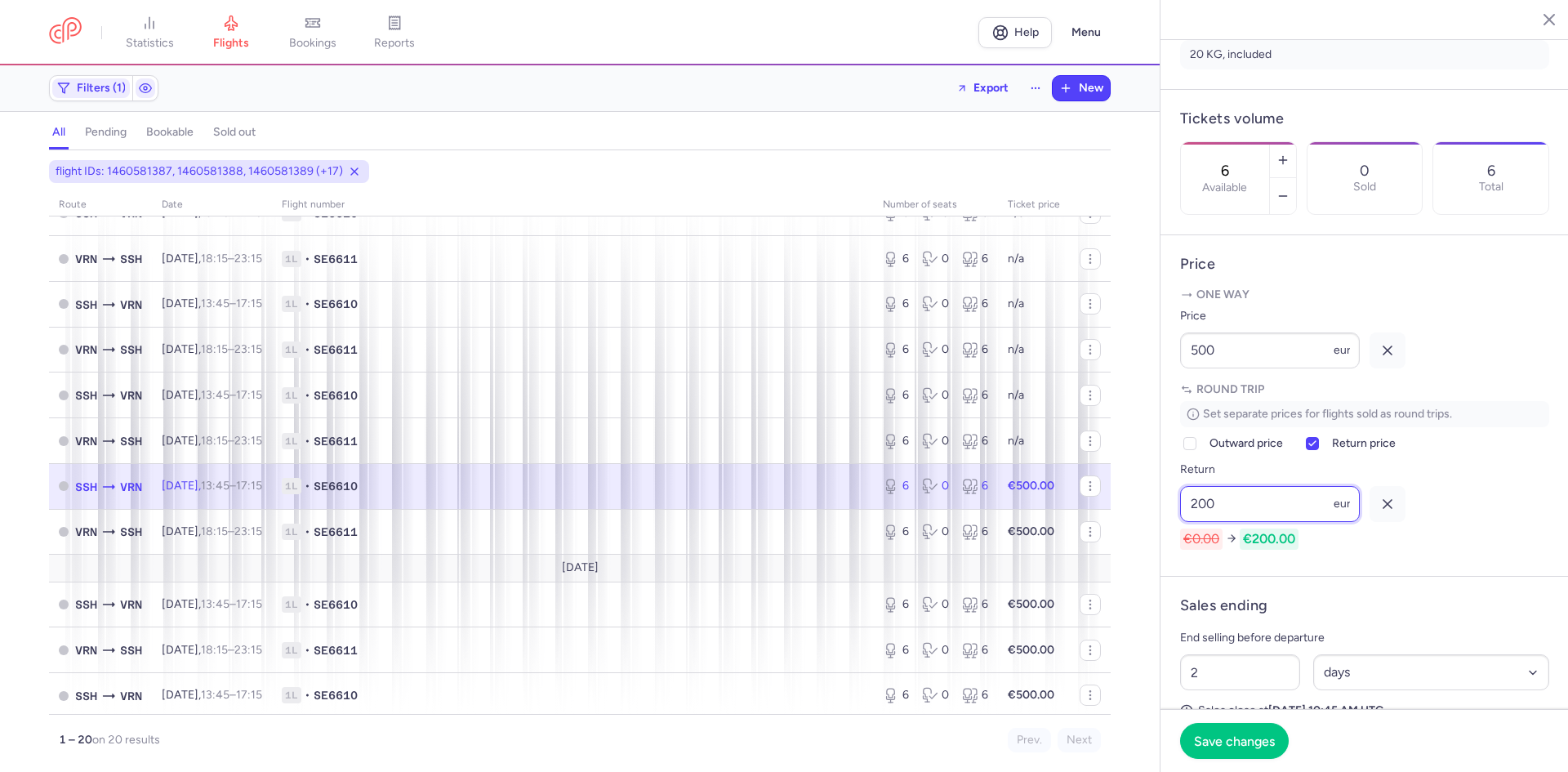
type input "200"
click at [1390, 360] on button "button" at bounding box center [1388, 351] width 36 height 36
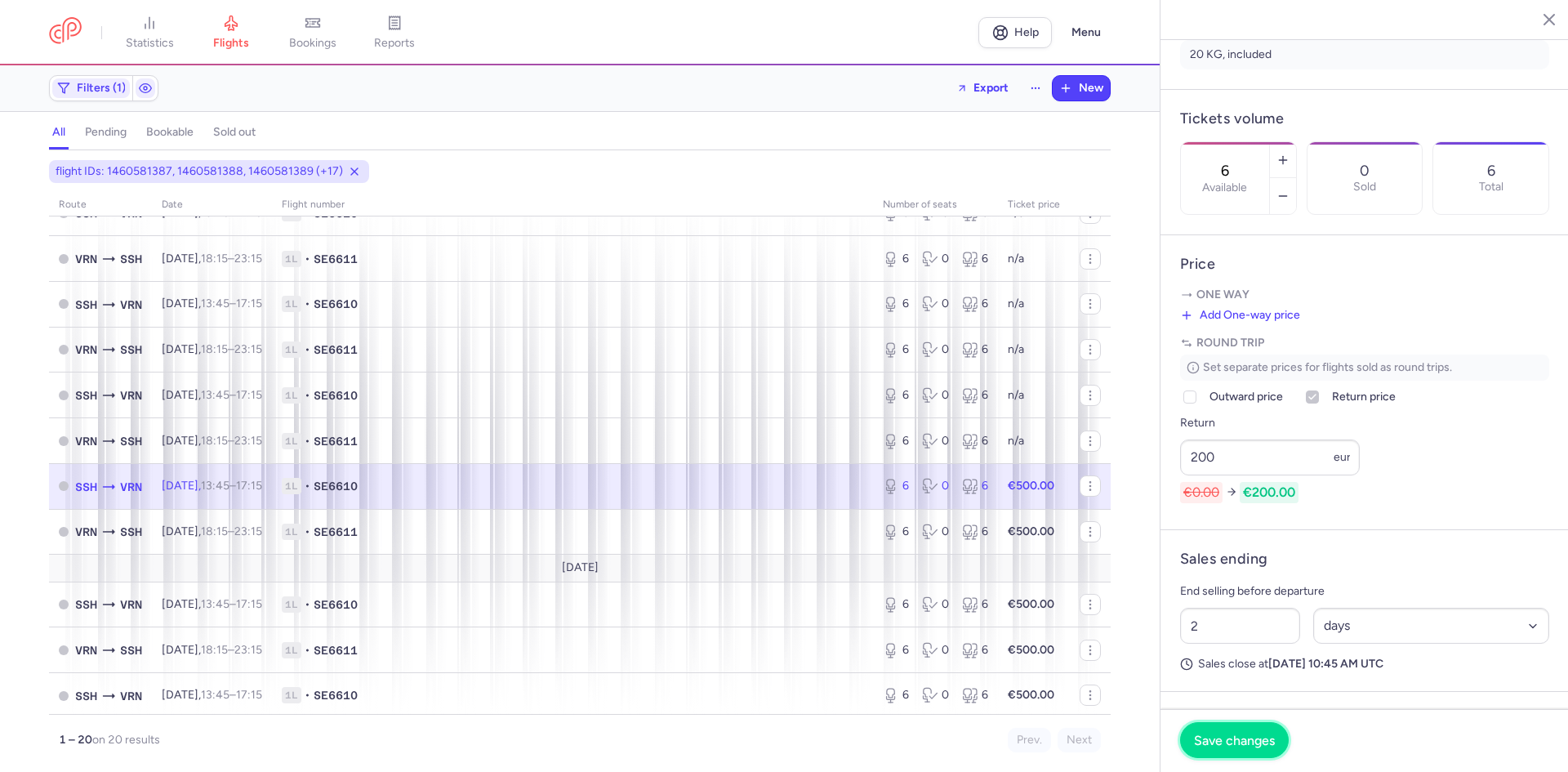
click at [1225, 734] on span "Save changes" at bounding box center [1234, 740] width 81 height 15
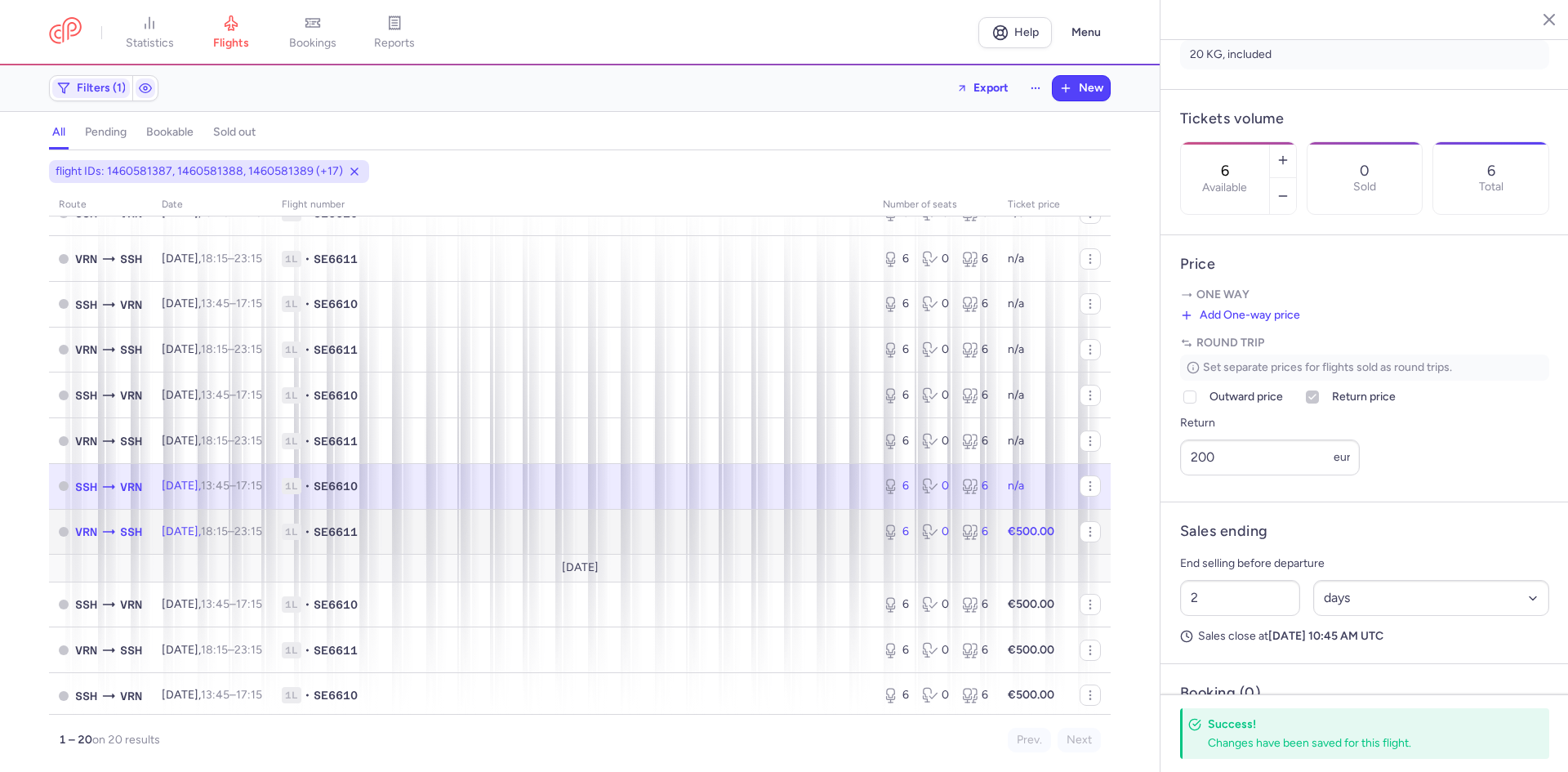
click at [272, 523] on td "[DATE] 18:15 – 23:15 +0" at bounding box center [211, 531] width 120 height 45
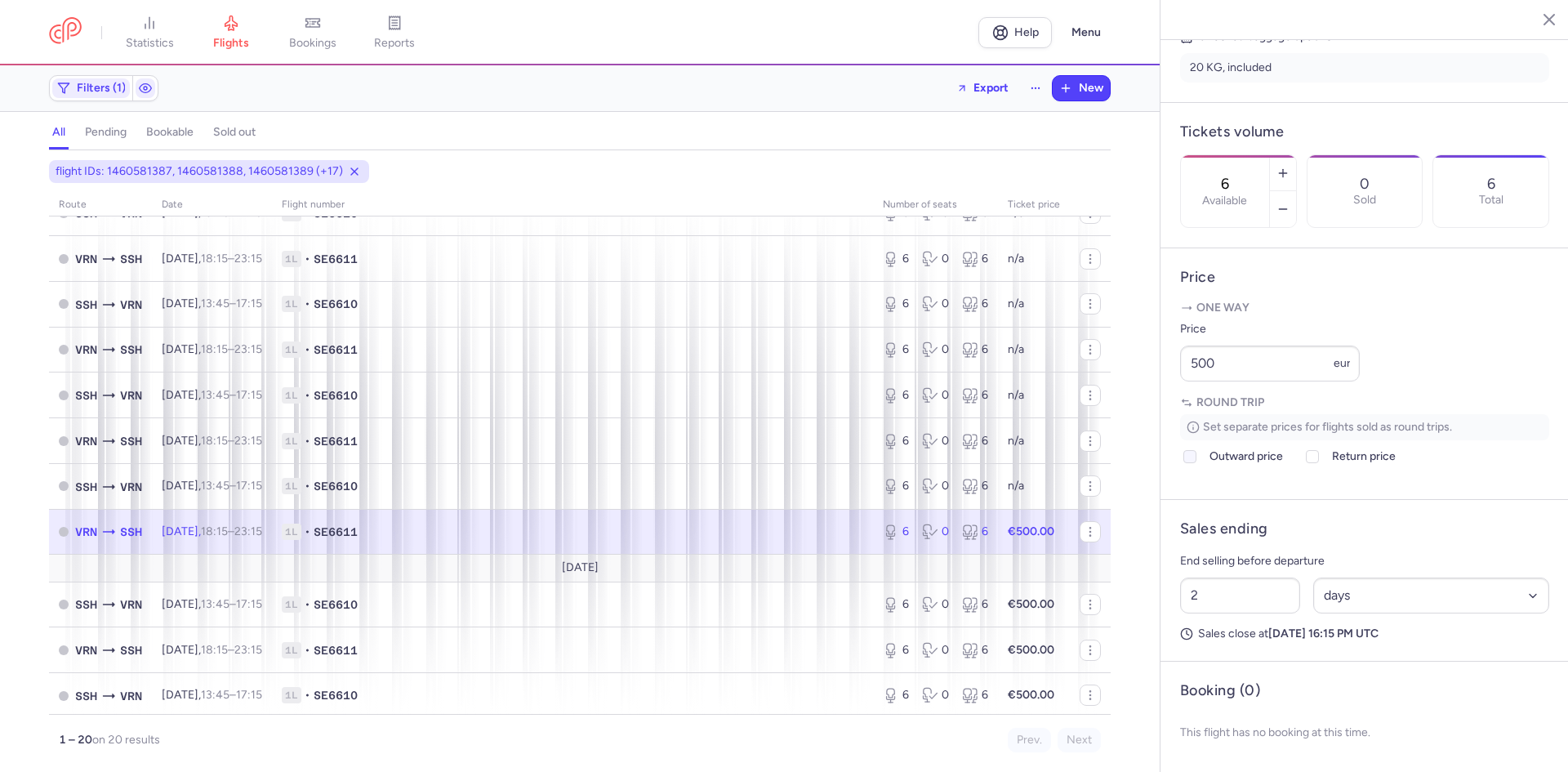
click at [1193, 462] on icon at bounding box center [1190, 457] width 10 height 10
click at [1193, 463] on input "Outward price" at bounding box center [1190, 457] width 13 height 13
checkbox input "true"
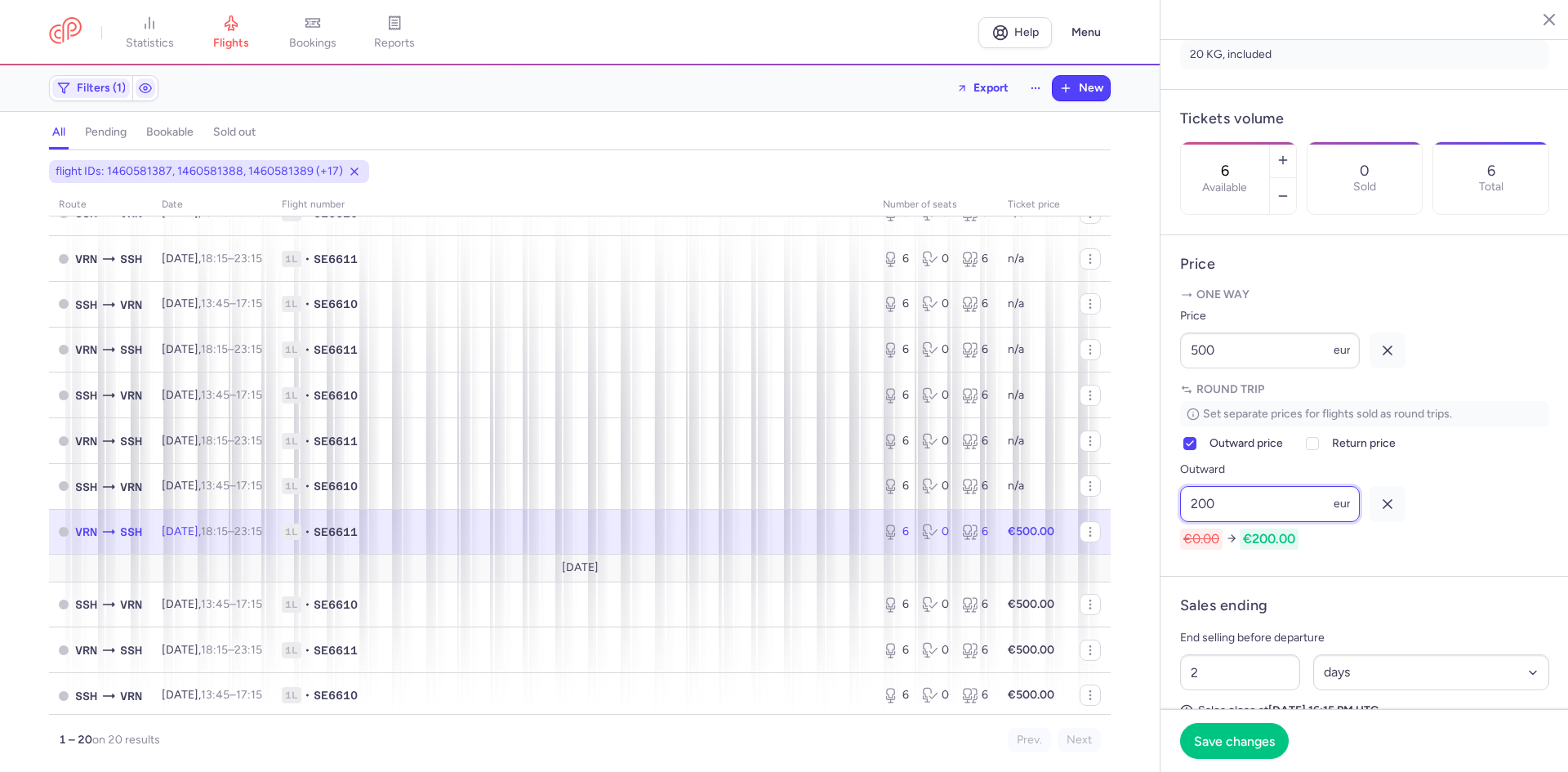
type input "200"
click at [1386, 358] on icon "button" at bounding box center [1388, 350] width 17 height 17
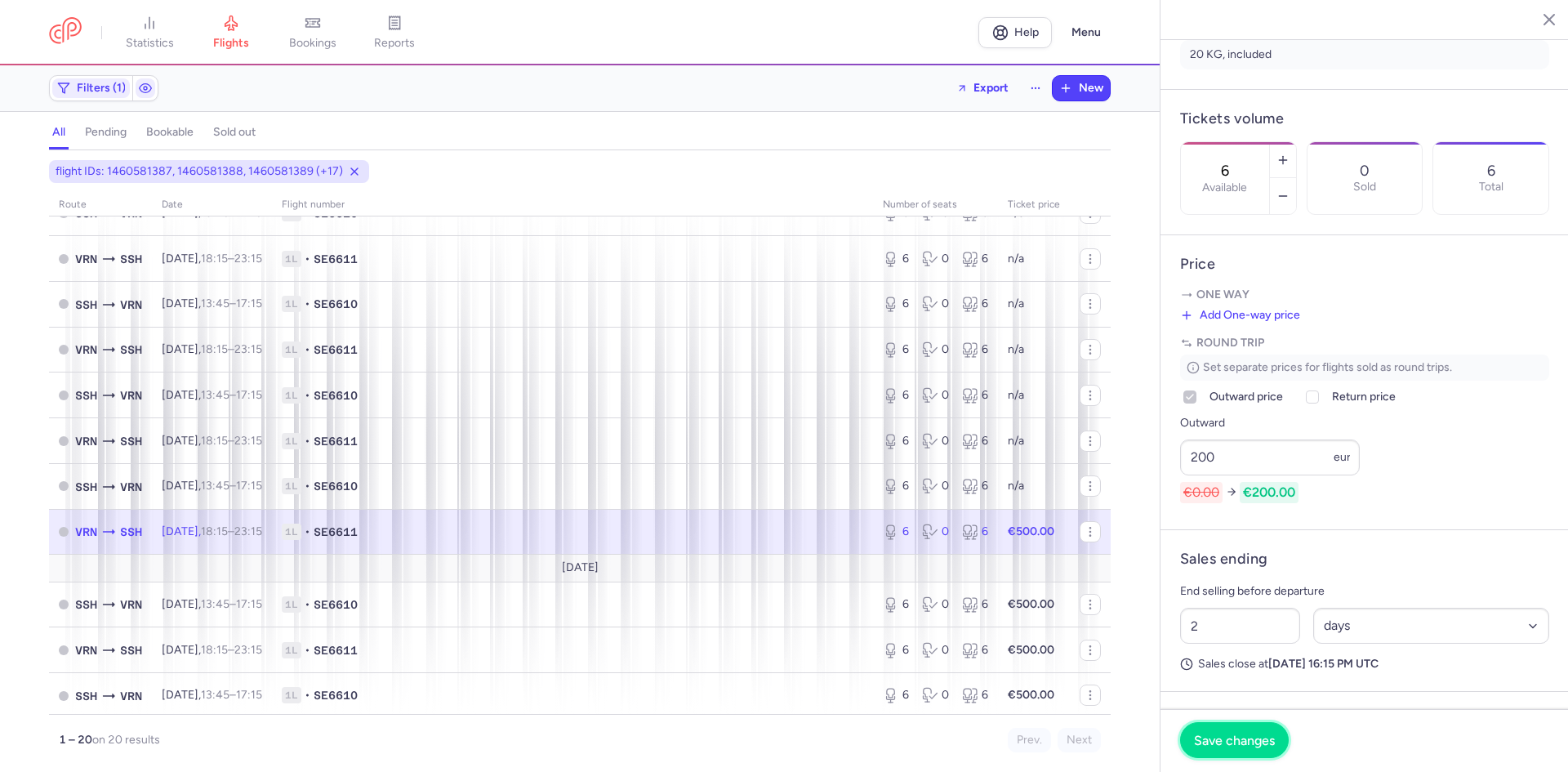
click at [1244, 732] on button "Save changes" at bounding box center [1234, 740] width 109 height 36
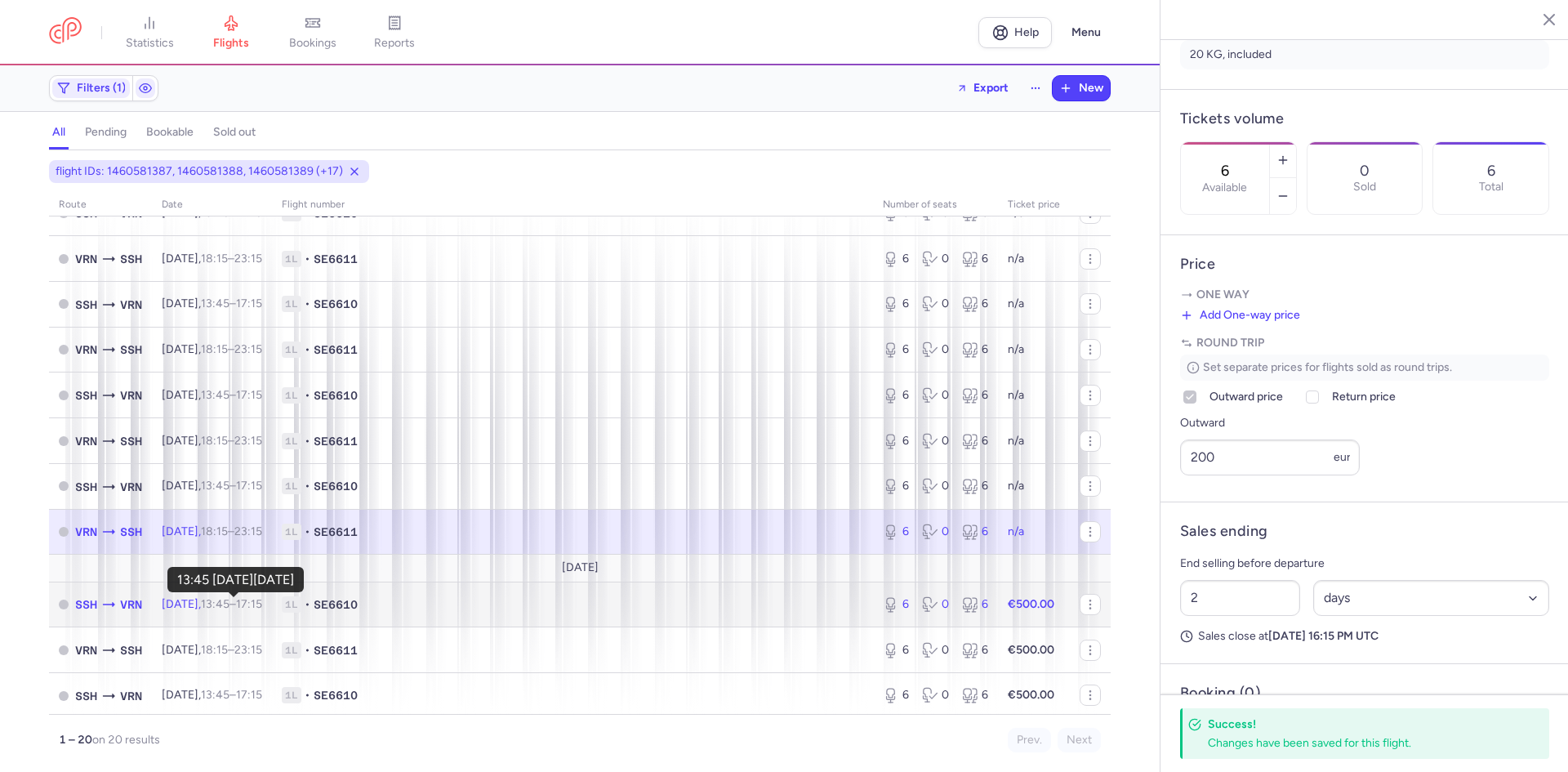
click at [220, 610] on time "13:45" at bounding box center [215, 604] width 29 height 14
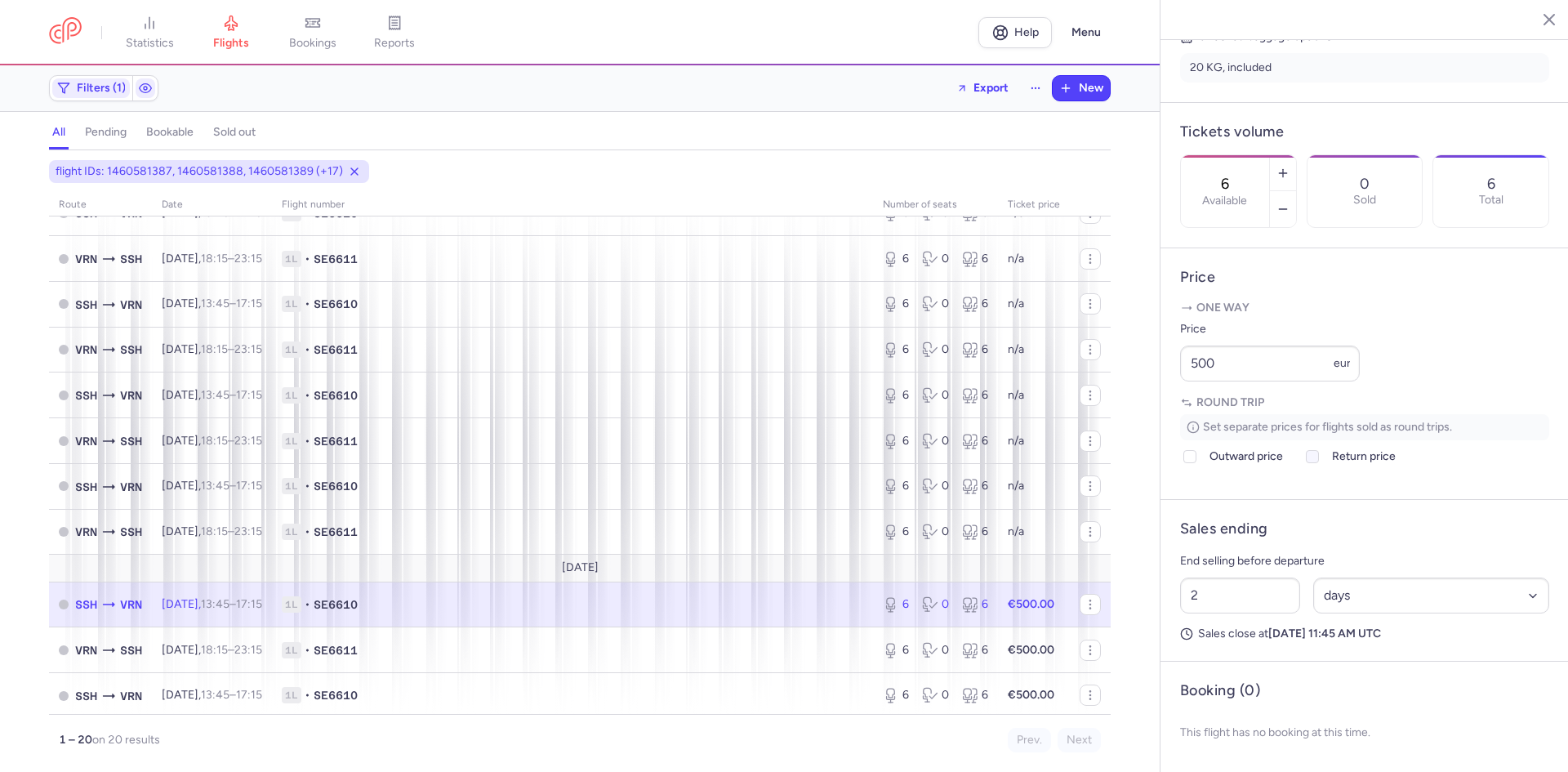
click at [1325, 467] on label "Return price" at bounding box center [1349, 457] width 93 height 20
click at [1319, 463] on input "Return price" at bounding box center [1312, 457] width 13 height 13
checkbox input "true"
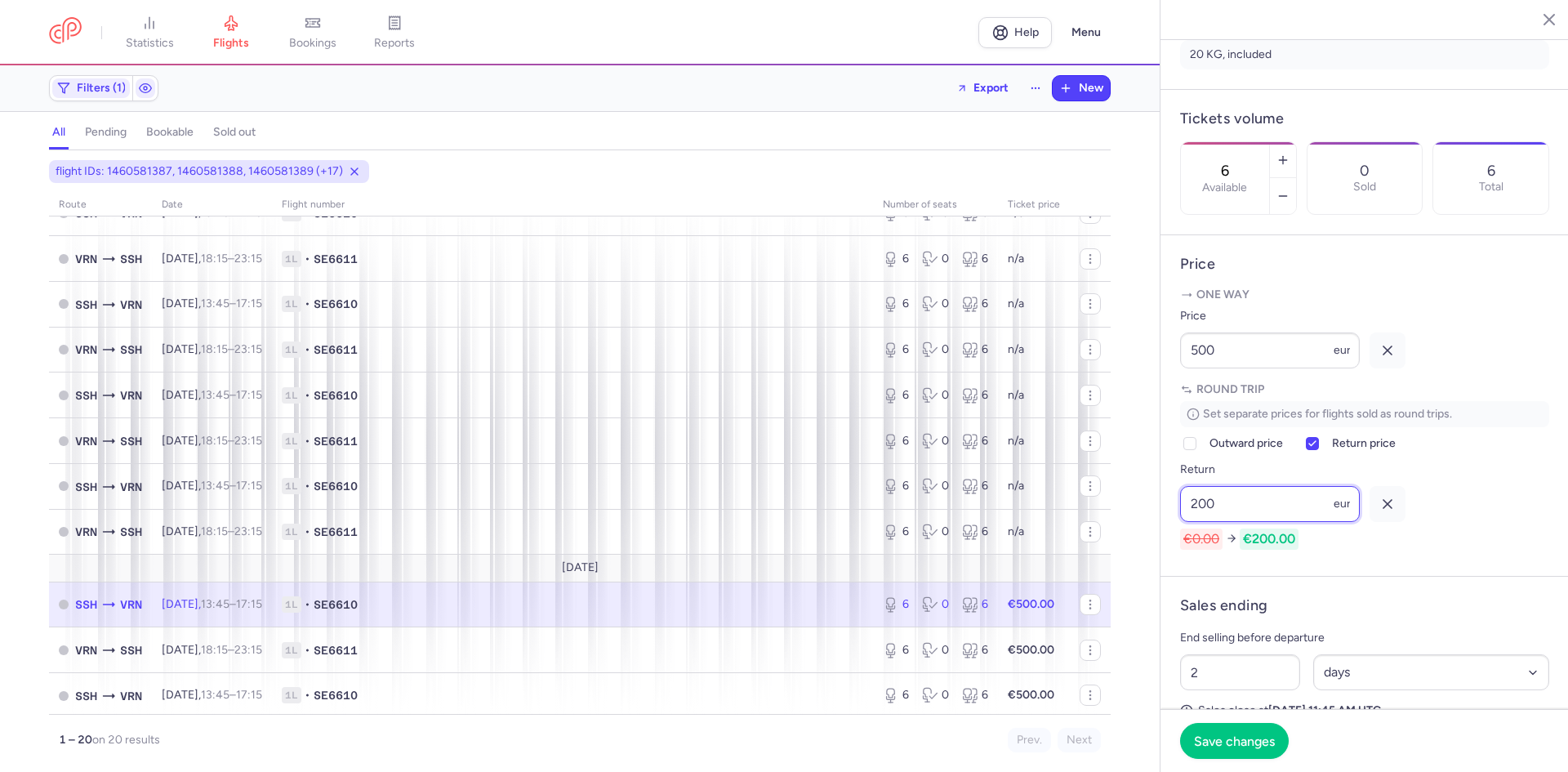
type input "200"
click at [1389, 358] on icon "button" at bounding box center [1388, 350] width 17 height 17
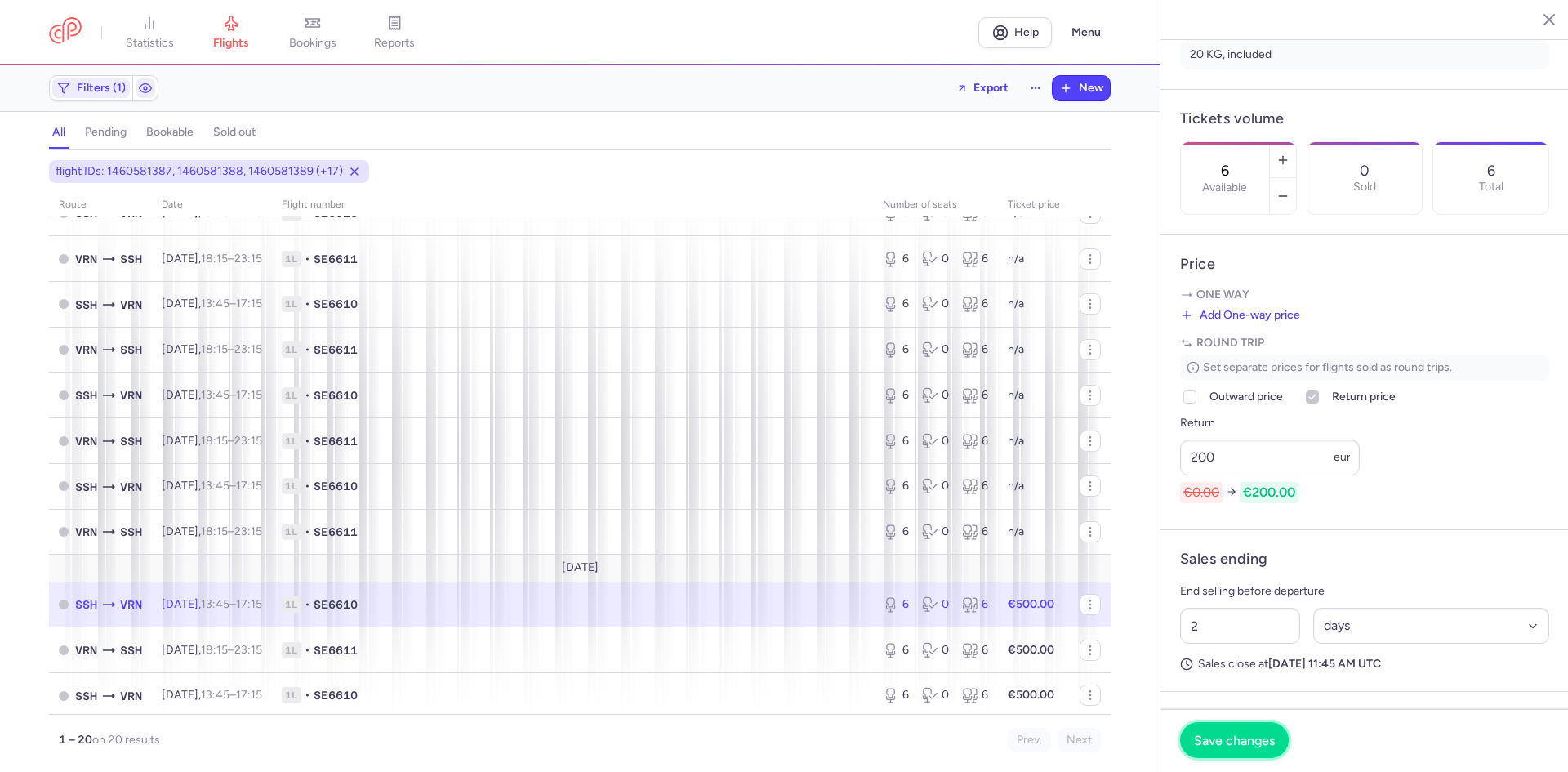
click at [1210, 735] on span "Save changes" at bounding box center [1234, 740] width 81 height 15
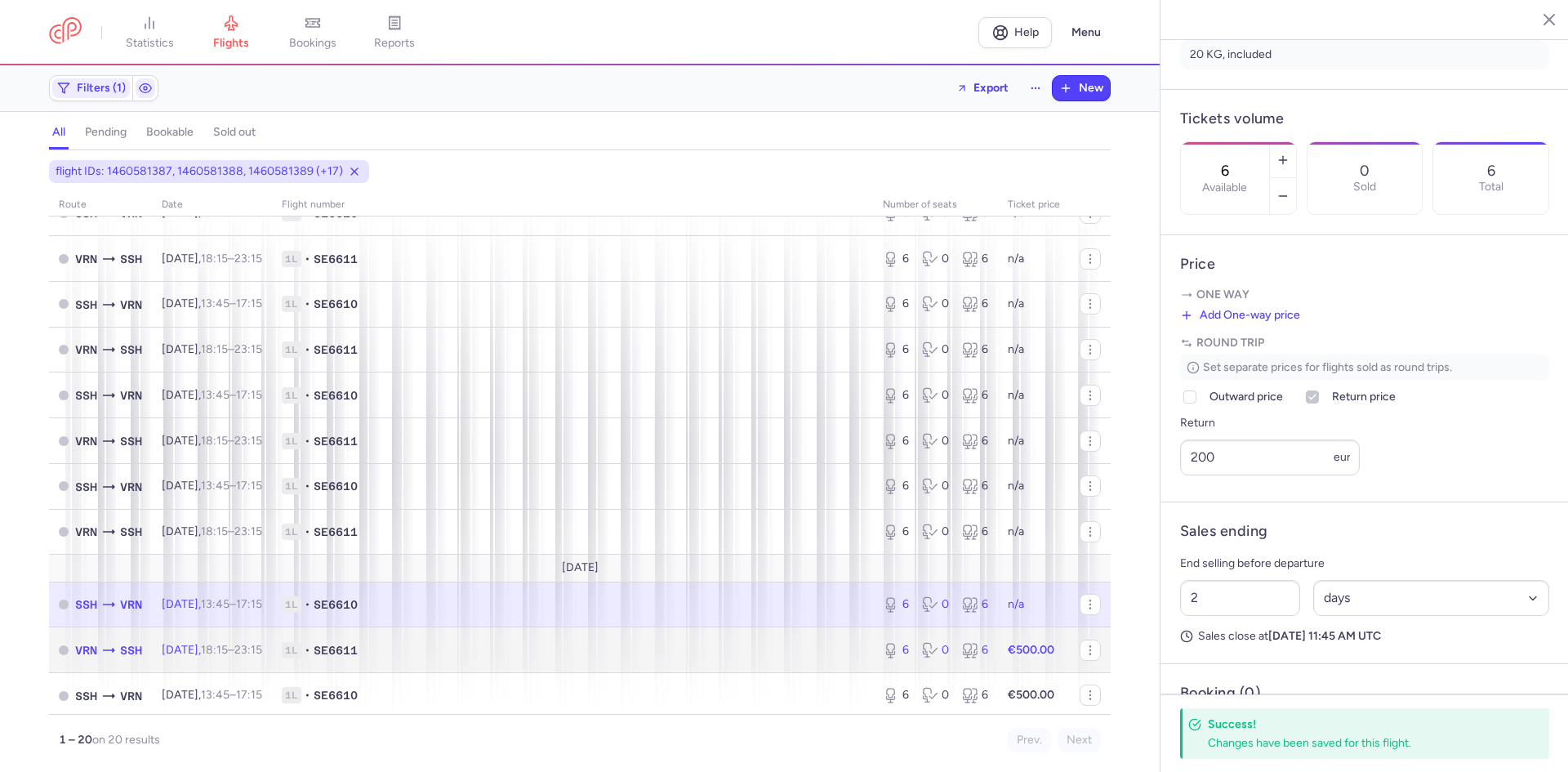
click at [262, 651] on time "23:15 +0" at bounding box center [249, 649] width 28 height 14
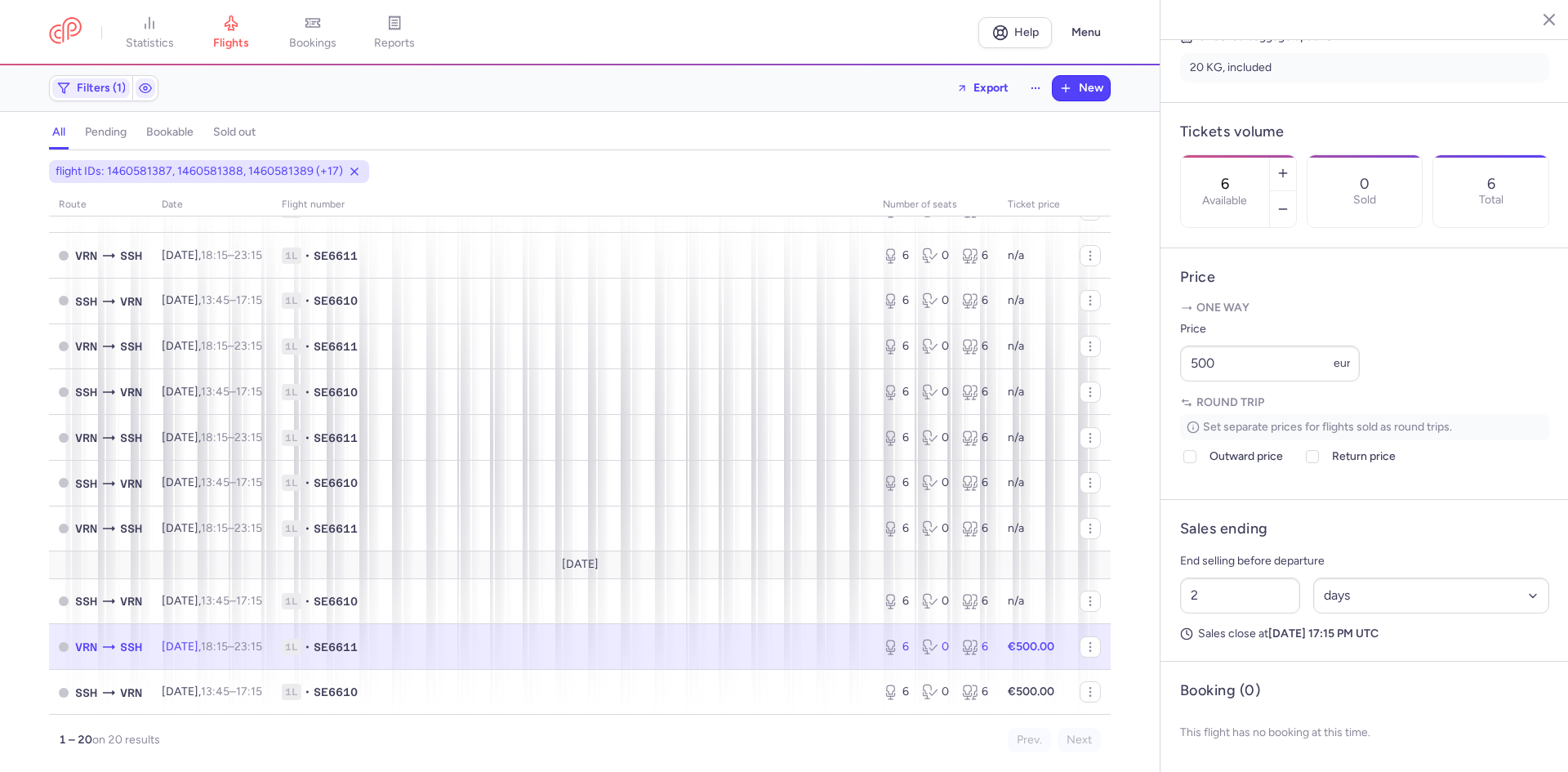
scroll to position [521, 0]
click at [1198, 466] on div at bounding box center [1190, 457] width 20 height 20
click at [1196, 463] on input "Outward price" at bounding box center [1190, 457] width 13 height 13
checkbox input "true"
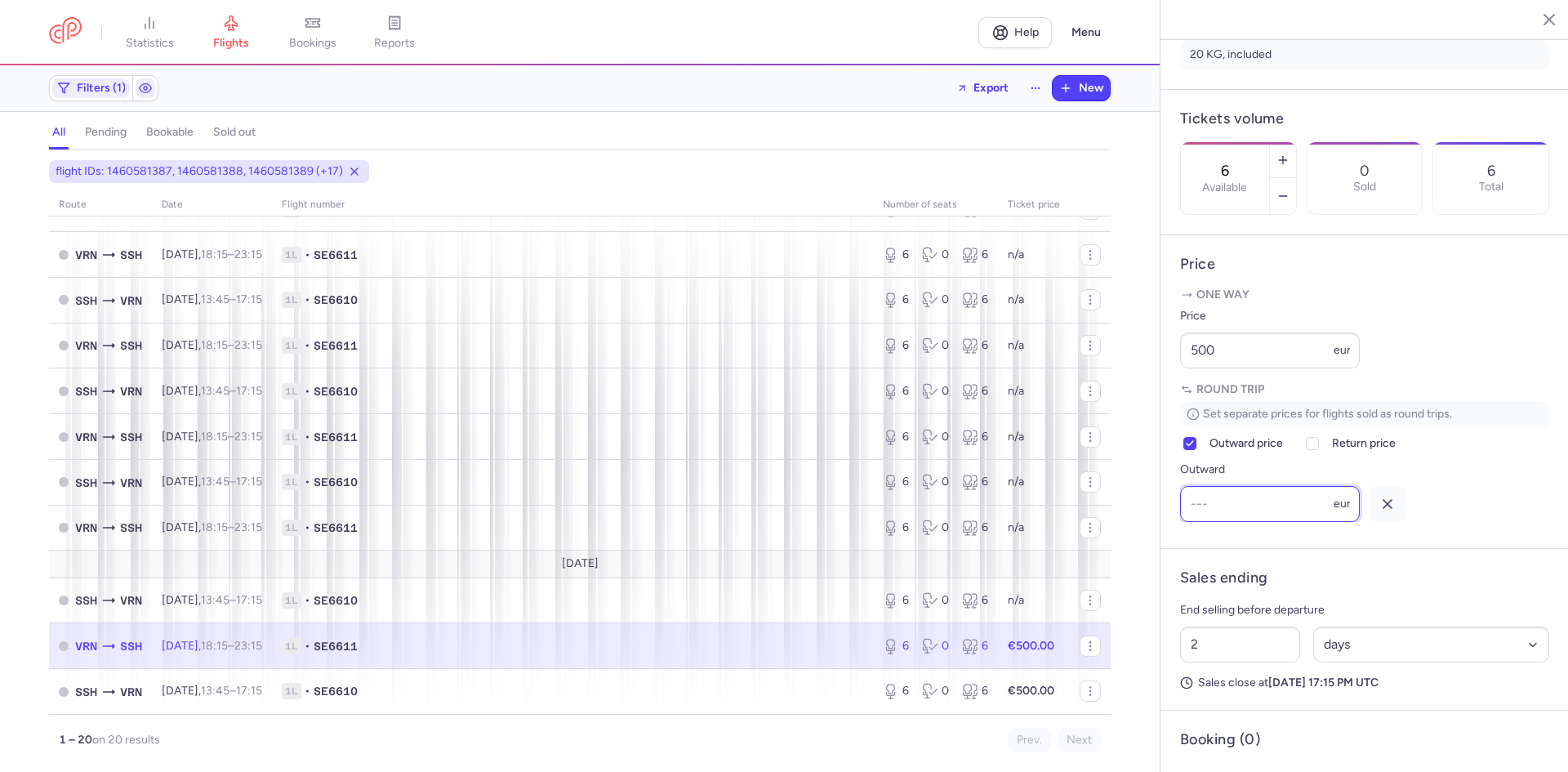
scroll to position [0, 0]
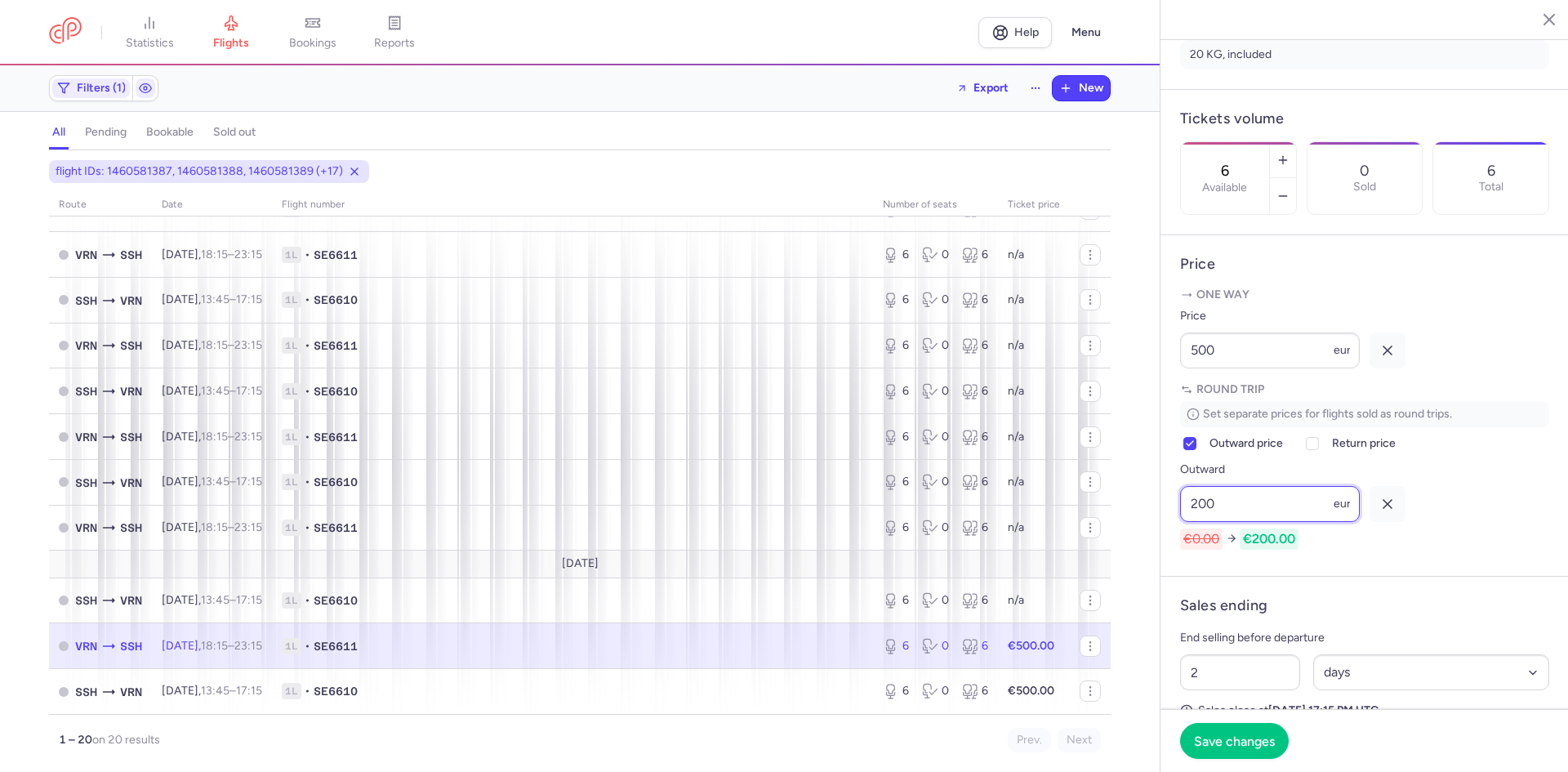
type input "200"
click at [1386, 358] on icon "button" at bounding box center [1388, 350] width 17 height 17
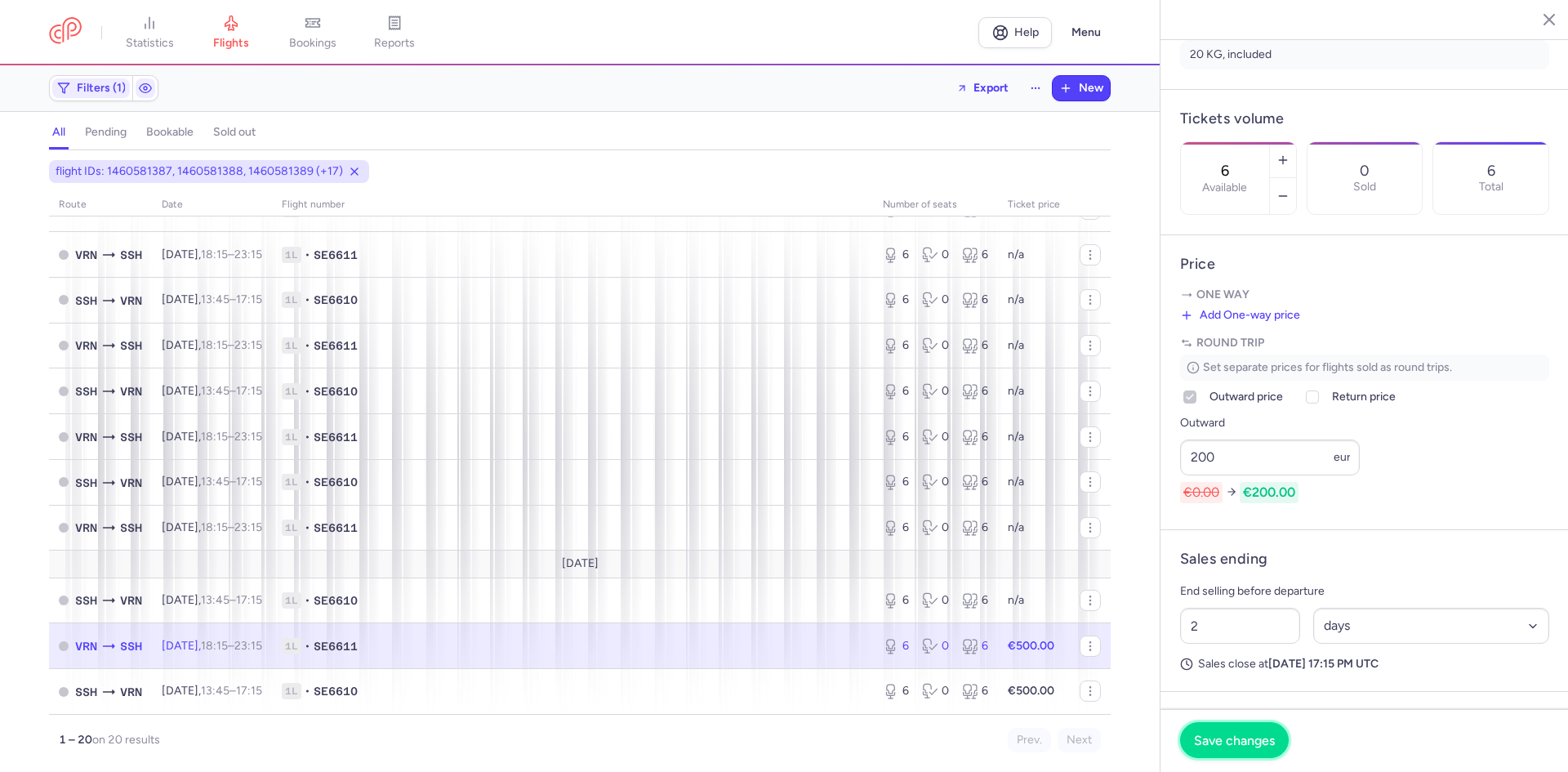
click at [1248, 738] on span "Save changes" at bounding box center [1234, 740] width 81 height 15
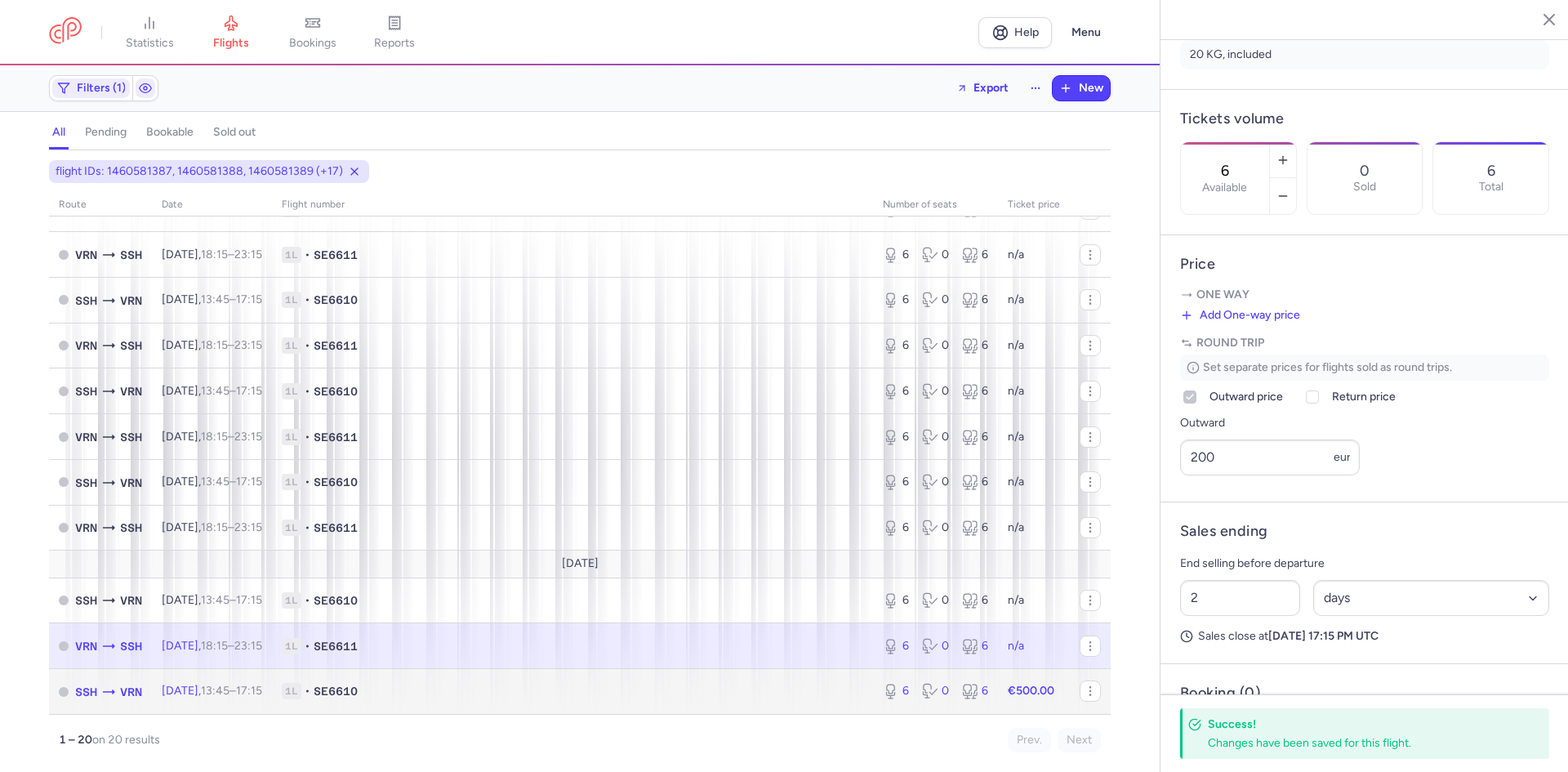
click at [516, 692] on span "1L • SE6610" at bounding box center [572, 691] width 581 height 17
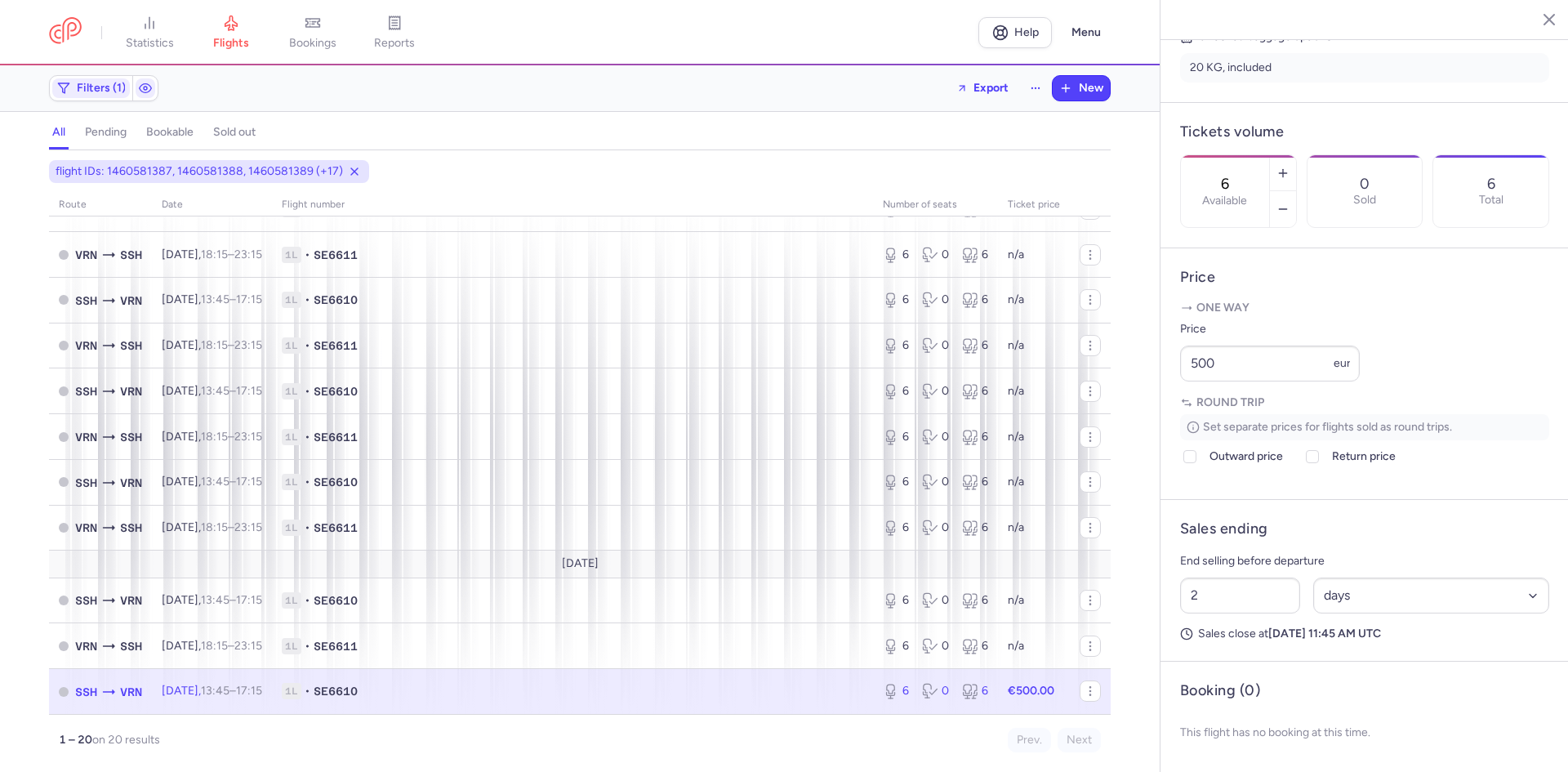
click at [1178, 470] on article "Price One way Price 500 eur Round trip Set separate prices for flights sold as …" at bounding box center [1364, 374] width 409 height 252
click at [1313, 462] on icon at bounding box center [1312, 457] width 10 height 10
click at [1313, 463] on input "Return price" at bounding box center [1312, 457] width 13 height 13
checkbox input "true"
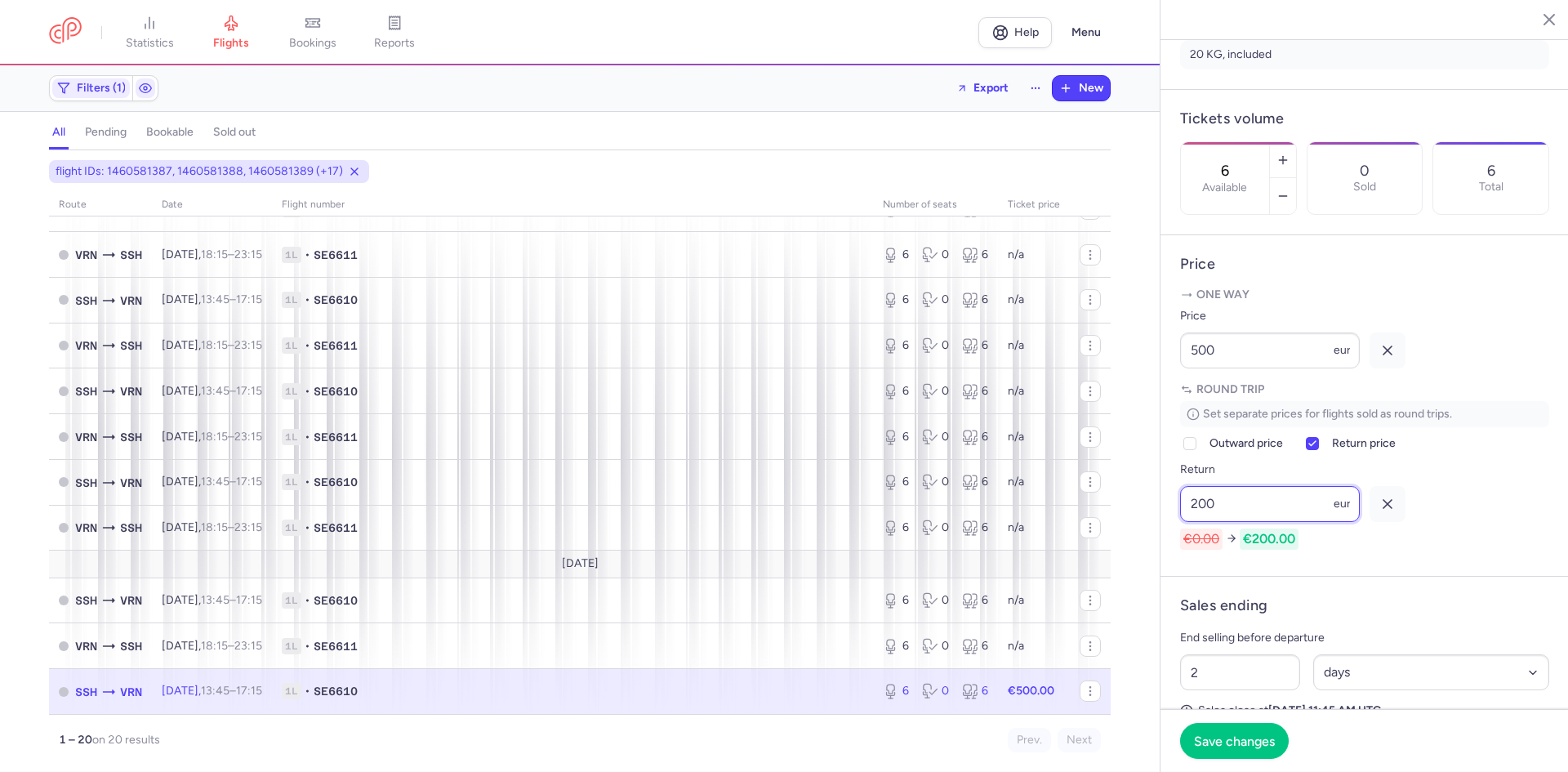
type input "200"
click at [1395, 358] on icon "button" at bounding box center [1388, 350] width 17 height 17
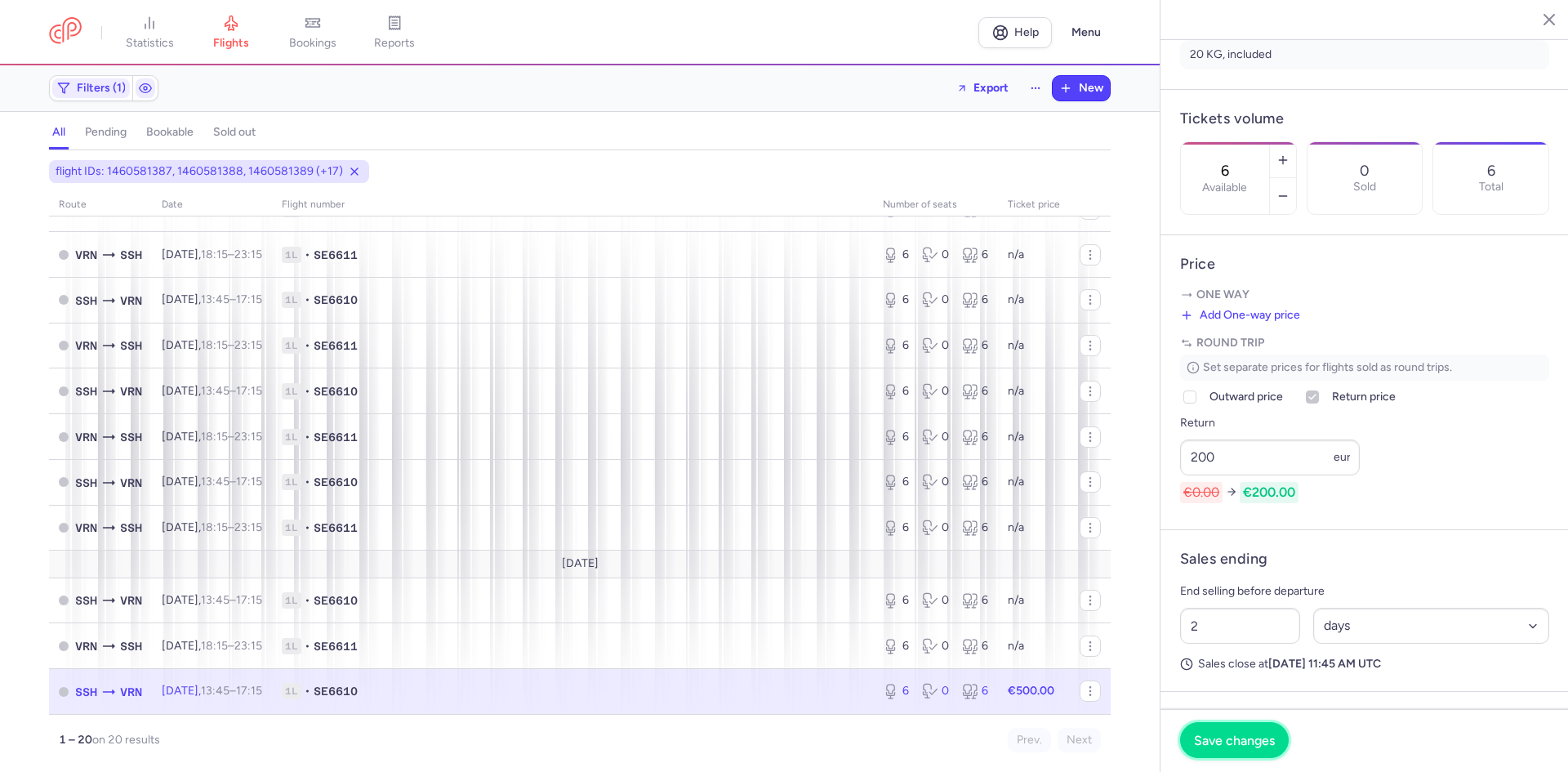
click at [1251, 731] on button "Save changes" at bounding box center [1234, 740] width 109 height 36
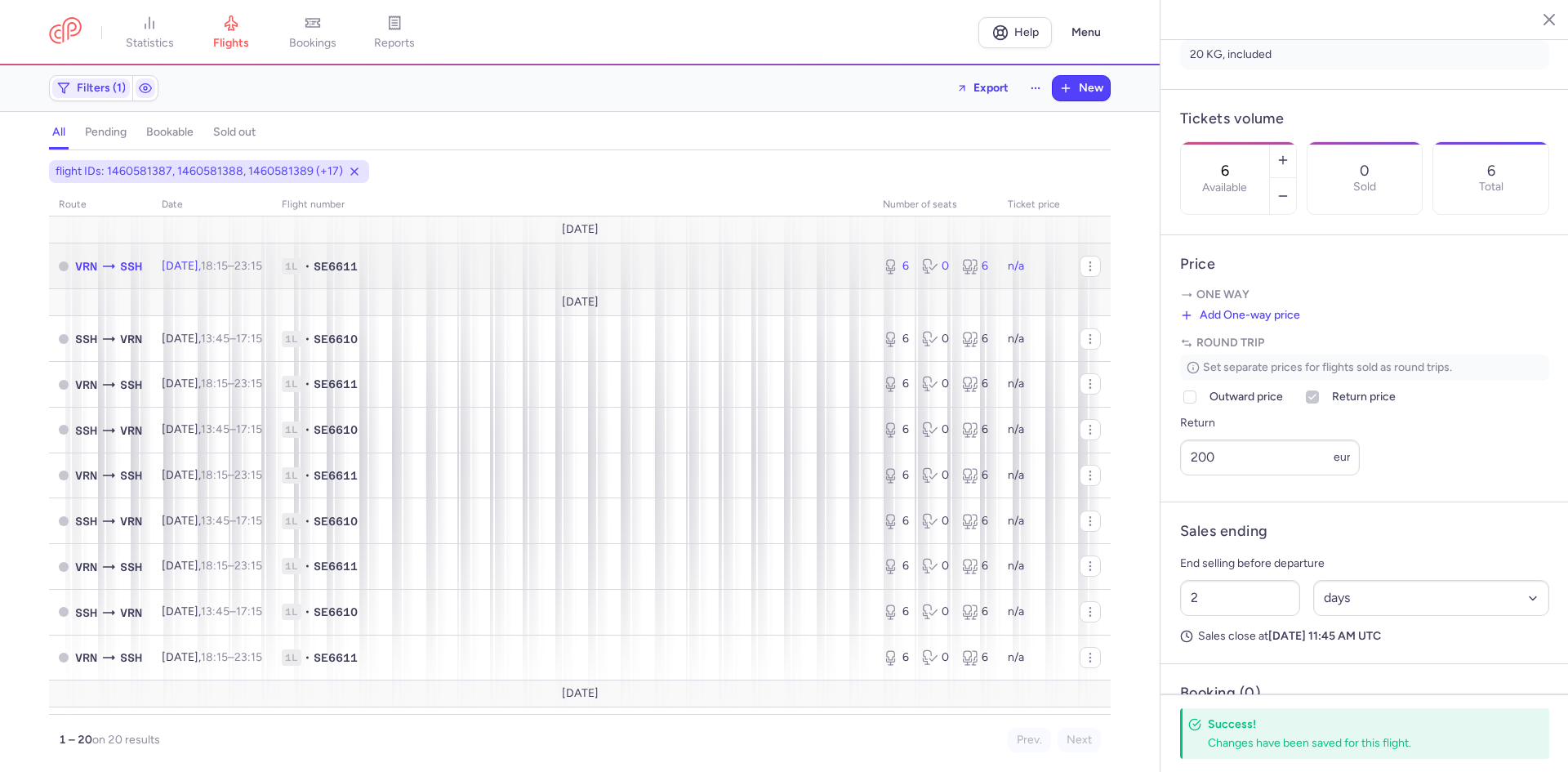
click at [416, 261] on span "1L • SE6611" at bounding box center [572, 267] width 581 height 17
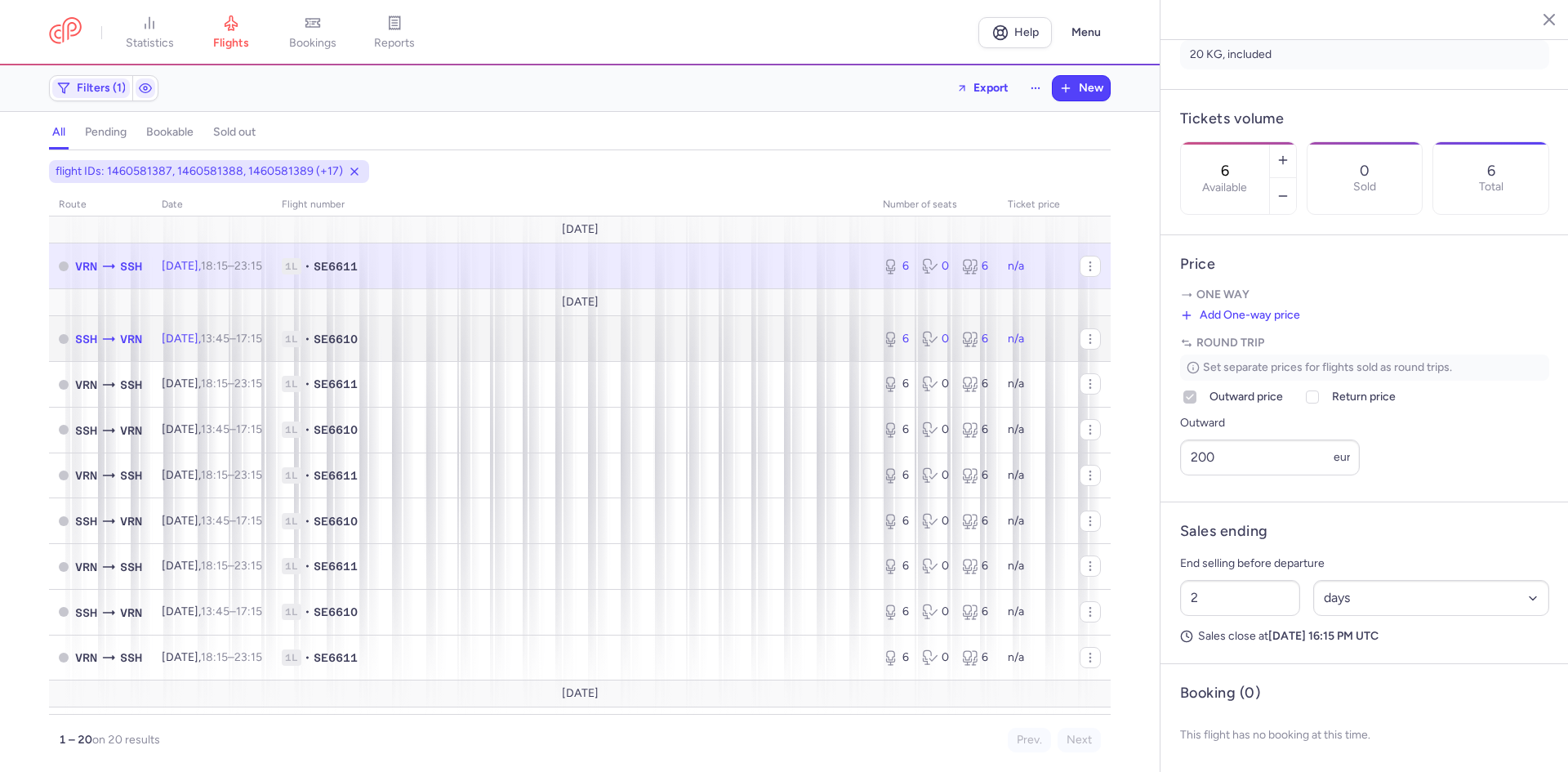
click at [422, 342] on span "1L • SE6610" at bounding box center [572, 339] width 581 height 17
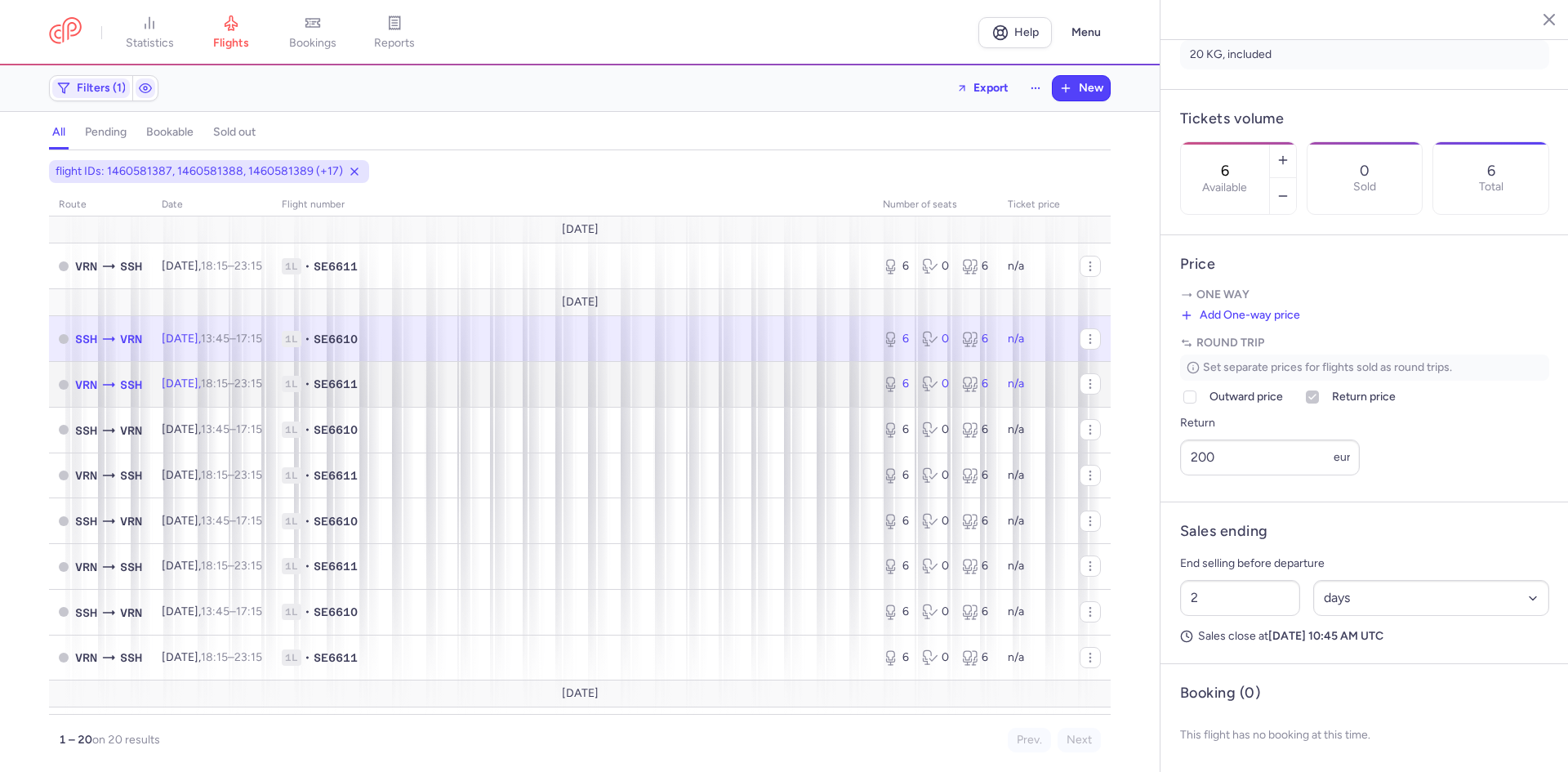
click at [429, 395] on td "1L • SE6611" at bounding box center [572, 384] width 601 height 45
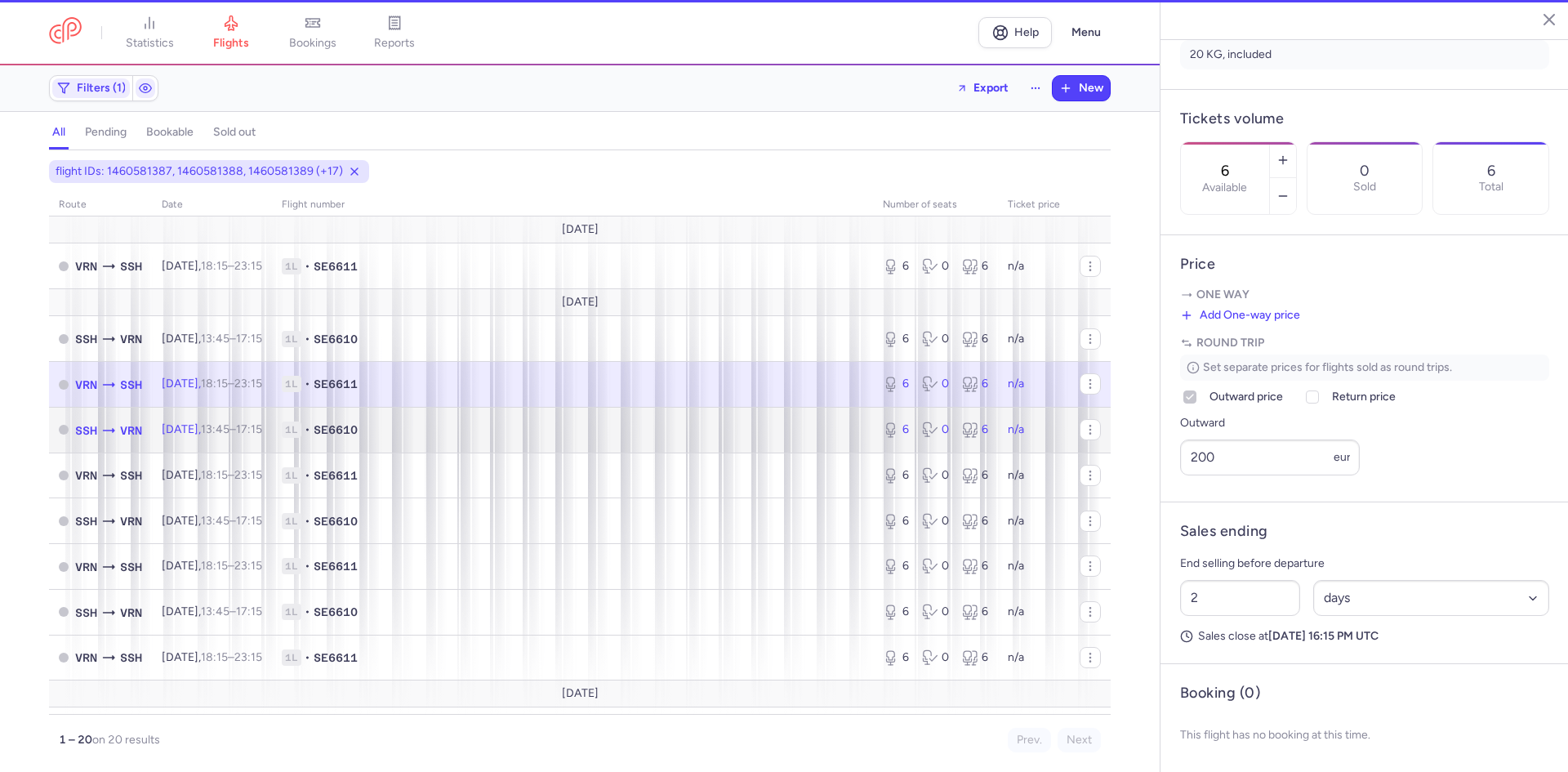
click at [443, 426] on span "1L • SE6610" at bounding box center [572, 429] width 581 height 17
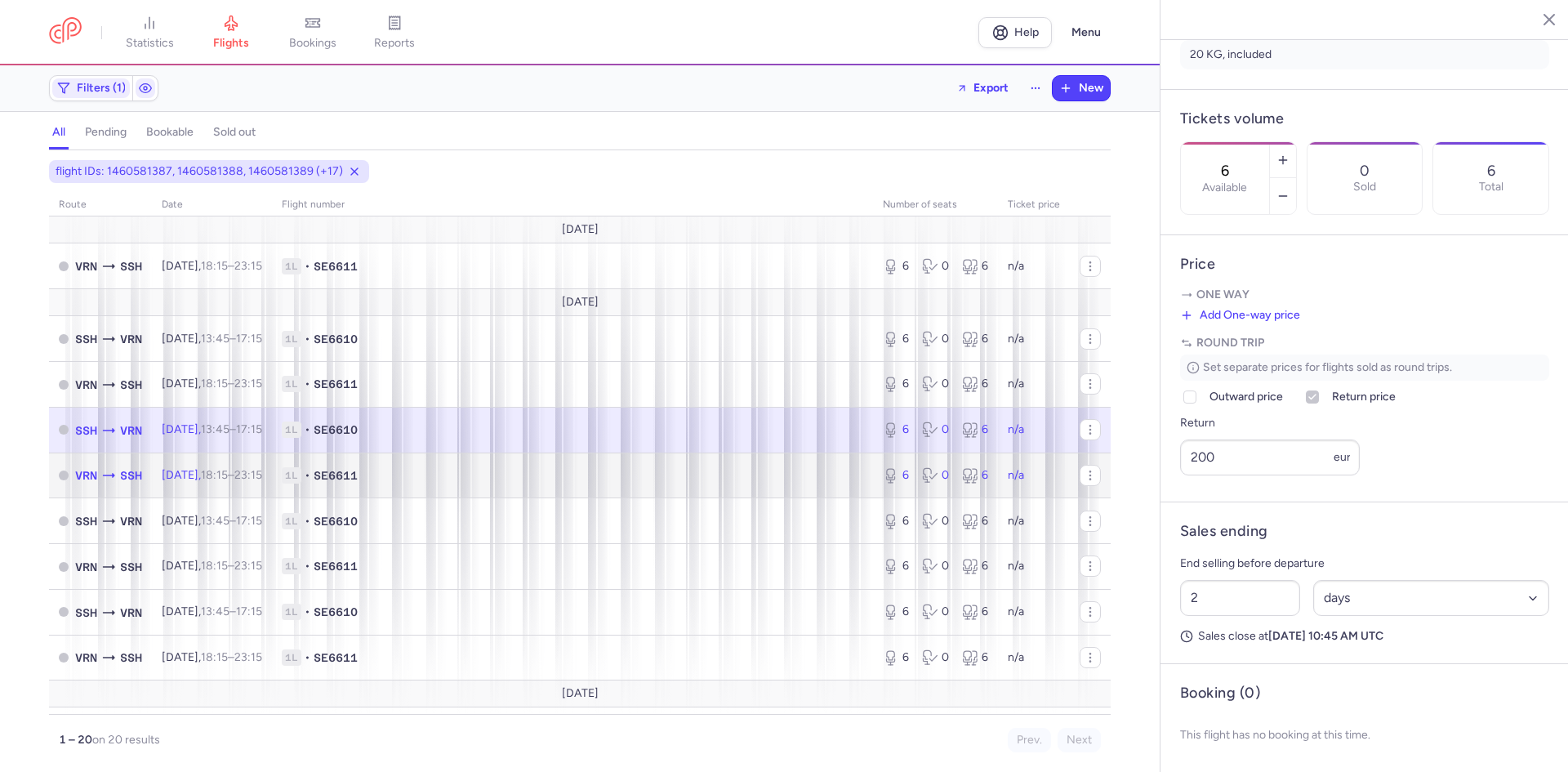
click at [446, 477] on span "1L • SE6611" at bounding box center [572, 476] width 581 height 17
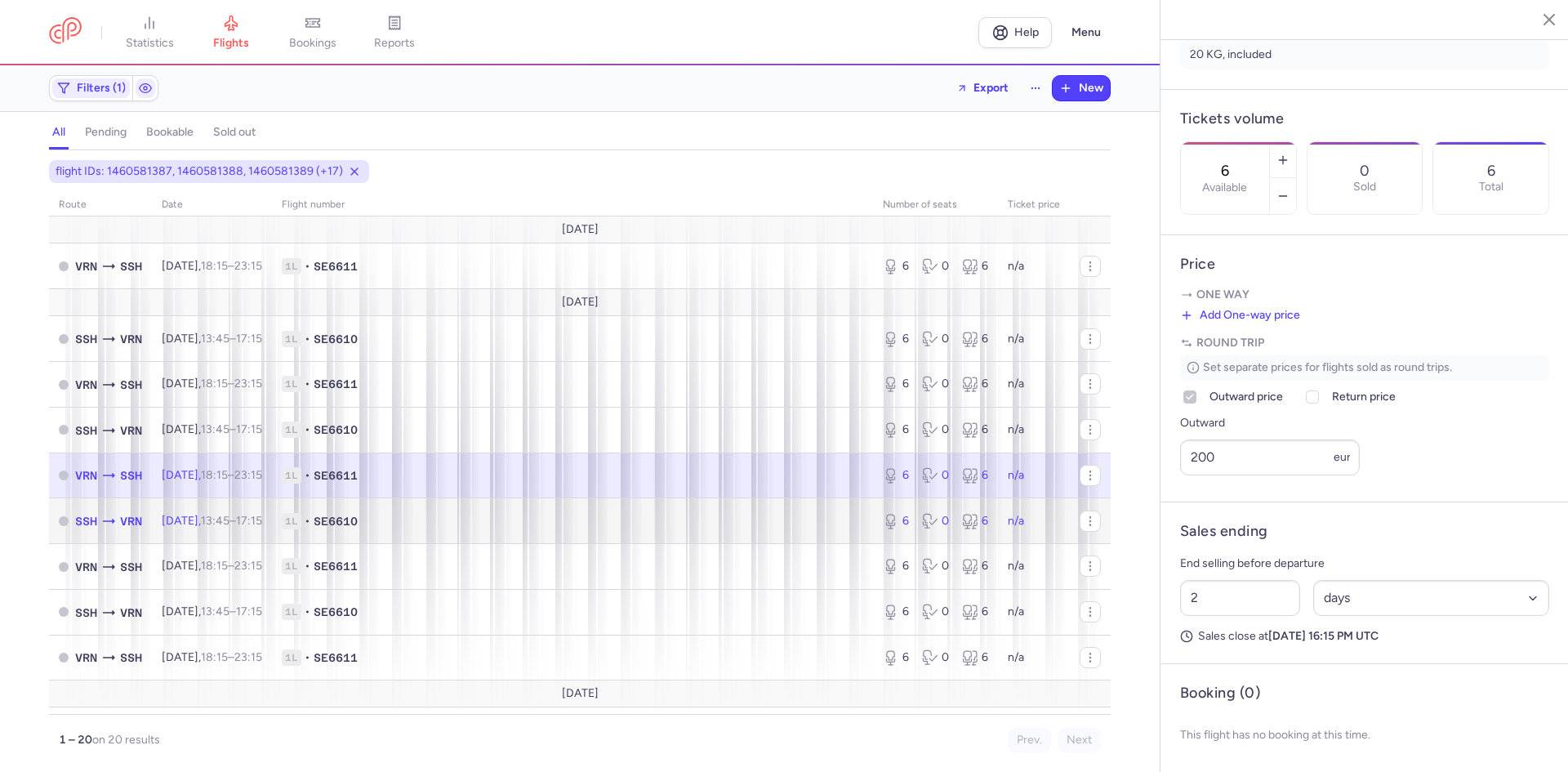
click at [451, 510] on td "1L • SE6610" at bounding box center [572, 520] width 601 height 45
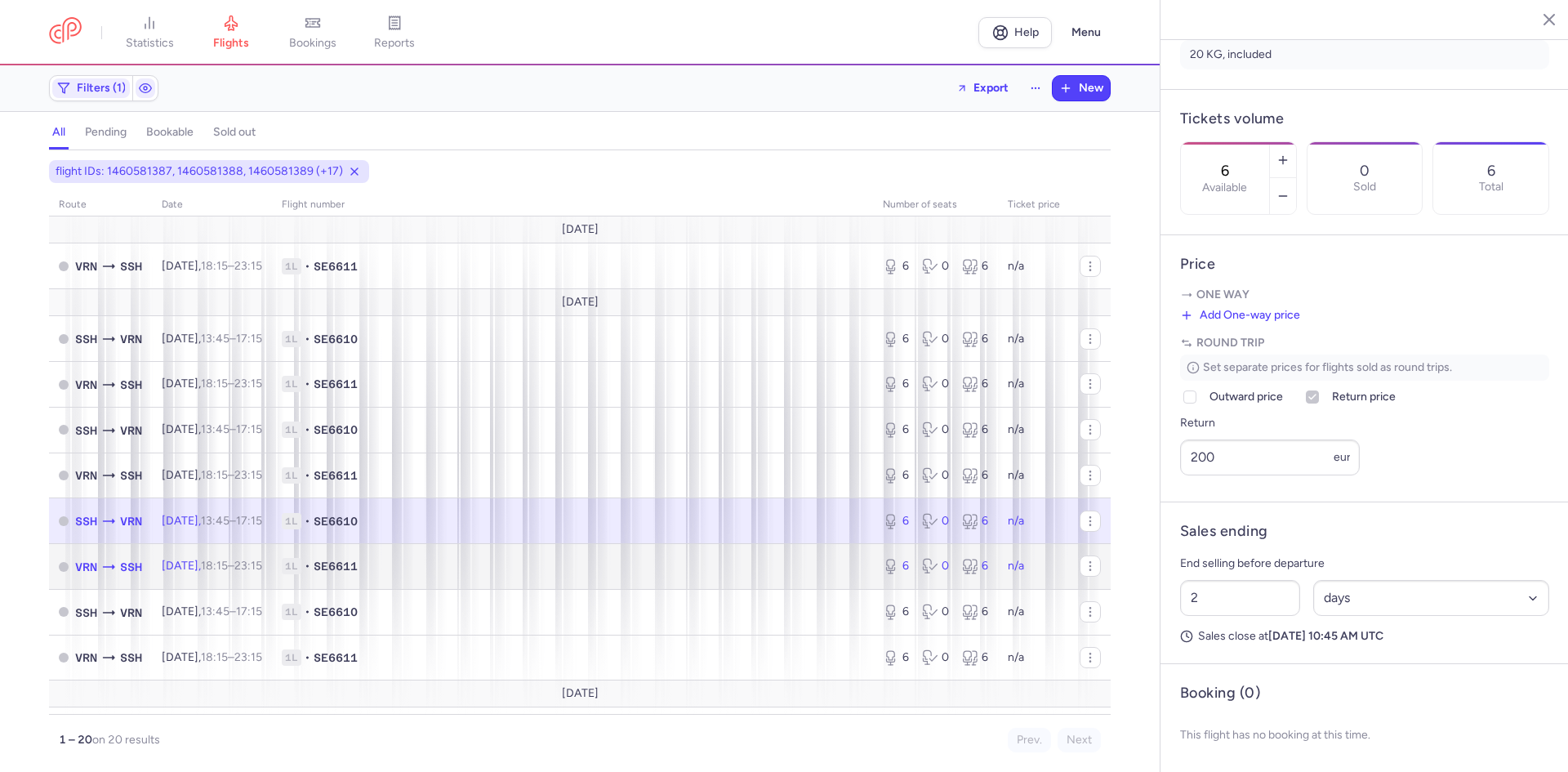
click at [468, 577] on td "1L • SE6611" at bounding box center [572, 566] width 601 height 45
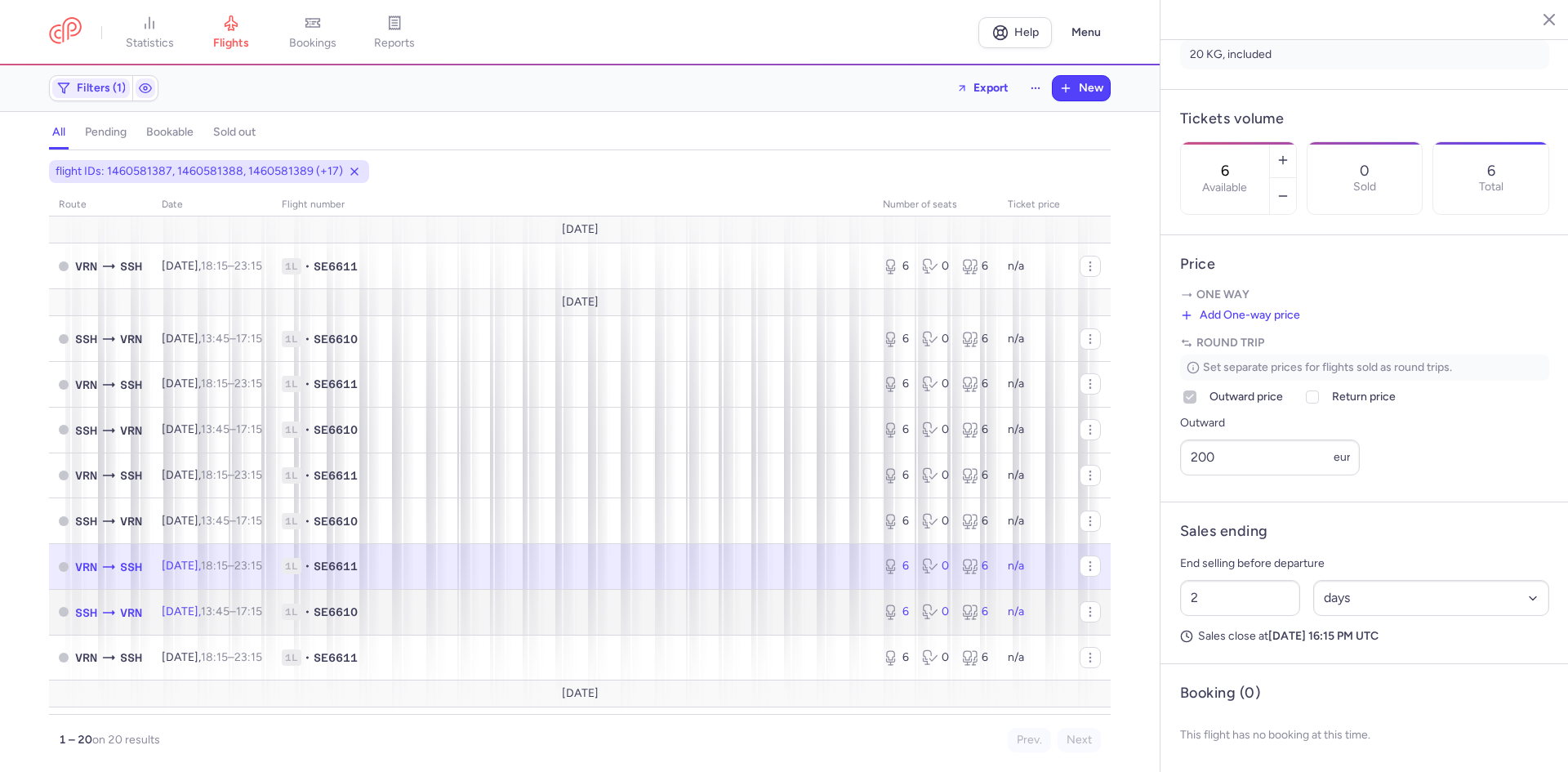
click at [470, 623] on td "1L • SE6610" at bounding box center [572, 611] width 601 height 45
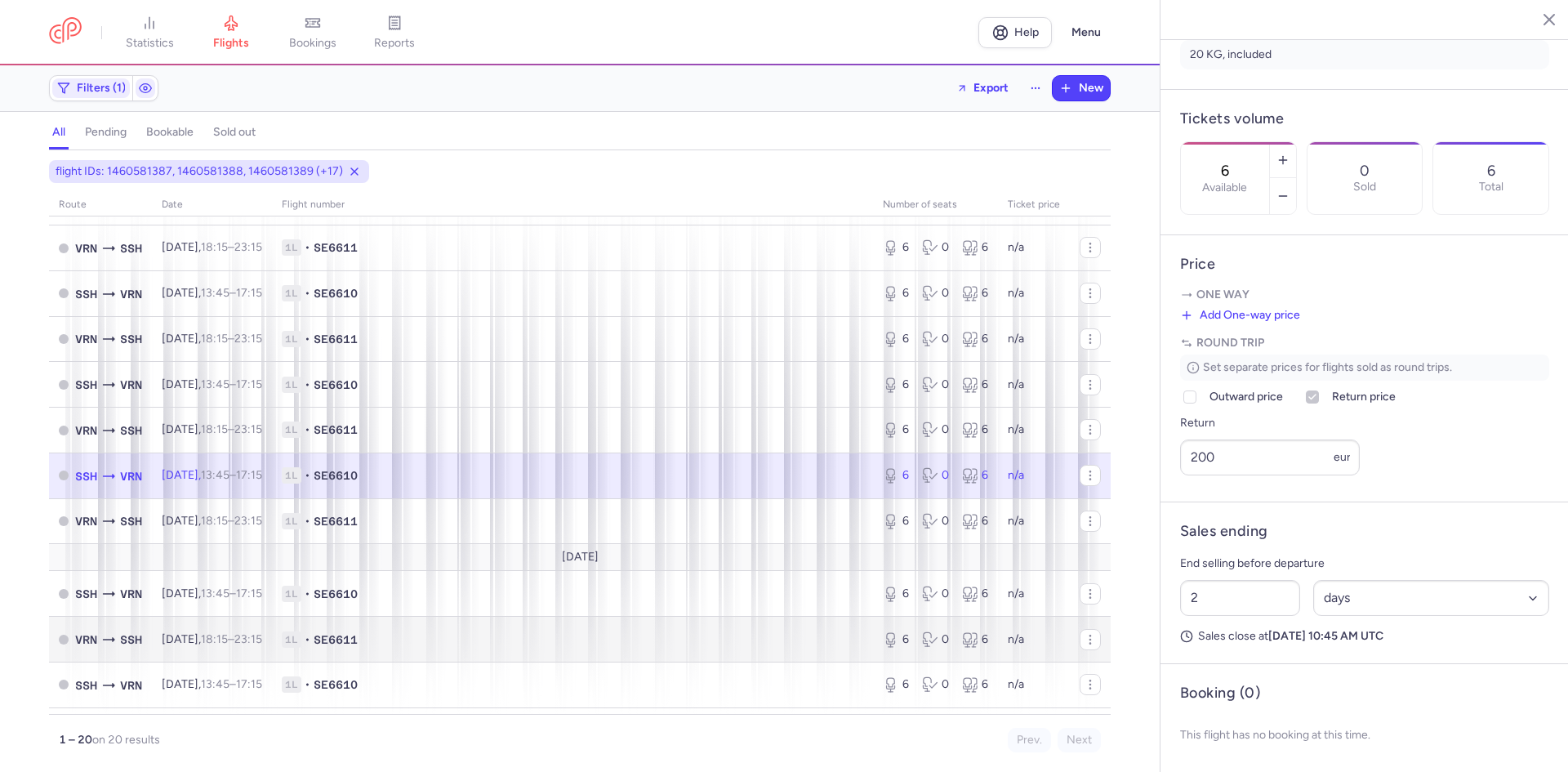
scroll to position [163, 0]
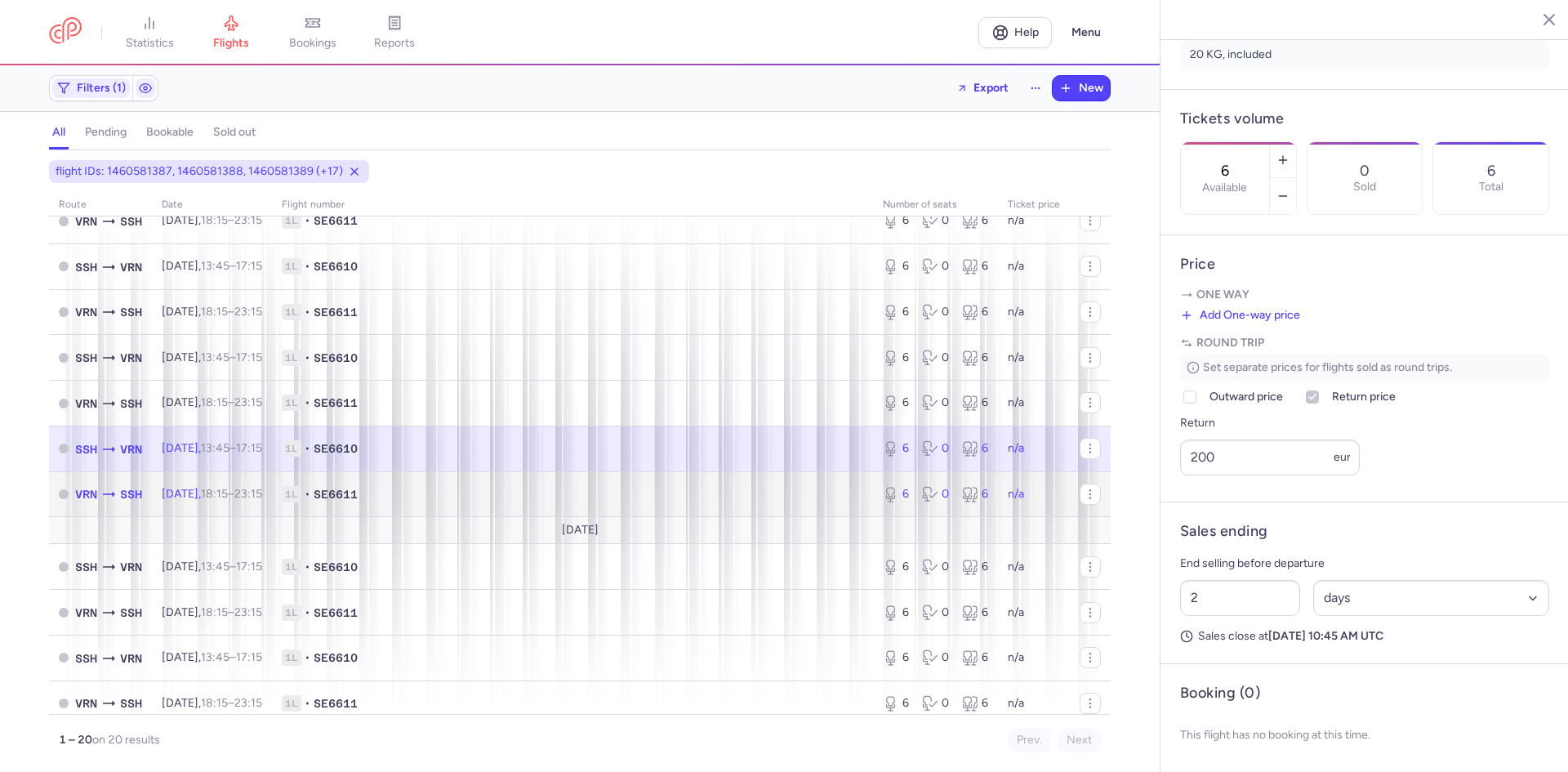
click at [450, 501] on span "1L • SE6611" at bounding box center [572, 494] width 581 height 17
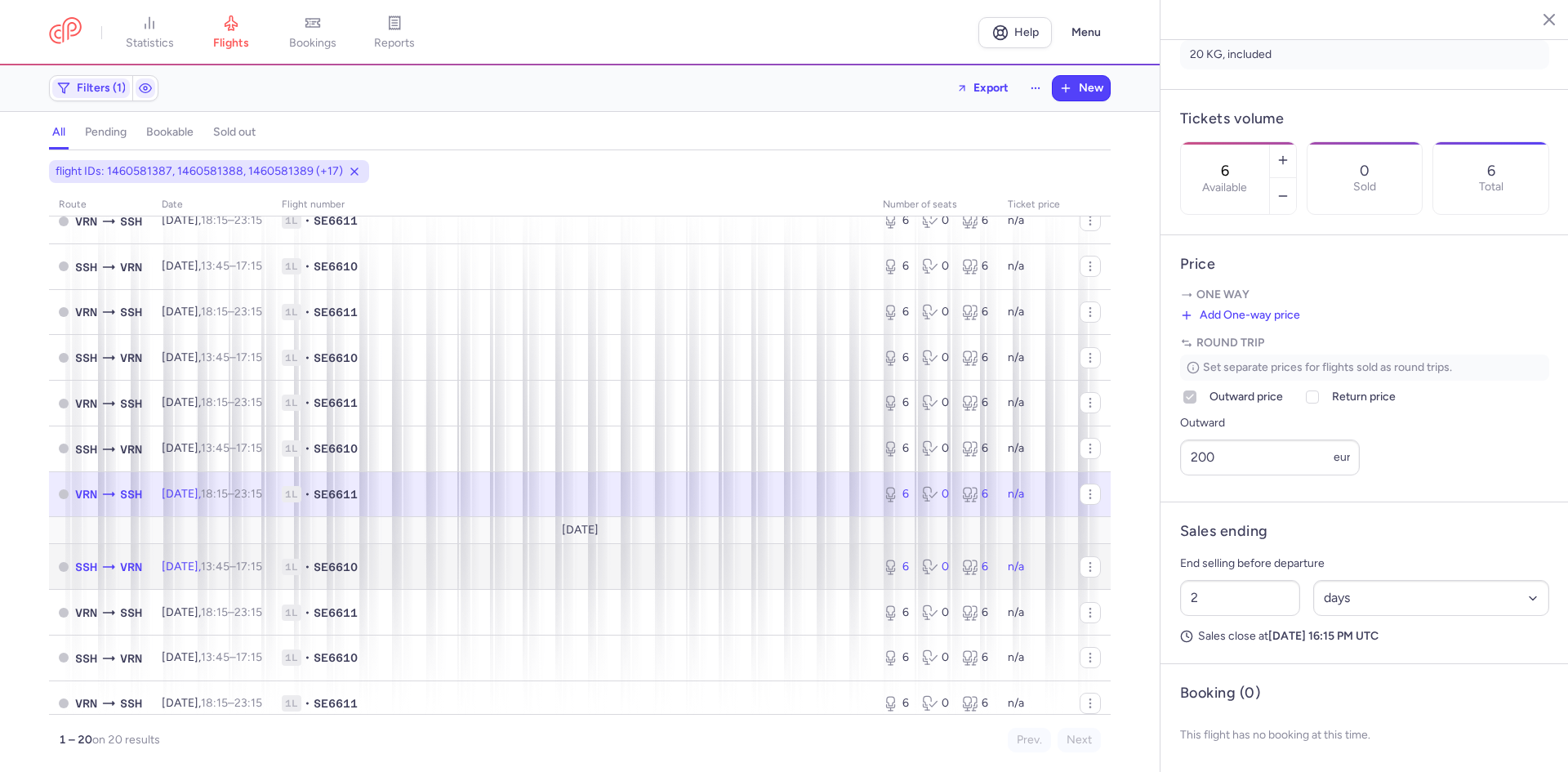
click at [445, 563] on span "1L • SE6610" at bounding box center [572, 567] width 581 height 17
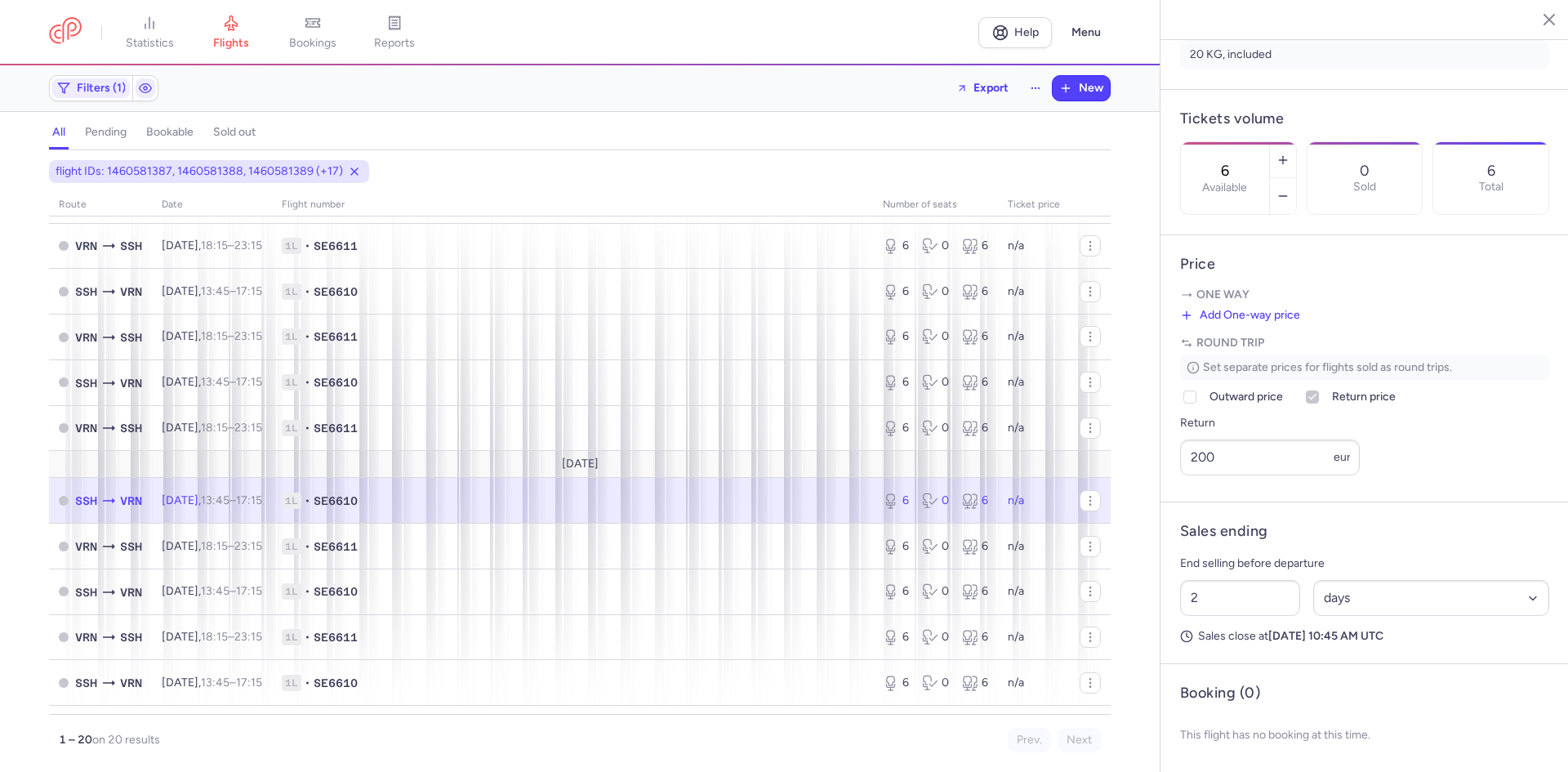
scroll to position [245, 0]
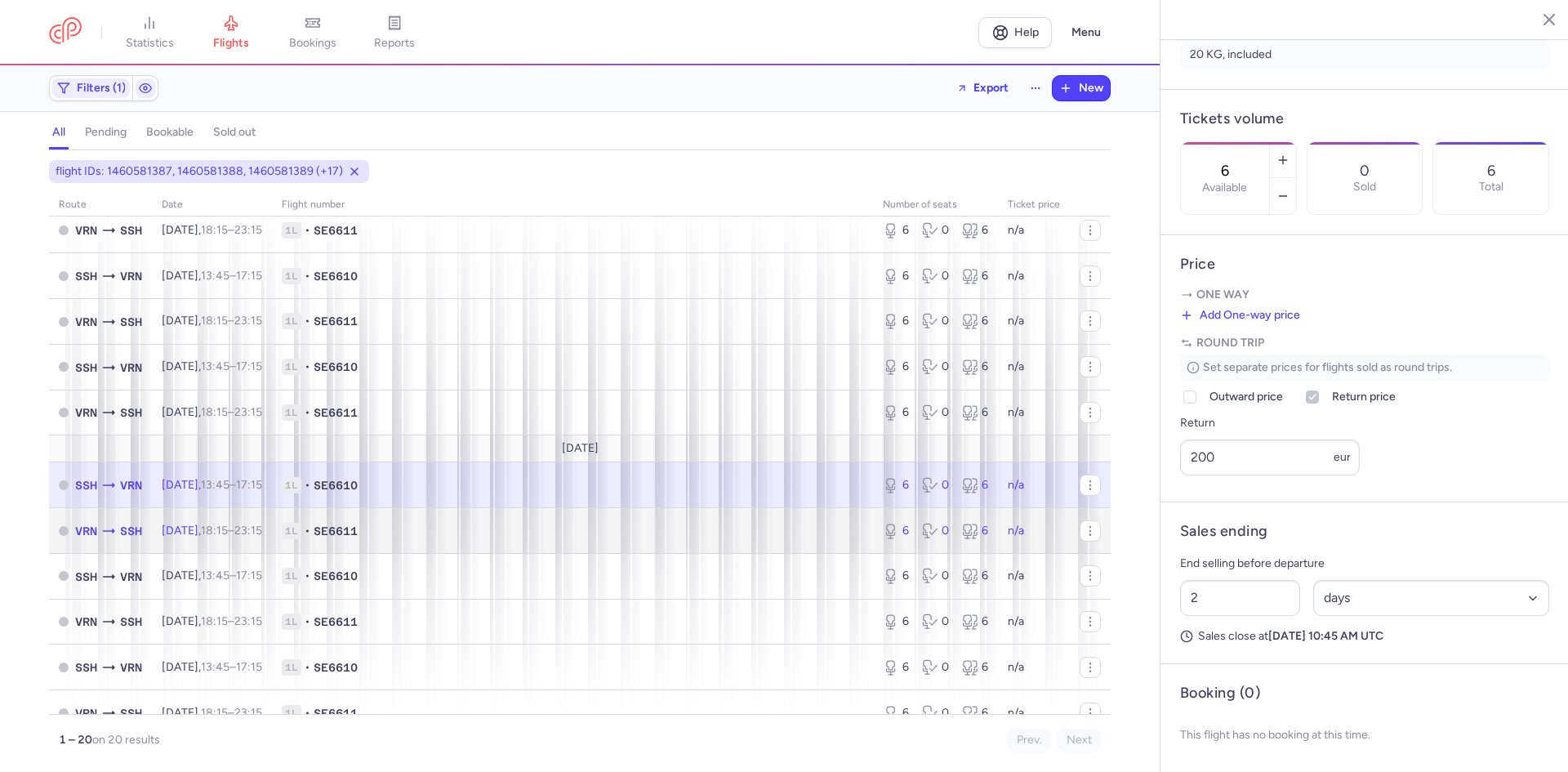
click at [433, 548] on td "1L • SE6611" at bounding box center [572, 530] width 601 height 45
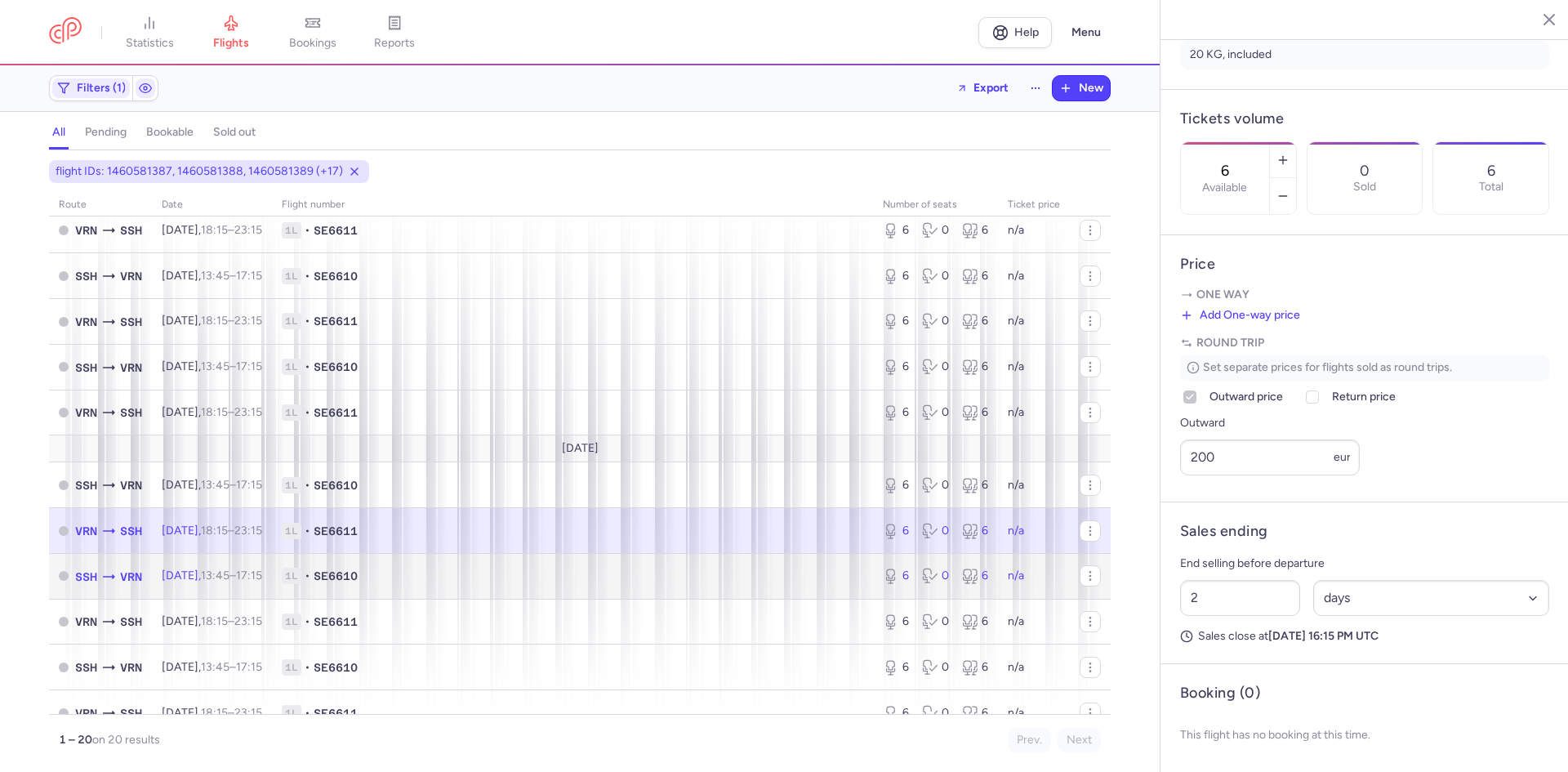
click at [446, 575] on span "1L • SE6610" at bounding box center [572, 575] width 581 height 17
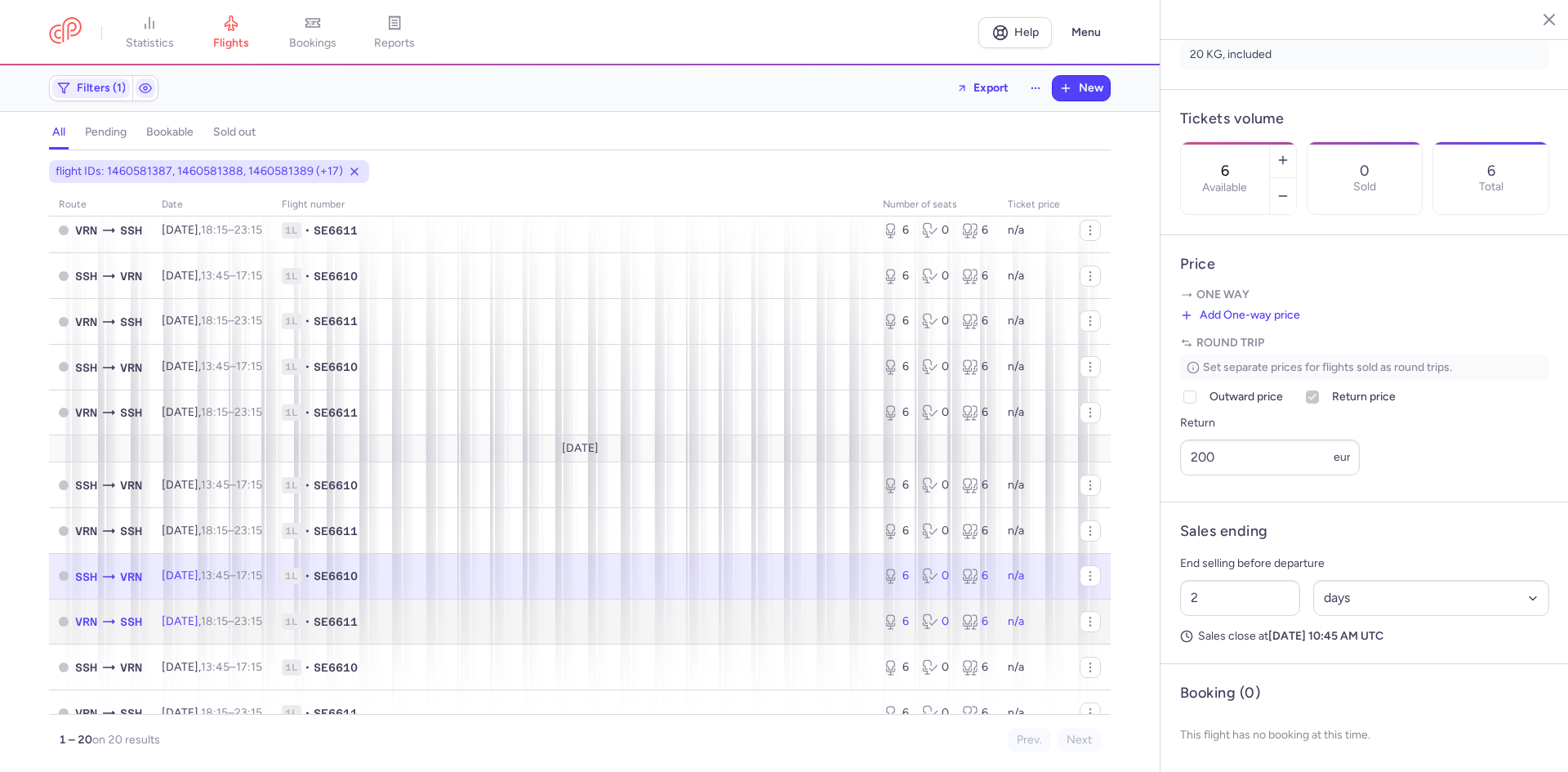
click at [462, 617] on span "1L • SE6611" at bounding box center [572, 622] width 581 height 17
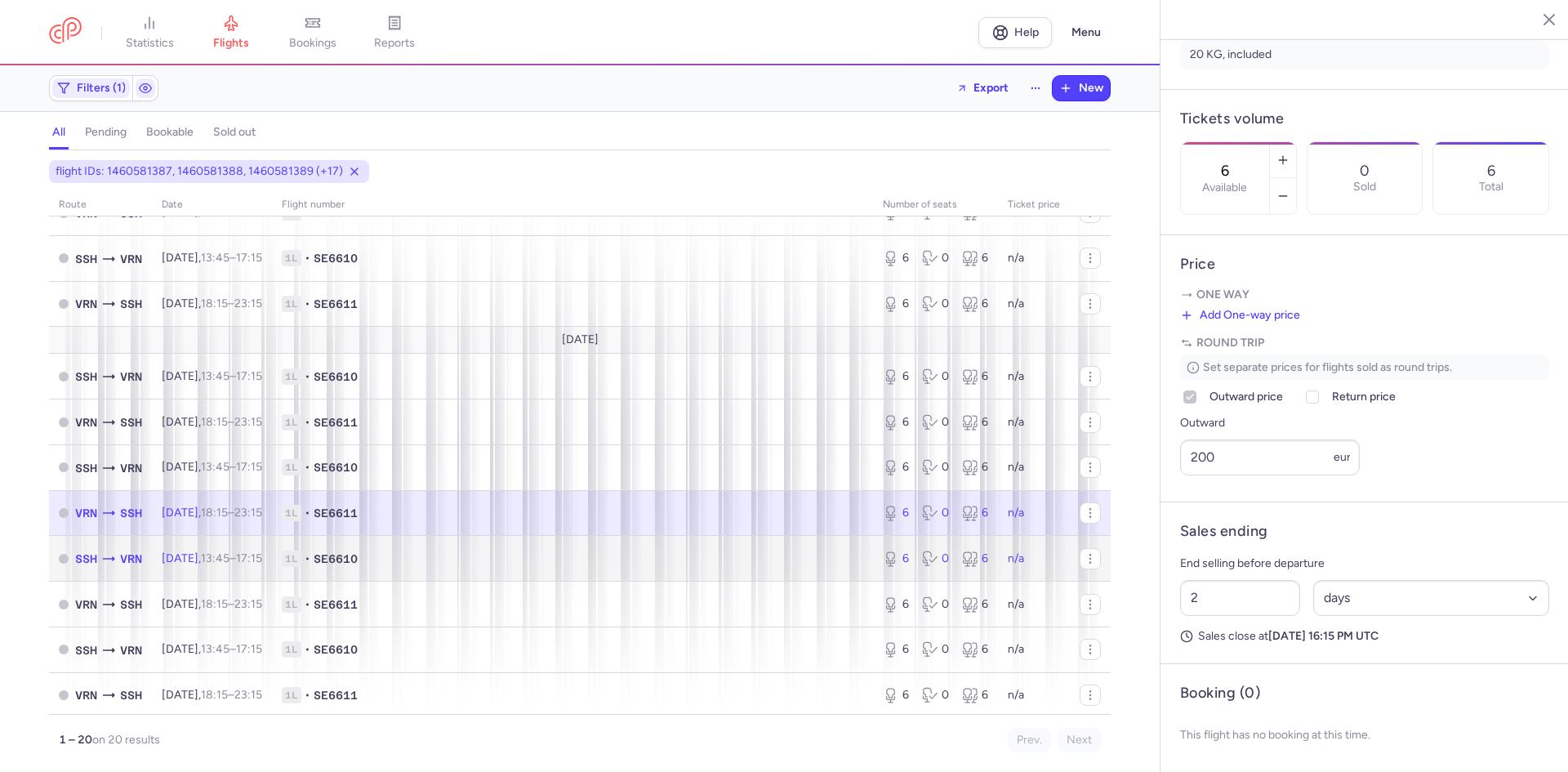
click at [436, 560] on span "1L • SE6610" at bounding box center [572, 559] width 581 height 17
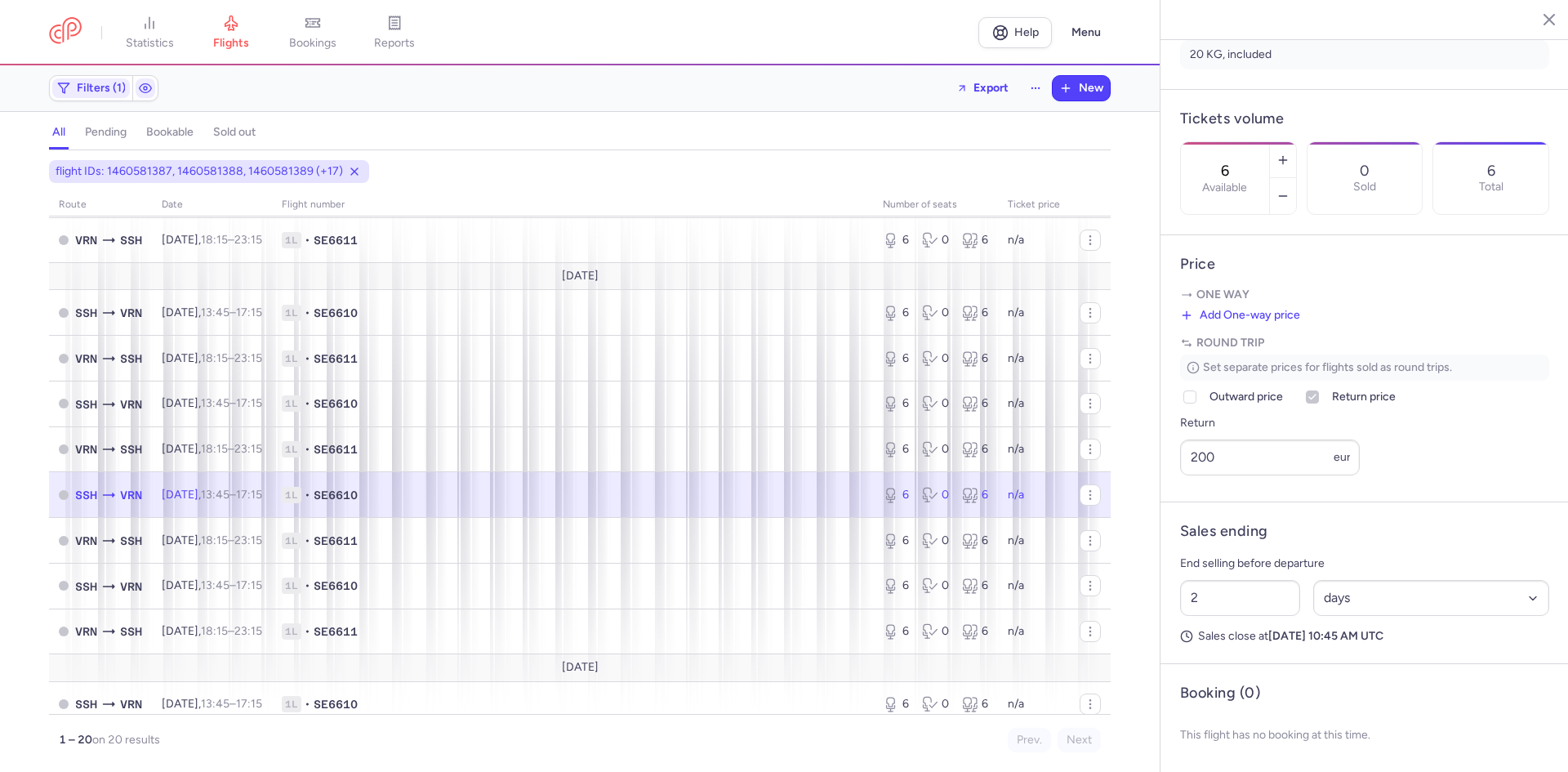
scroll to position [435, 0]
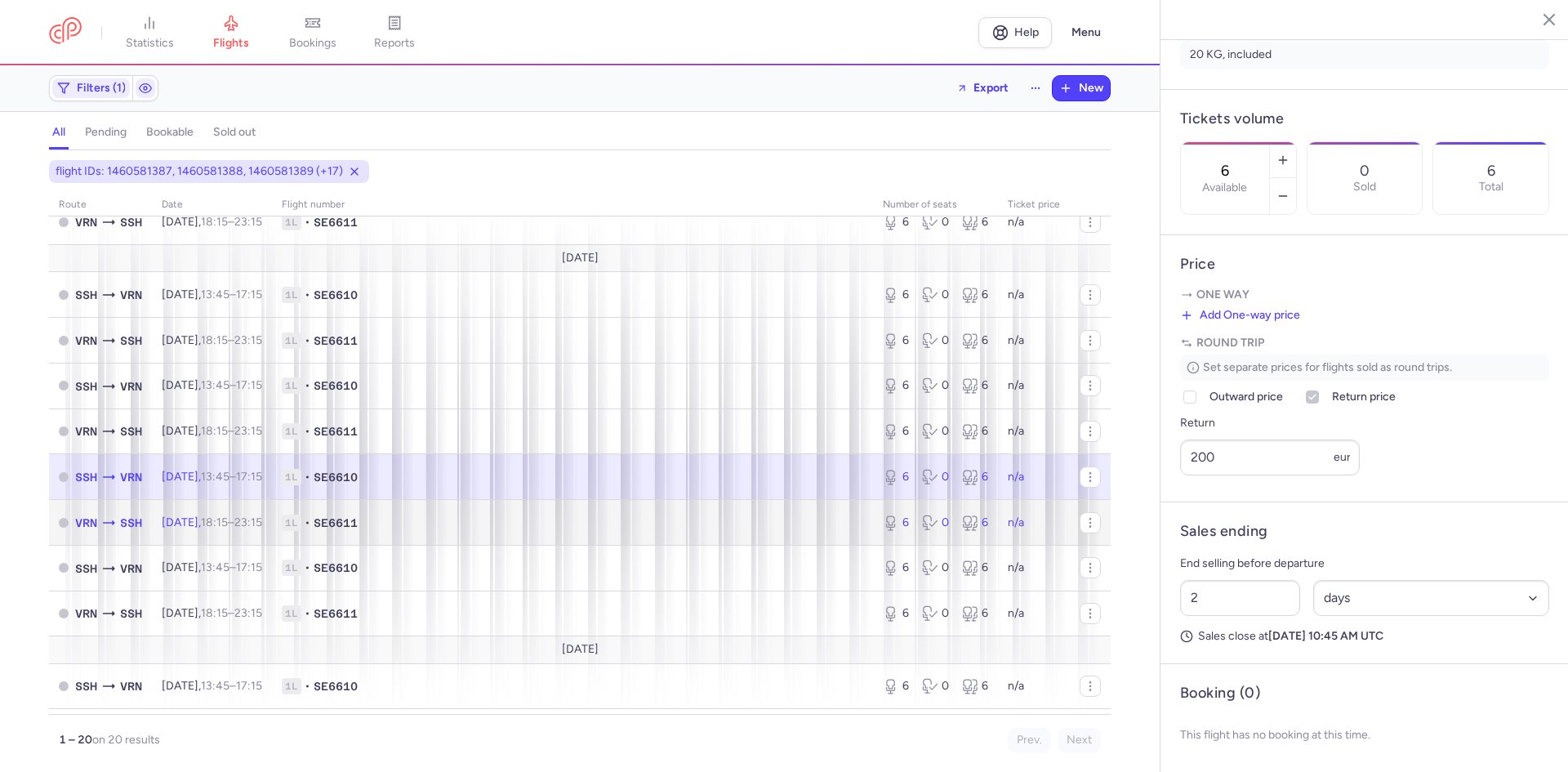
click at [433, 516] on span "1L • SE6611" at bounding box center [572, 523] width 581 height 17
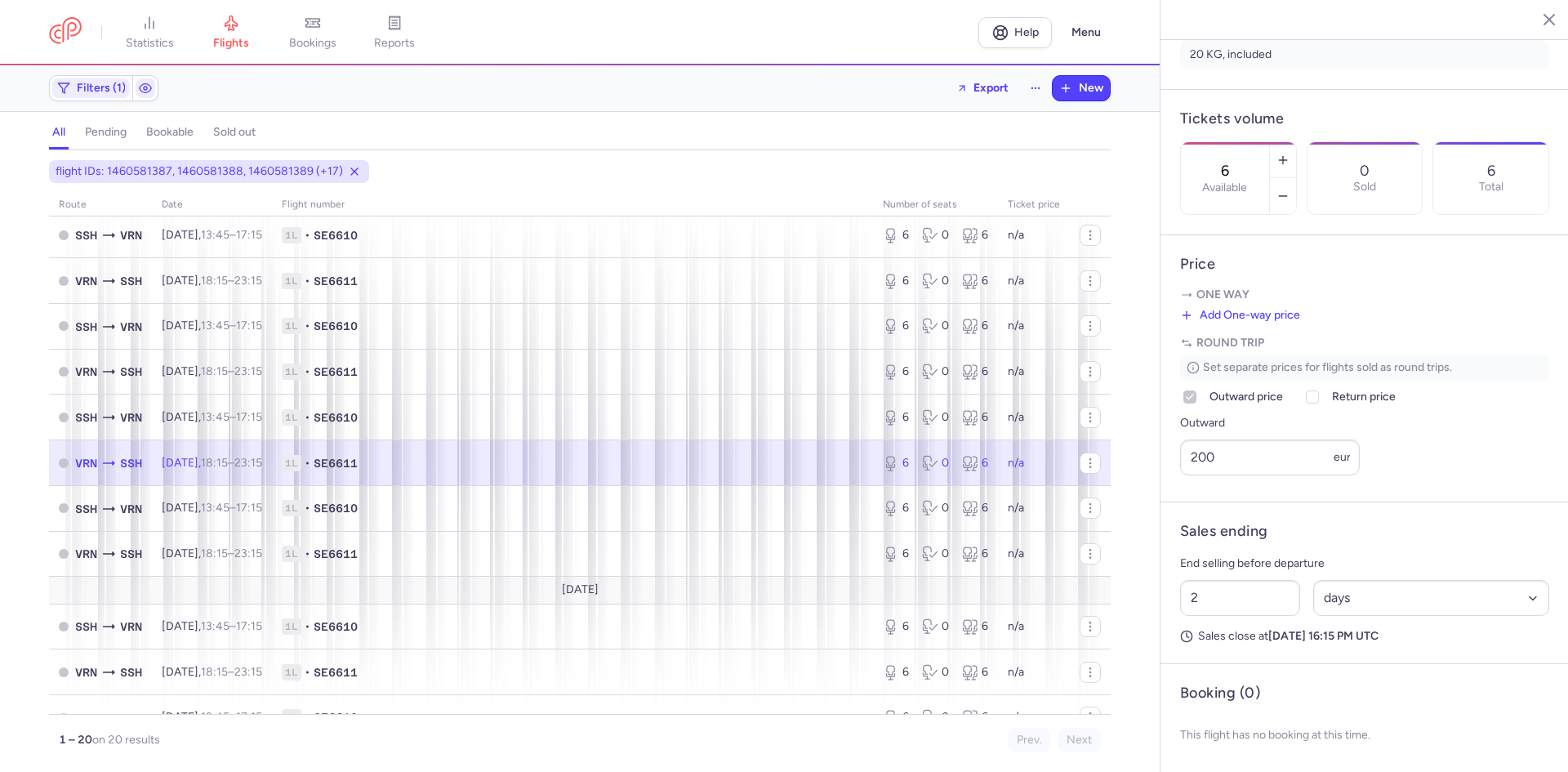
scroll to position [517, 0]
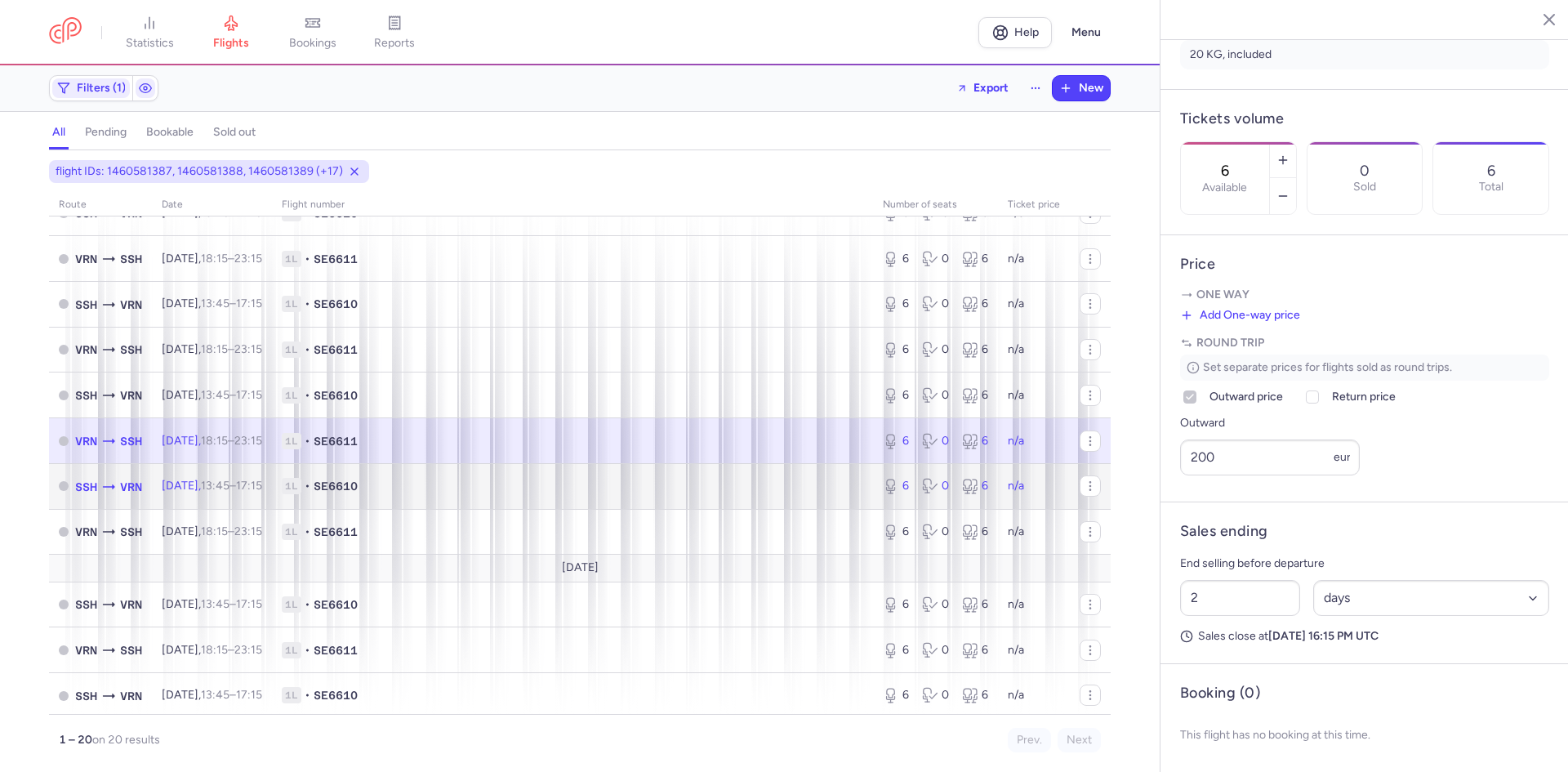
click at [428, 493] on span "1L • SE6610" at bounding box center [572, 486] width 581 height 17
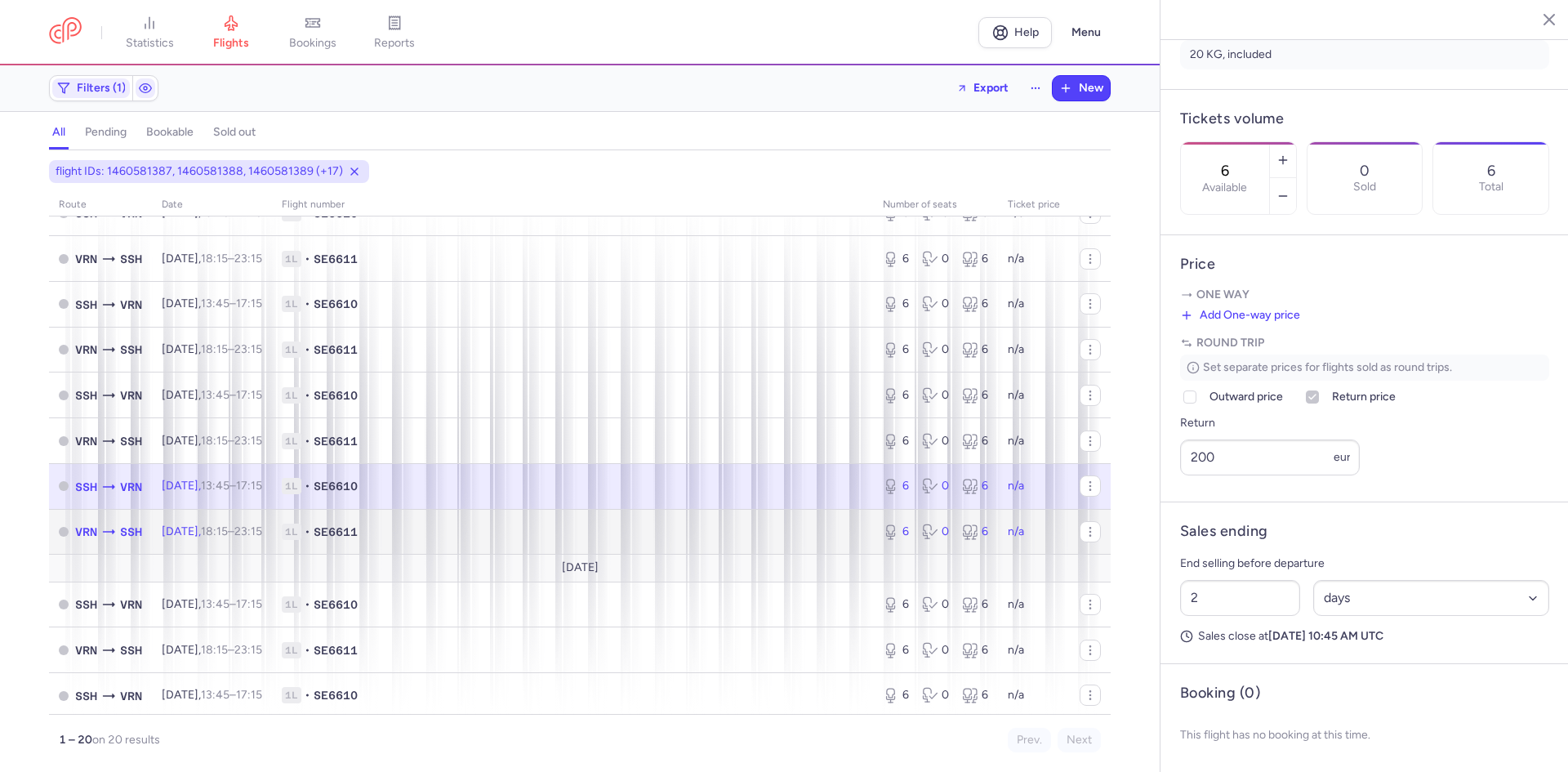
click at [440, 538] on span "1L • SE6611" at bounding box center [572, 532] width 581 height 17
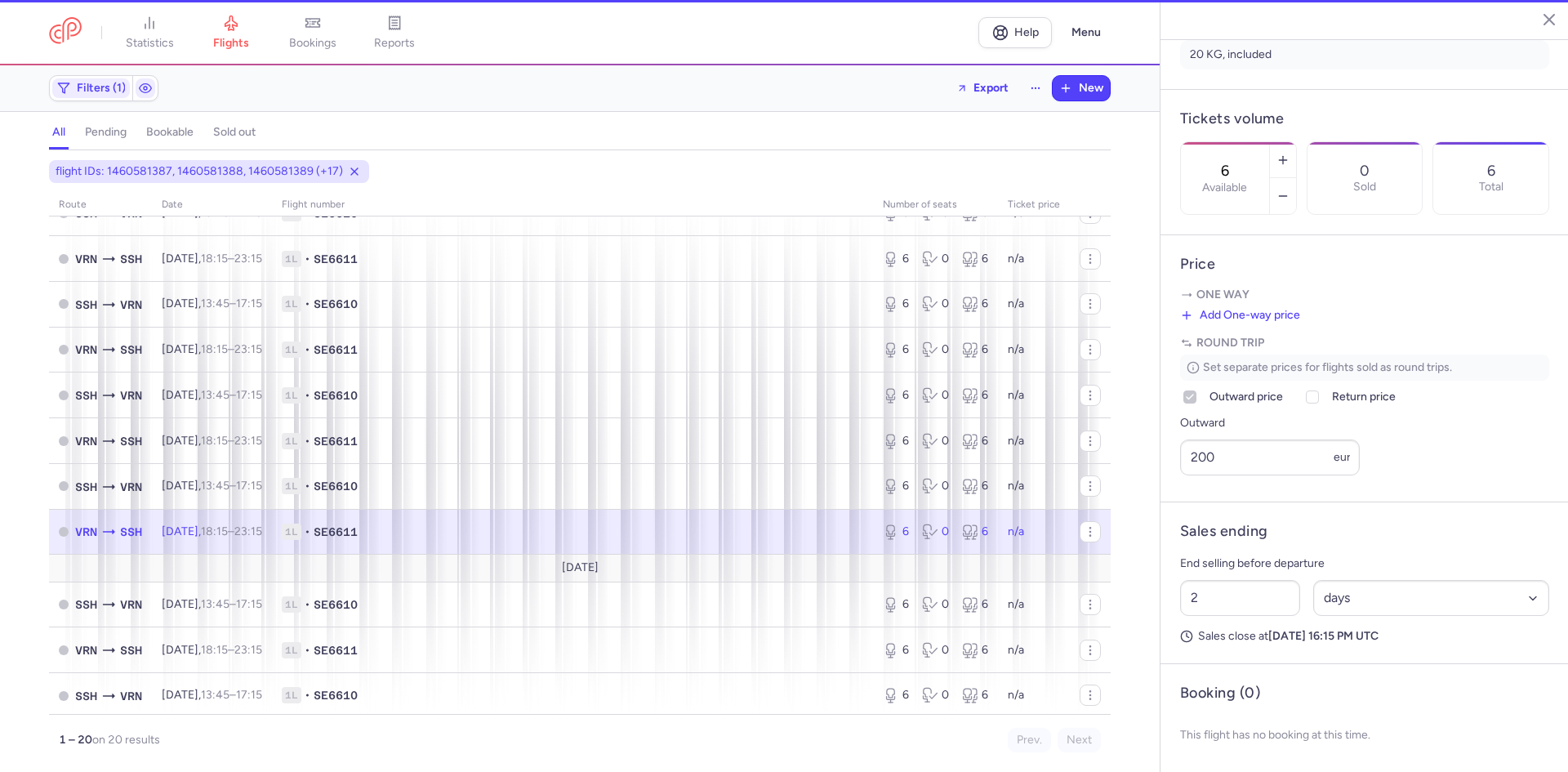
scroll to position [521, 0]
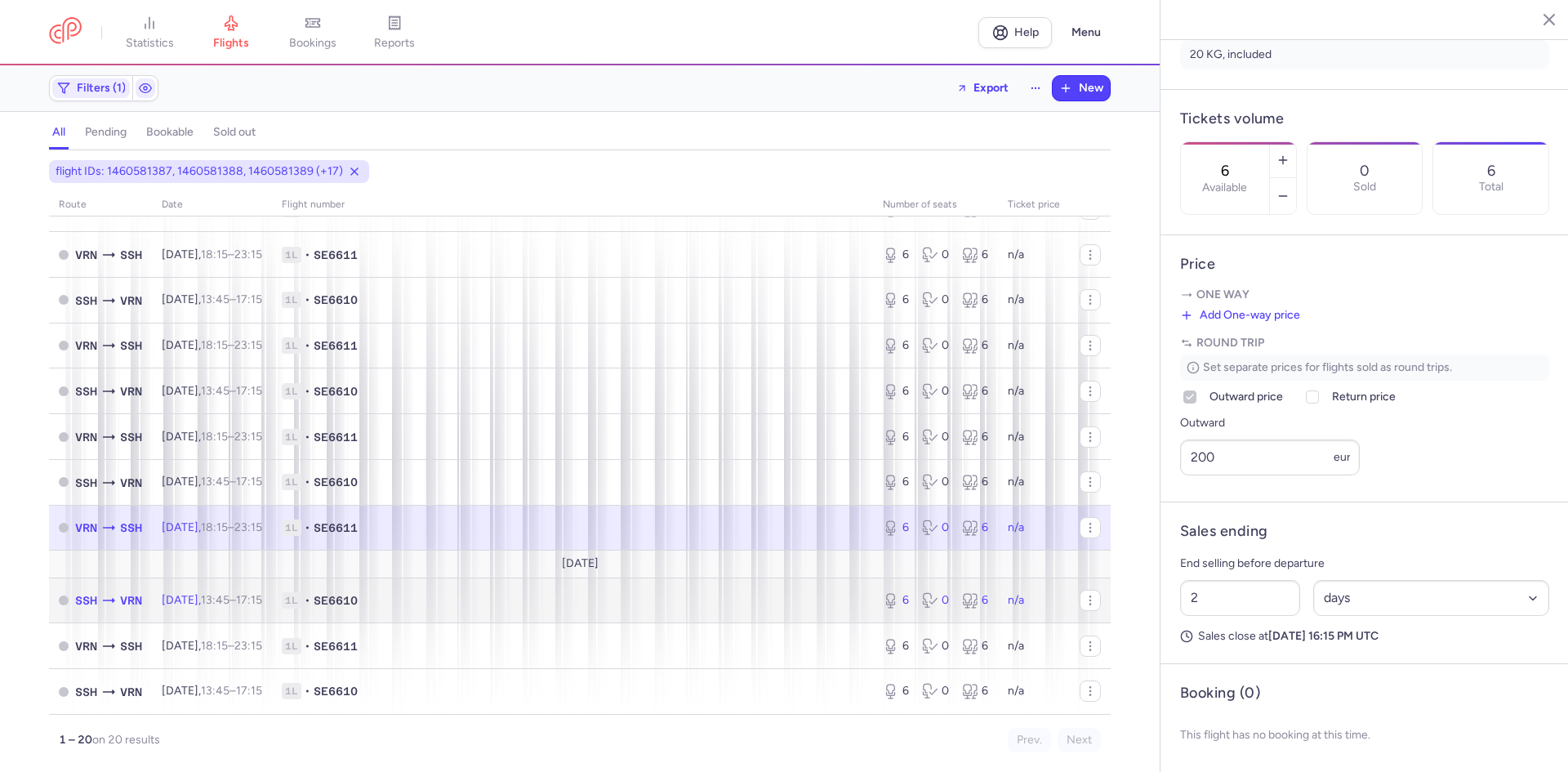
click at [437, 594] on span "1L • SE6610" at bounding box center [572, 600] width 581 height 17
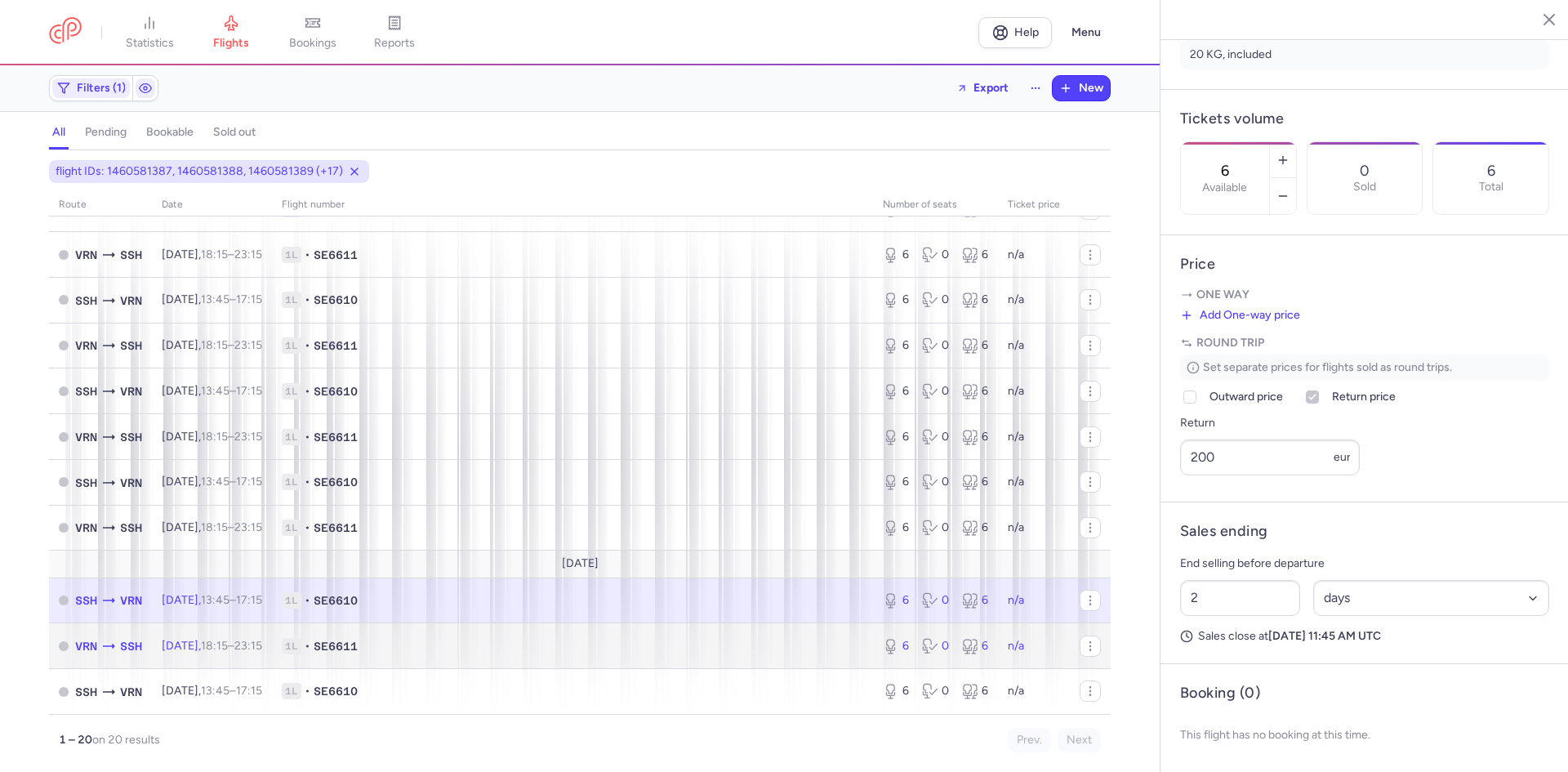
click at [449, 651] on span "1L • SE6611" at bounding box center [572, 646] width 581 height 17
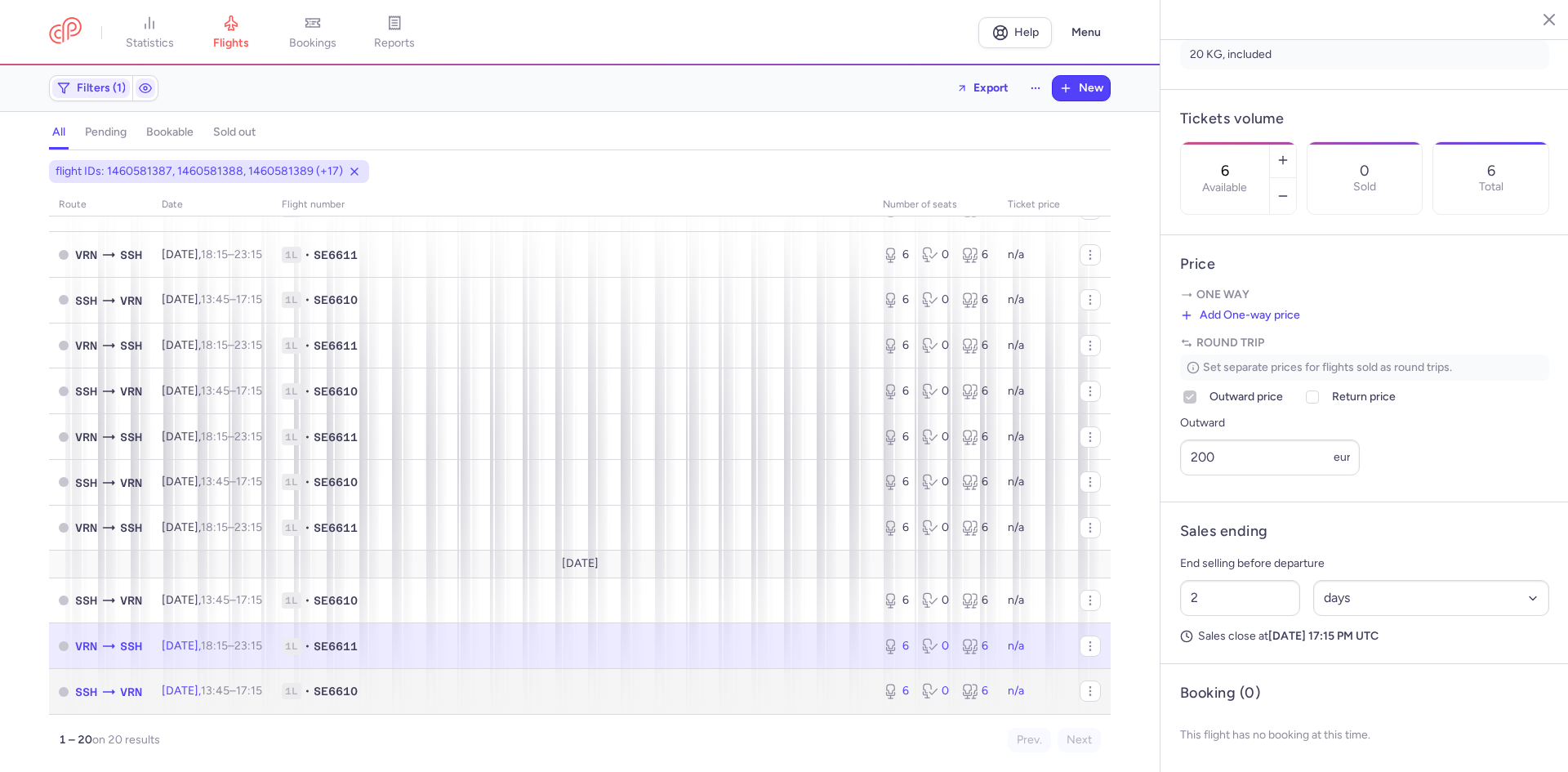
click at [483, 688] on span "1L • SE6610" at bounding box center [572, 691] width 581 height 17
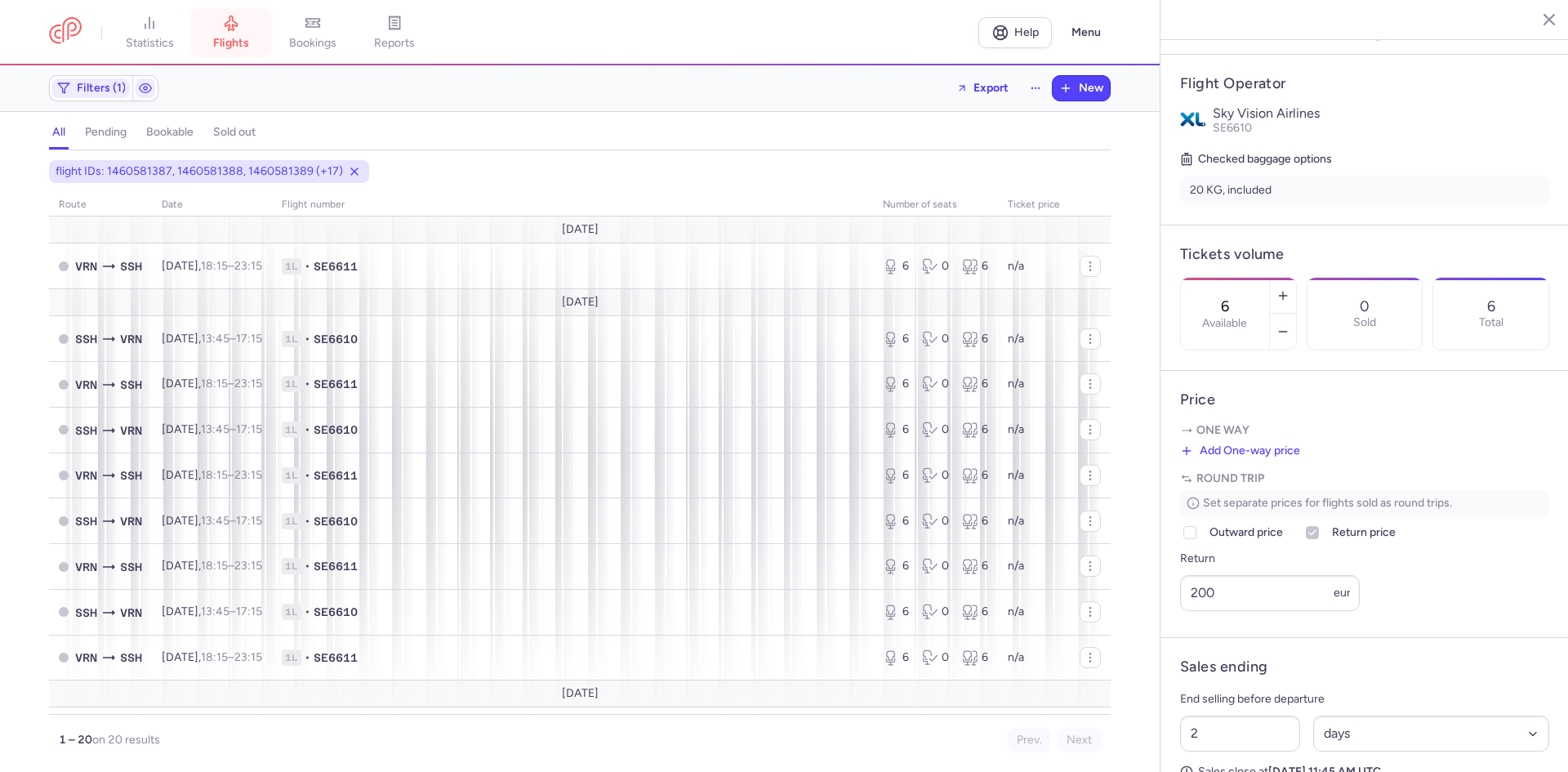
click at [230, 49] on span "flights" at bounding box center [231, 44] width 36 height 15
